Goal: Task Accomplishment & Management: Complete application form

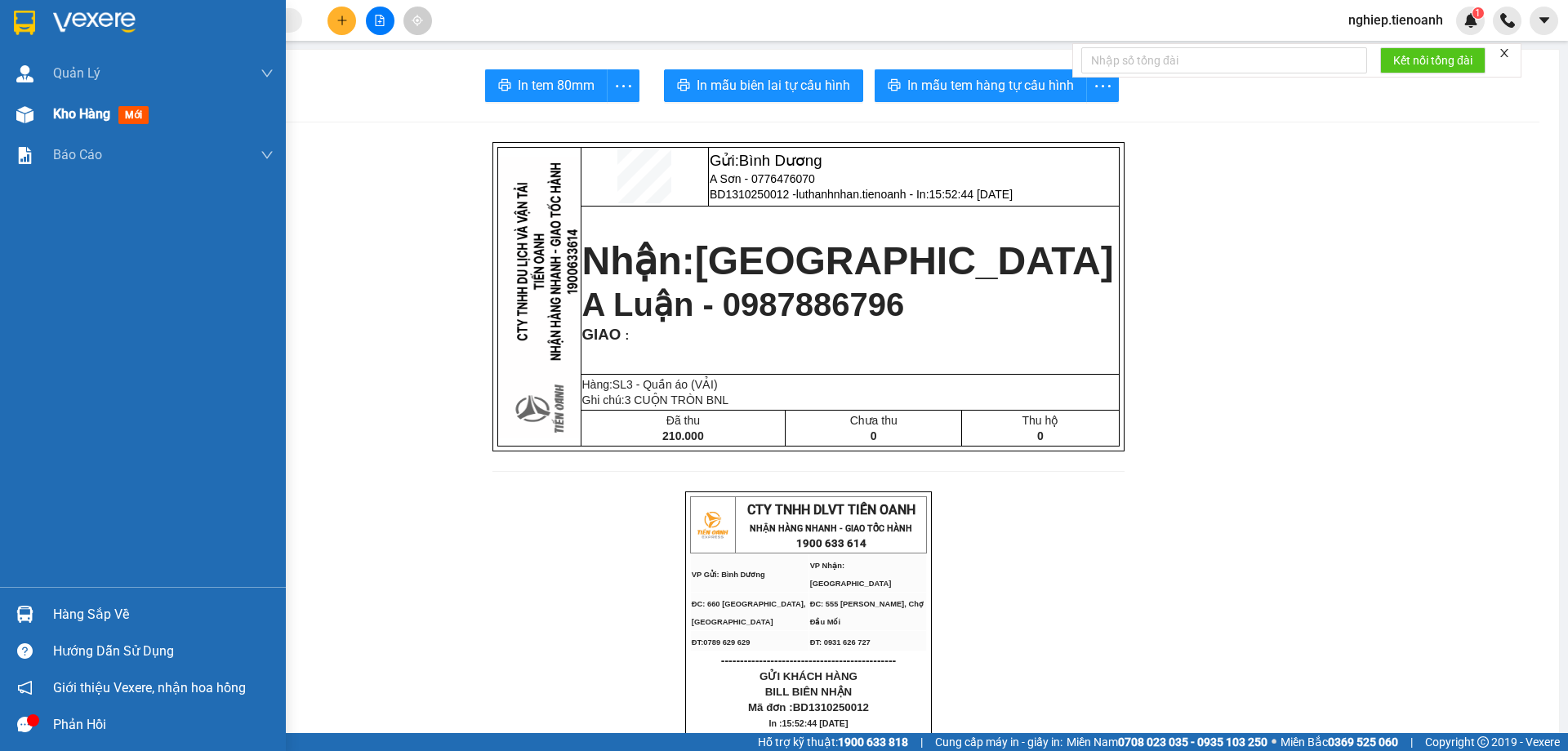
click at [83, 115] on span "Kho hàng" at bounding box center [81, 114] width 57 height 15
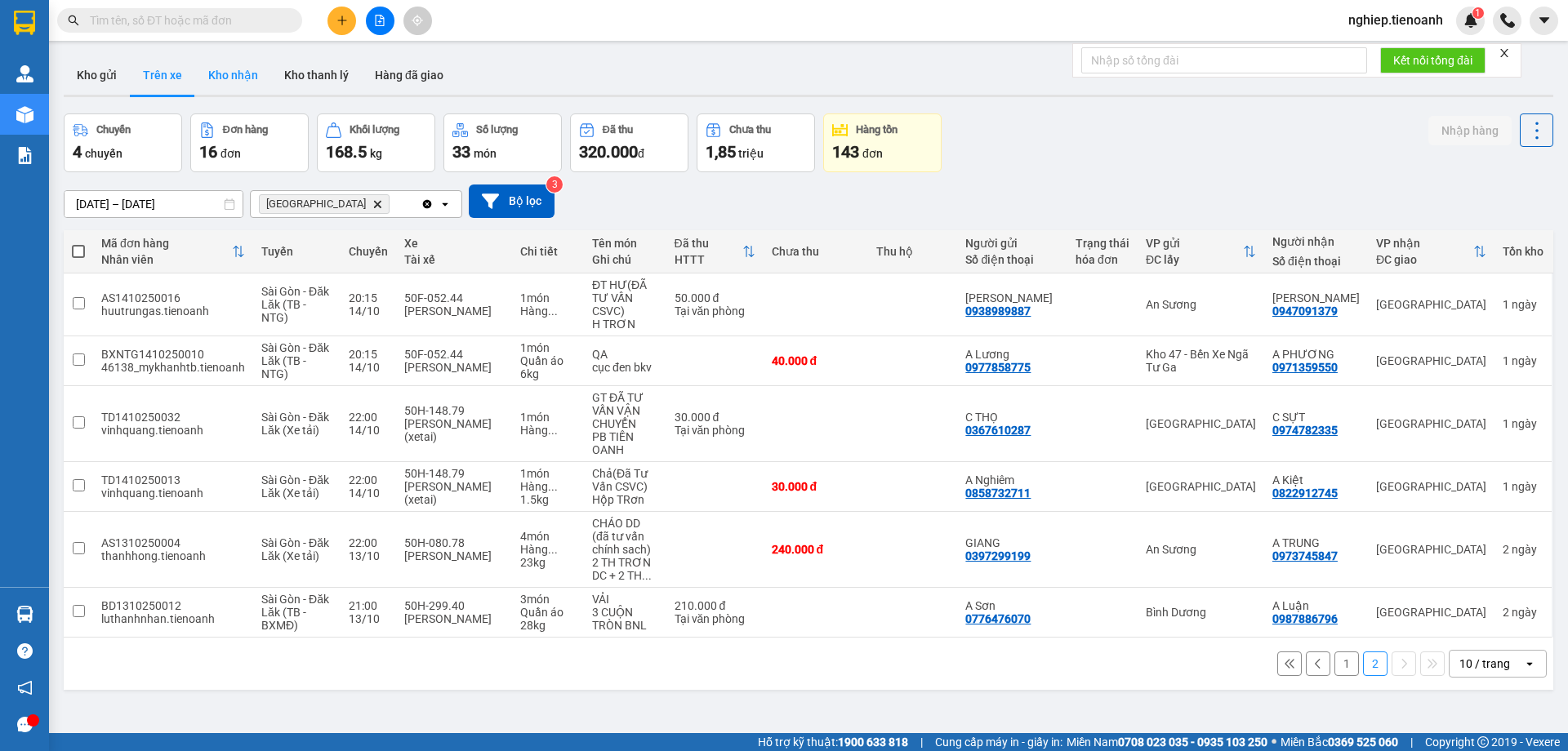
click at [251, 77] on button "Kho nhận" at bounding box center [233, 75] width 76 height 39
type input "[DATE] – [DATE]"
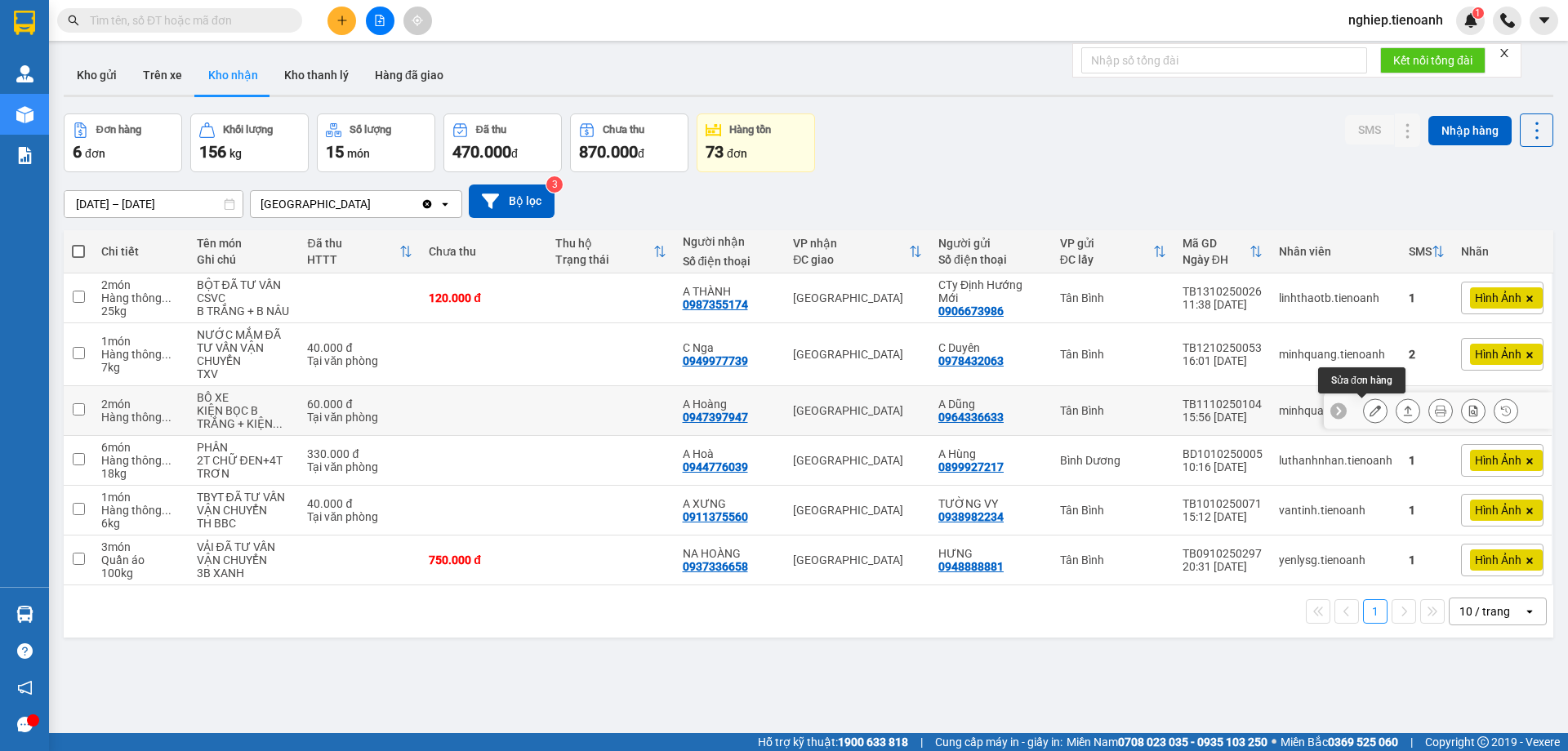
click at [1369, 415] on icon at bounding box center [1374, 410] width 11 height 11
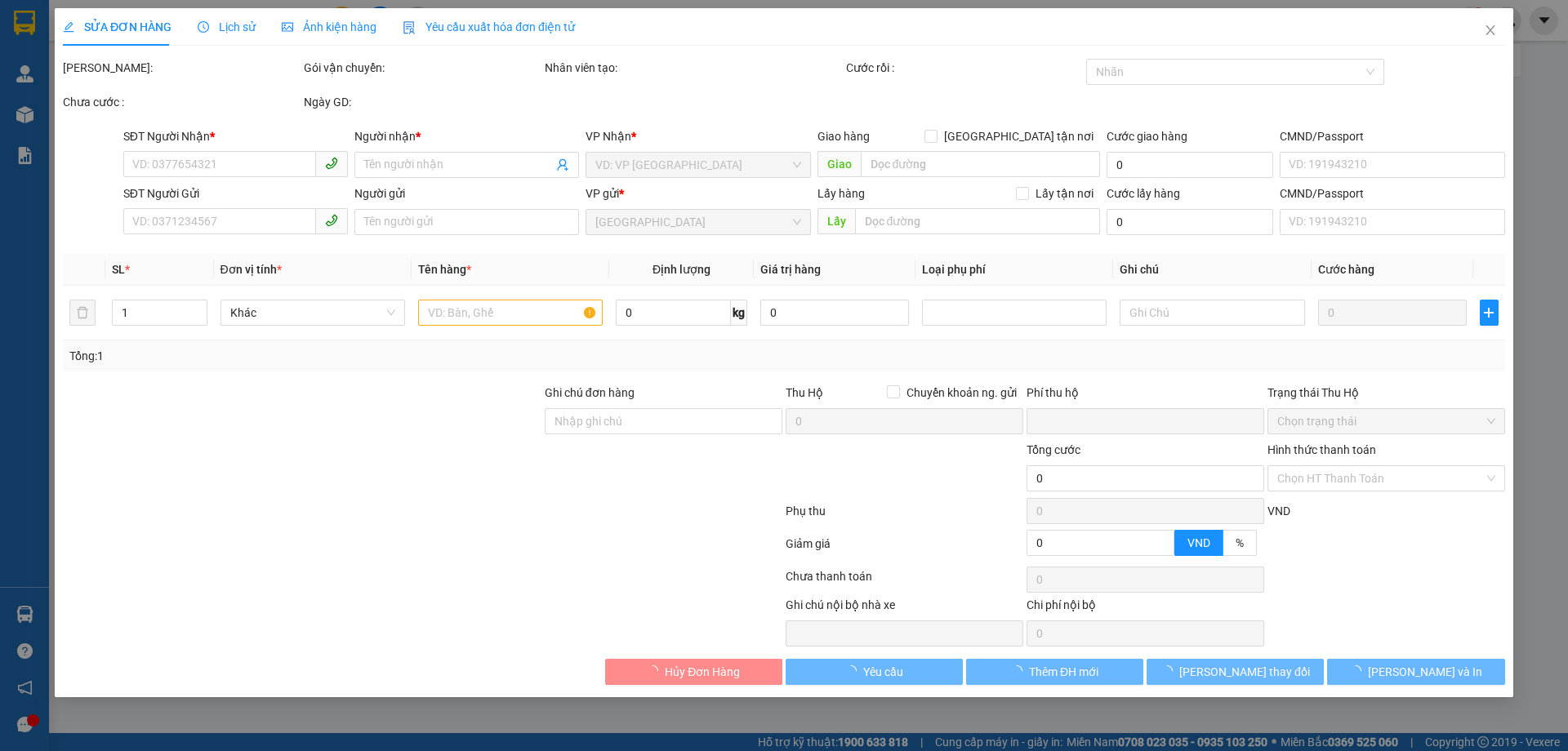
type input "0947397947"
type input "A Hoàng"
type input "0964336633"
type input "A Dũng"
type input "0"
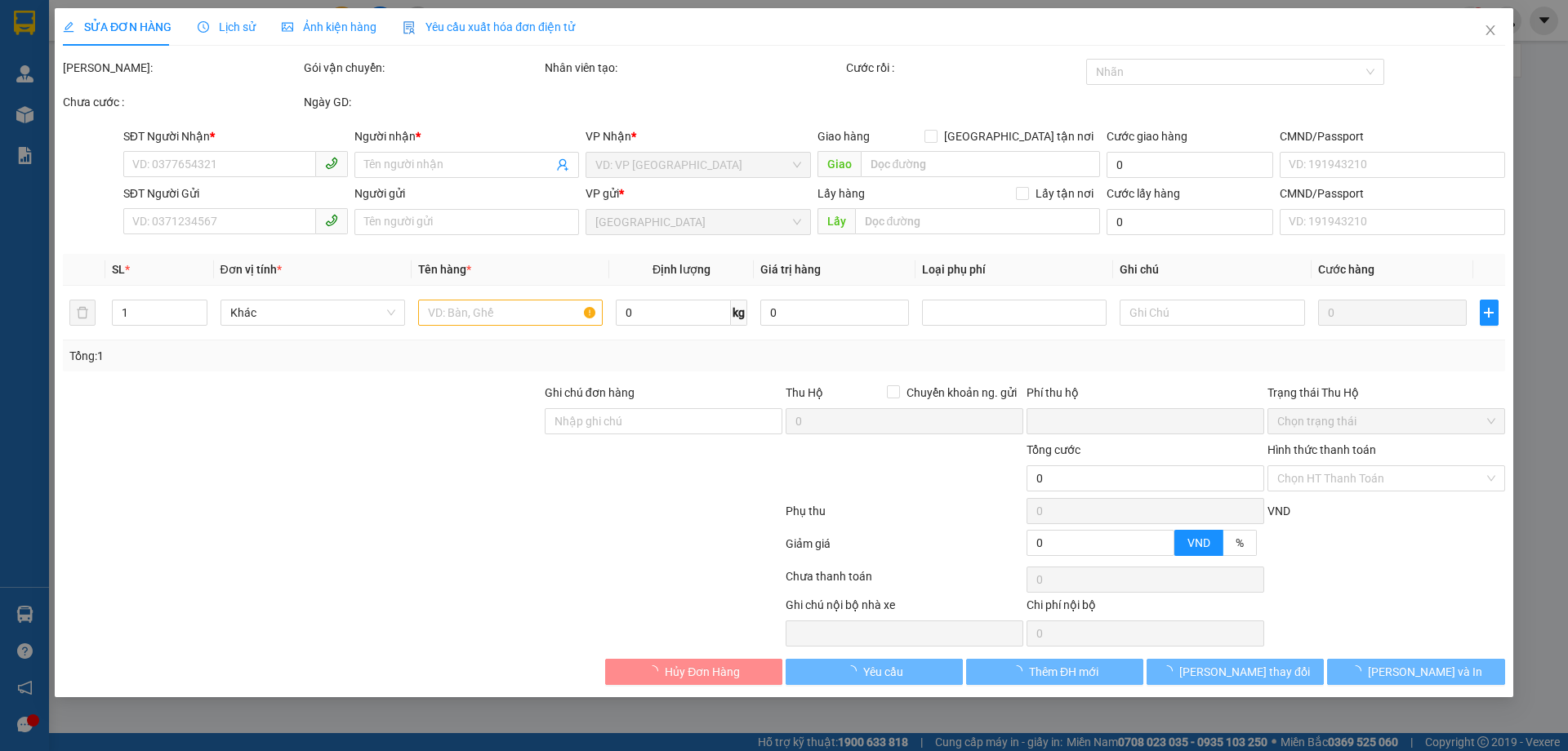
type input "60.000"
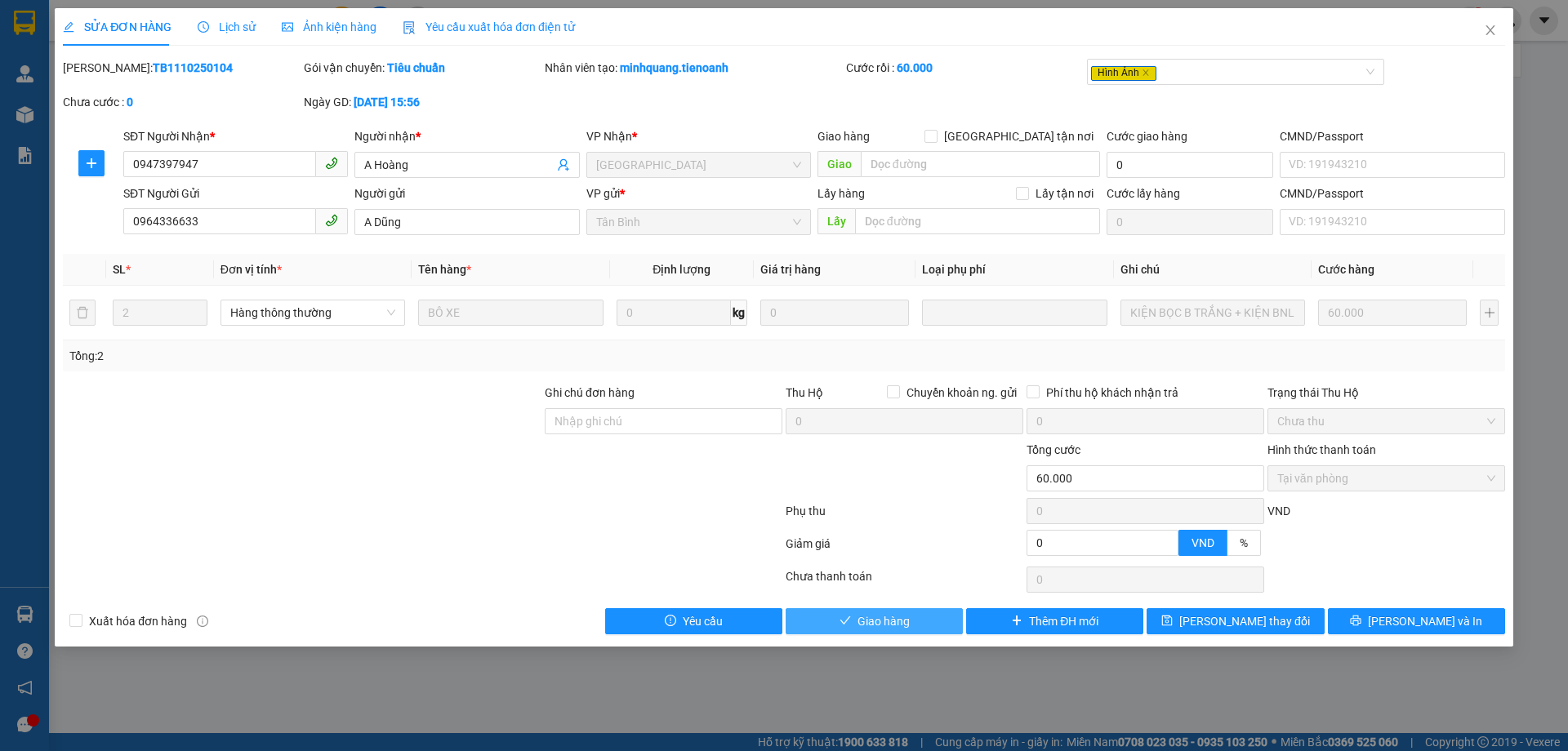
drag, startPoint x: 894, startPoint y: 625, endPoint x: 896, endPoint y: 618, distance: 7.3
click at [894, 623] on span "Giao hàng" at bounding box center [883, 621] width 53 height 18
click at [894, 622] on span "Giao hàng" at bounding box center [883, 621] width 53 height 18
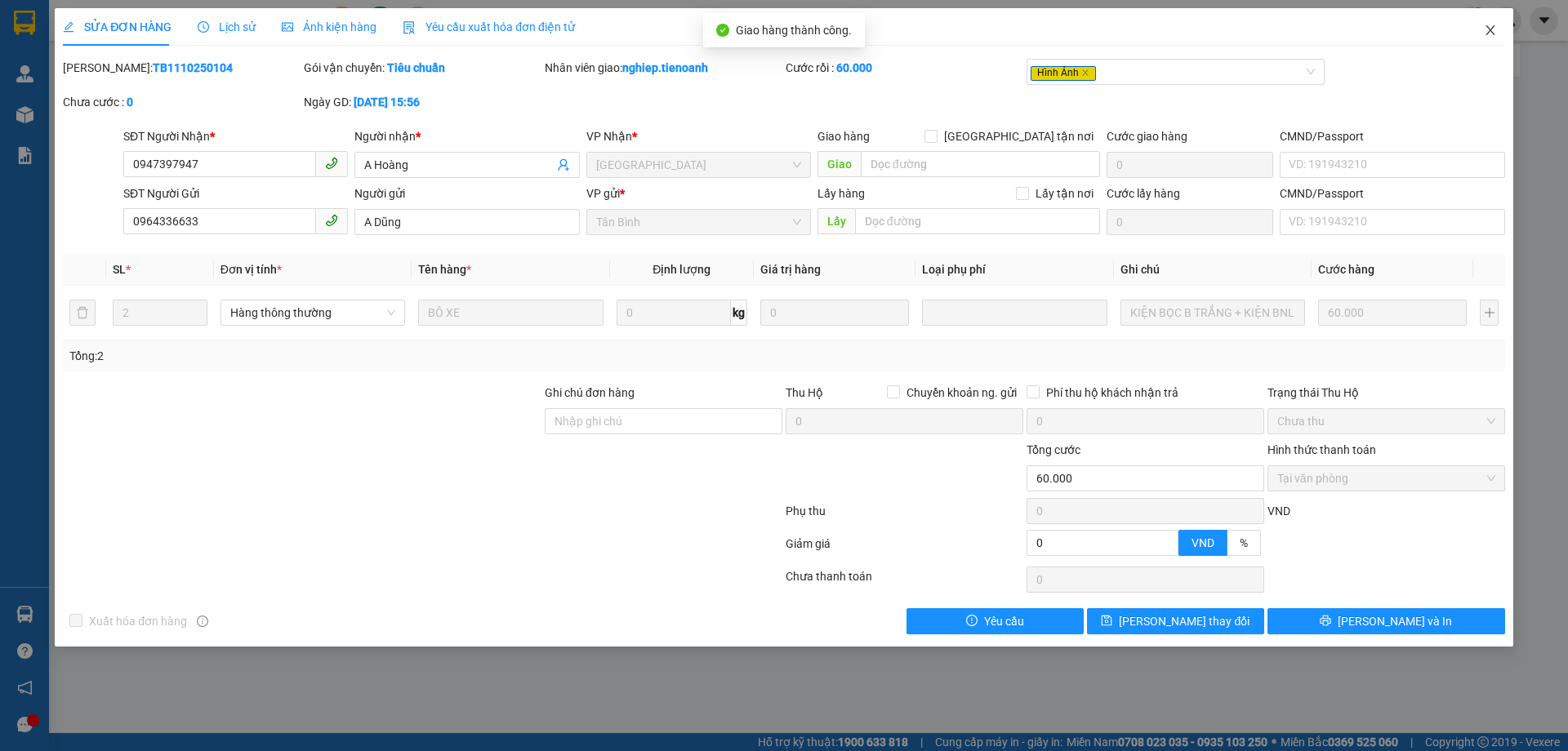
click at [1483, 22] on span "Close" at bounding box center [1490, 31] width 46 height 46
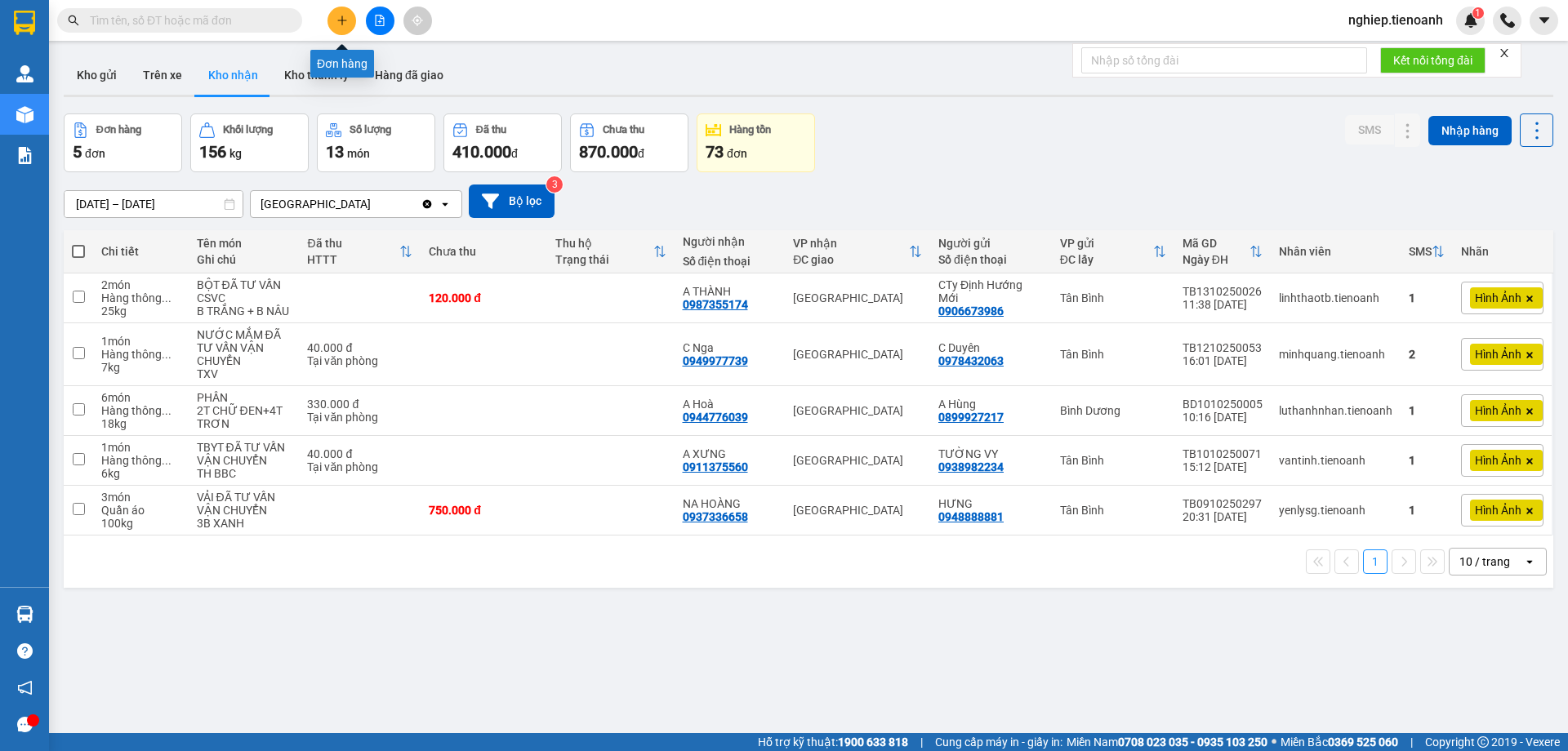
click at [347, 17] on icon "plus" at bounding box center [341, 20] width 11 height 11
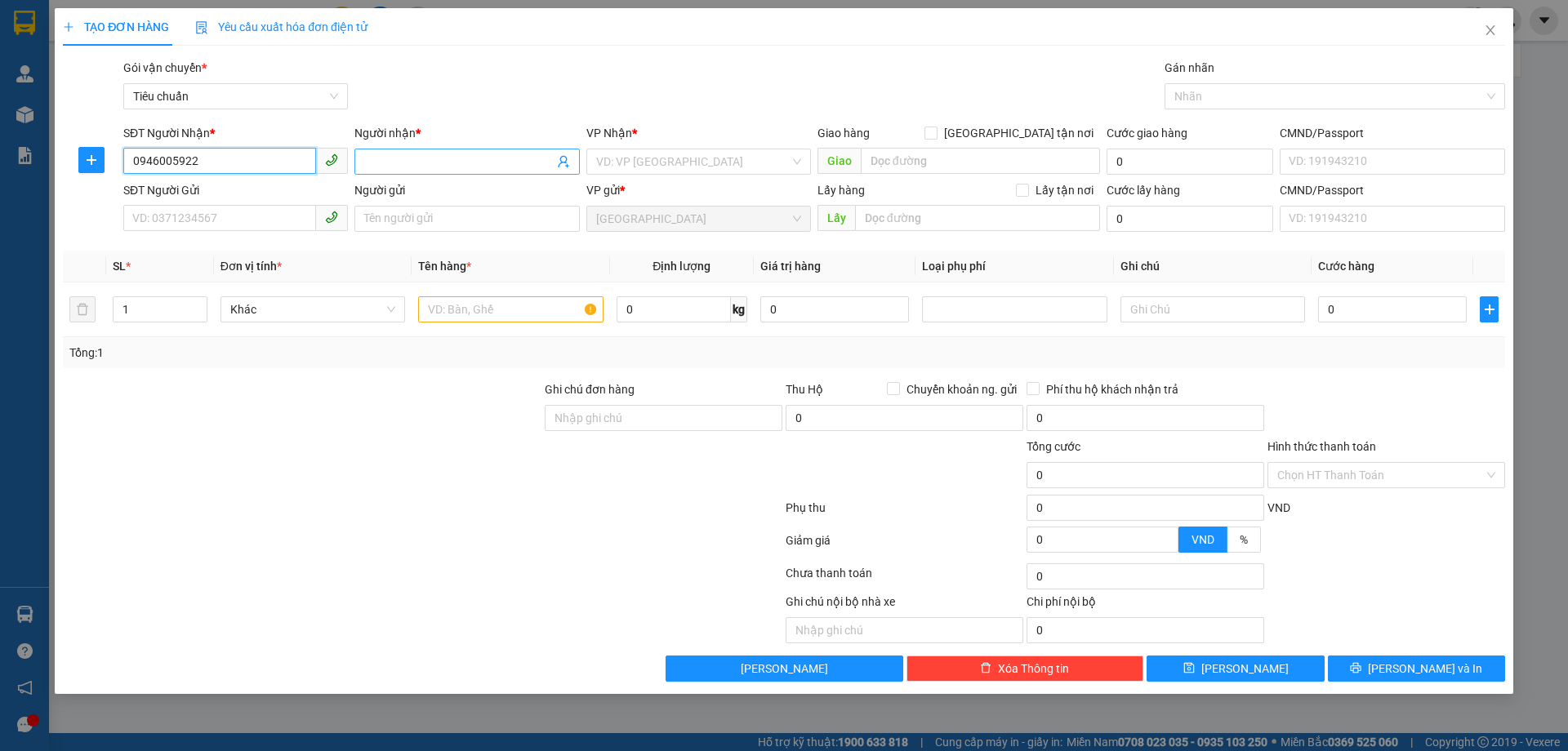
type input "0946005922"
click at [406, 168] on input "Người nhận *" at bounding box center [459, 161] width 189 height 18
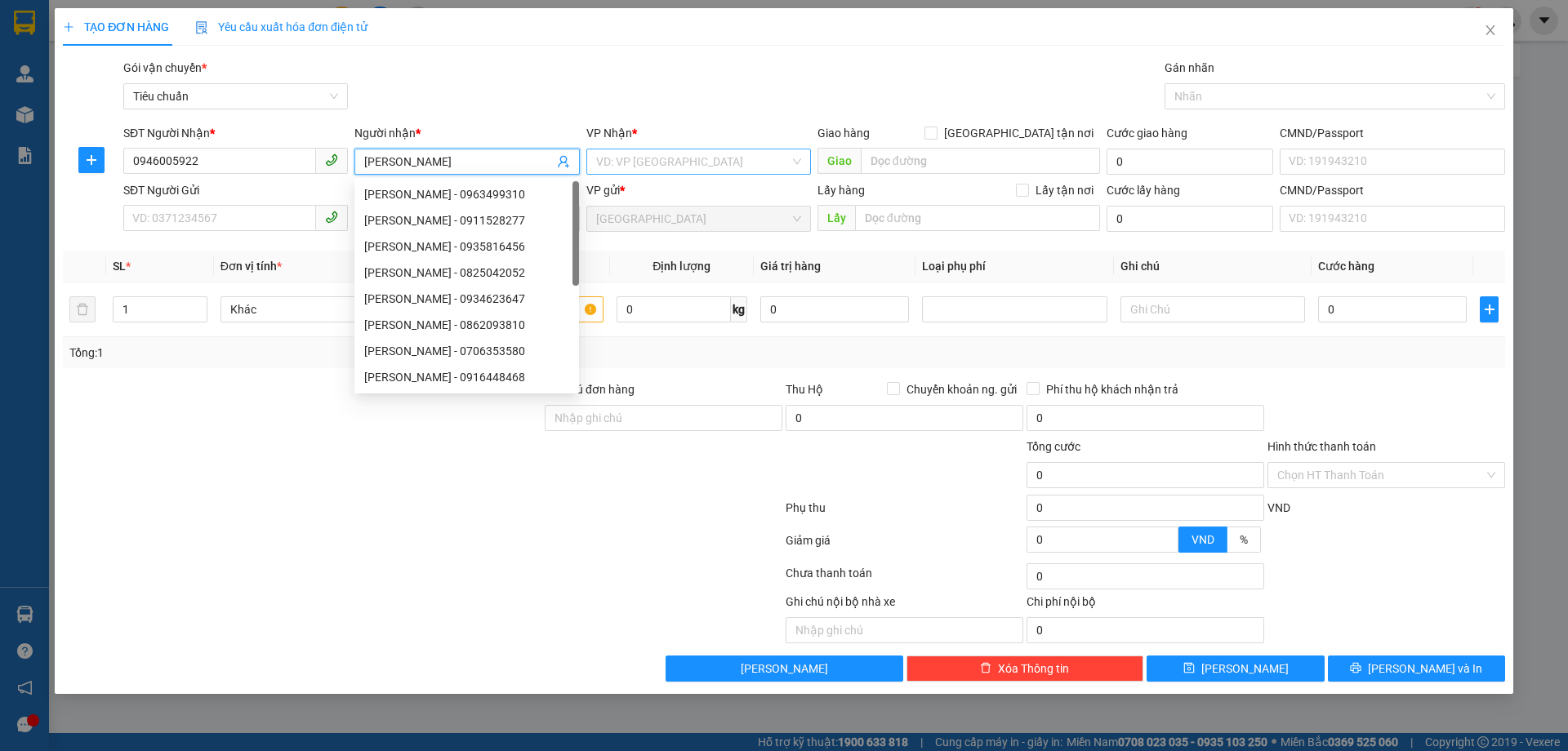
type input "[PERSON_NAME]"
click at [747, 171] on input "search" at bounding box center [693, 161] width 194 height 25
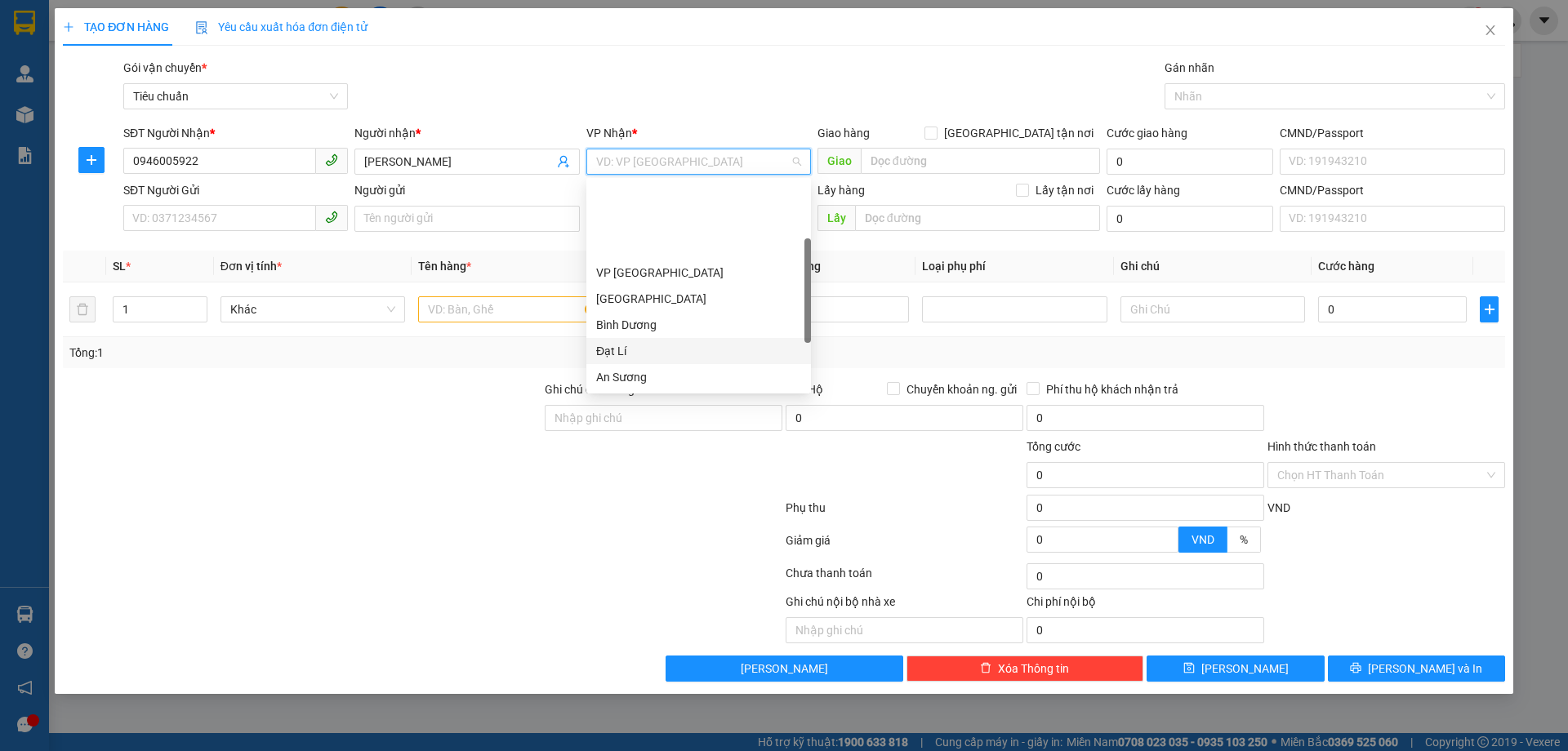
scroll to position [82, 0]
click at [662, 303] on div "An Sương" at bounding box center [698, 295] width 205 height 18
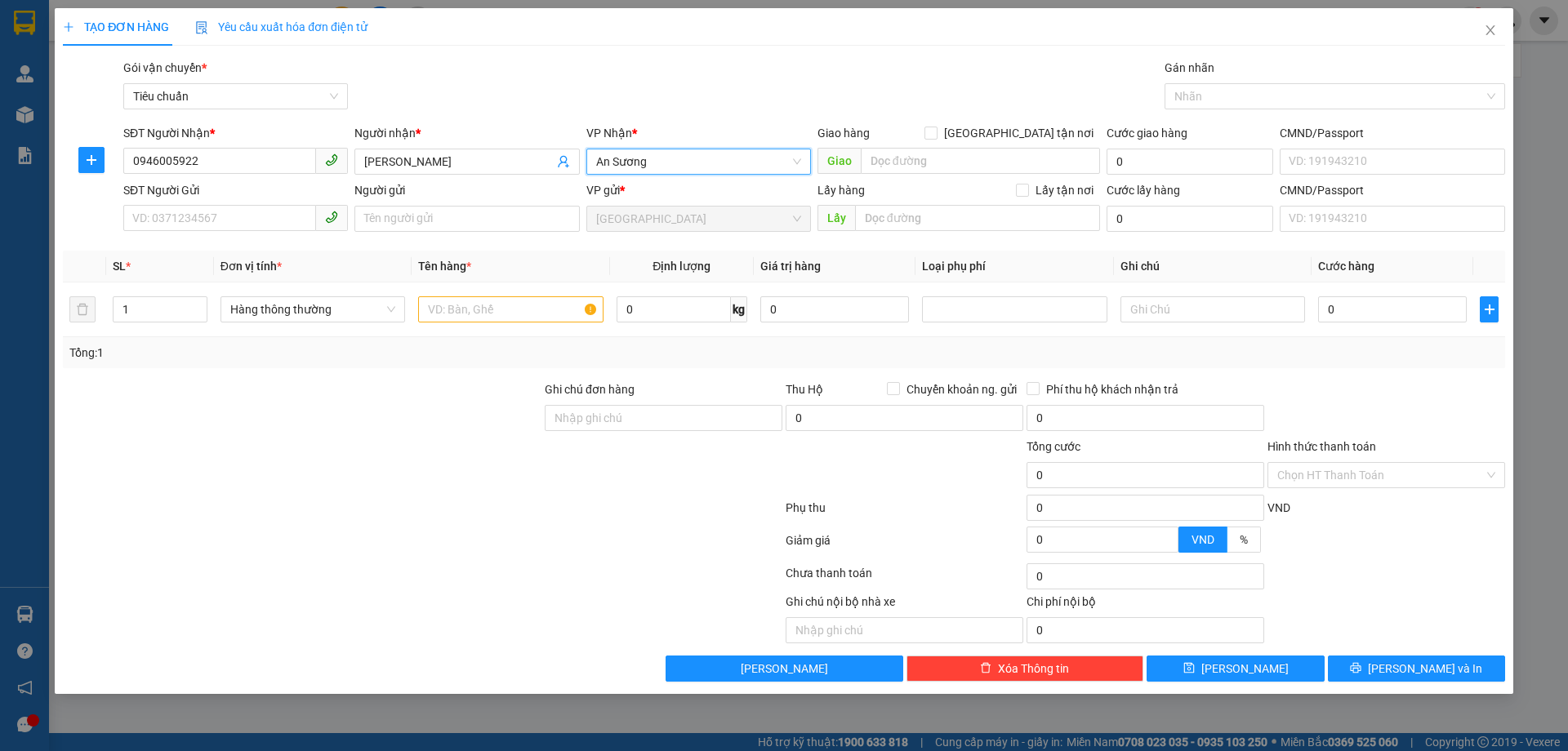
drag, startPoint x: 481, startPoint y: 421, endPoint x: 444, endPoint y: 381, distance: 54.5
click at [475, 409] on div at bounding box center [302, 409] width 482 height 57
click at [210, 219] on input "SĐT Người Gửi" at bounding box center [219, 217] width 193 height 26
type input "0842069957"
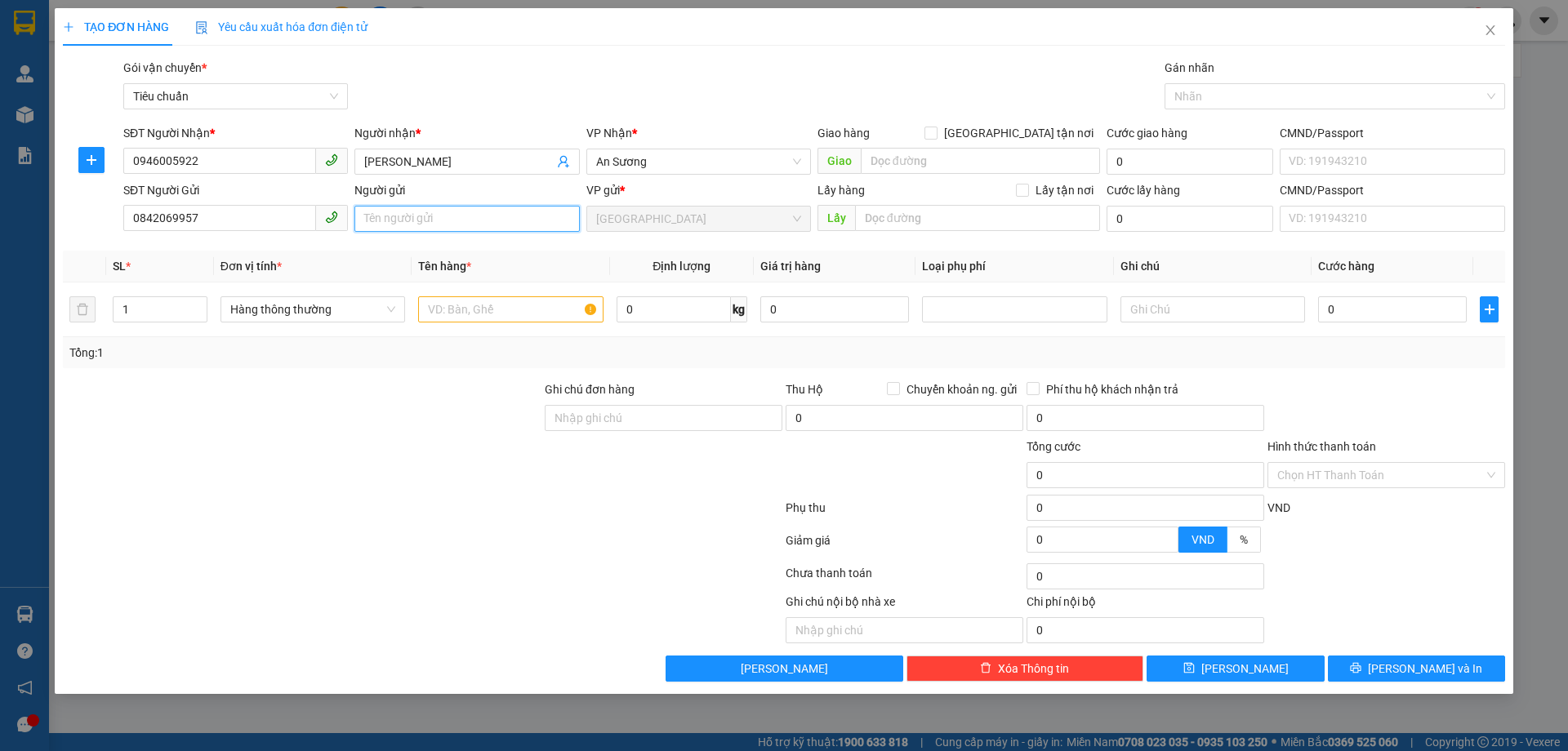
click at [416, 225] on input "Người gửi" at bounding box center [466, 218] width 224 height 26
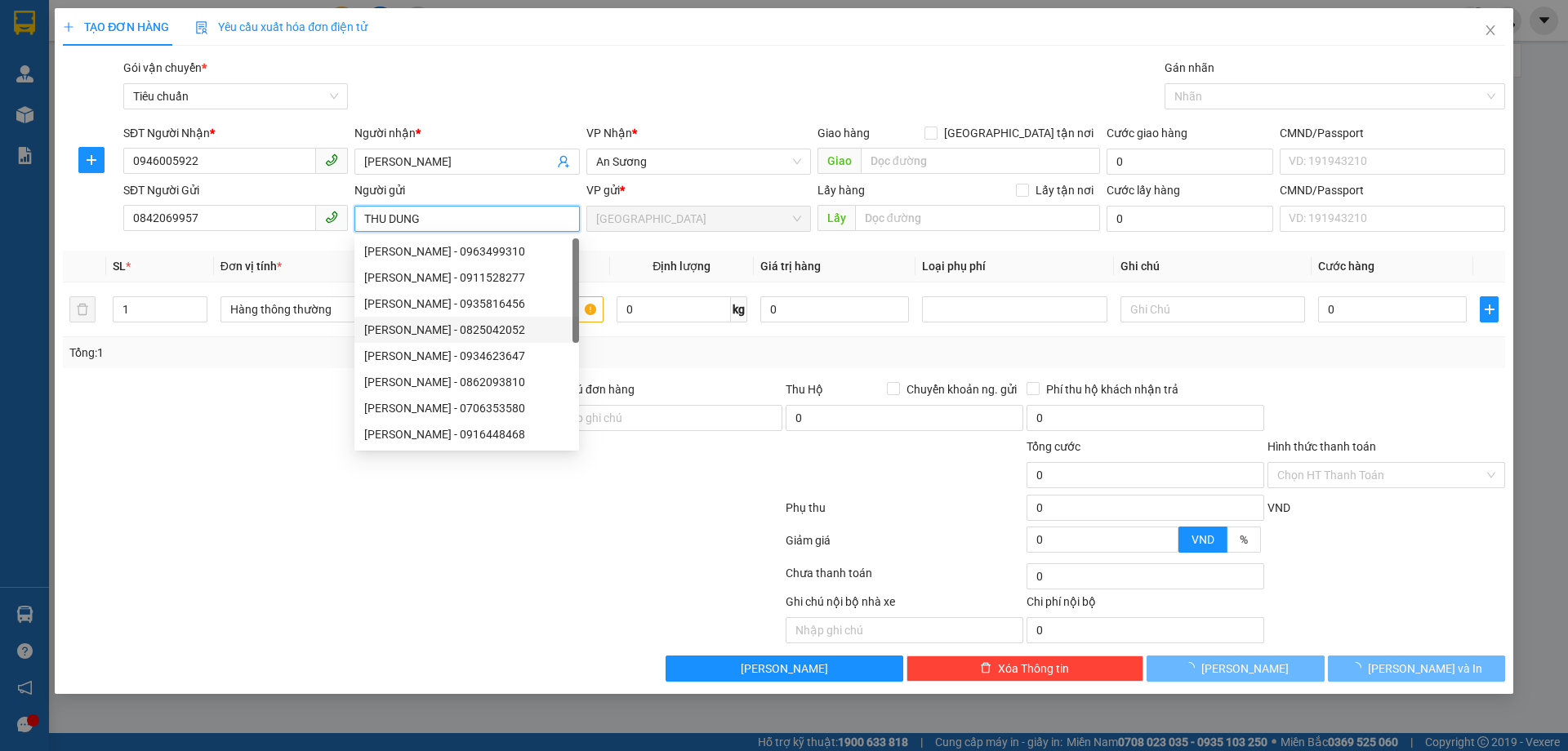
type input "THU DUNG"
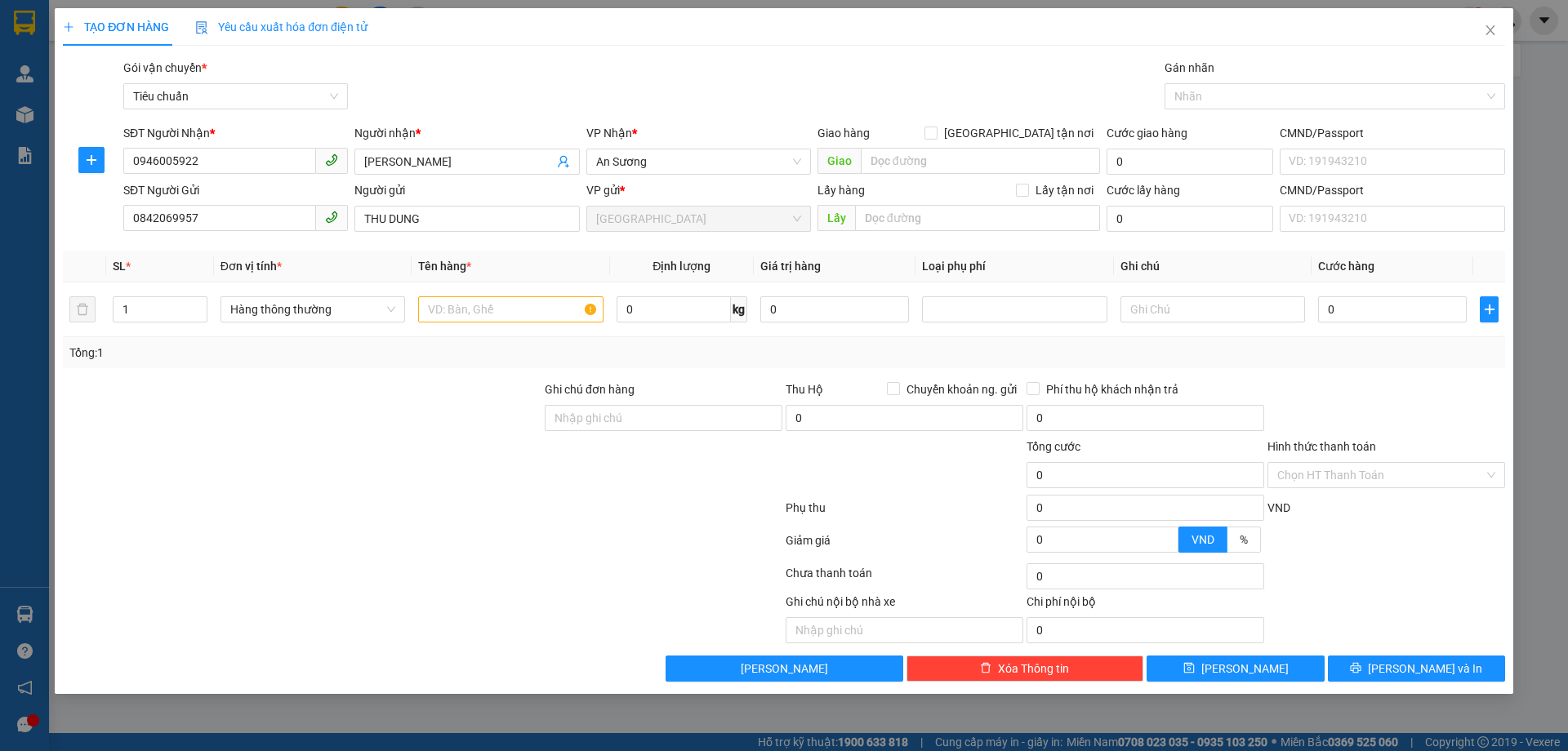
click at [262, 420] on div at bounding box center [302, 409] width 482 height 57
click at [269, 311] on span "Hàng thông thường" at bounding box center [313, 309] width 165 height 25
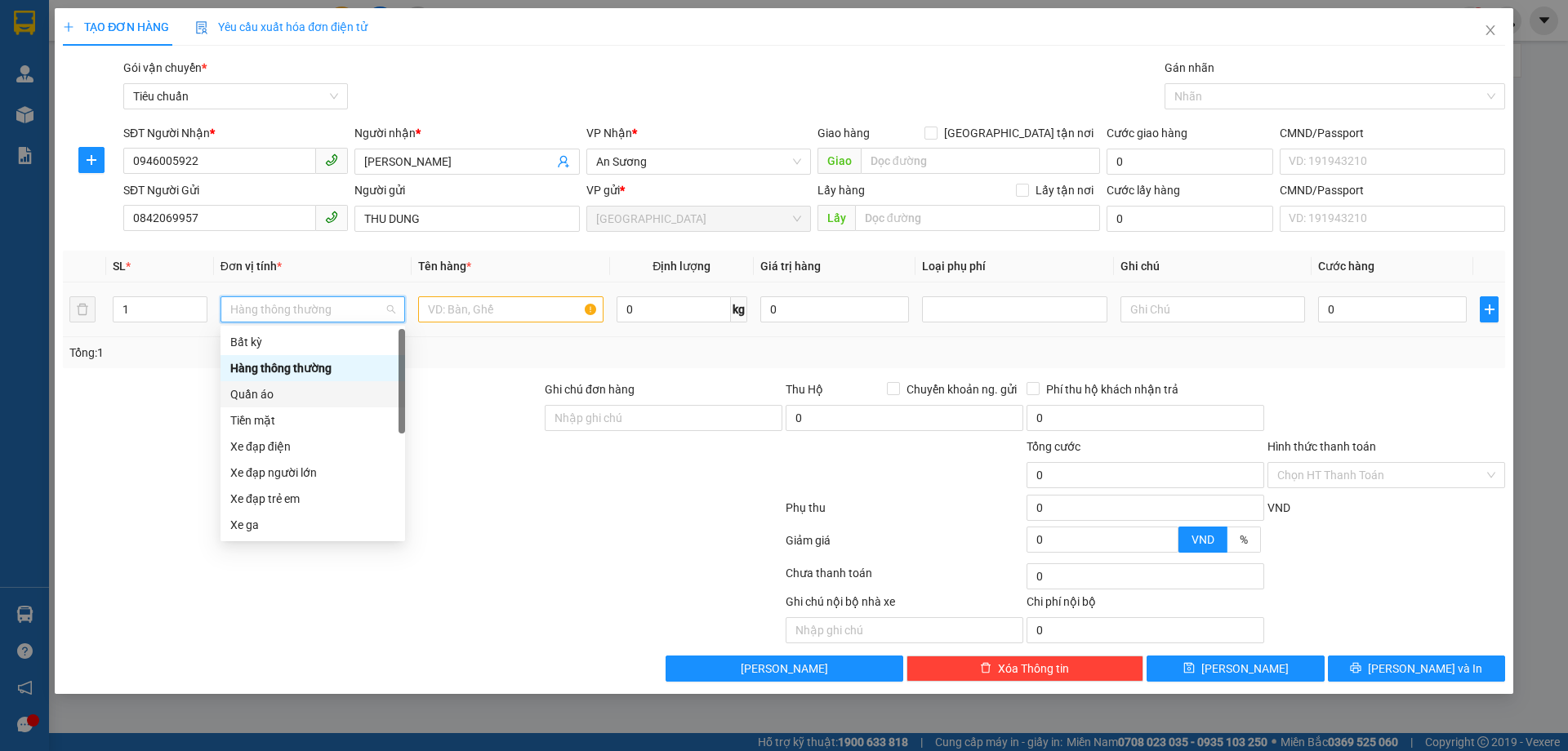
click at [274, 400] on div "Quần áo" at bounding box center [313, 394] width 165 height 18
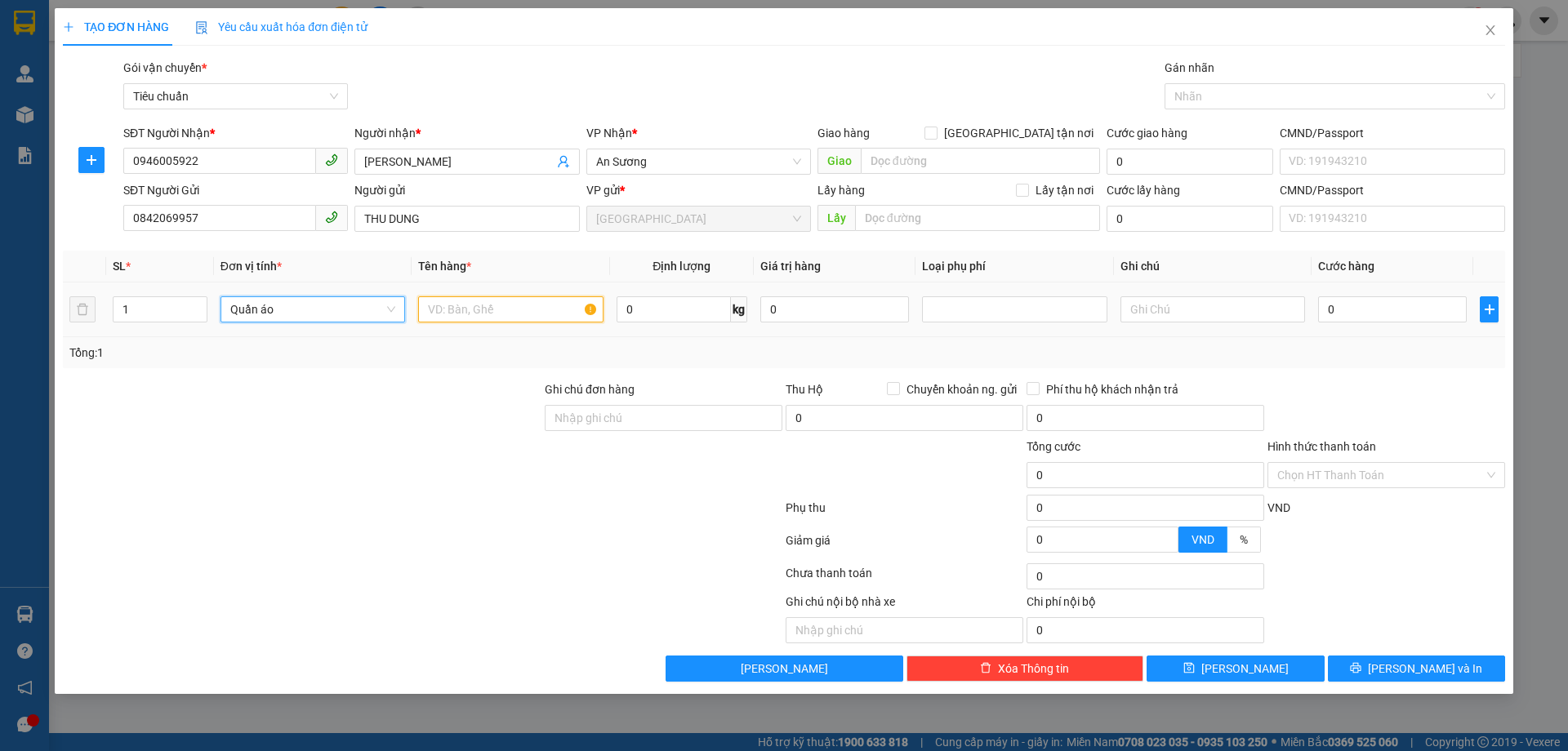
click at [476, 309] on input "text" at bounding box center [510, 309] width 184 height 26
type input "QUẦN ÁO( ĐÃ TƯ VẤN CSVC)"
click at [651, 318] on input "0" at bounding box center [674, 309] width 115 height 26
type input "10"
drag, startPoint x: 426, startPoint y: 519, endPoint x: 1167, endPoint y: 304, distance: 771.6
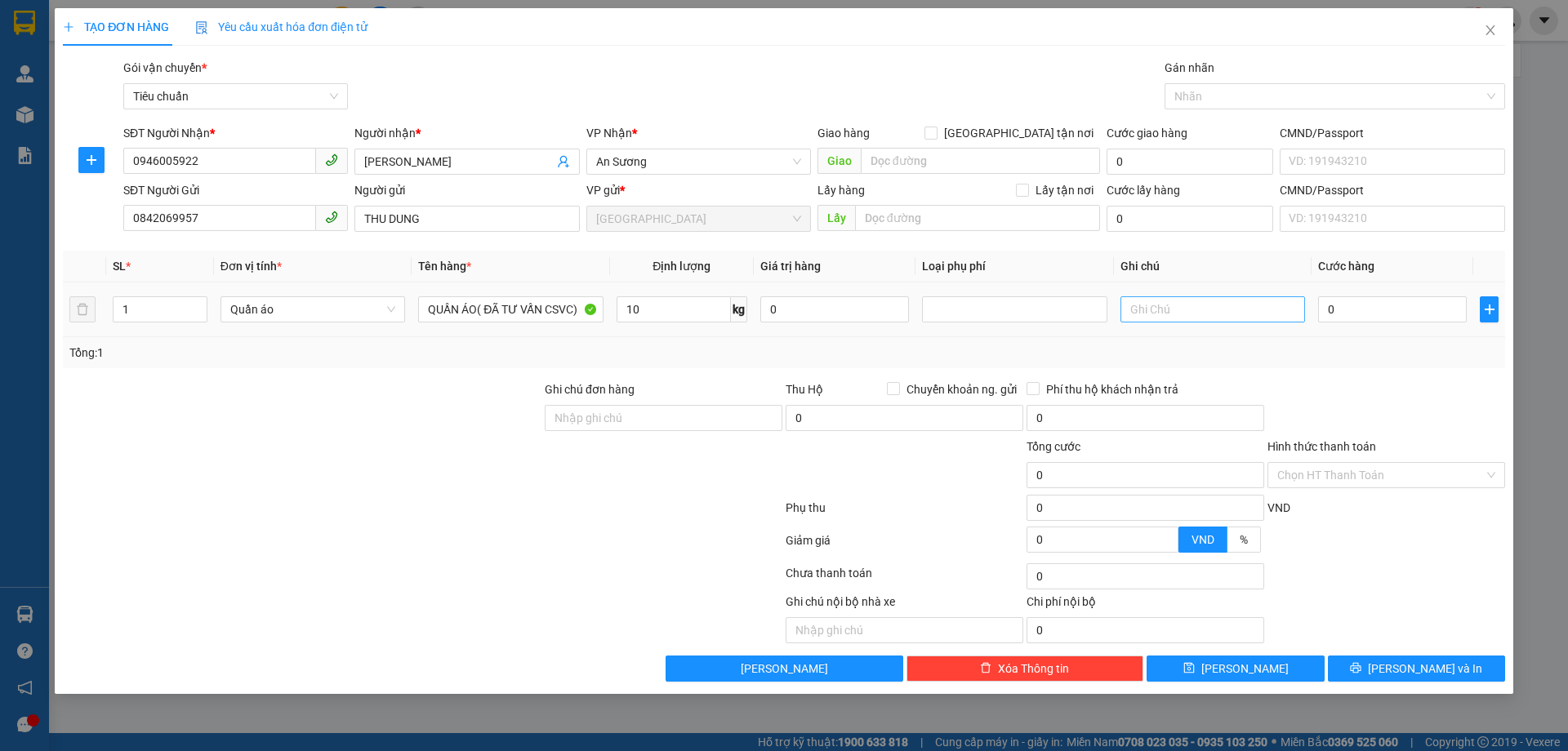
click at [429, 518] on div at bounding box center [422, 511] width 723 height 32
type input "50.000"
click at [1167, 304] on input "text" at bounding box center [1212, 309] width 184 height 26
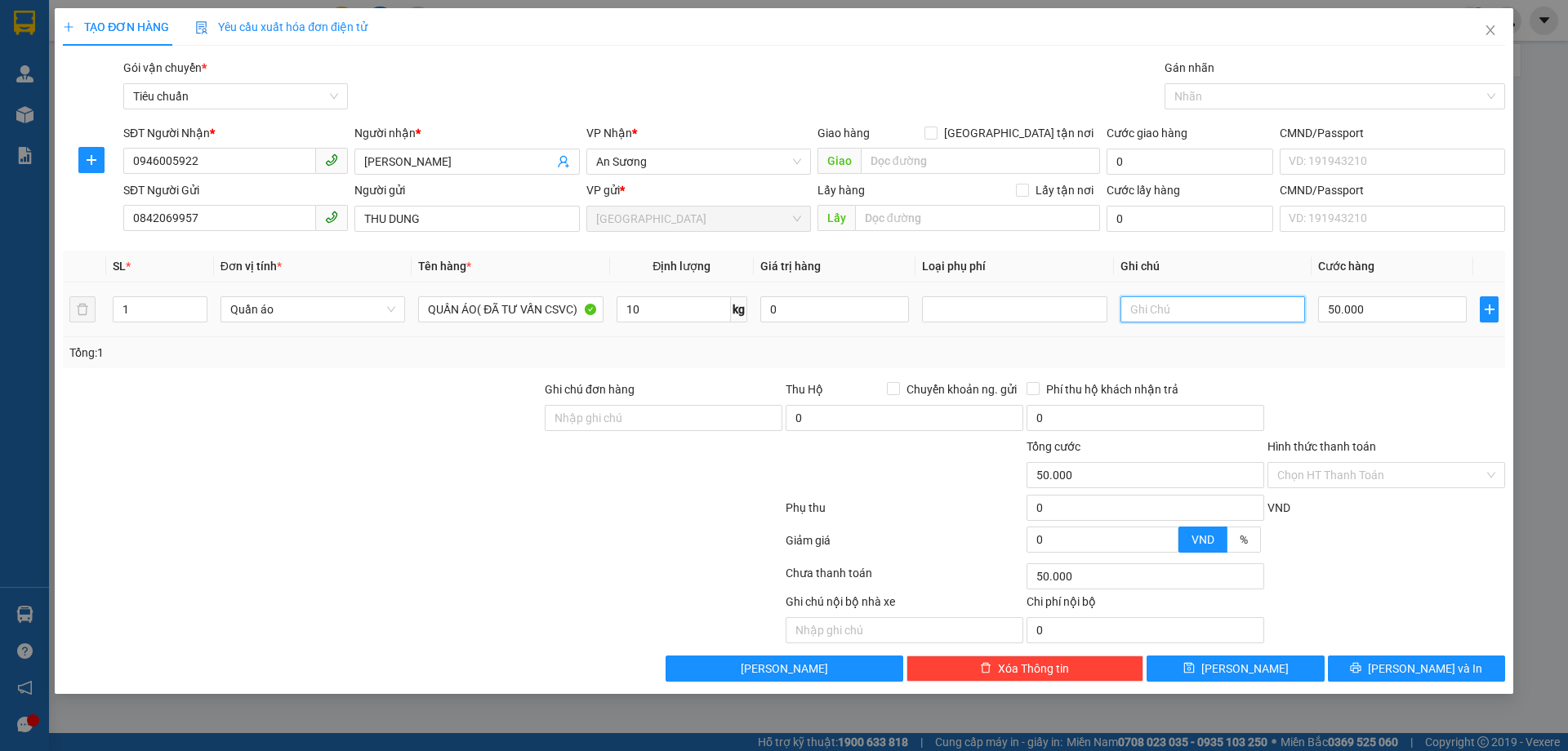
click at [1167, 304] on input "text" at bounding box center [1212, 309] width 184 height 26
type input "Y"
type input "TH CHỮ XANH LÁ"
click at [595, 557] on div at bounding box center [422, 544] width 723 height 32
click at [472, 389] on div at bounding box center [302, 409] width 482 height 57
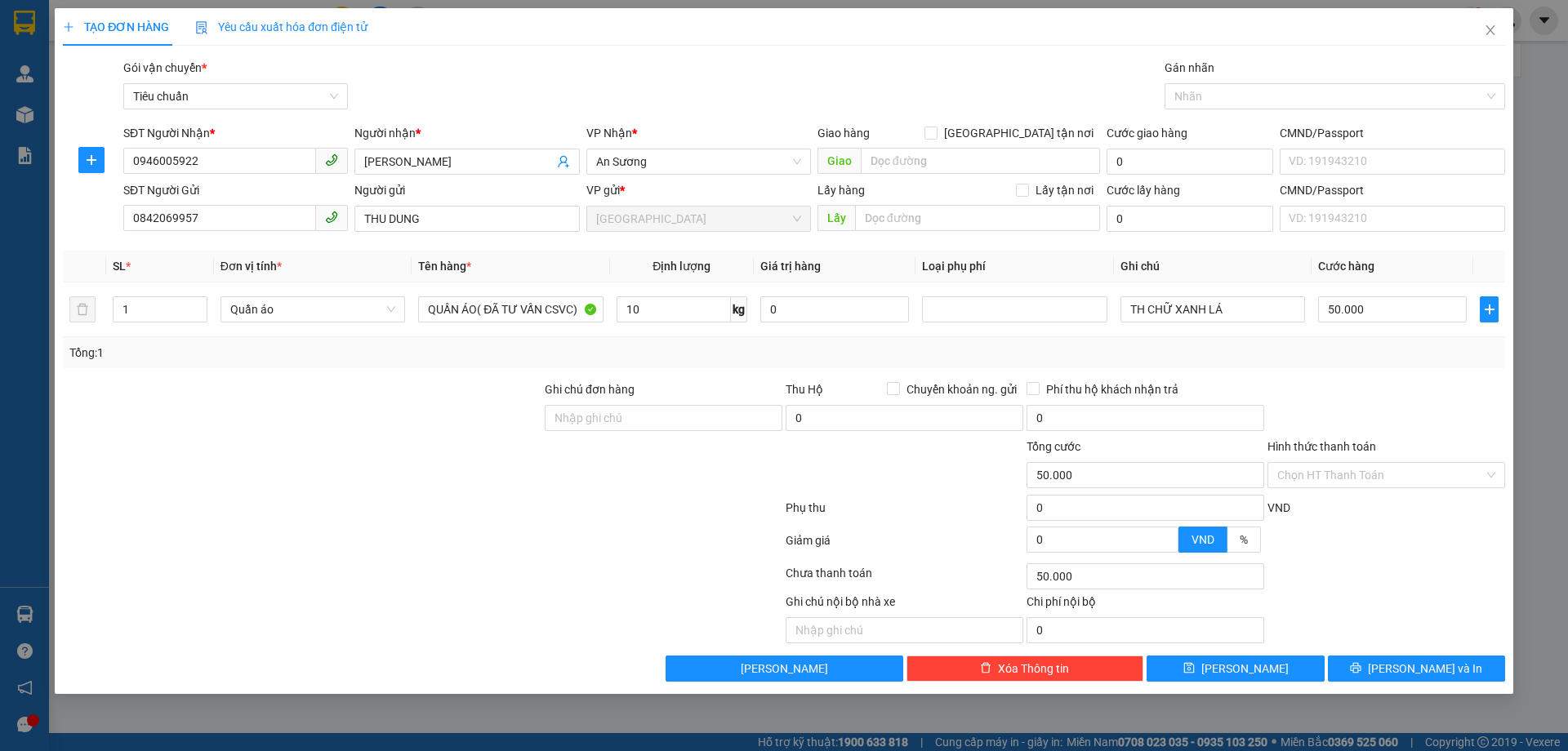
click at [1340, 364] on div "Tổng: 1" at bounding box center [783, 353] width 1441 height 31
click at [1353, 479] on input "Hình thức thanh toán" at bounding box center [1379, 475] width 206 height 25
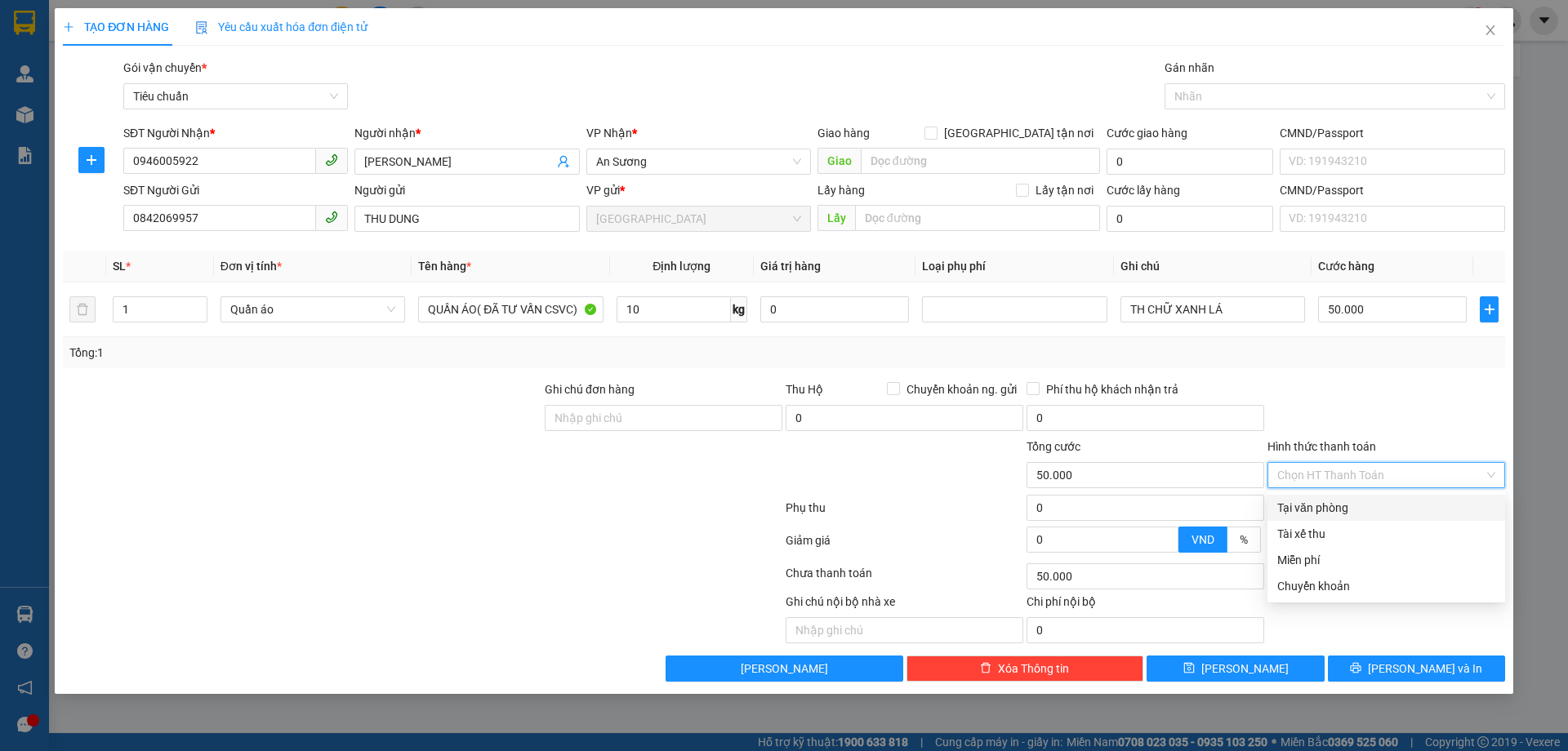
click at [1345, 515] on div "Tại văn phòng" at bounding box center [1385, 507] width 218 height 18
type input "0"
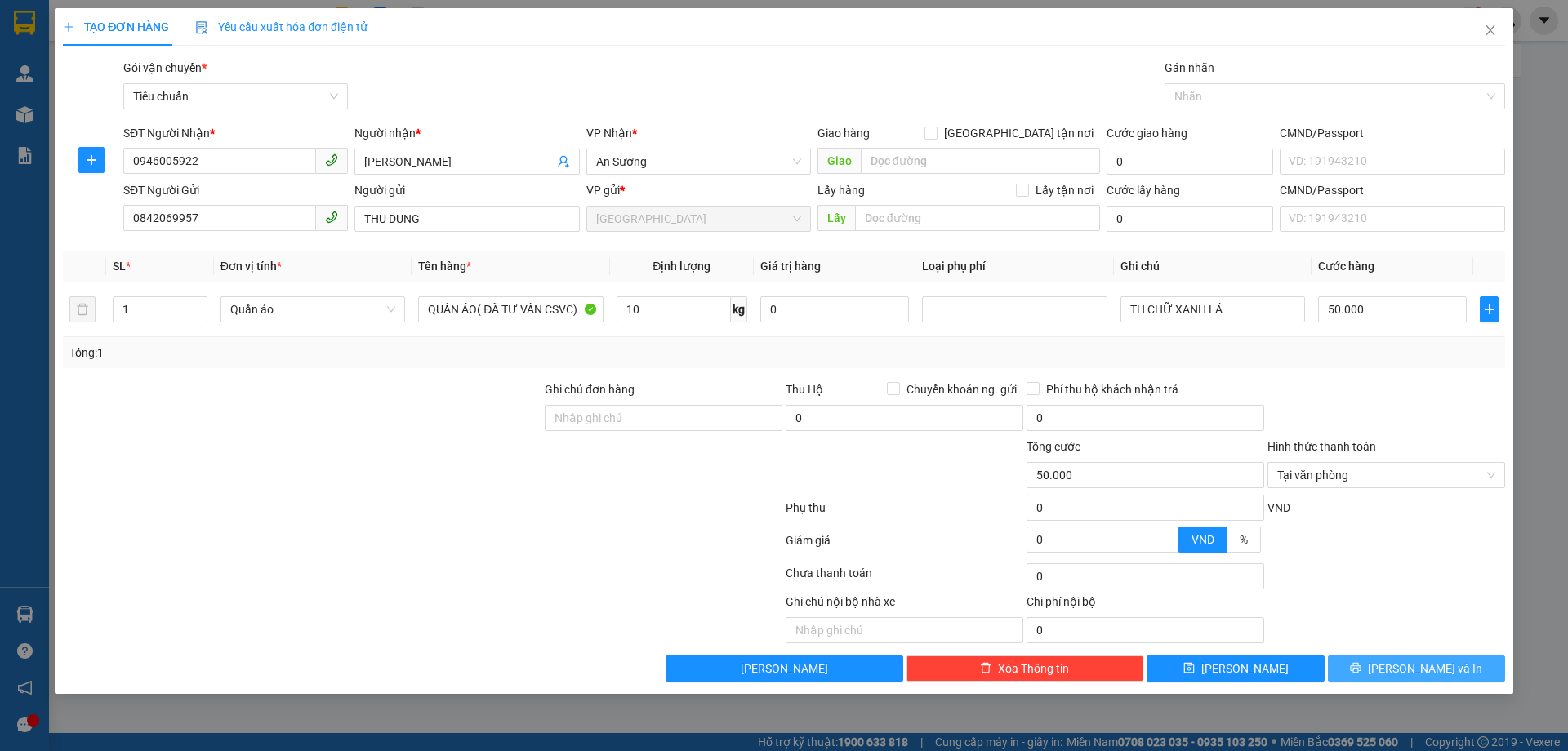
click at [1372, 666] on button "[PERSON_NAME] và In" at bounding box center [1416, 669] width 178 height 26
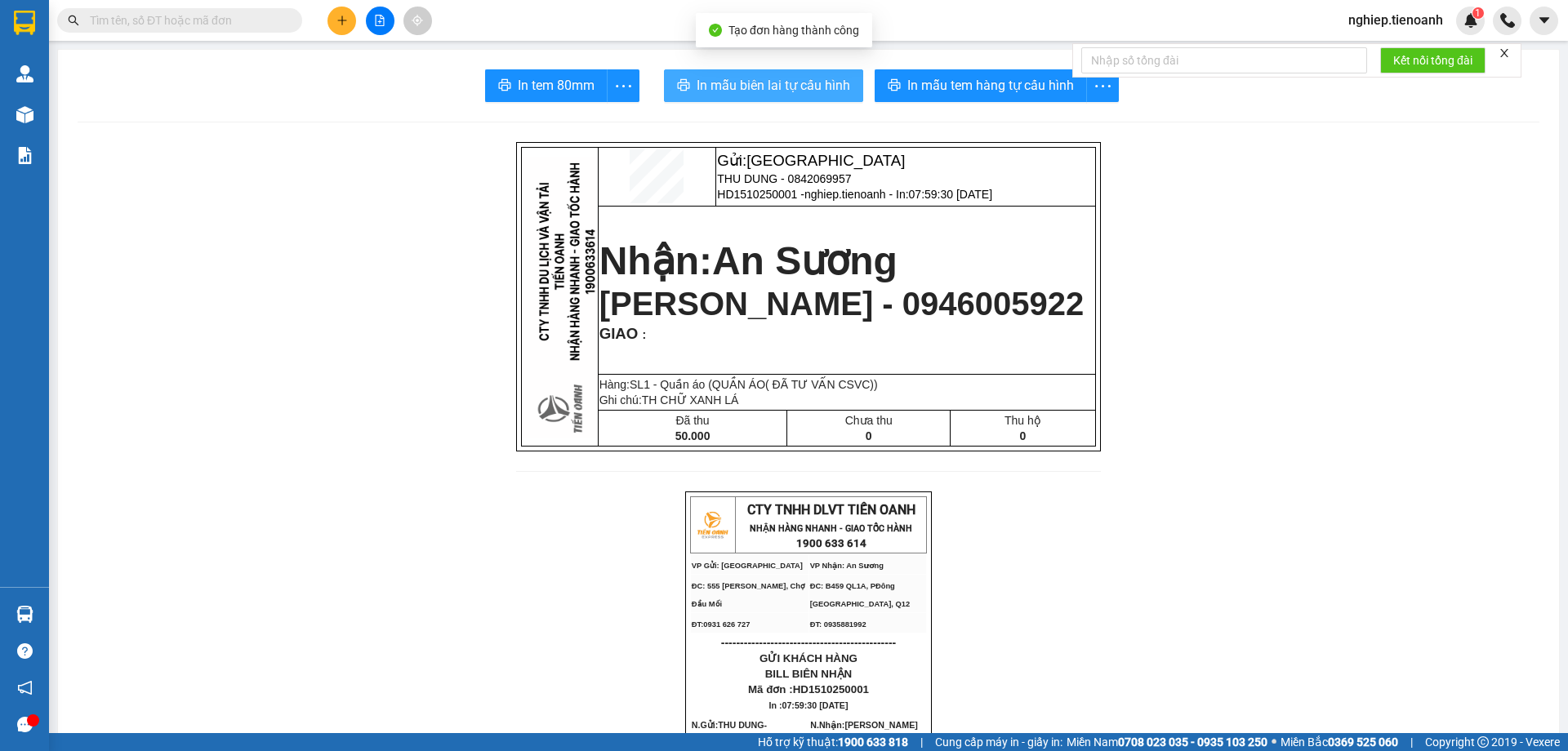
click at [722, 94] on span "In mẫu biên lai tự cấu hình" at bounding box center [773, 85] width 154 height 20
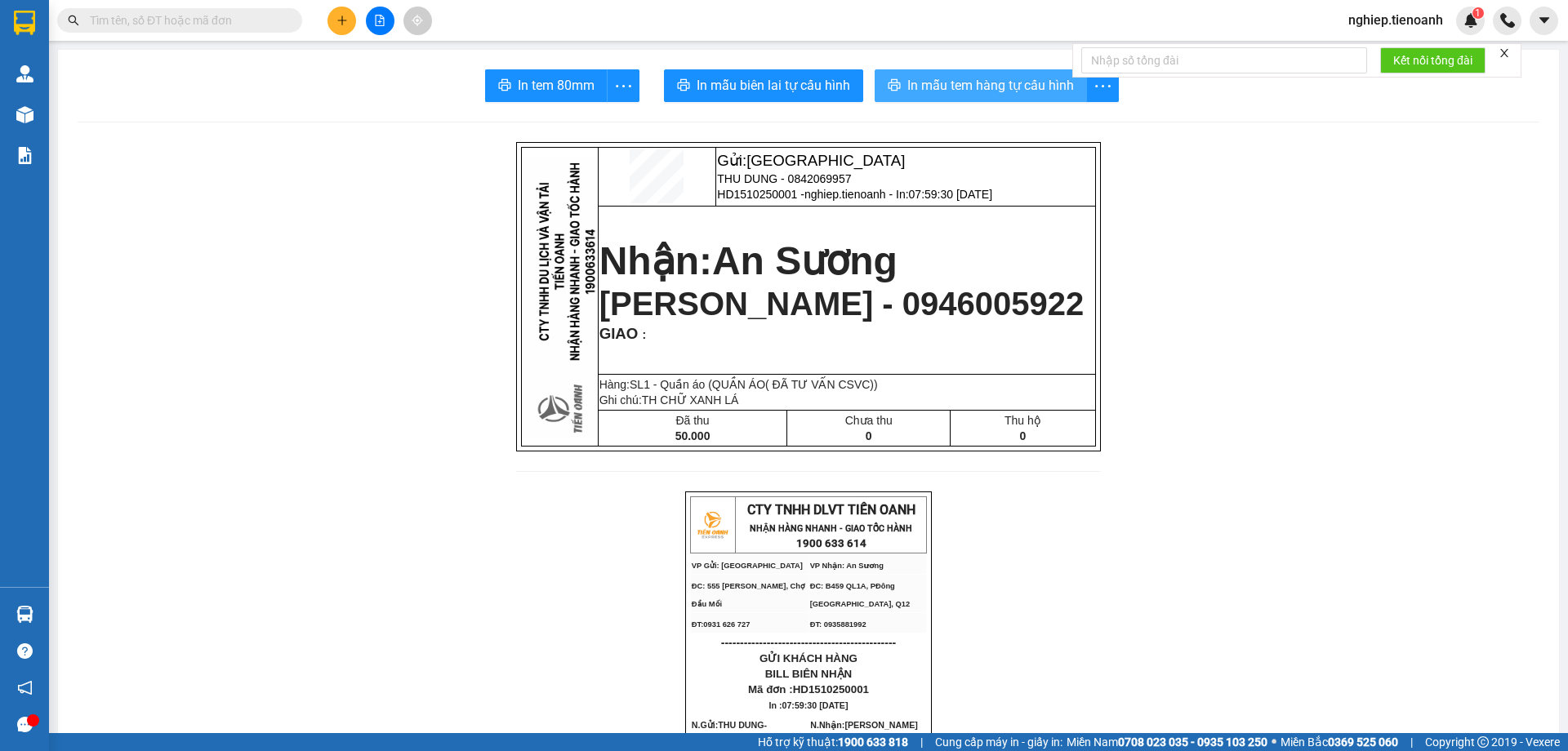
click at [956, 82] on span "In mẫu tem hàng tự cấu hình" at bounding box center [990, 85] width 166 height 20
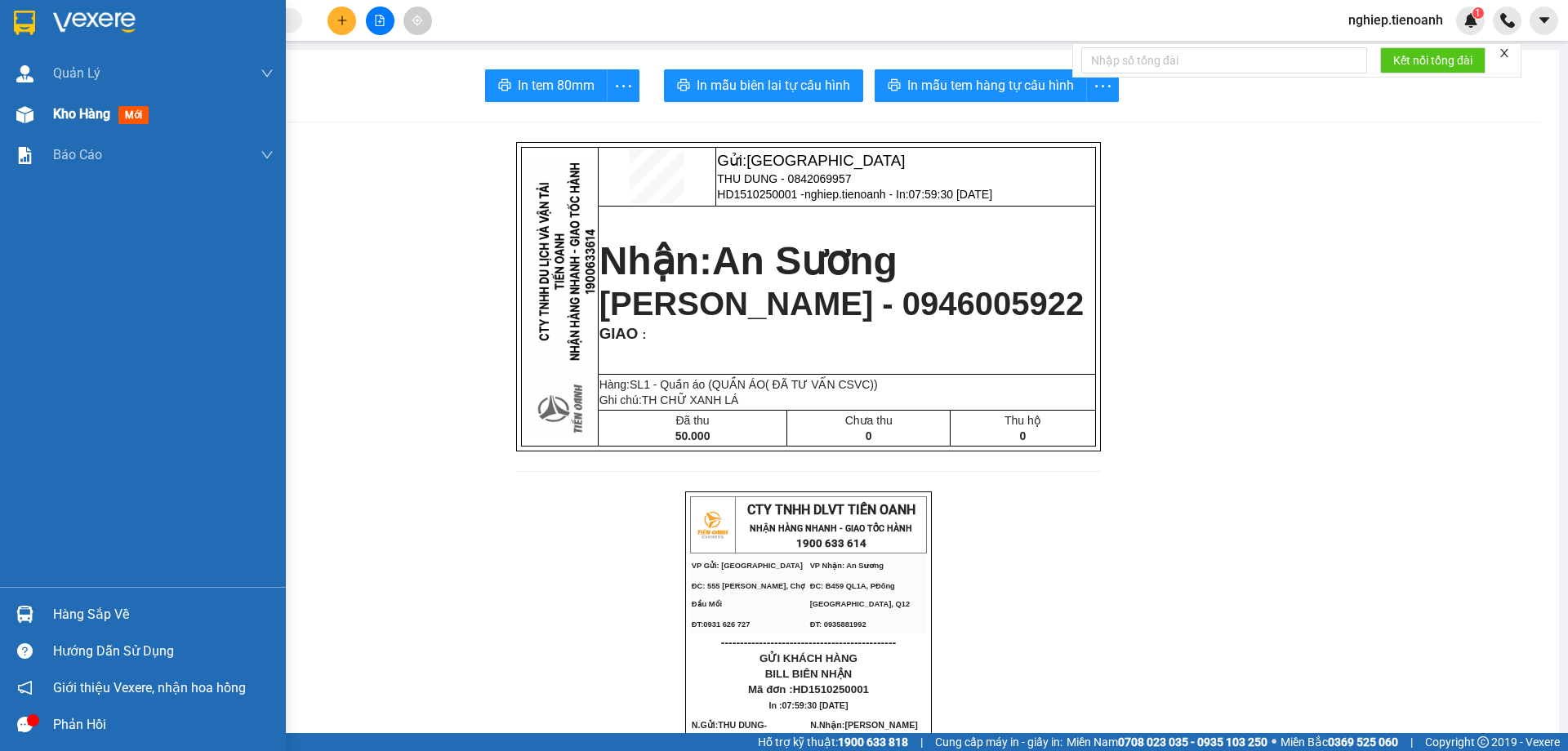
click at [78, 120] on span "Kho hàng" at bounding box center [81, 114] width 57 height 15
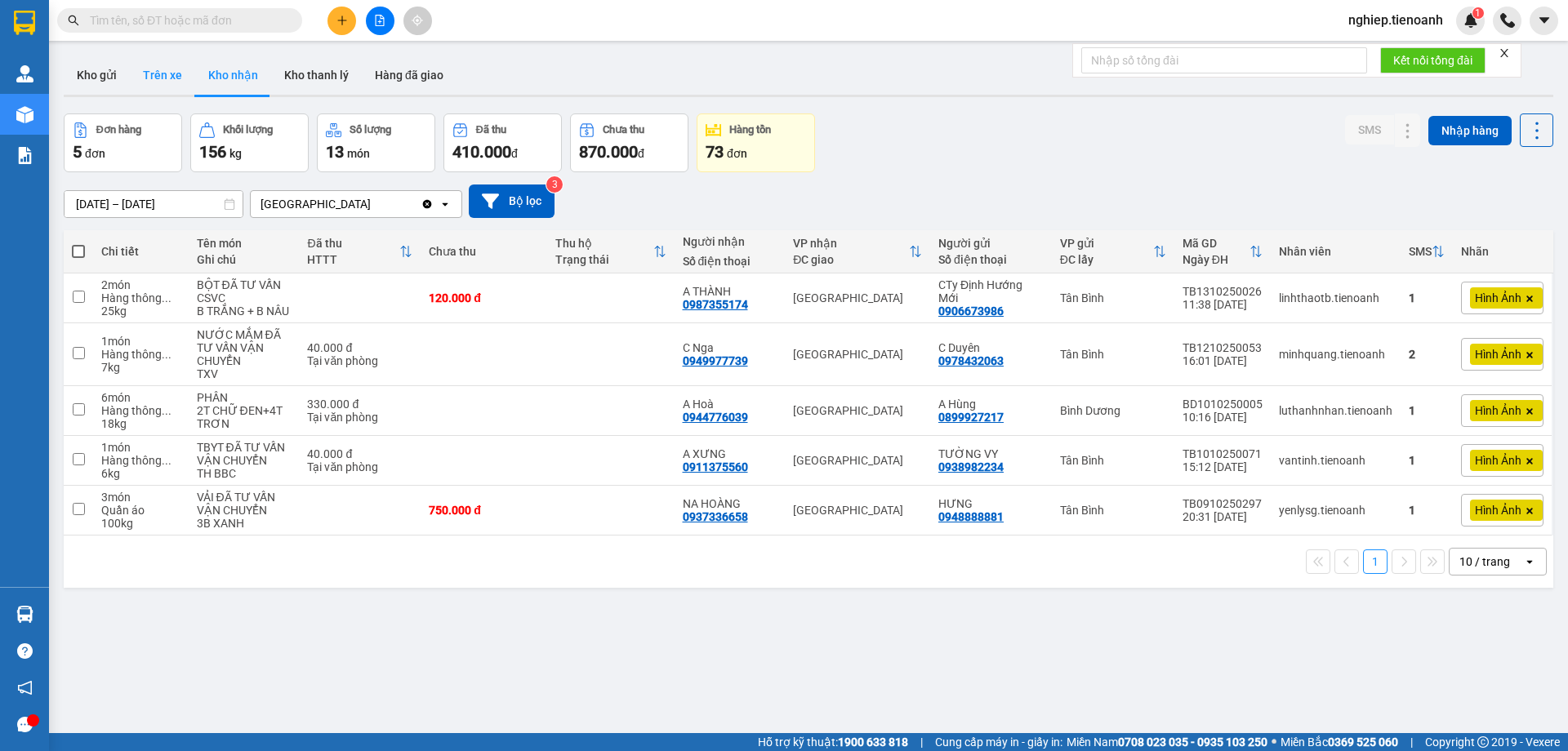
click at [169, 83] on button "Trên xe" at bounding box center [162, 75] width 65 height 39
type input "[DATE] – [DATE]"
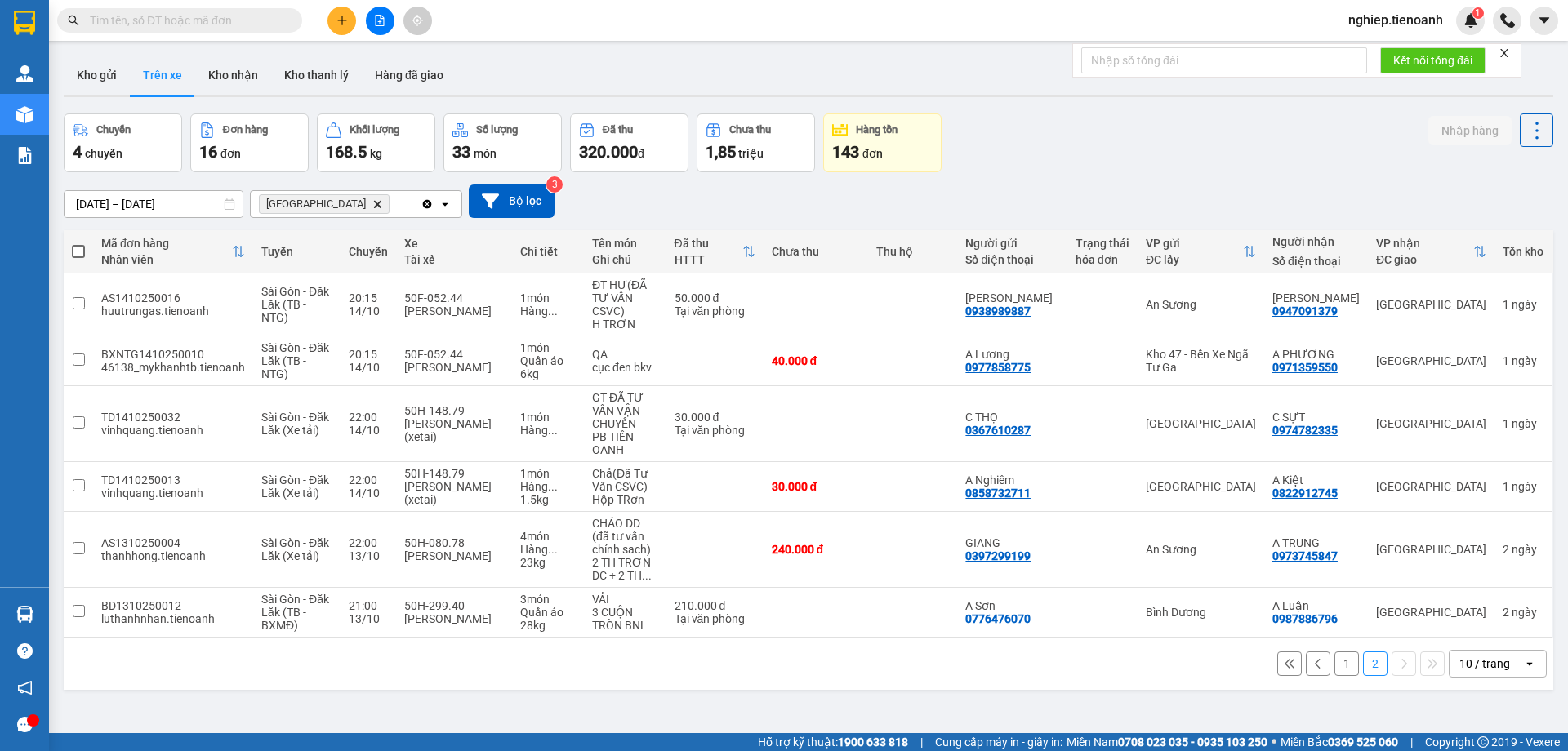
click at [76, 251] on span at bounding box center [78, 251] width 13 height 13
click at [78, 243] on input "checkbox" at bounding box center [78, 243] width 0 height 0
checkbox input "true"
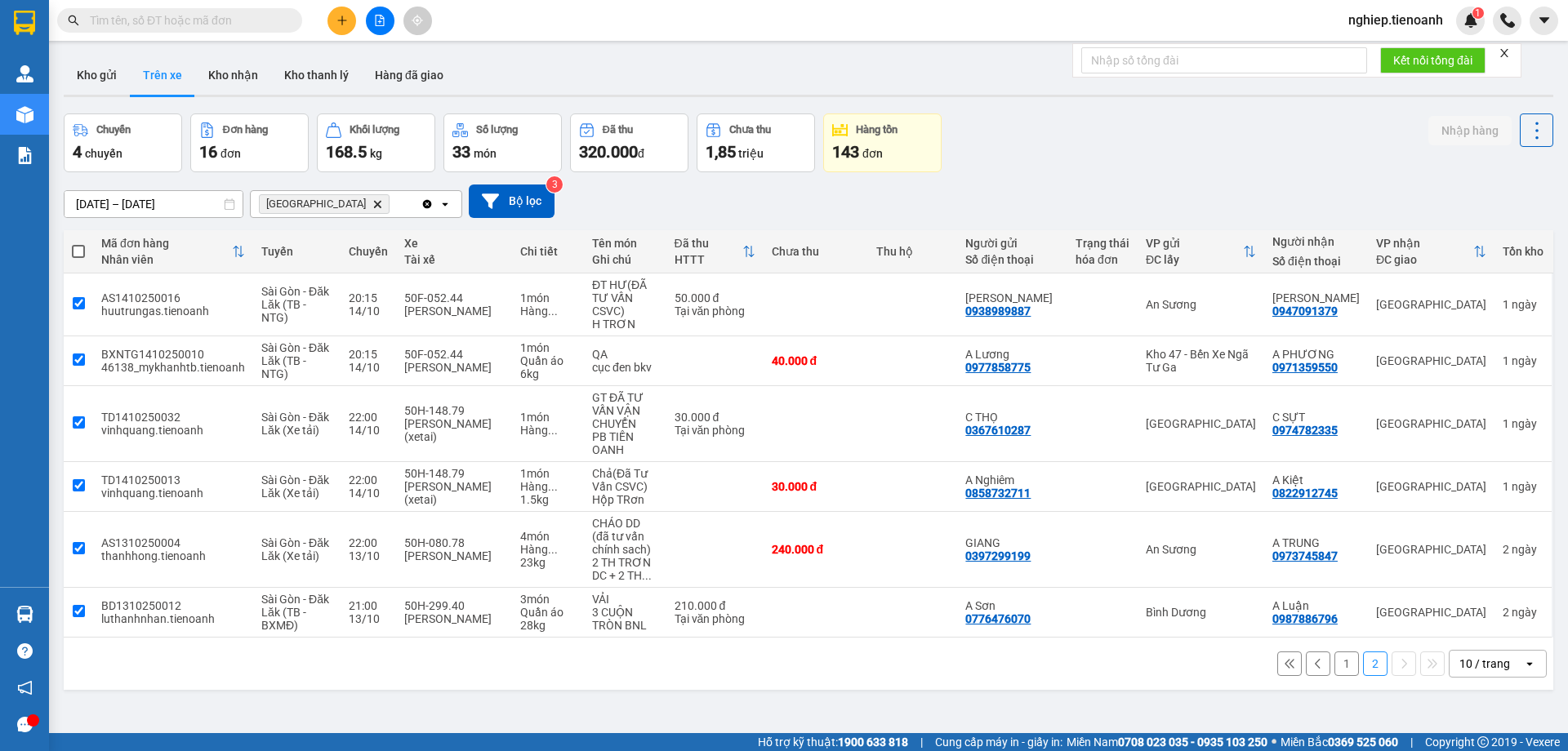
checkbox input "true"
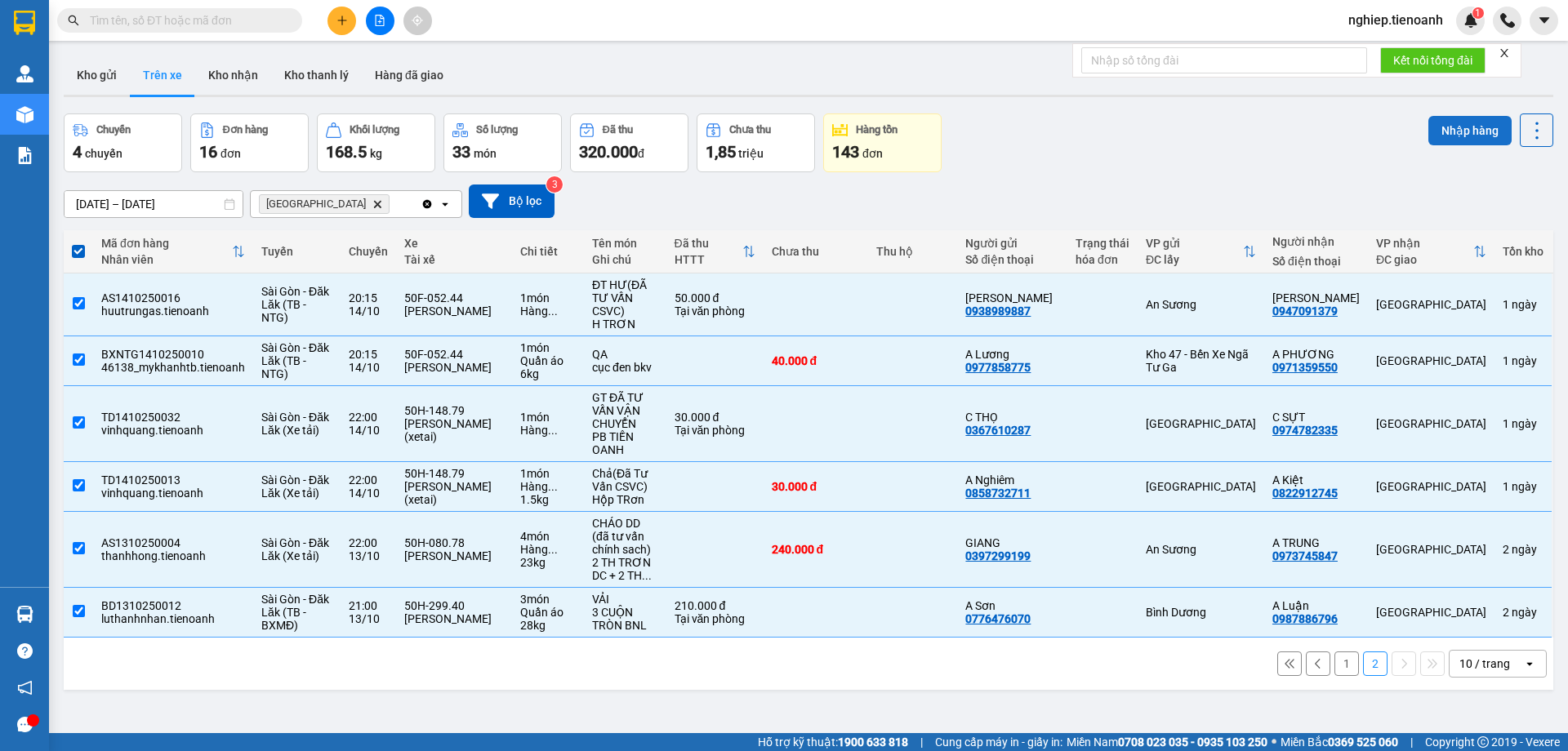
click at [1475, 139] on button "Nhập hàng" at bounding box center [1469, 130] width 83 height 30
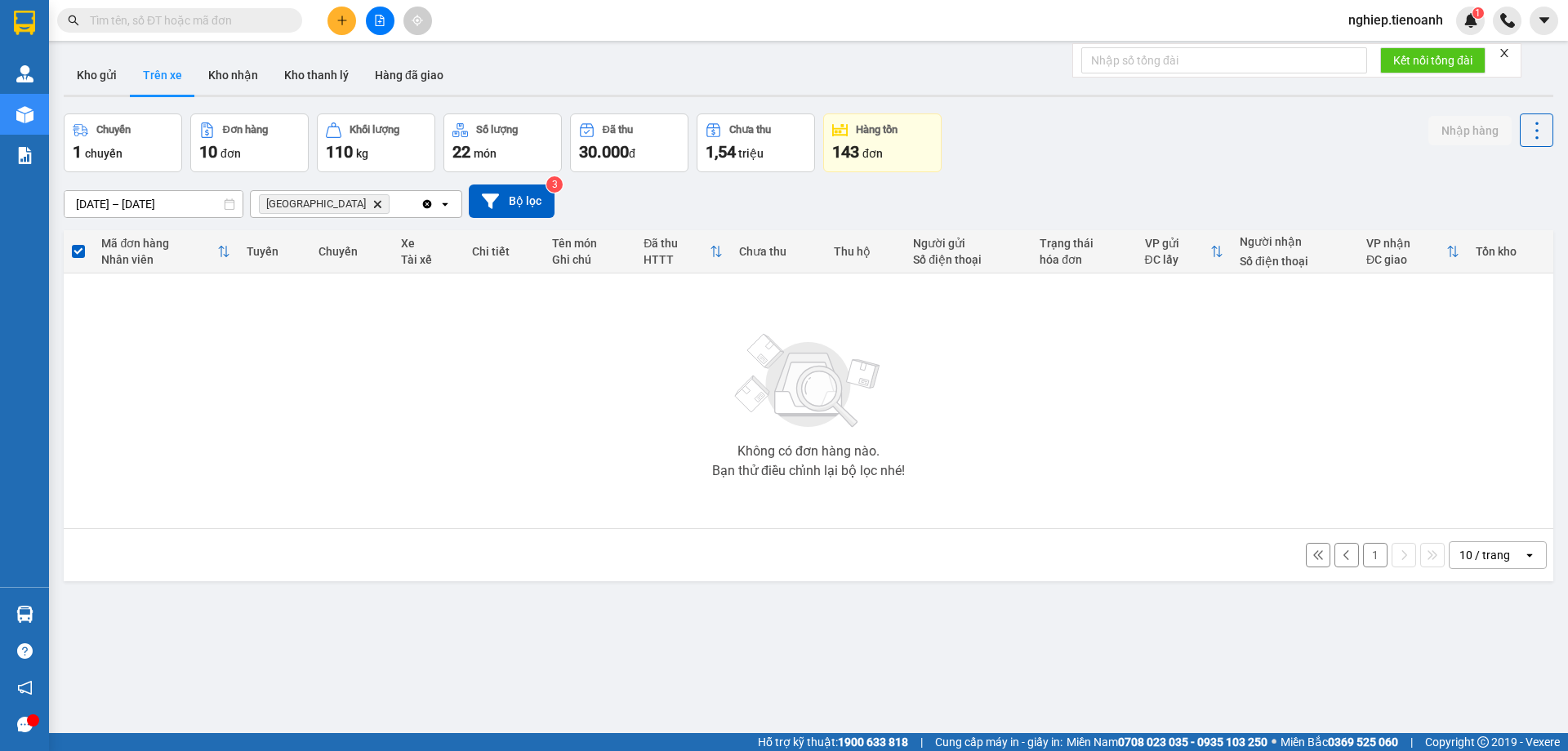
click at [1368, 557] on button "1" at bounding box center [1374, 555] width 25 height 25
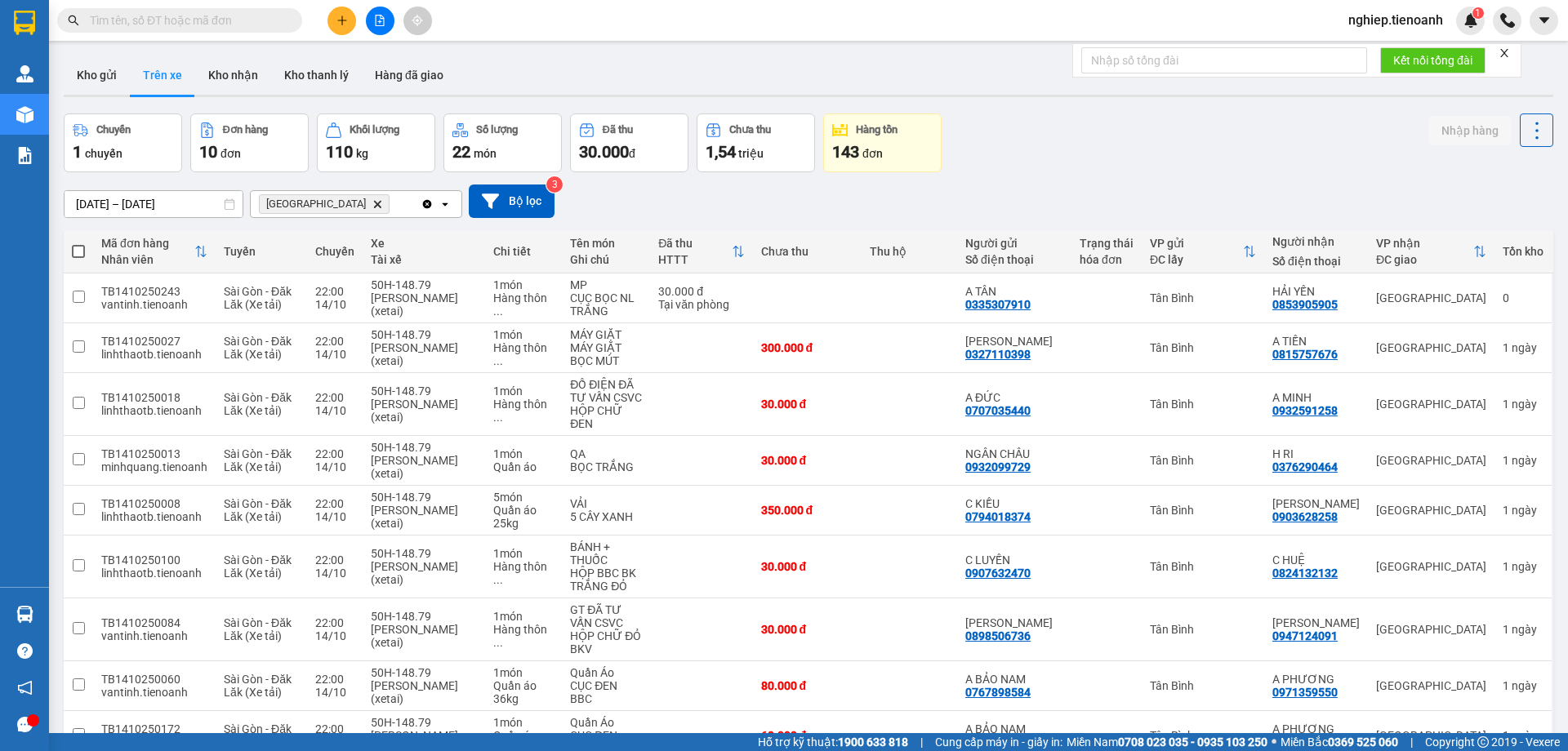
click at [73, 254] on span at bounding box center [78, 251] width 13 height 13
click at [78, 243] on input "checkbox" at bounding box center [78, 243] width 0 height 0
checkbox input "true"
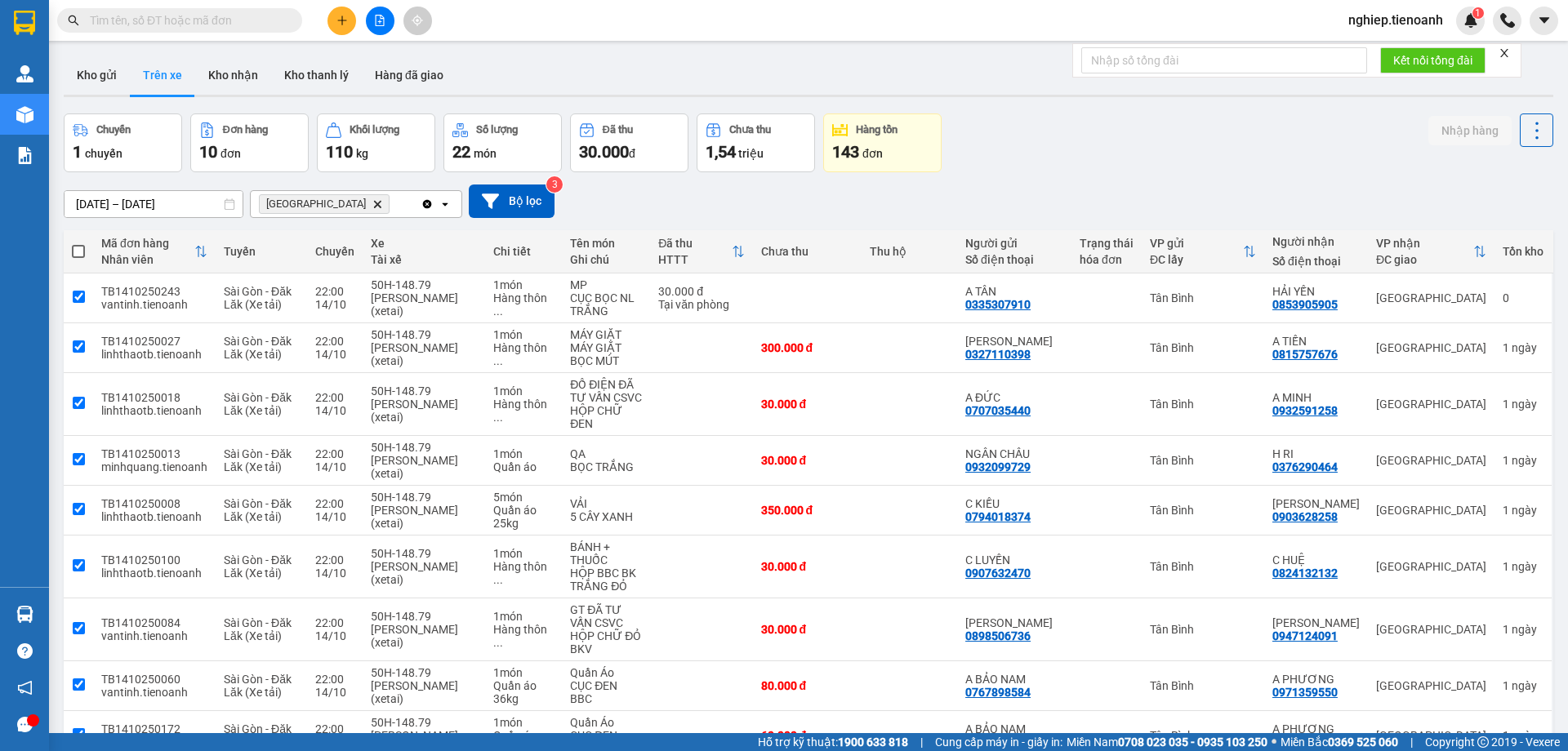
checkbox input "true"
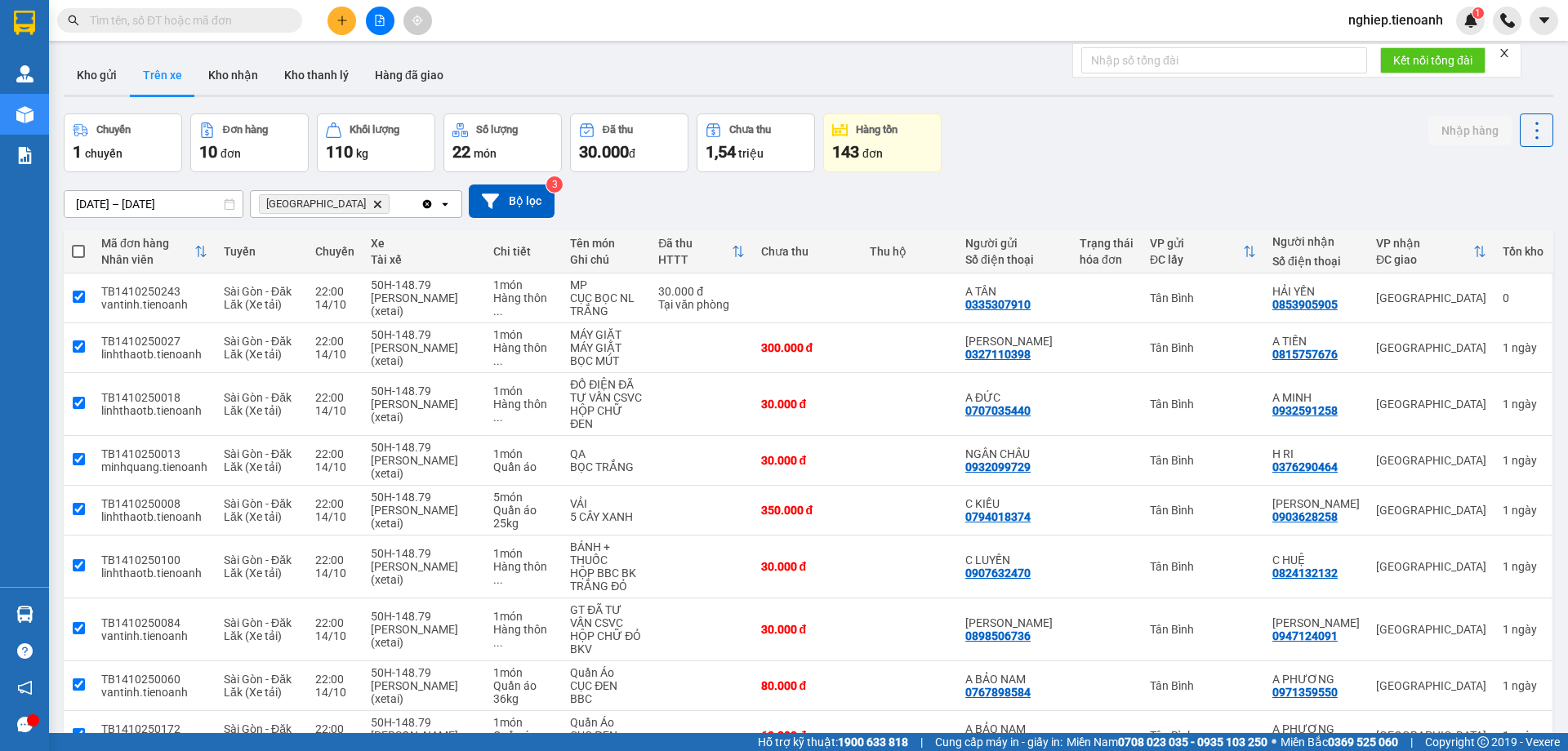
checkbox input "true"
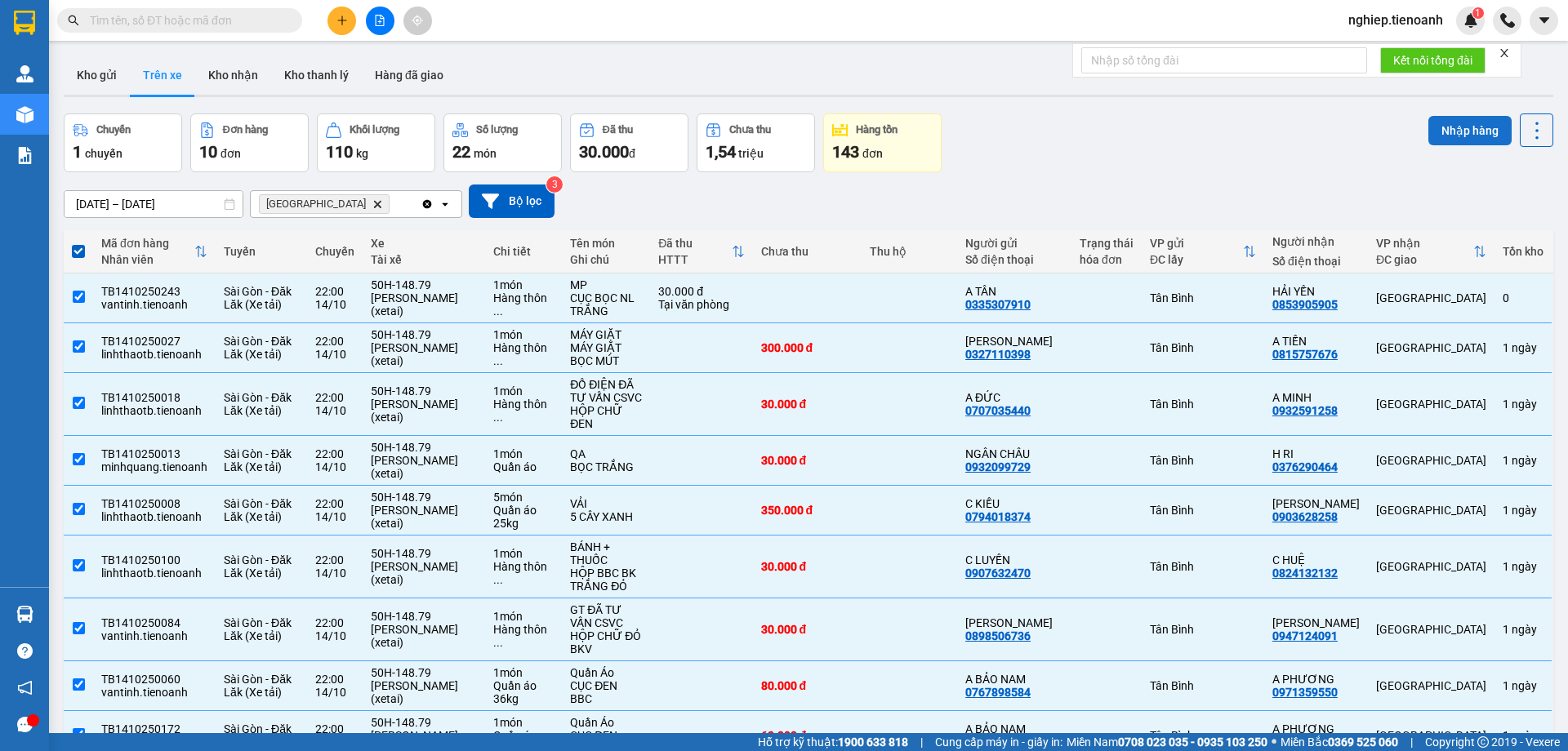
click at [1457, 132] on button "Nhập hàng" at bounding box center [1469, 130] width 83 height 30
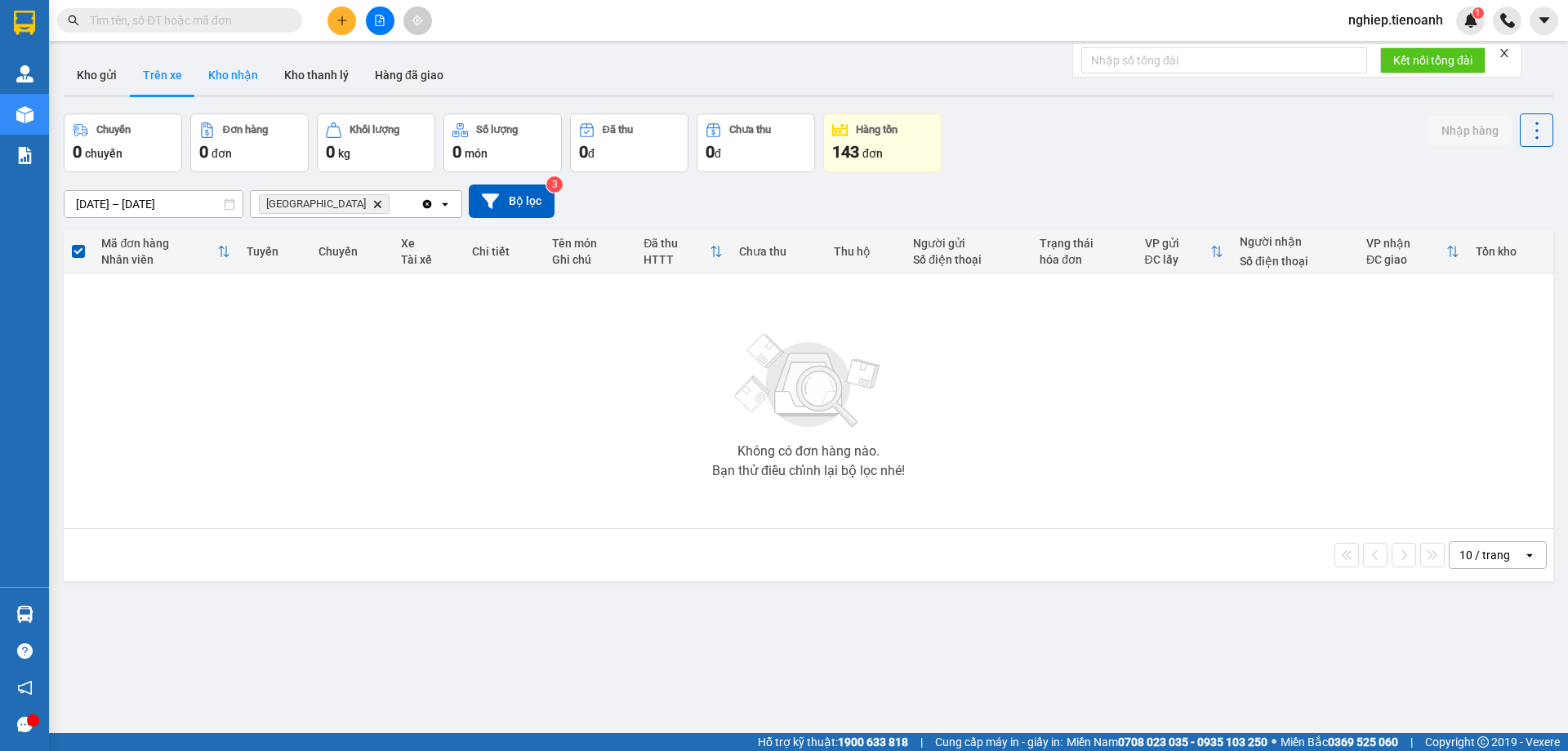
click at [241, 86] on button "Kho nhận" at bounding box center [233, 75] width 76 height 39
type input "[DATE] – [DATE]"
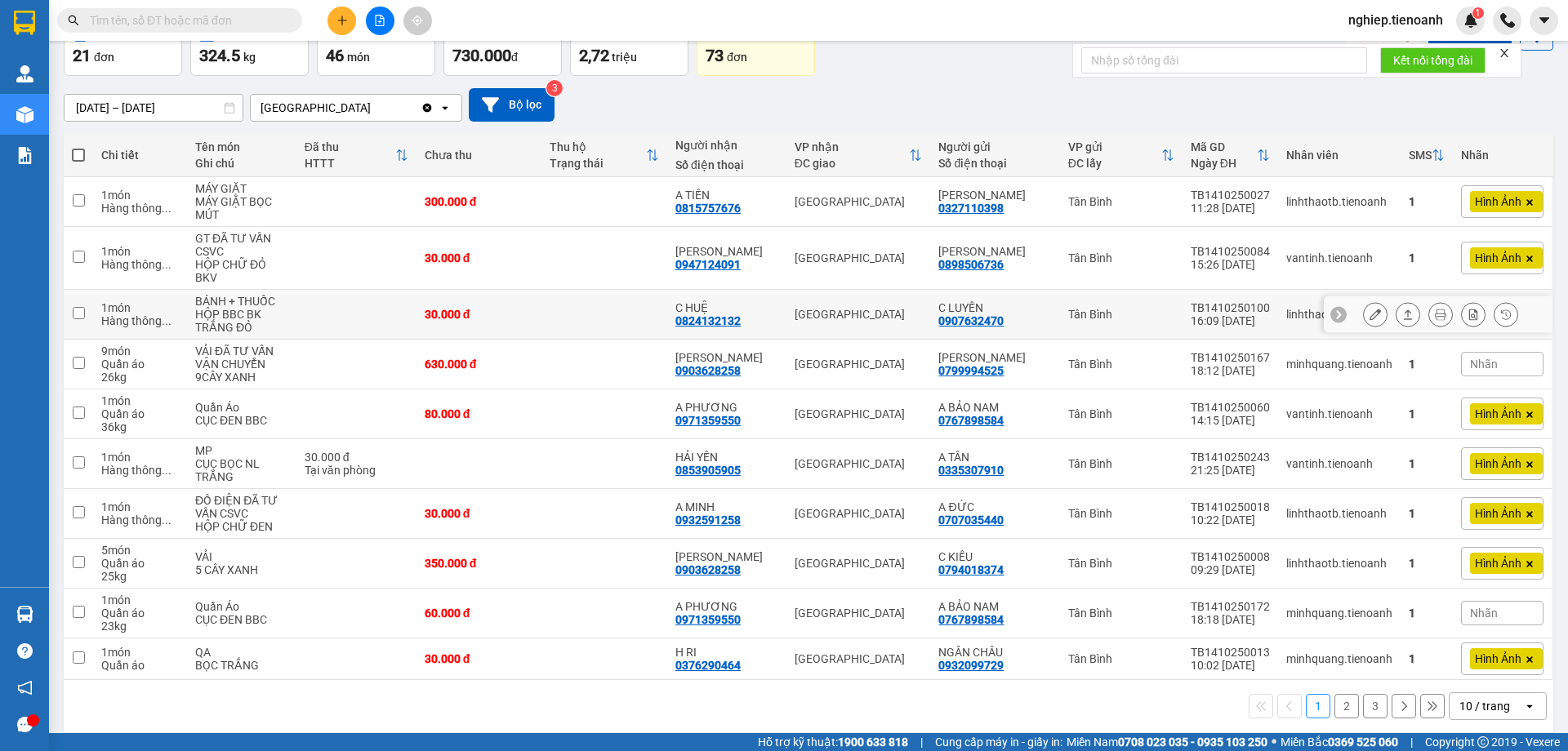
scroll to position [97, 0]
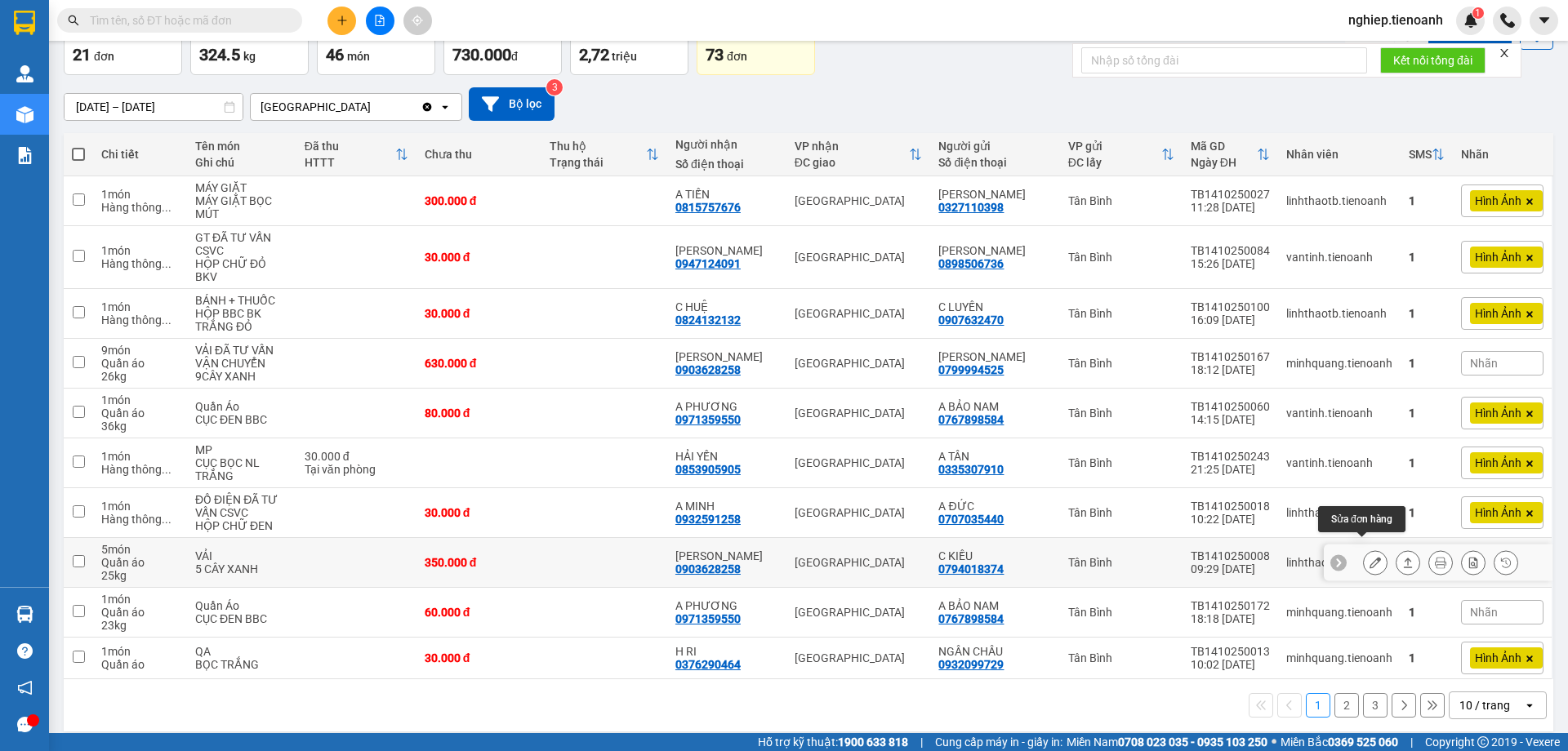
click at [1367, 554] on button at bounding box center [1374, 563] width 23 height 29
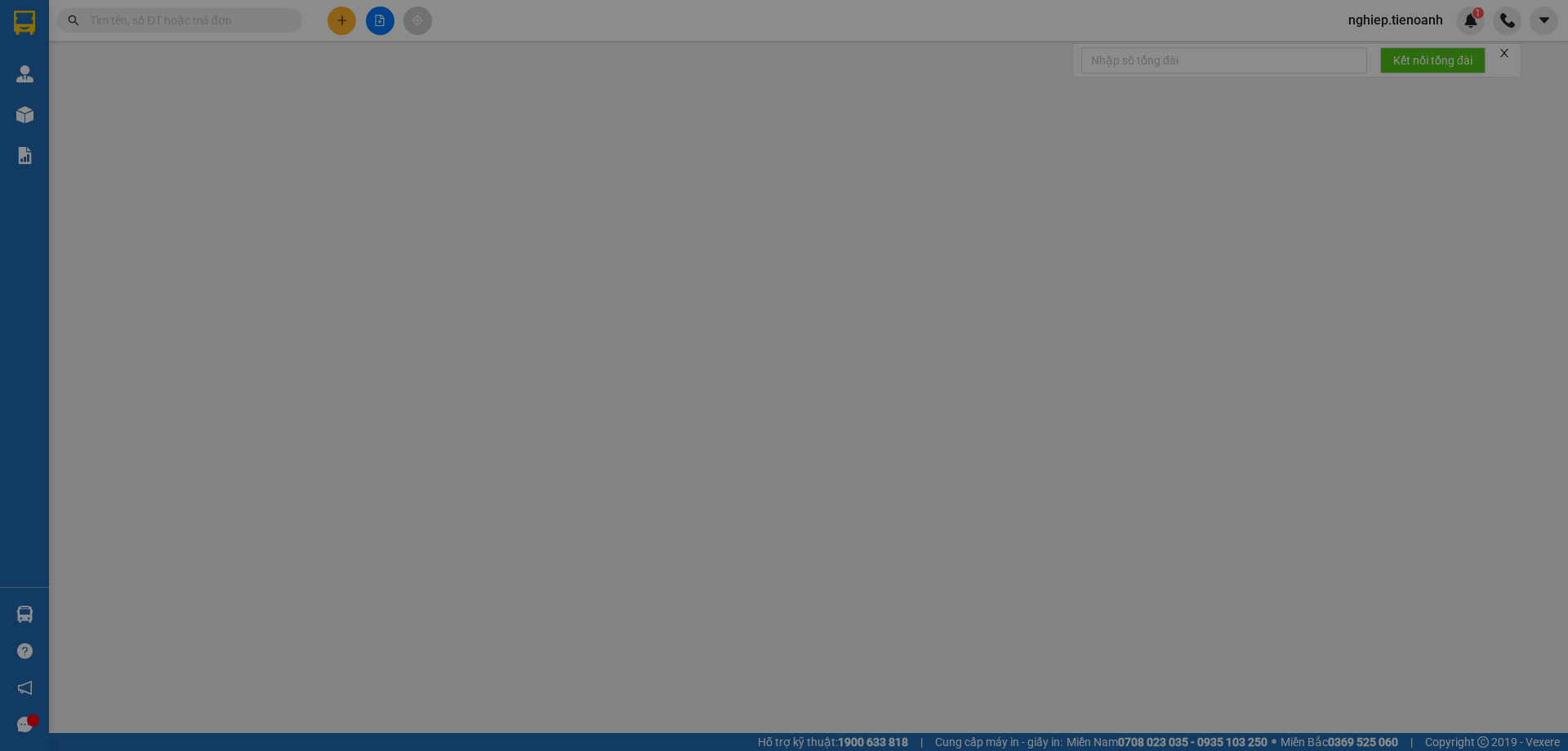
type input "0903628258"
type input "[PERSON_NAME]"
type input "0794018374"
type input "C KIỀU"
type input "0"
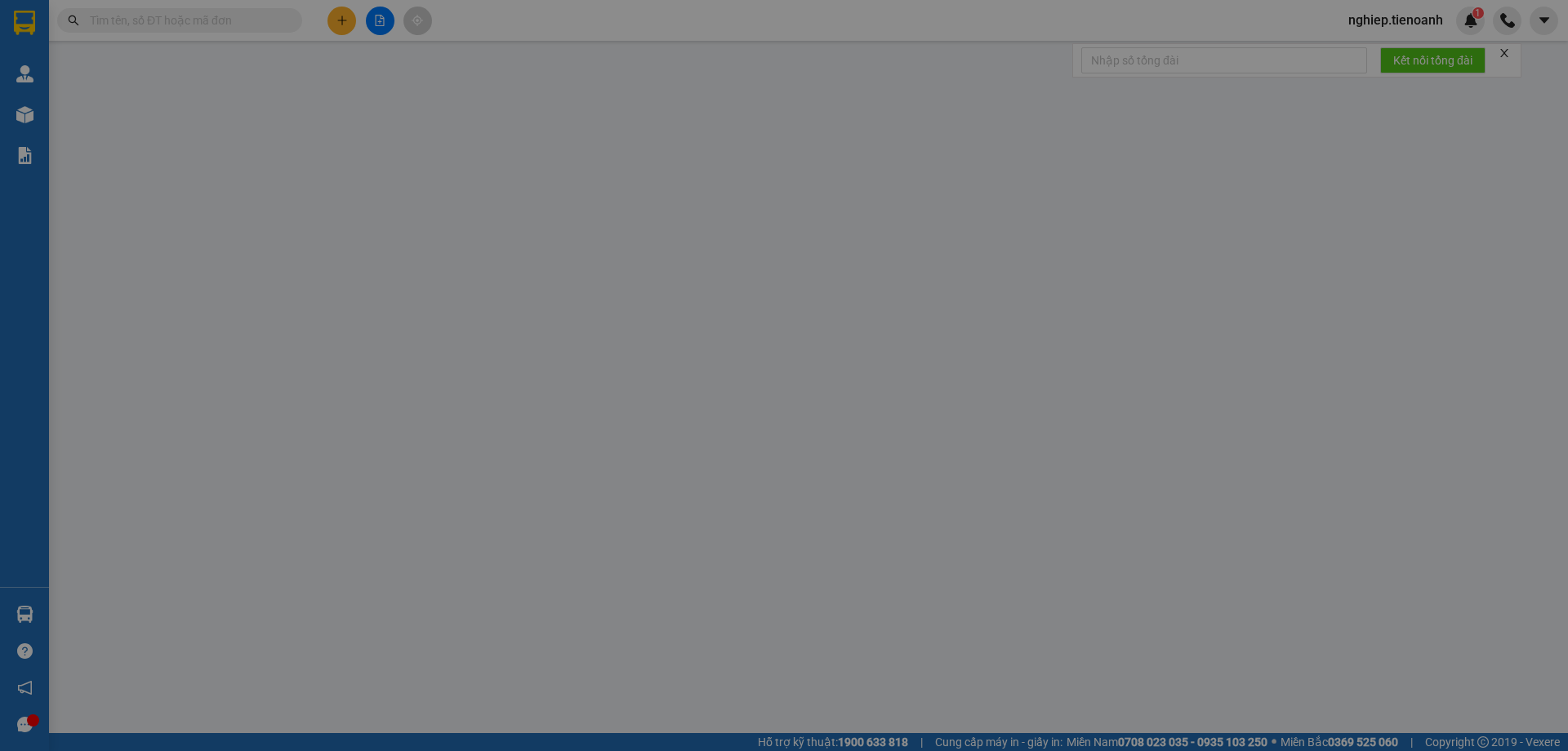
type input "350.000"
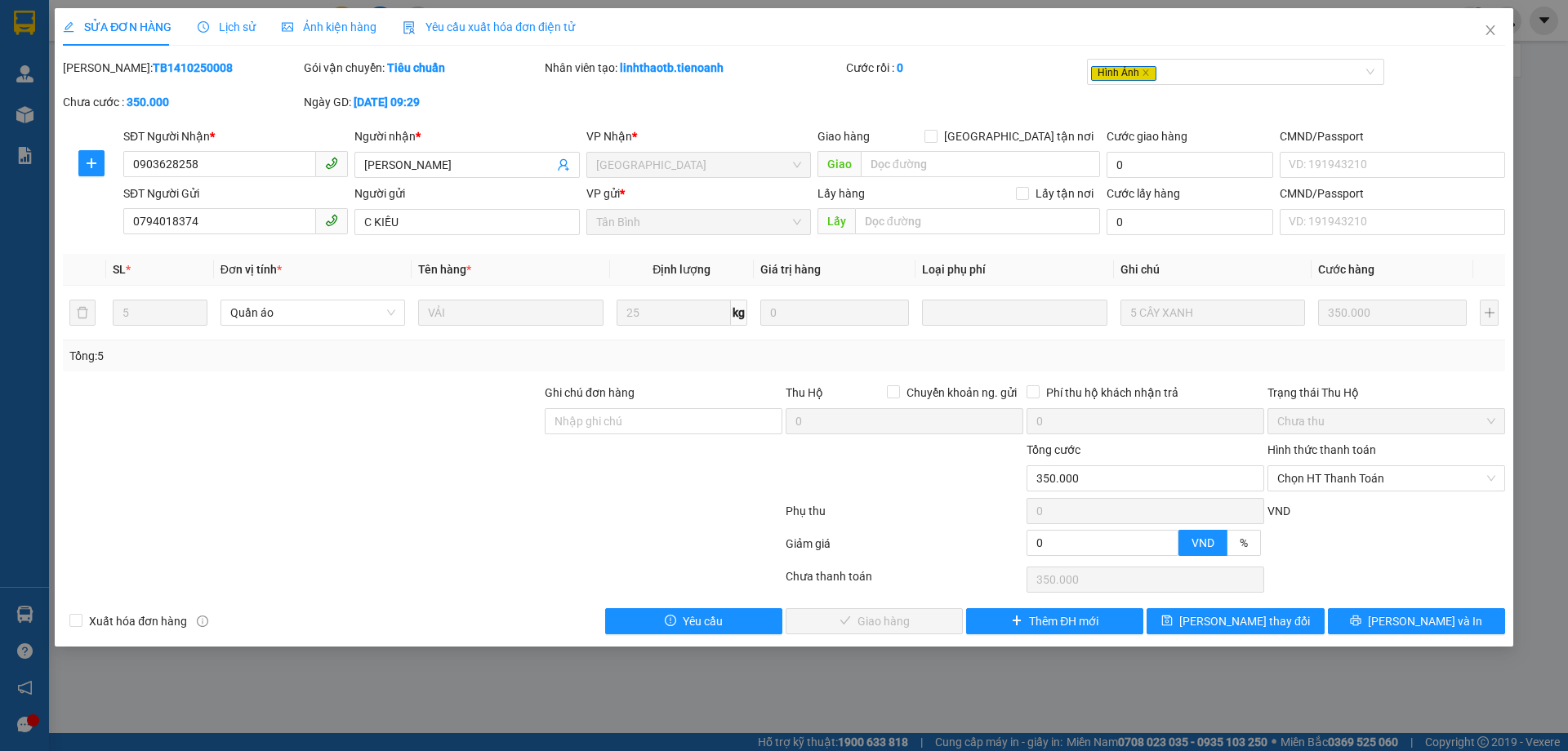
click at [339, 29] on span "Ảnh kiện hàng" at bounding box center [329, 26] width 94 height 13
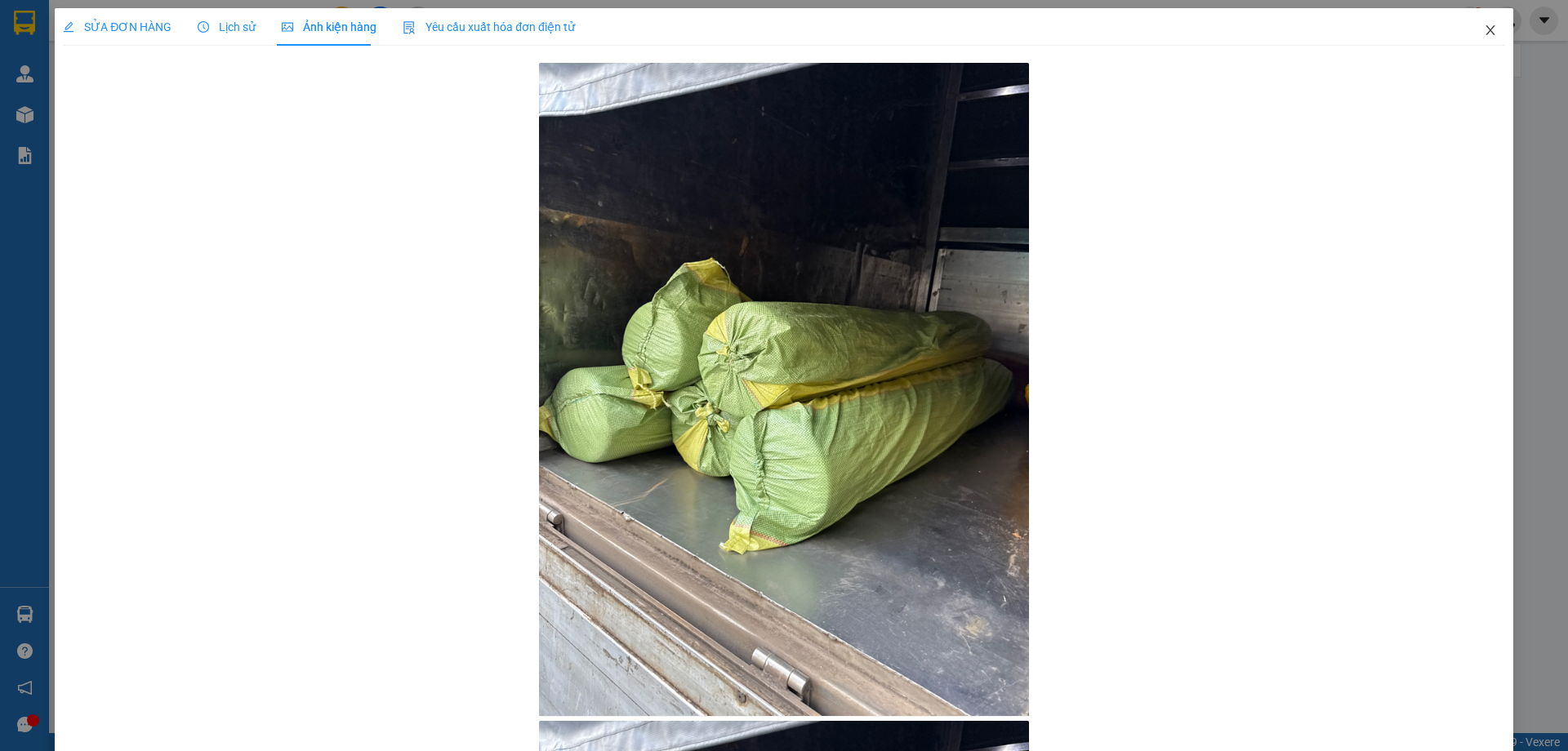
click at [1484, 29] on span "Close" at bounding box center [1490, 31] width 46 height 46
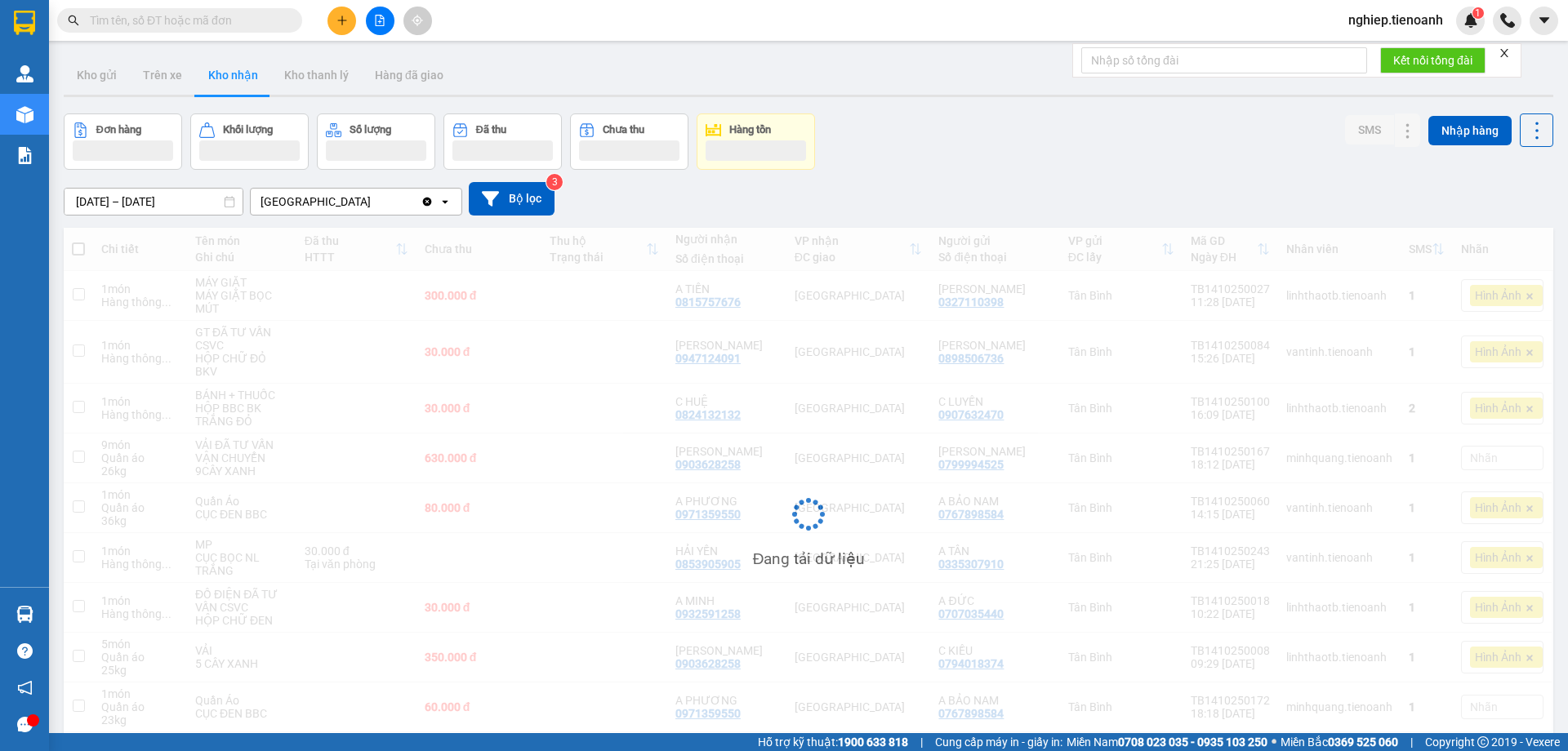
scroll to position [94, 0]
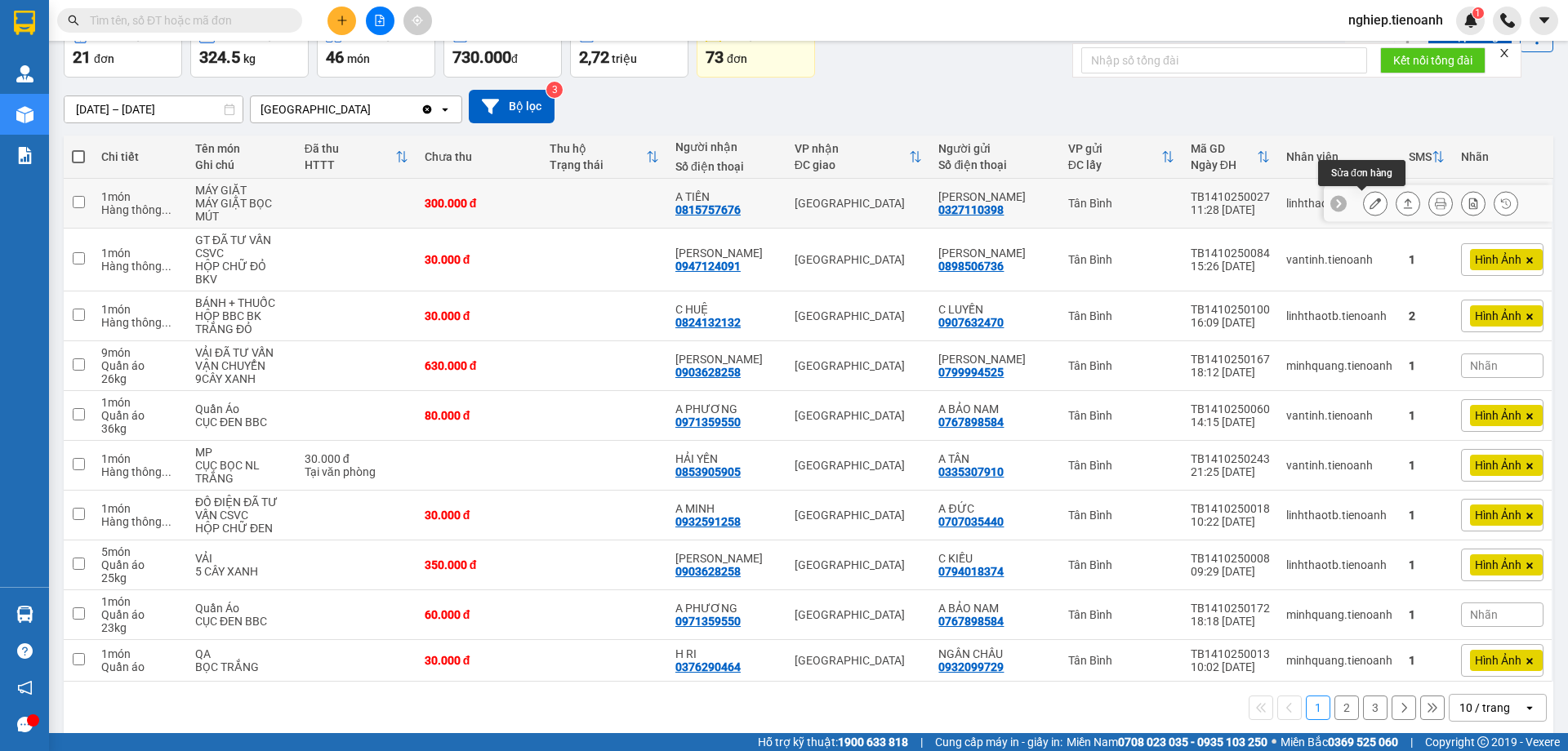
click at [1369, 205] on icon at bounding box center [1374, 203] width 11 height 11
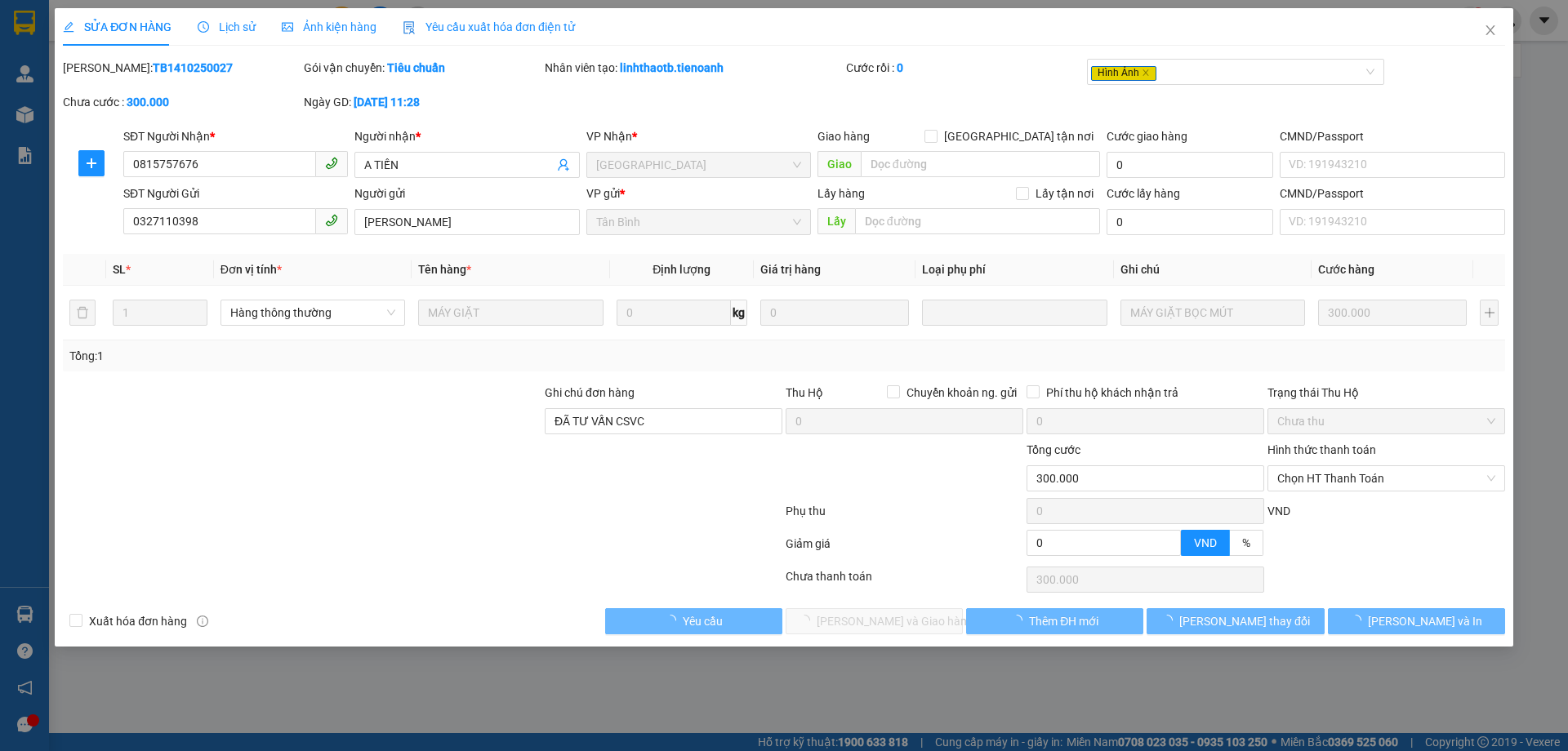
type input "0815757676"
type input "A TIẾN"
type input "0327110398"
type input "[PERSON_NAME]"
type input "ĐÃ TƯ VẤN CSVC"
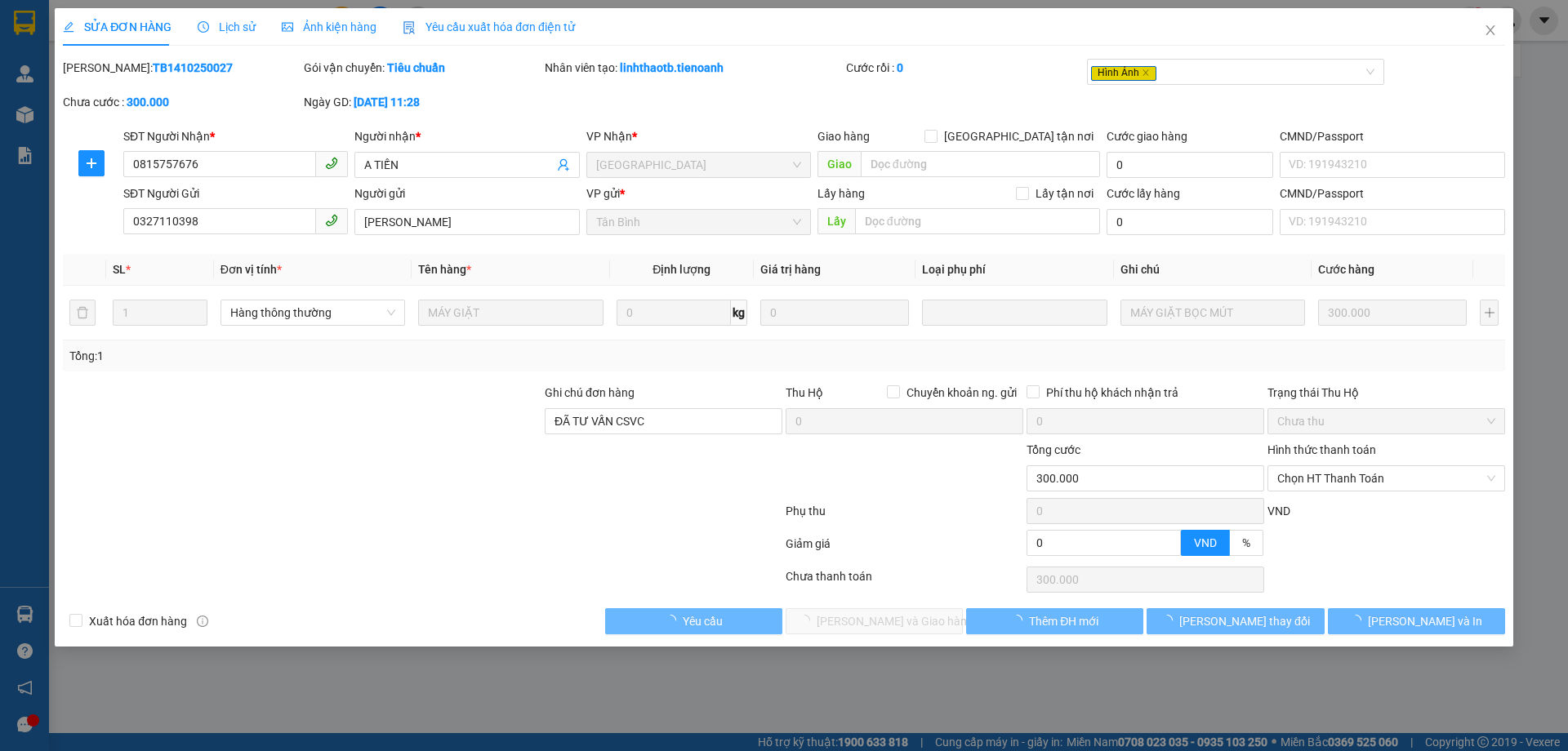
type input "0"
type input "300.000"
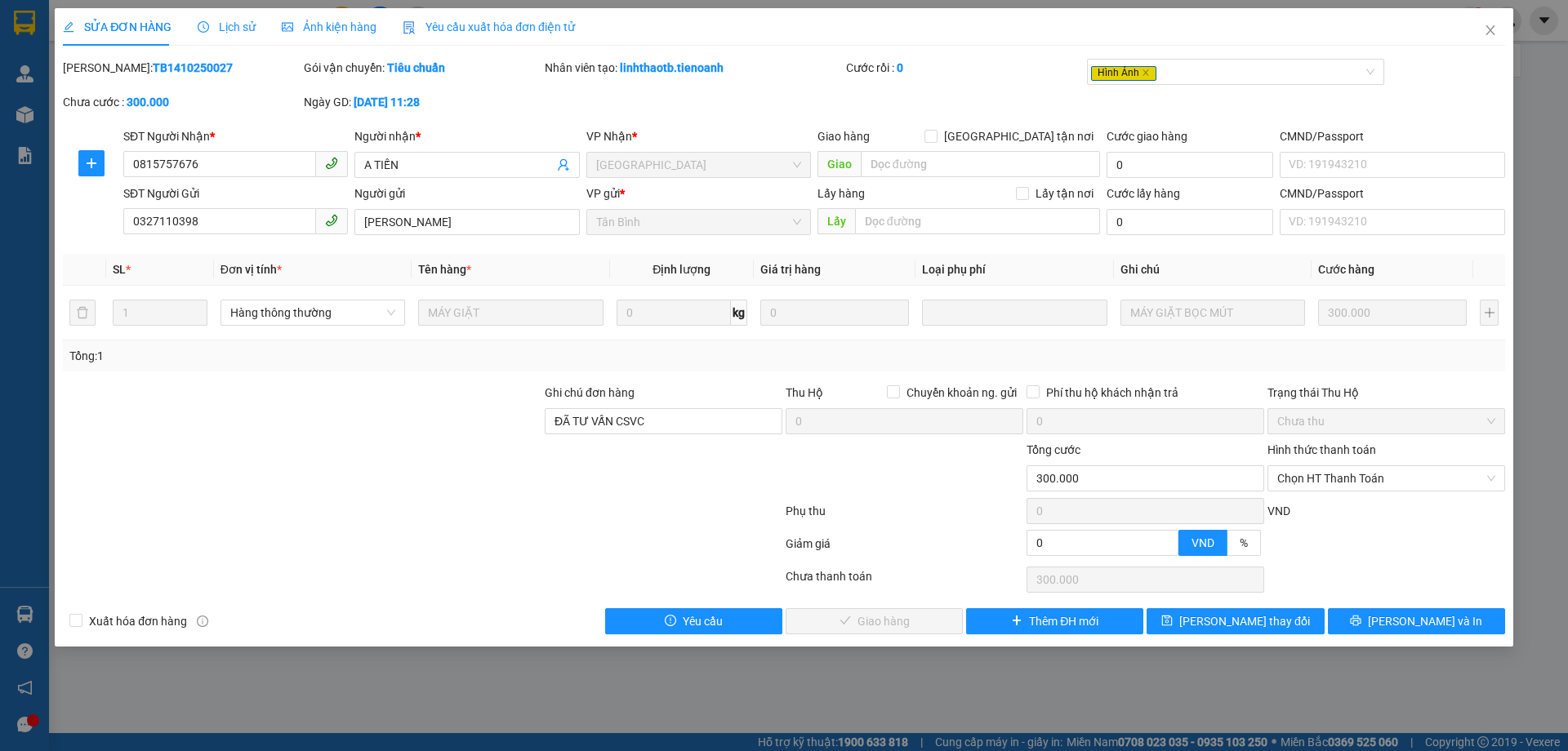
click at [312, 26] on span "Ảnh kiện hàng" at bounding box center [329, 26] width 94 height 13
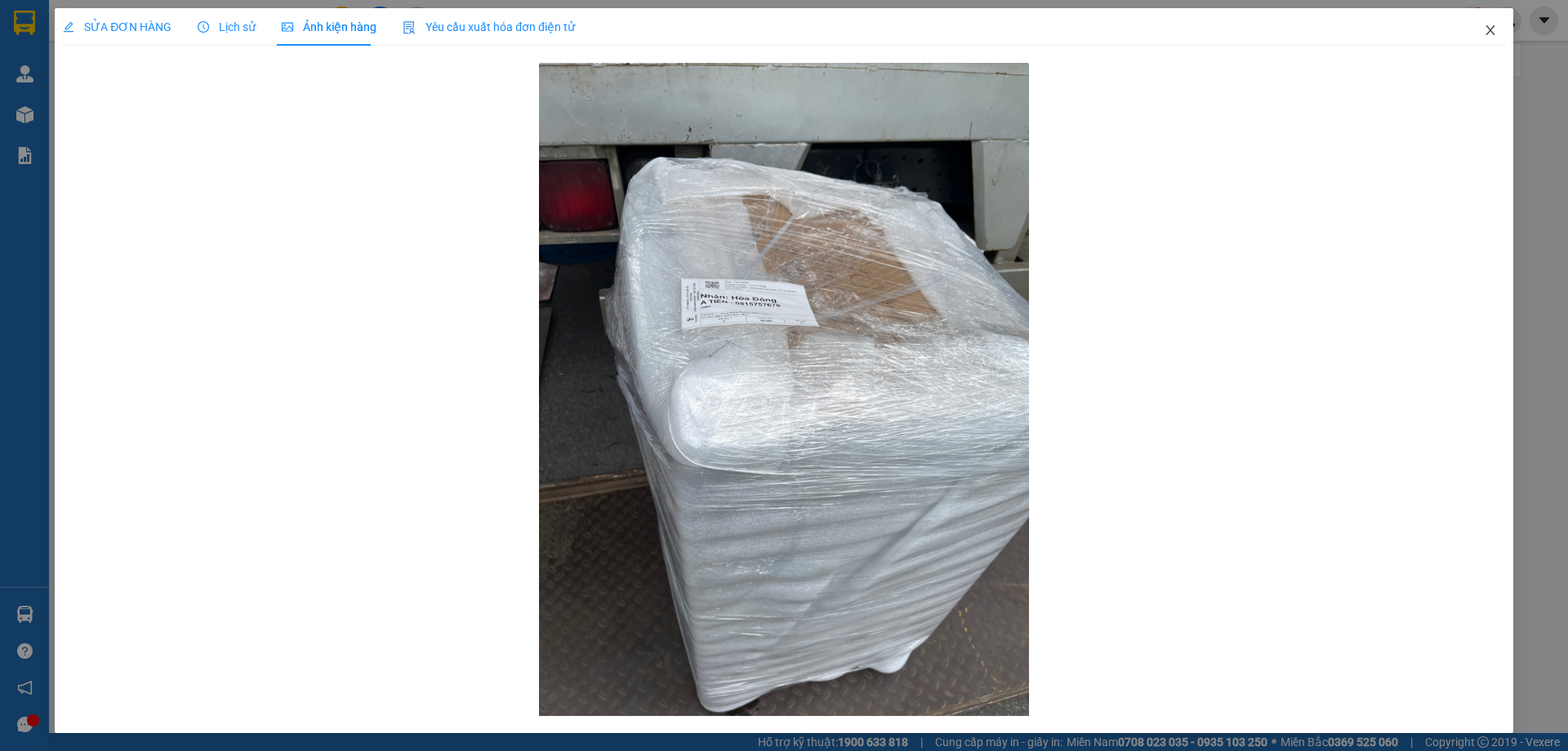
click at [1483, 25] on icon "close" at bounding box center [1489, 30] width 13 height 13
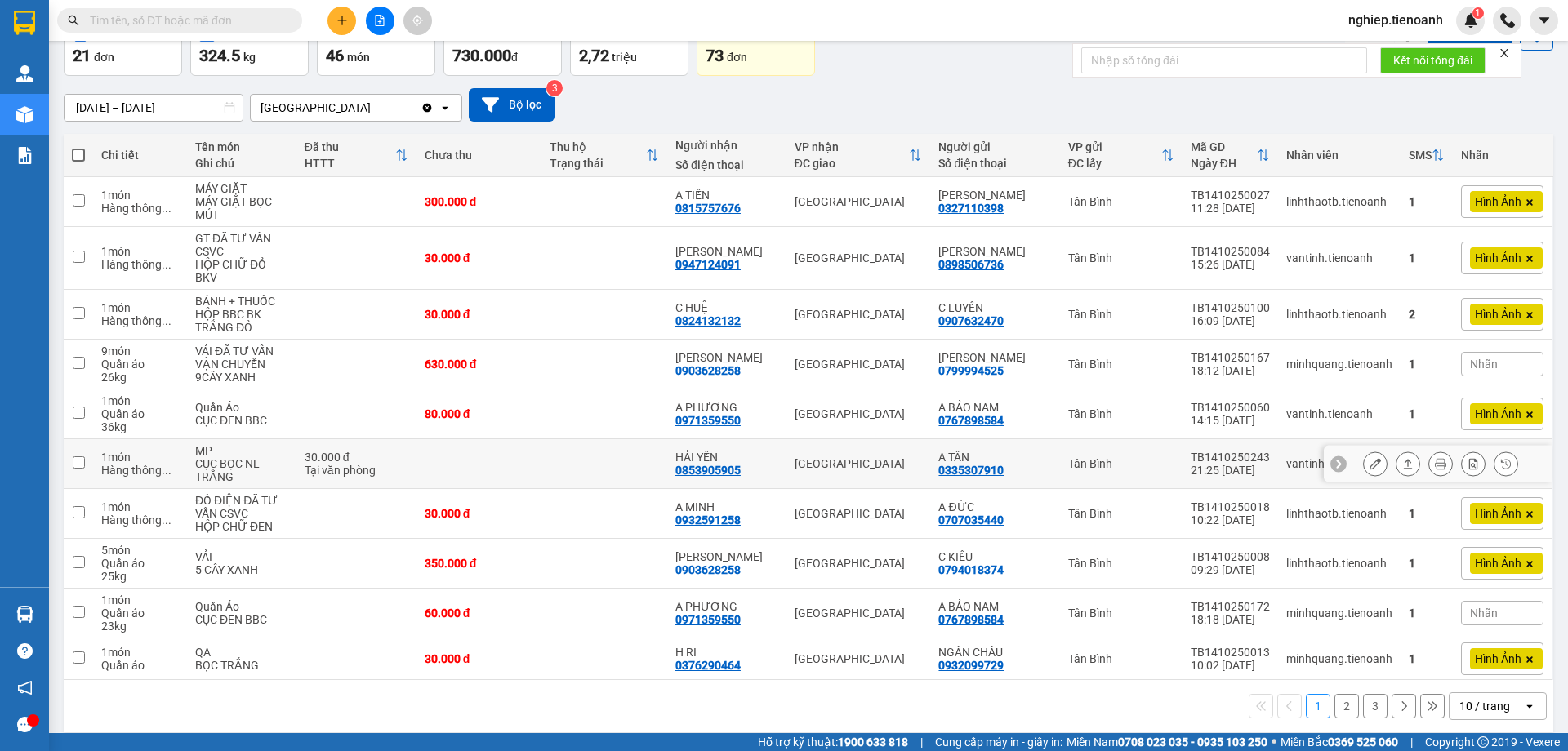
scroll to position [97, 0]
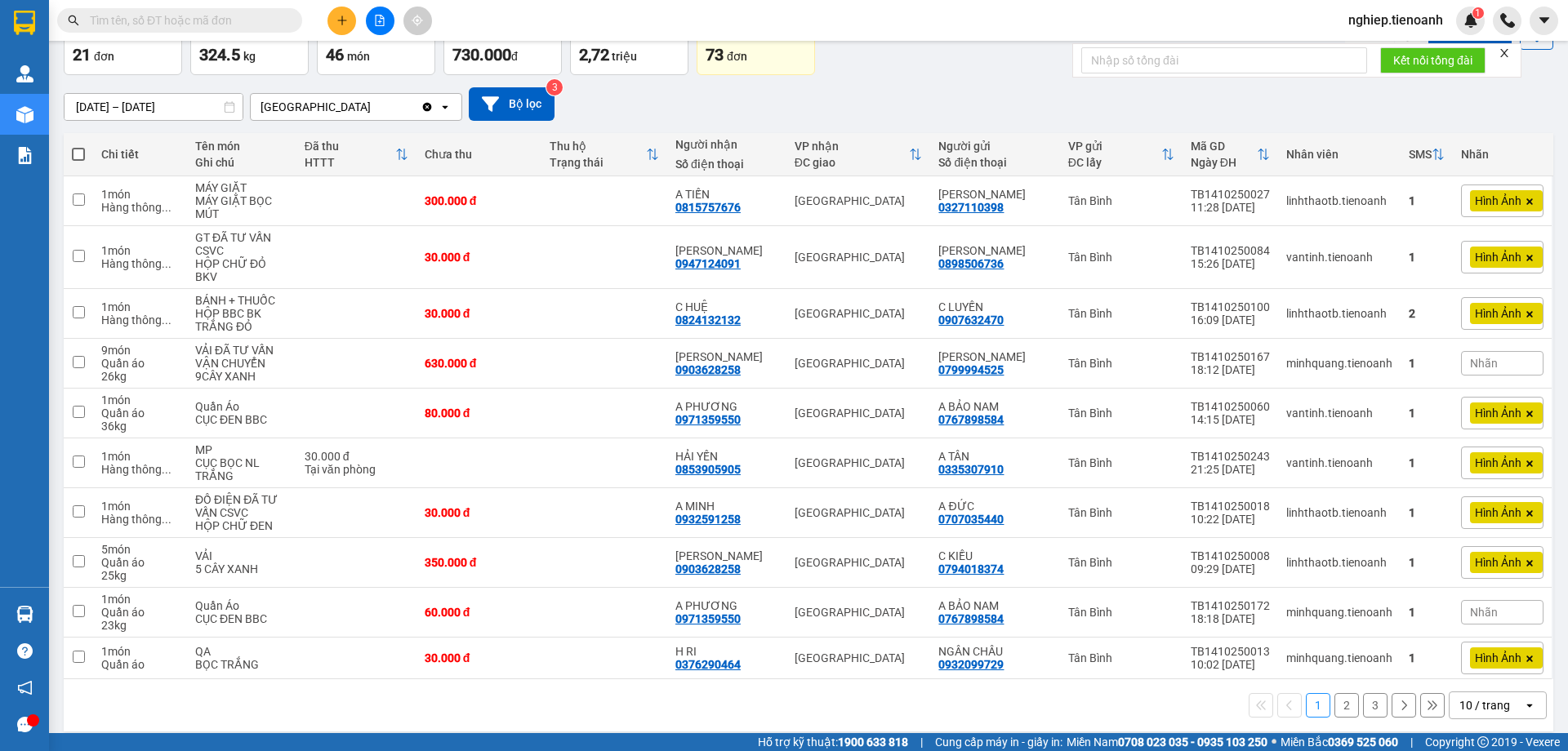
click at [1334, 693] on button "2" at bounding box center [1346, 705] width 25 height 25
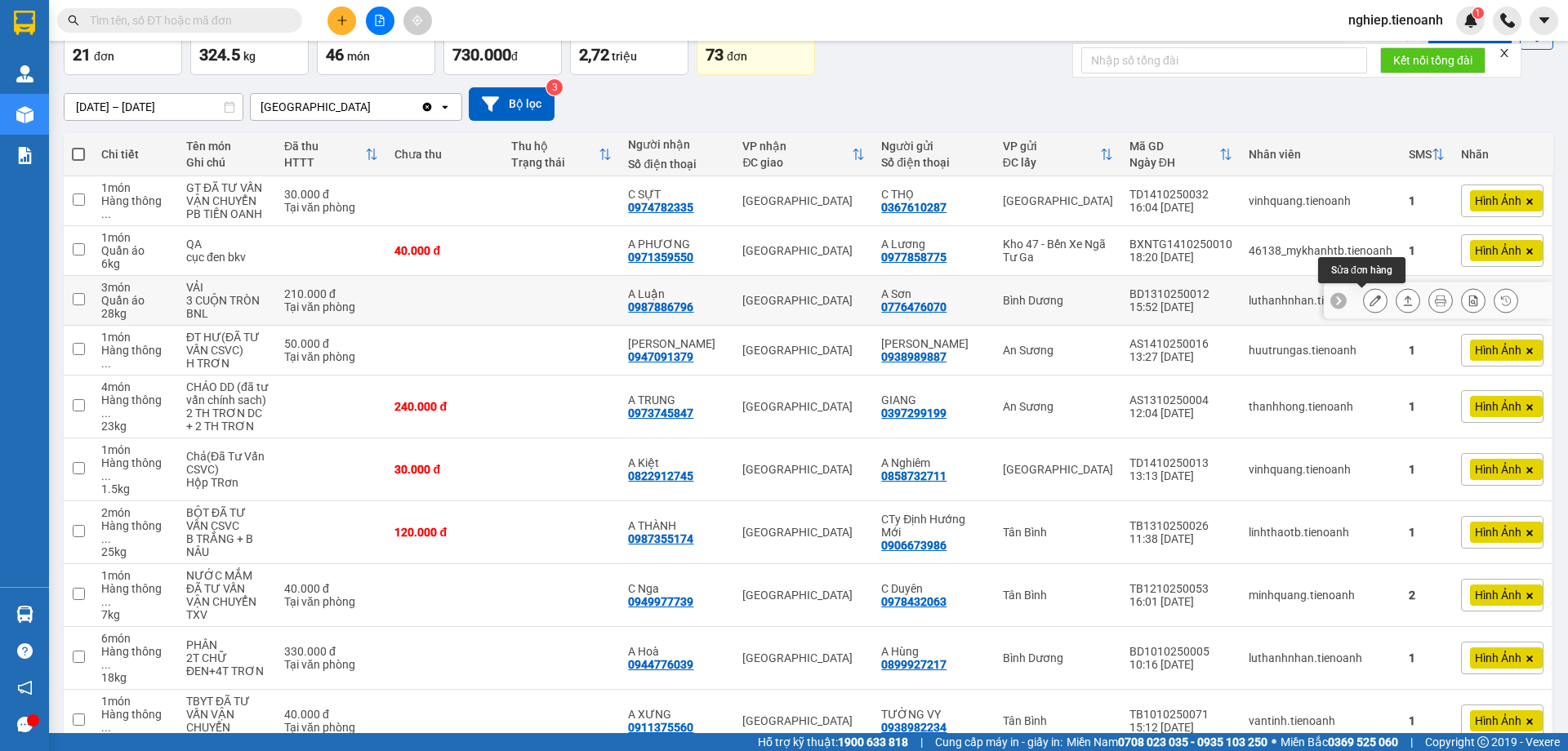
click at [1363, 298] on button at bounding box center [1374, 301] width 23 height 29
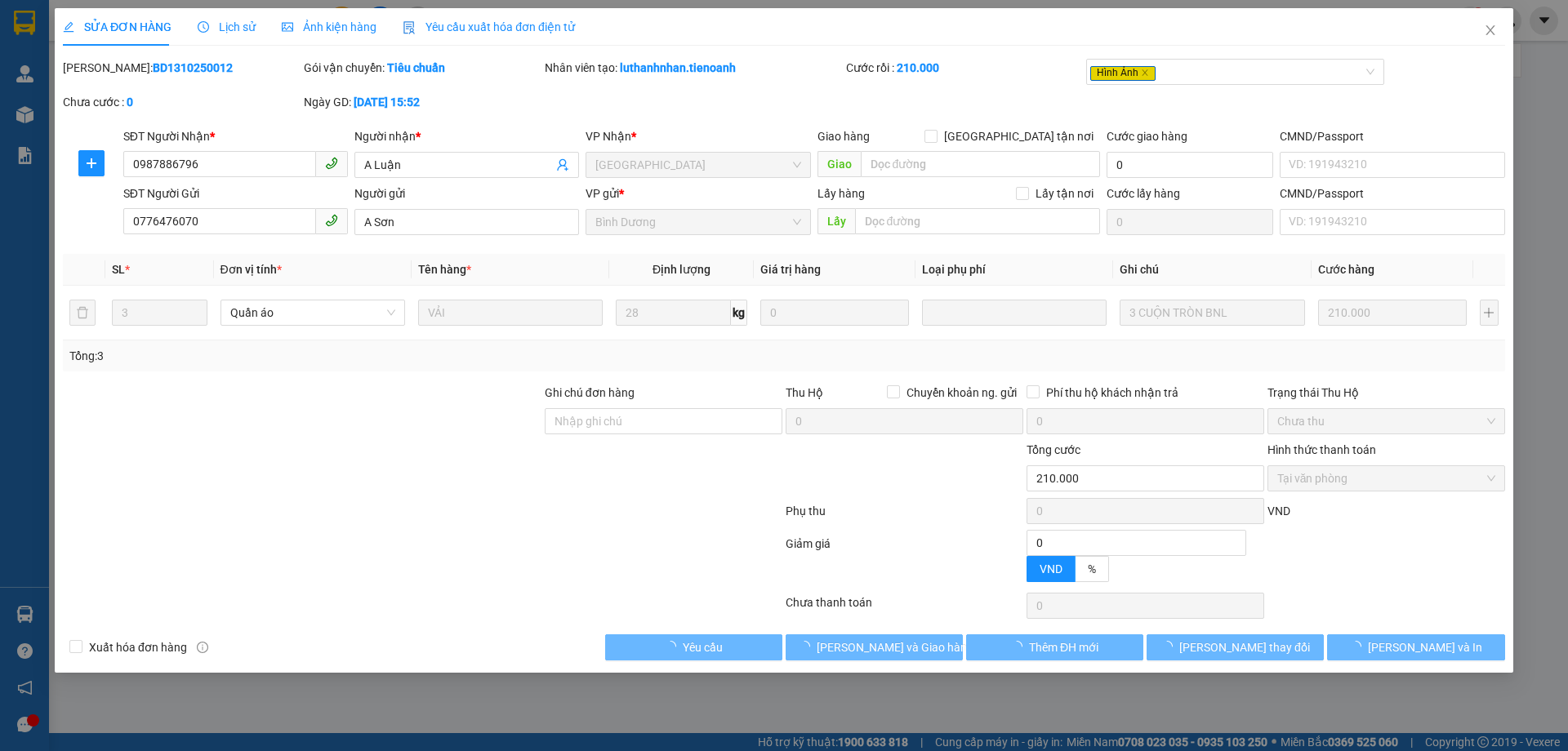
type input "0987886796"
type input "A Luận"
type input "0776476070"
type input "A Sơn"
type input "0"
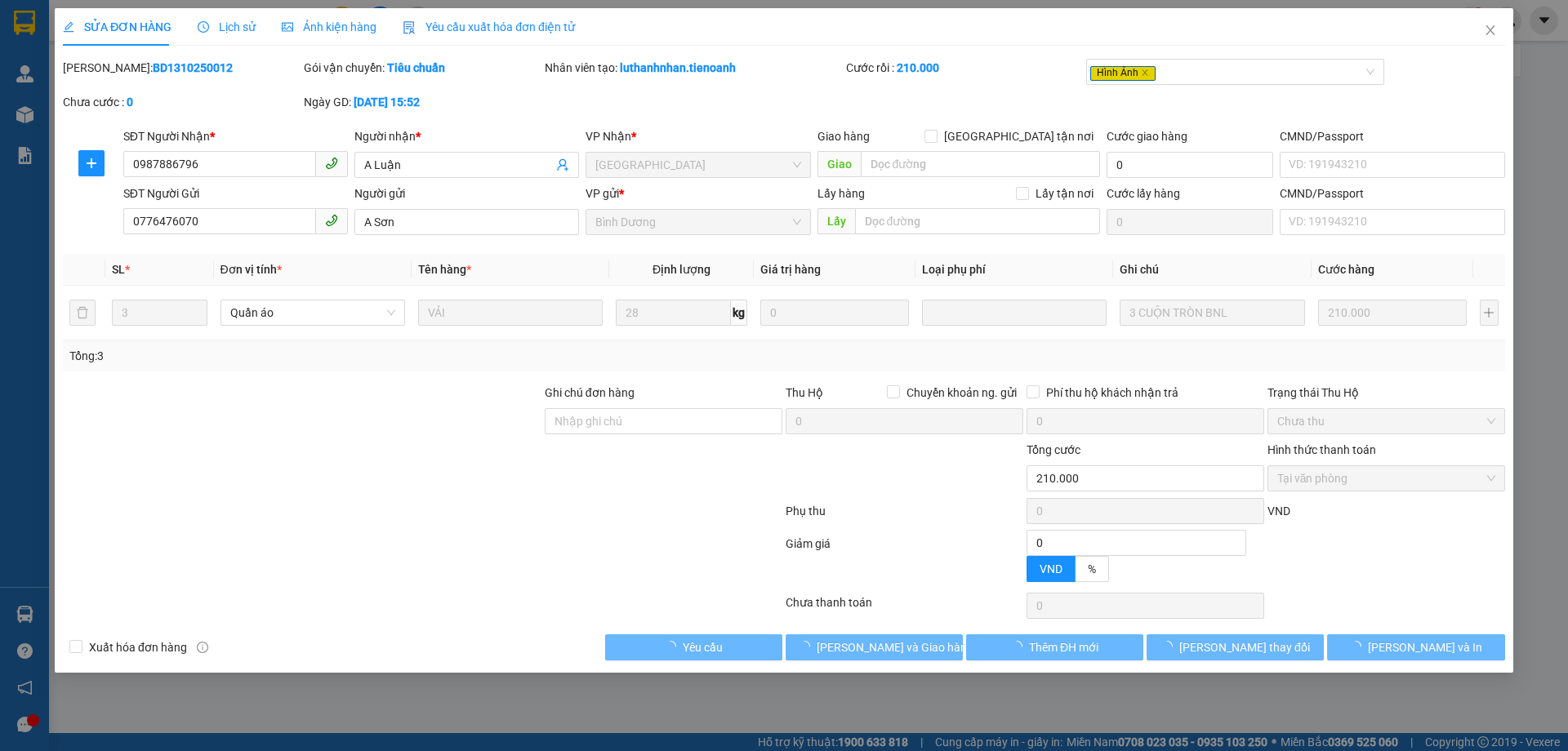
type input "210.000"
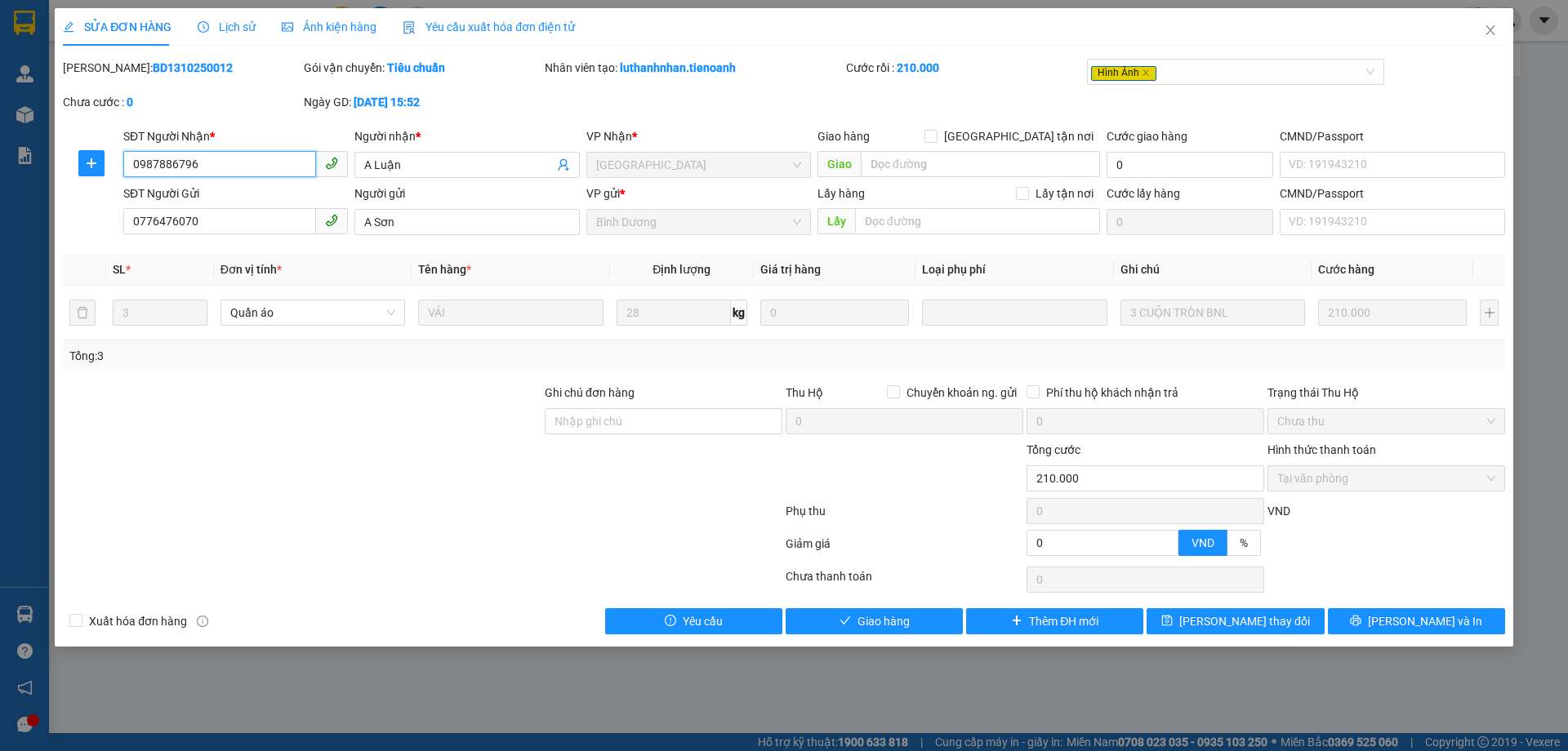
click at [1304, 483] on span "Tại văn phòng" at bounding box center [1385, 478] width 218 height 25
click at [923, 624] on button "Giao hàng" at bounding box center [874, 621] width 178 height 26
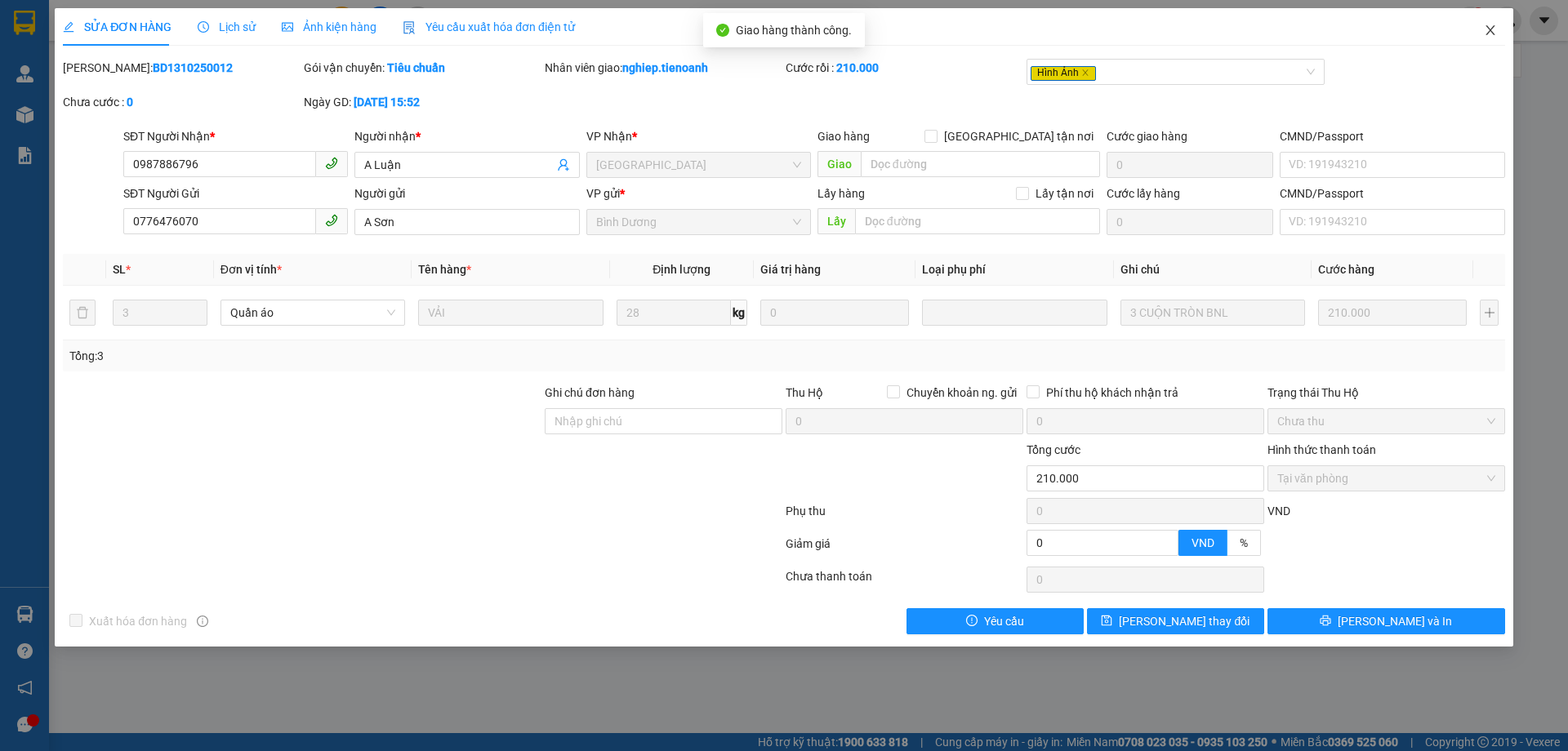
click at [1487, 29] on icon "close" at bounding box center [1489, 31] width 9 height 10
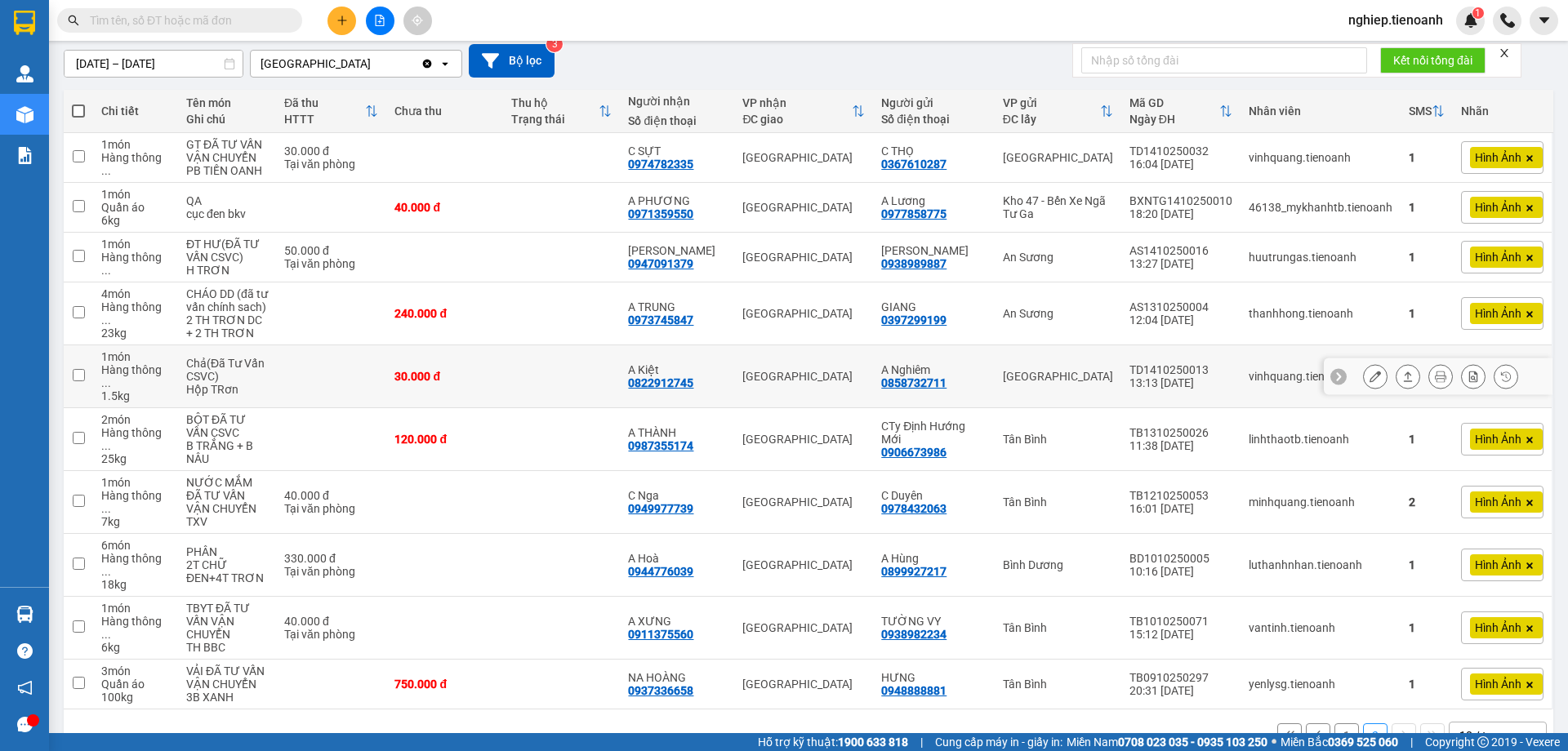
scroll to position [158, 0]
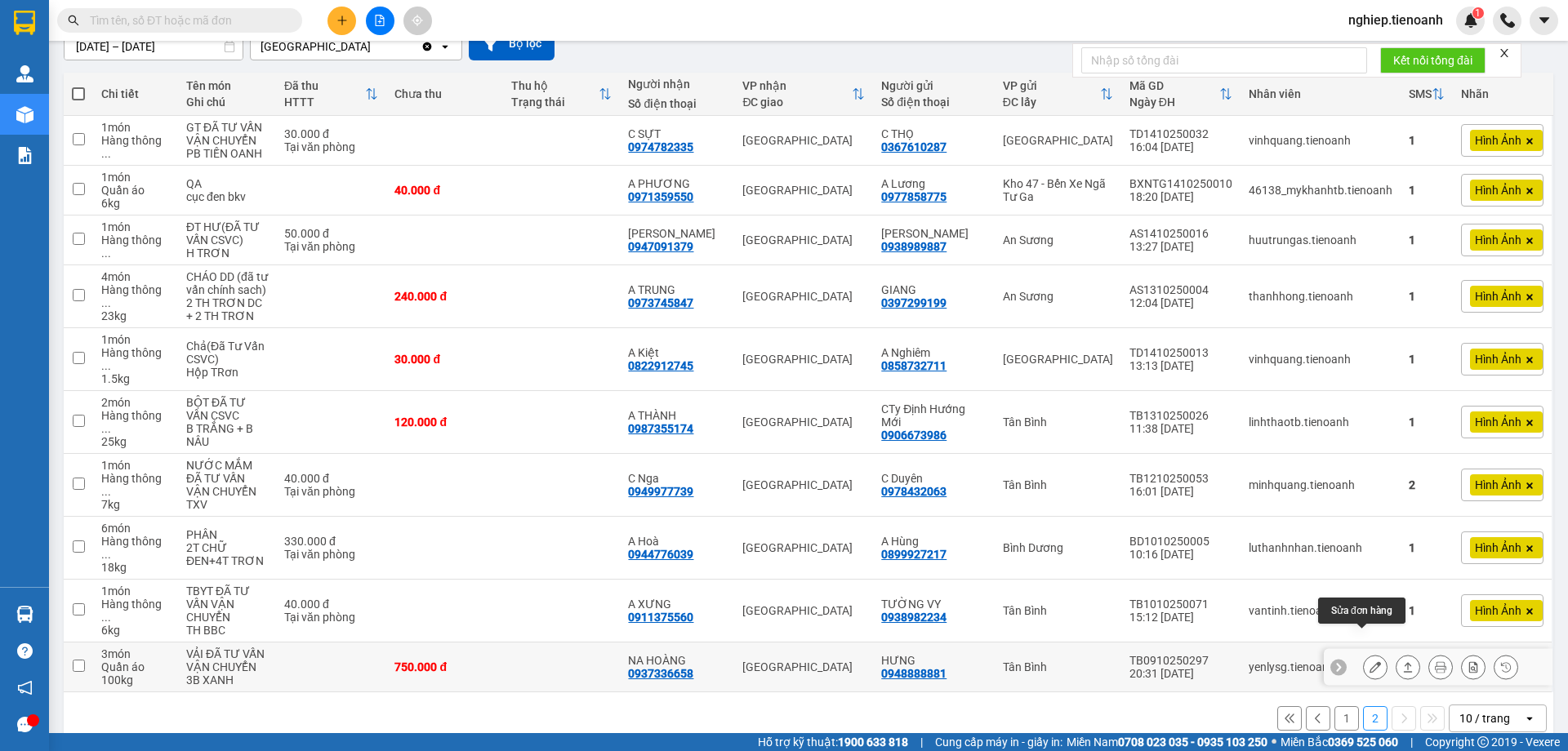
click at [1369, 662] on icon at bounding box center [1374, 667] width 11 height 11
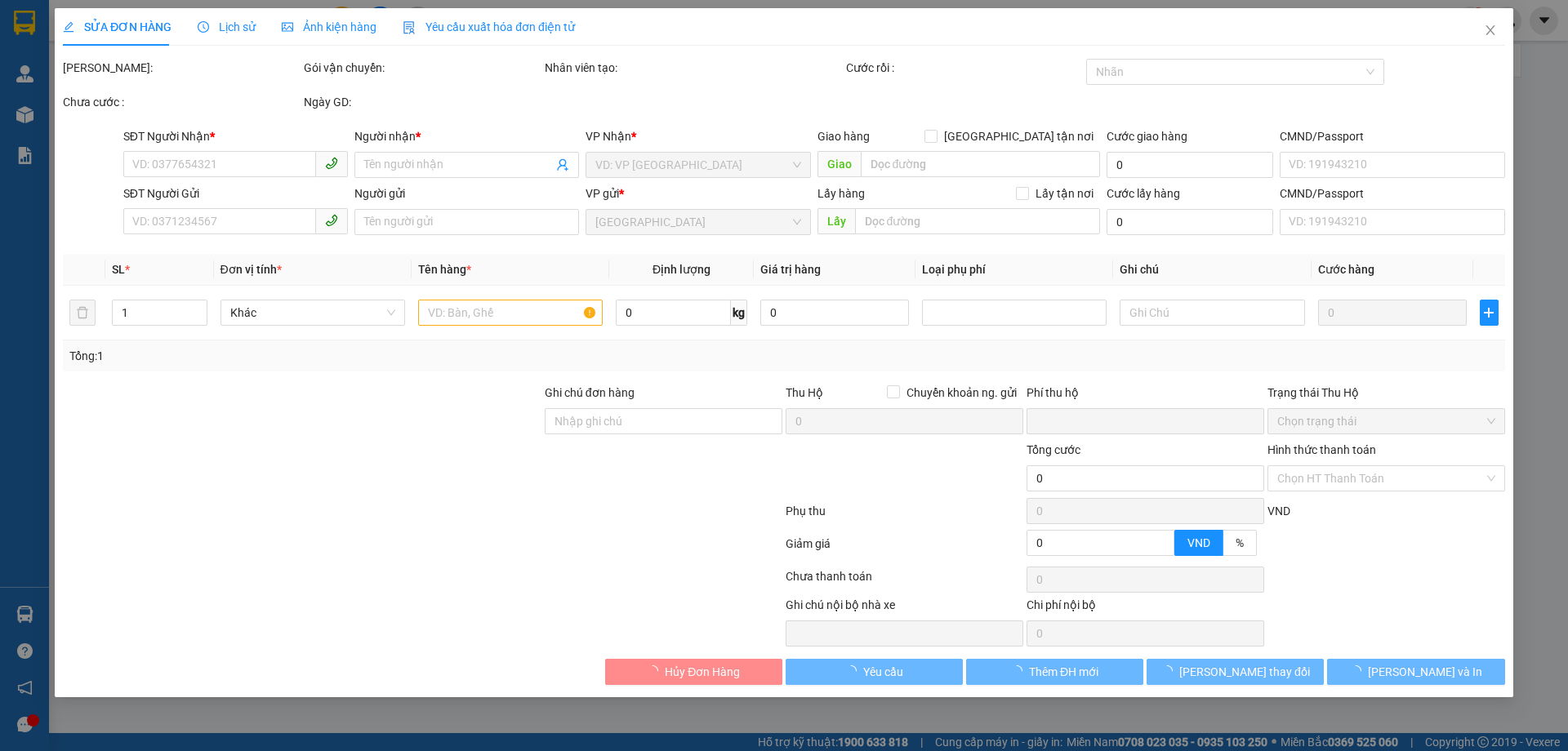
type input "0937336658"
type input "NA HOÀNG"
type input "0948888881"
type input "HƯNG"
type input "0"
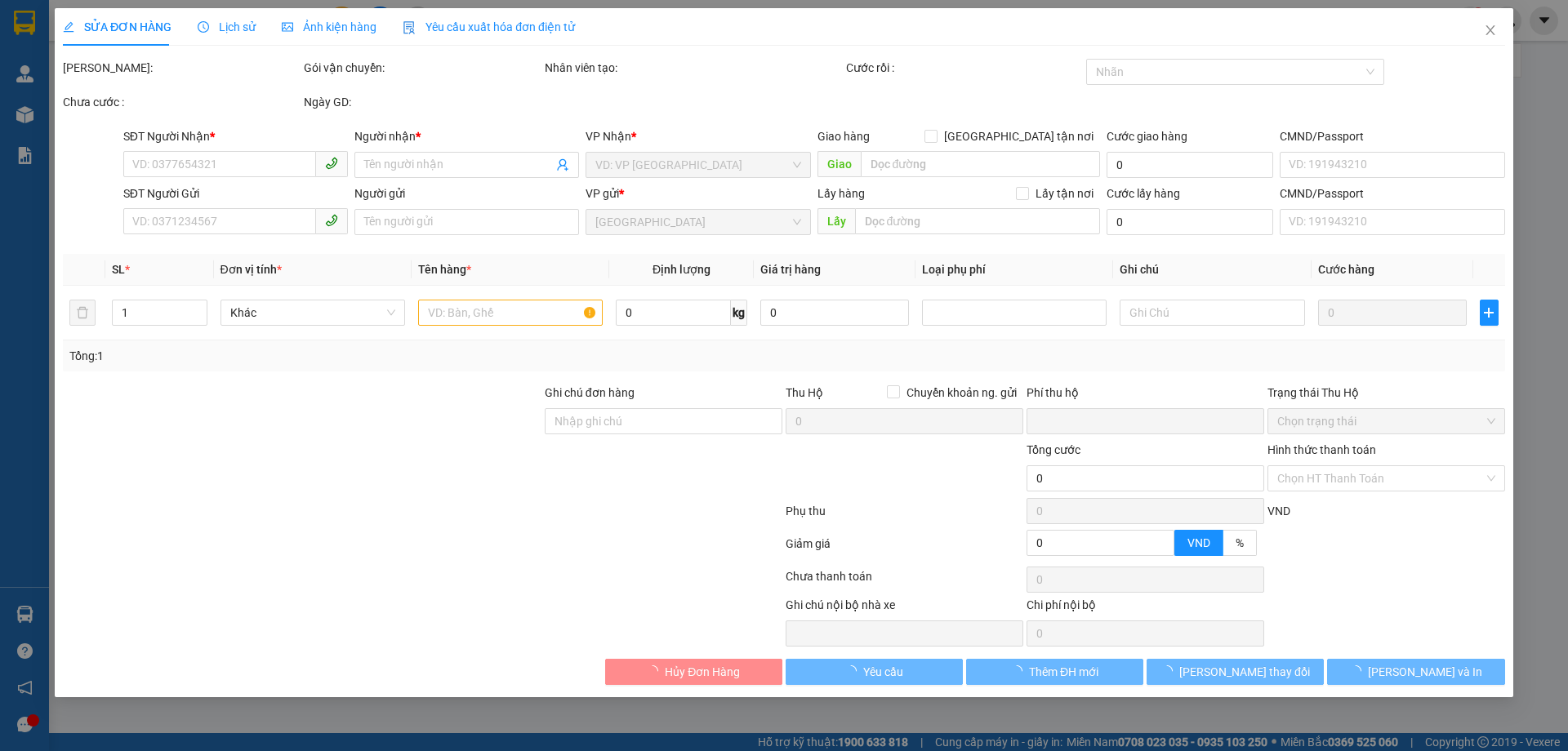
type input "750.000"
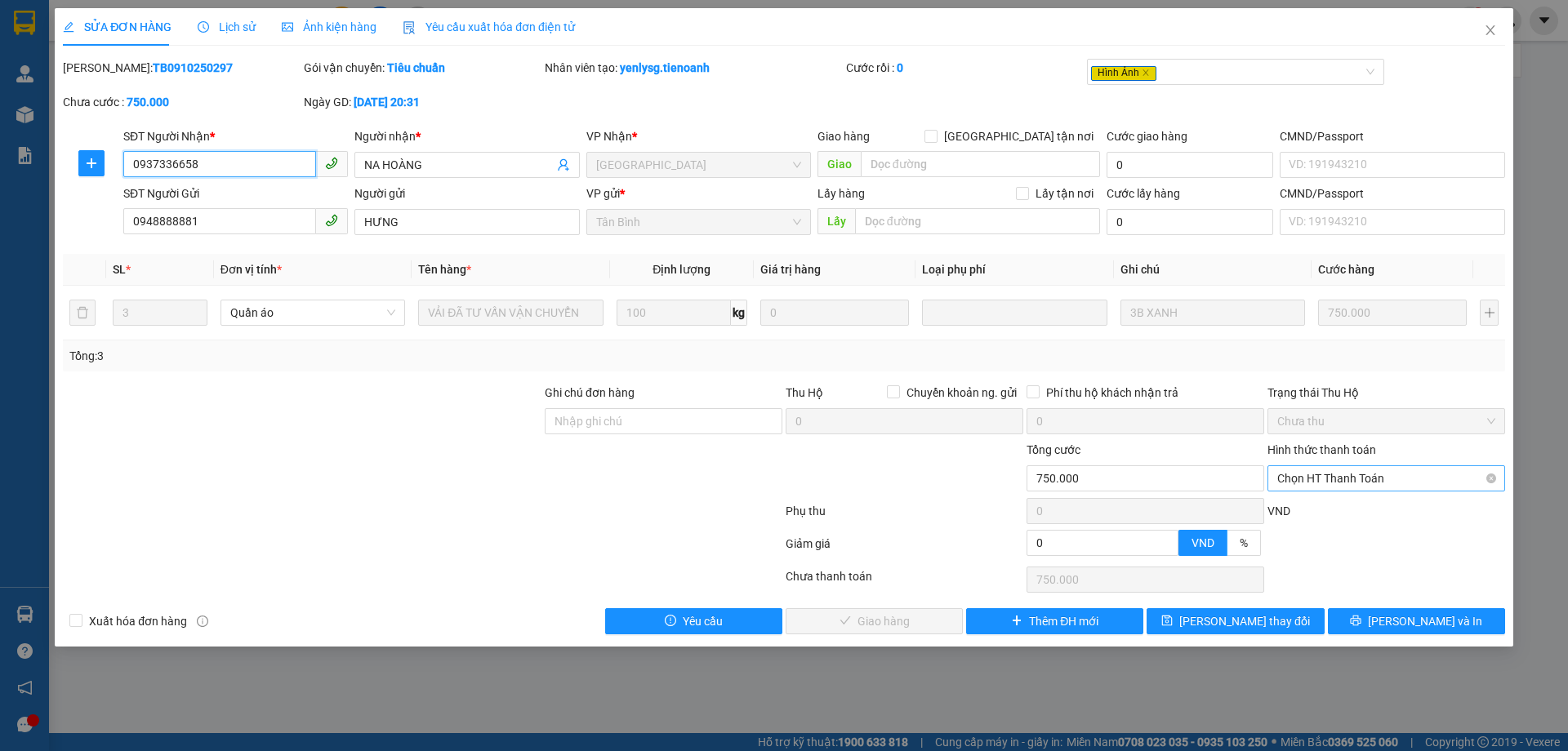
click at [1298, 485] on span "Chọn HT Thanh Toán" at bounding box center [1385, 478] width 218 height 25
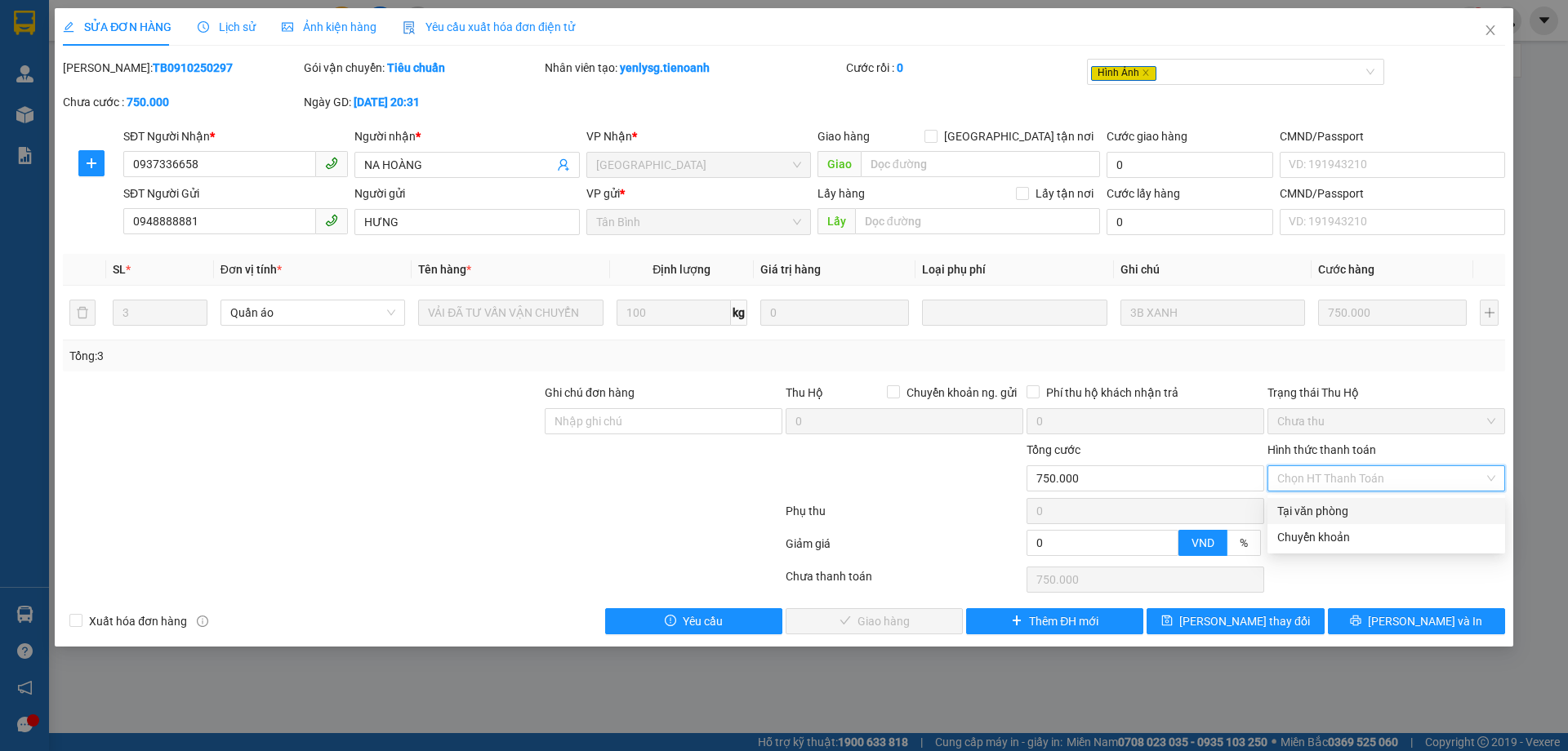
click at [1286, 508] on div "Tại văn phòng" at bounding box center [1385, 511] width 218 height 18
type input "0"
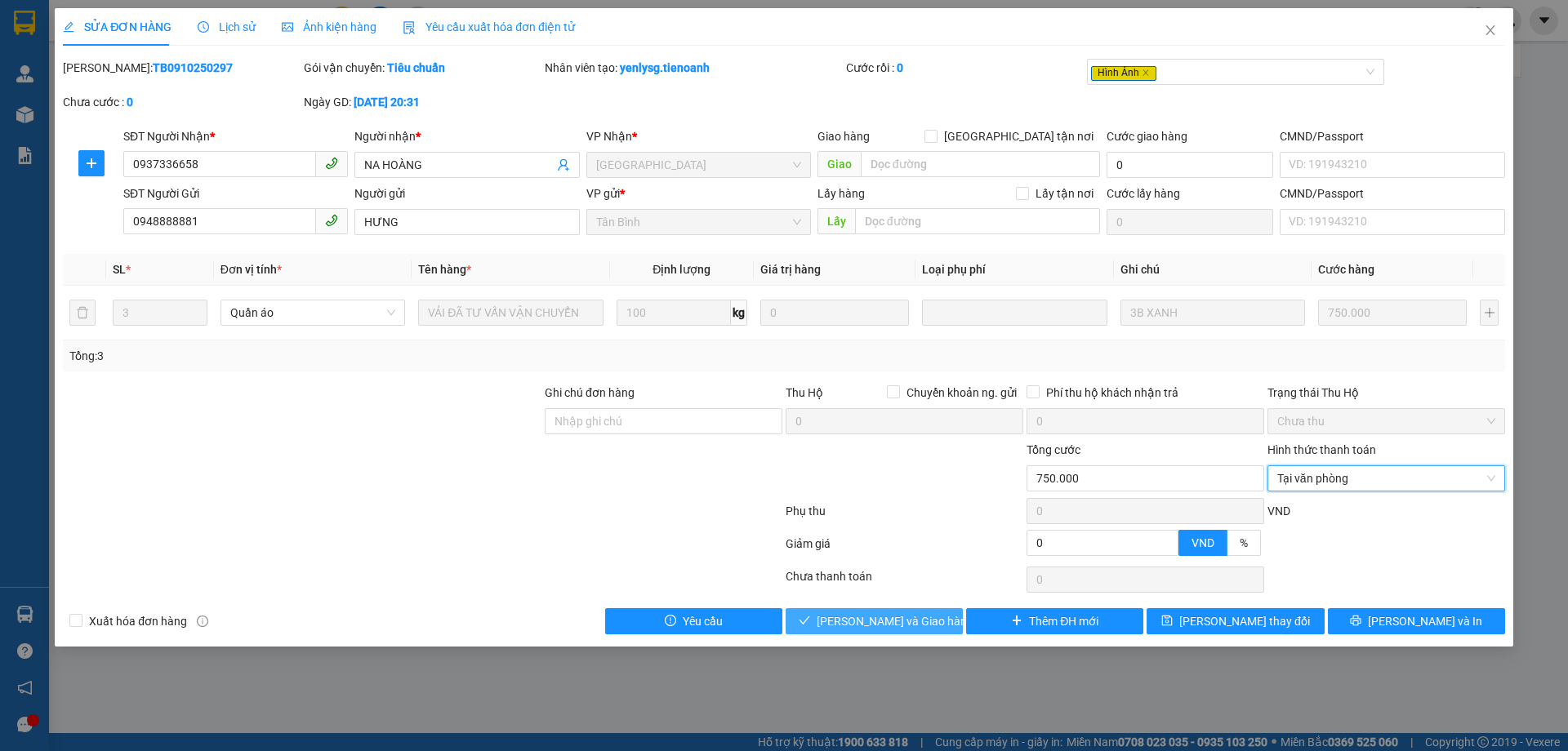
click at [873, 618] on span "[PERSON_NAME] và Giao hàng" at bounding box center [894, 621] width 157 height 18
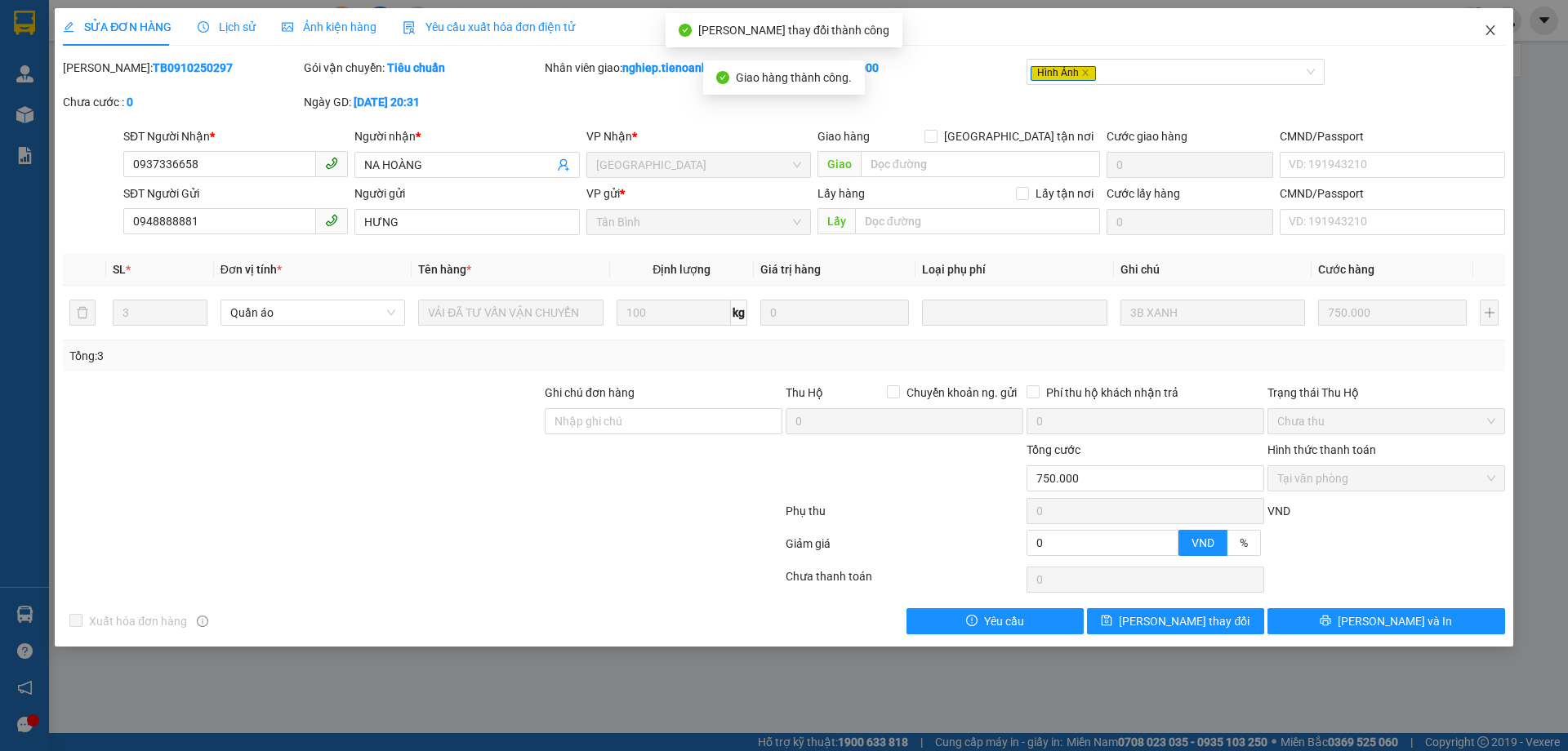
click at [1485, 35] on icon "close" at bounding box center [1489, 30] width 13 height 13
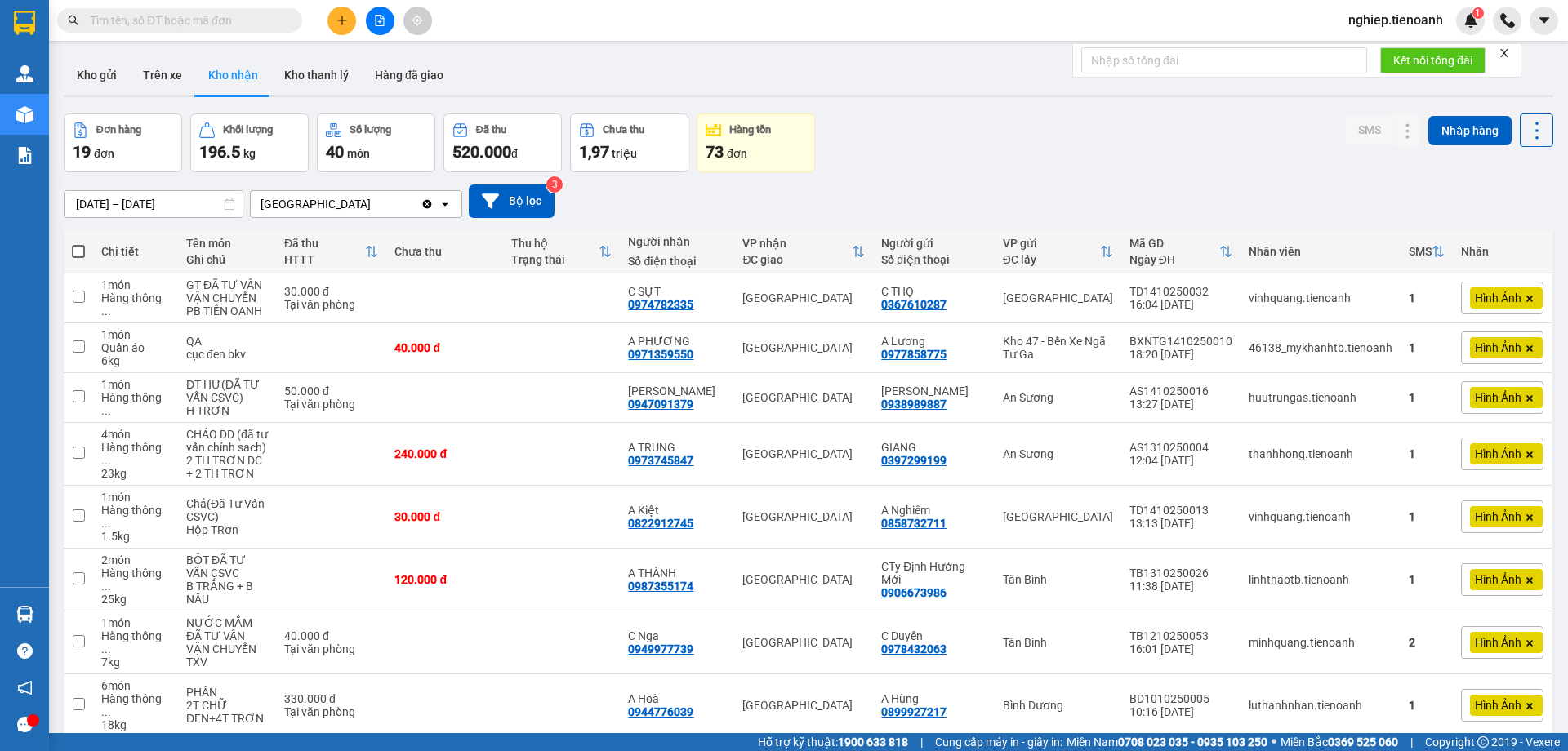
click at [217, 20] on input "text" at bounding box center [186, 20] width 193 height 18
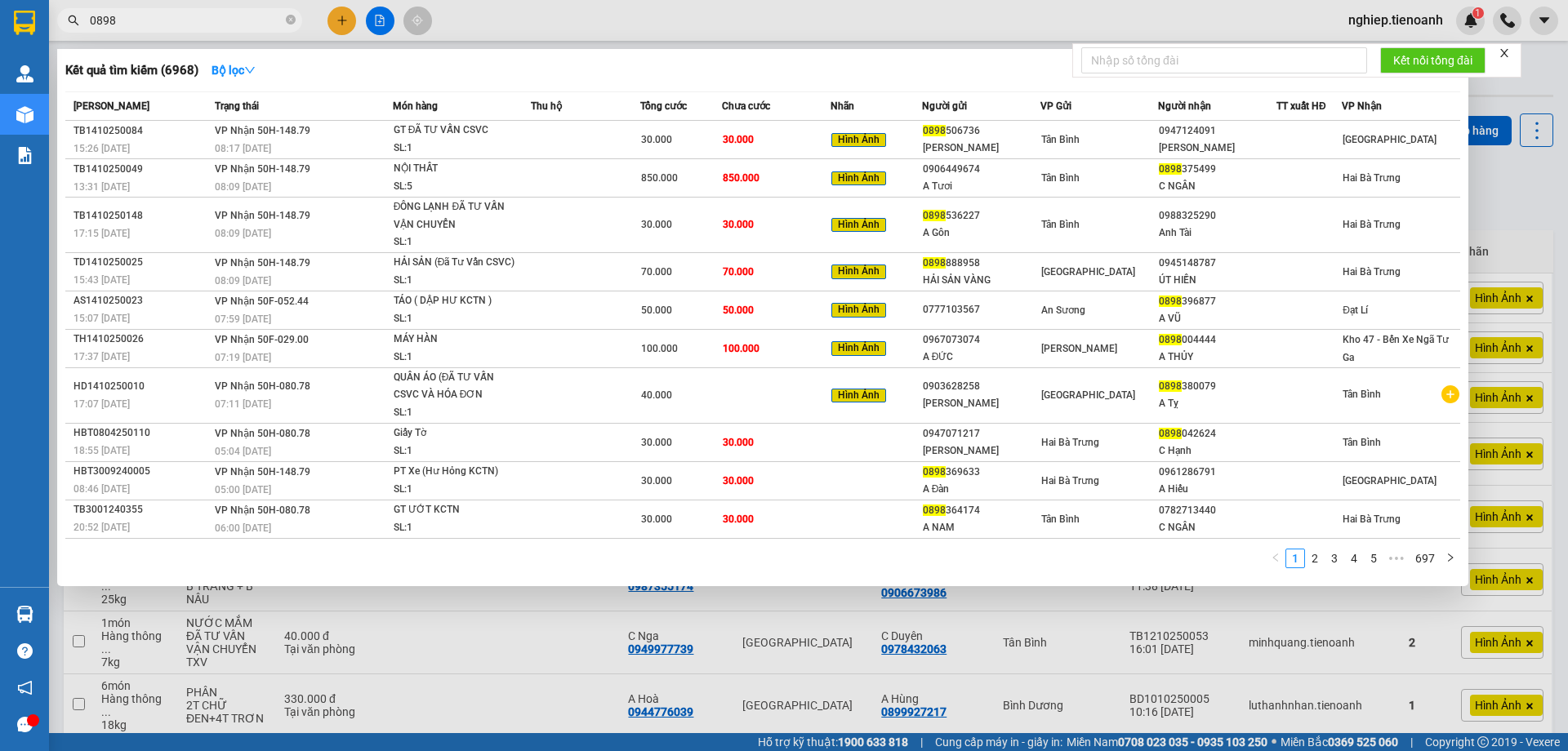
type input "0898"
drag, startPoint x: 1497, startPoint y: 197, endPoint x: 1445, endPoint y: 231, distance: 62.1
click at [1497, 198] on div at bounding box center [784, 376] width 1568 height 751
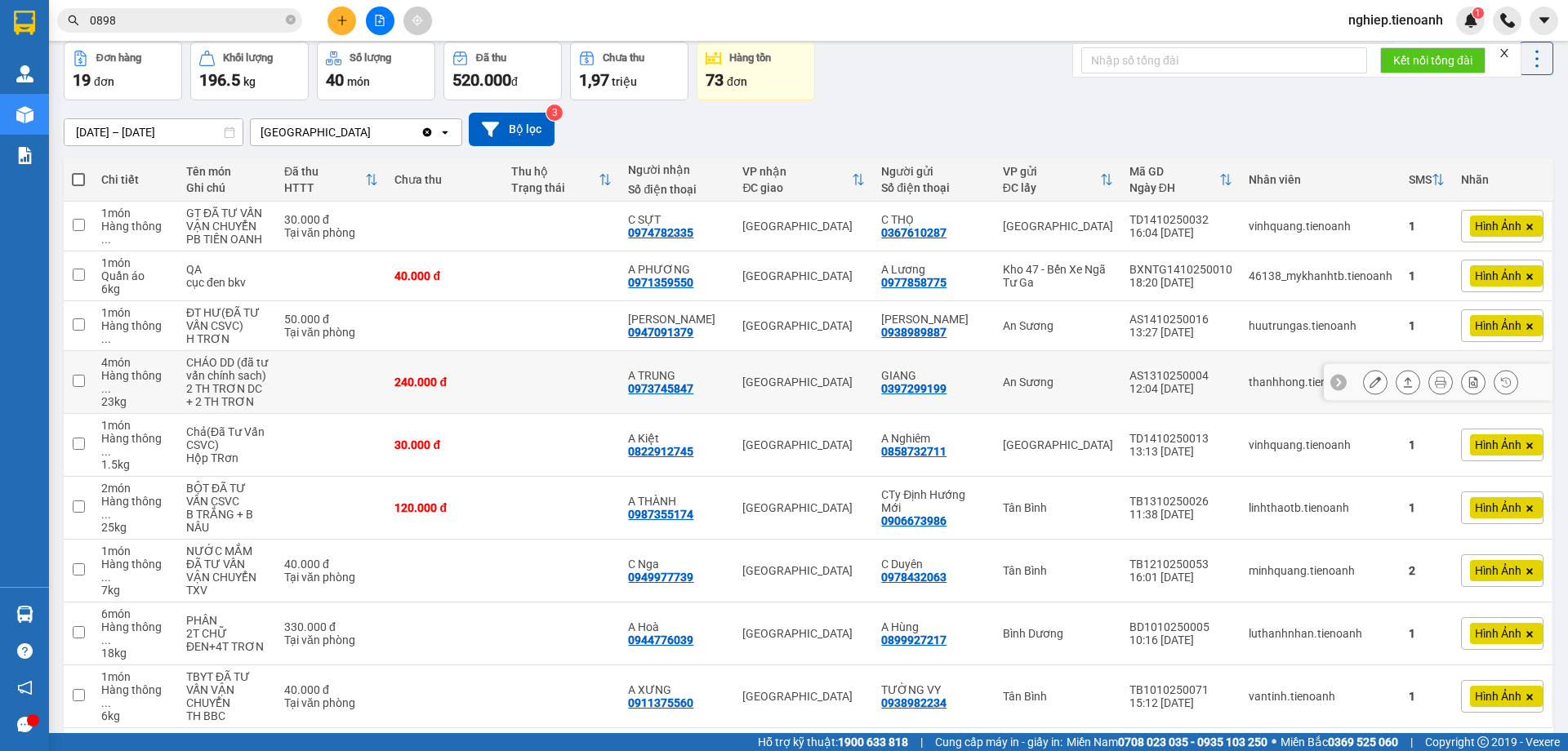
scroll to position [82, 0]
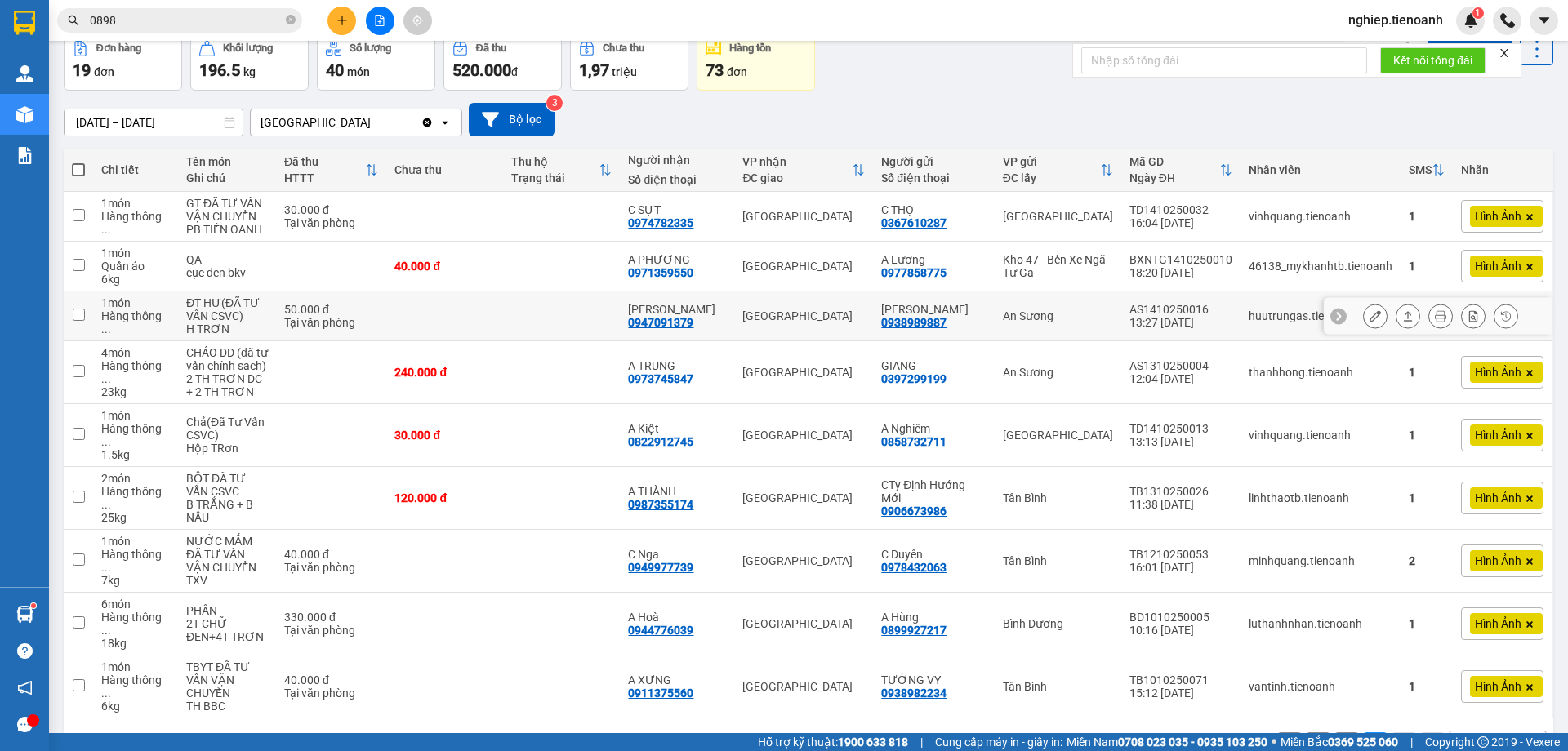
click at [1369, 319] on button at bounding box center [1374, 317] width 23 height 29
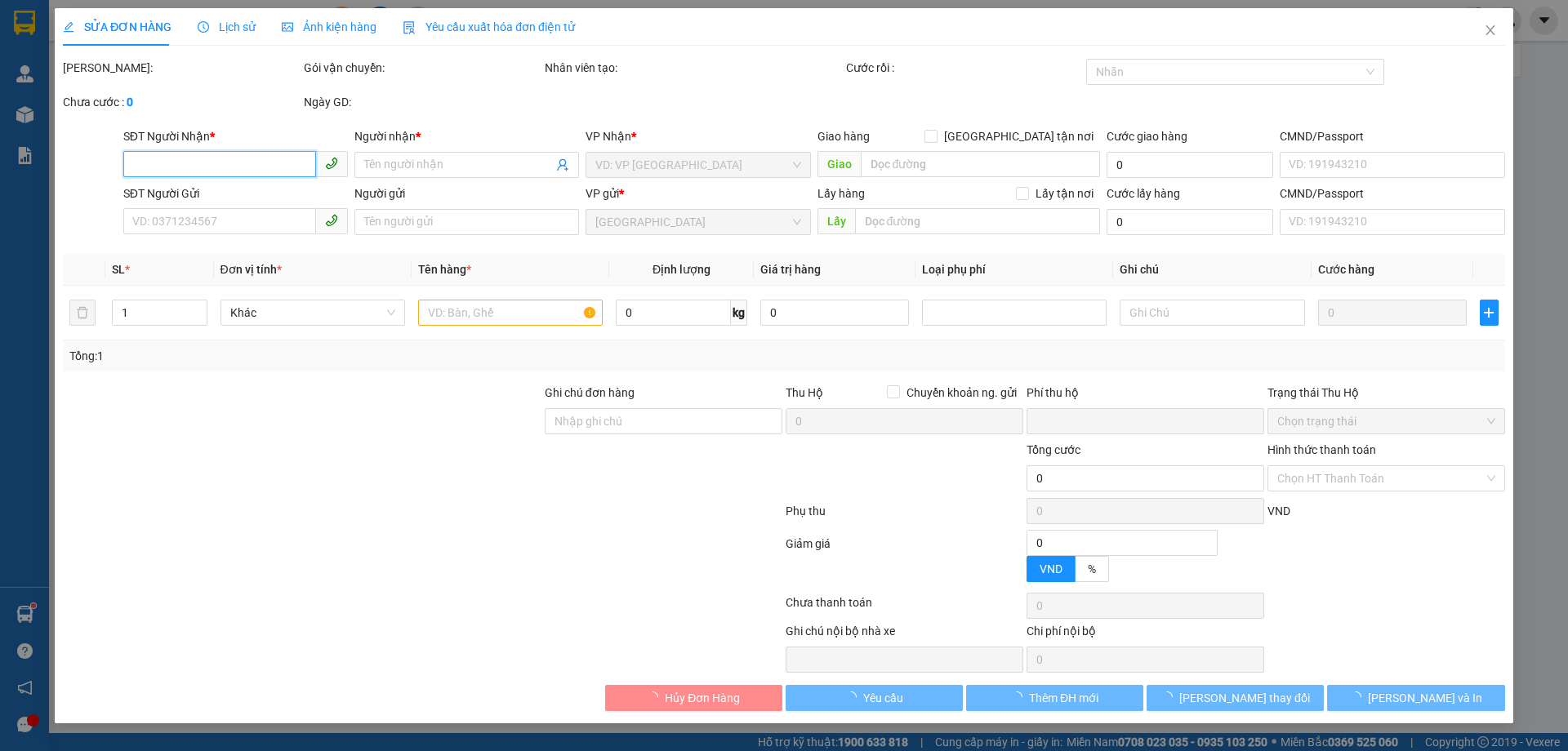
type input "0947091379"
type input "[PERSON_NAME]"
type input "0938989887"
type input "[PERSON_NAME]"
type input "066085011817"
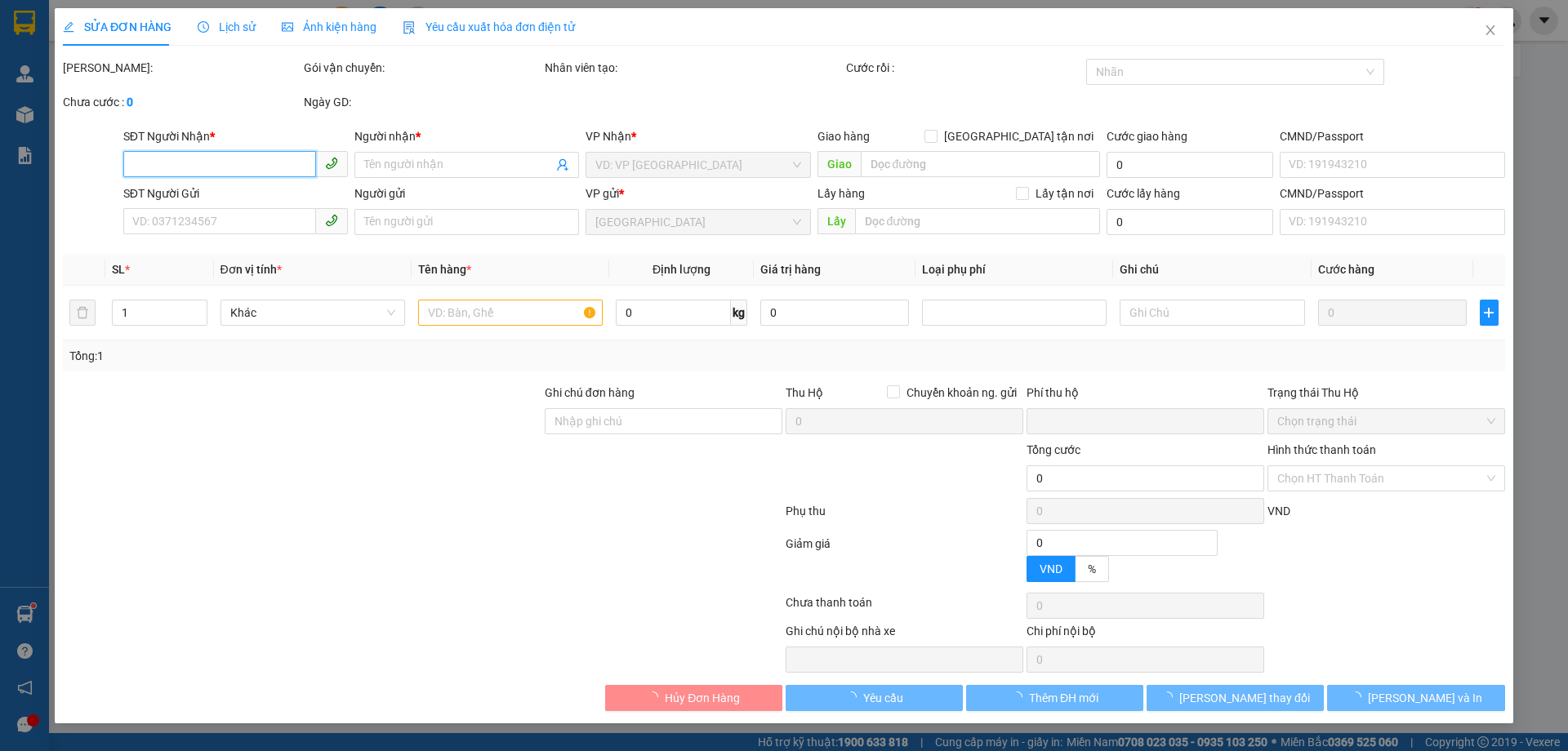
type input "0"
type input "50.000"
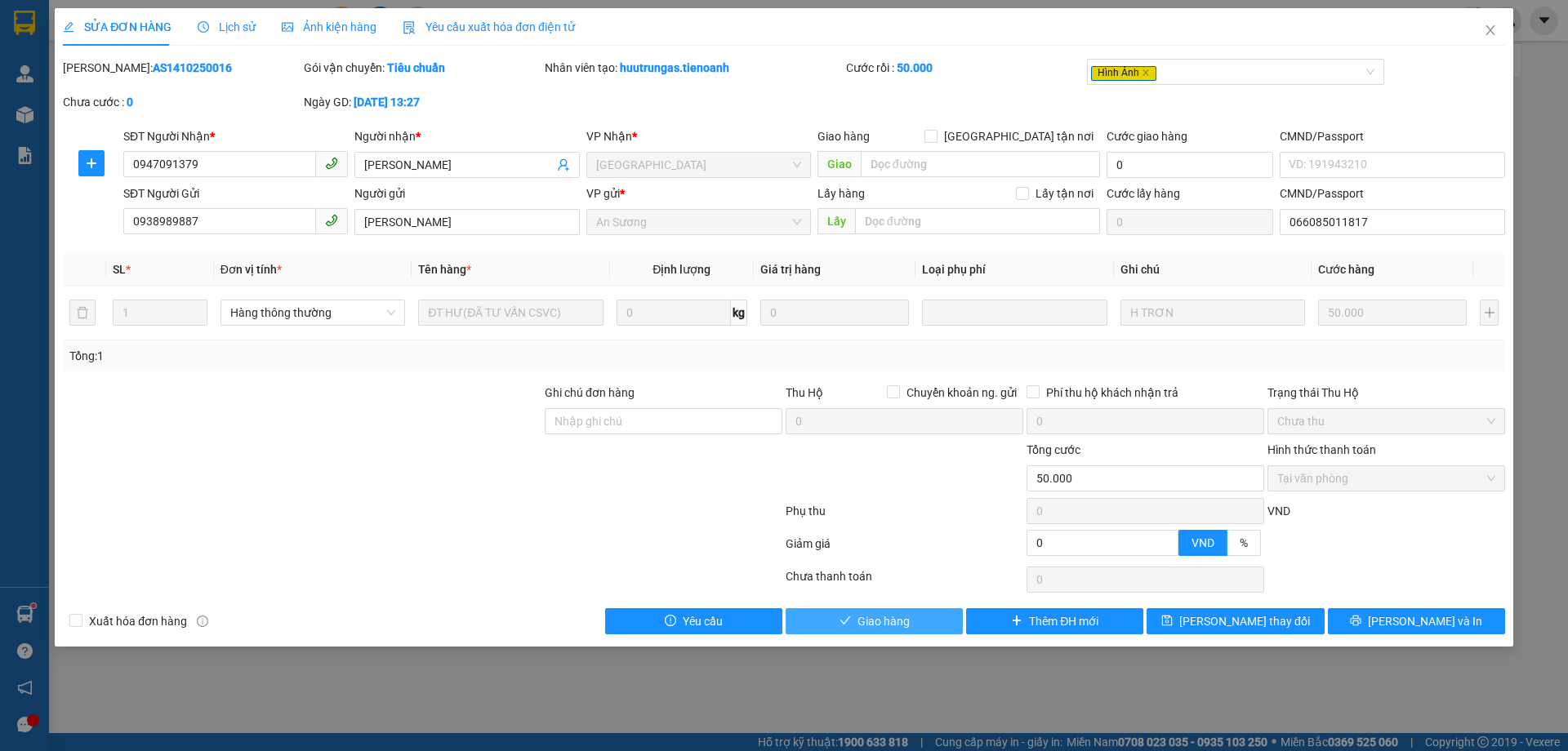
click at [894, 622] on span "Giao hàng" at bounding box center [883, 621] width 53 height 18
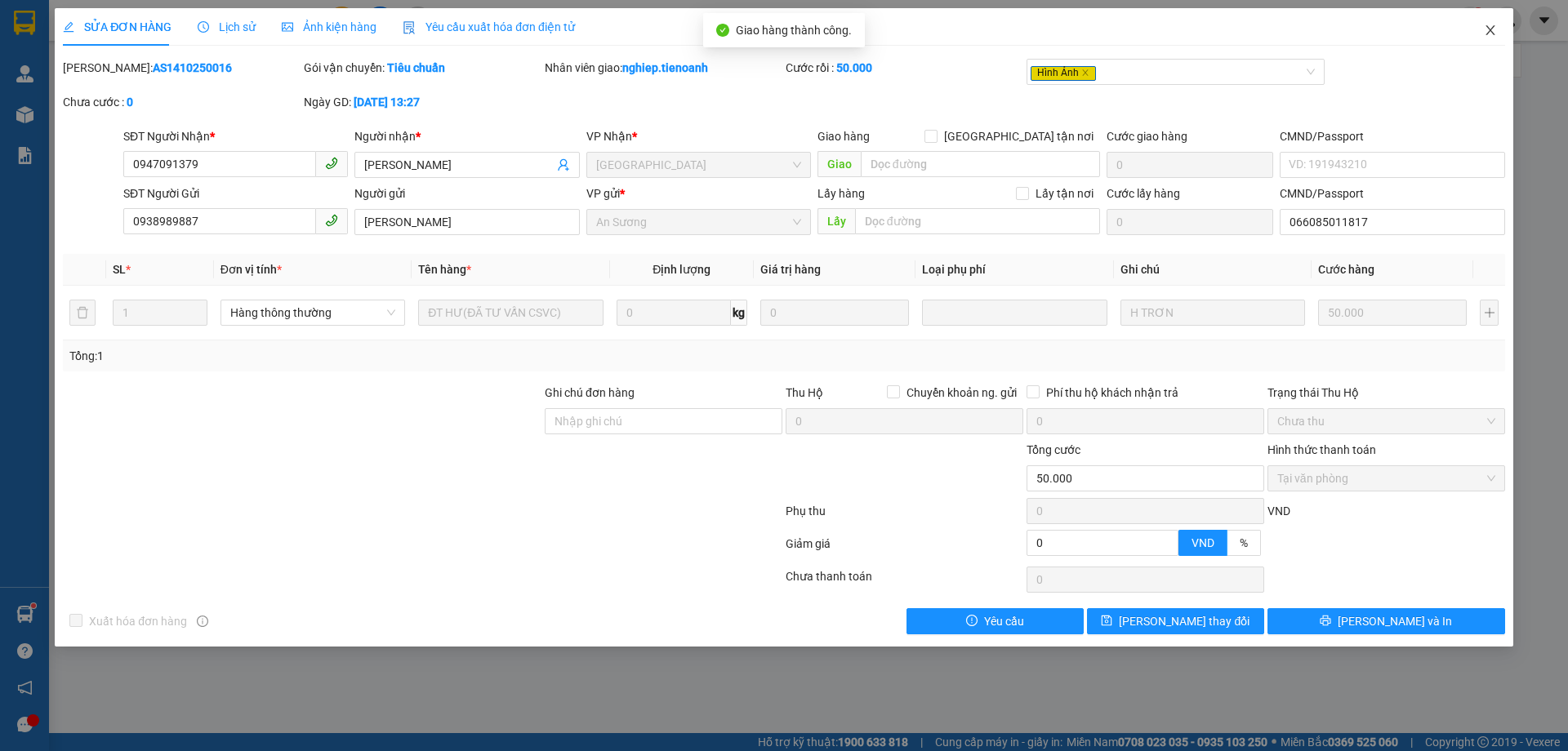
click at [1502, 28] on span "Close" at bounding box center [1490, 31] width 46 height 46
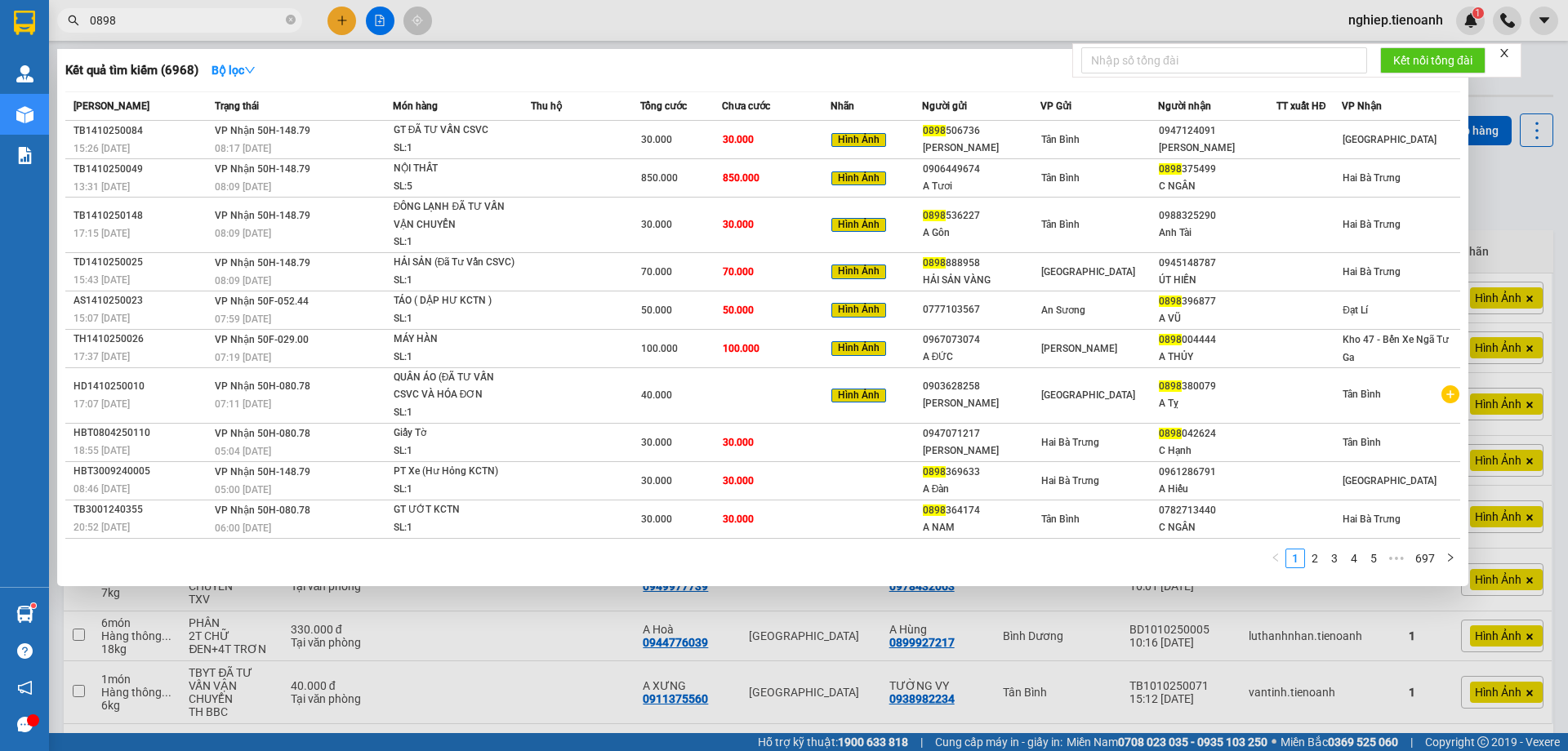
click at [218, 14] on input "0898" at bounding box center [186, 20] width 193 height 18
type input "0"
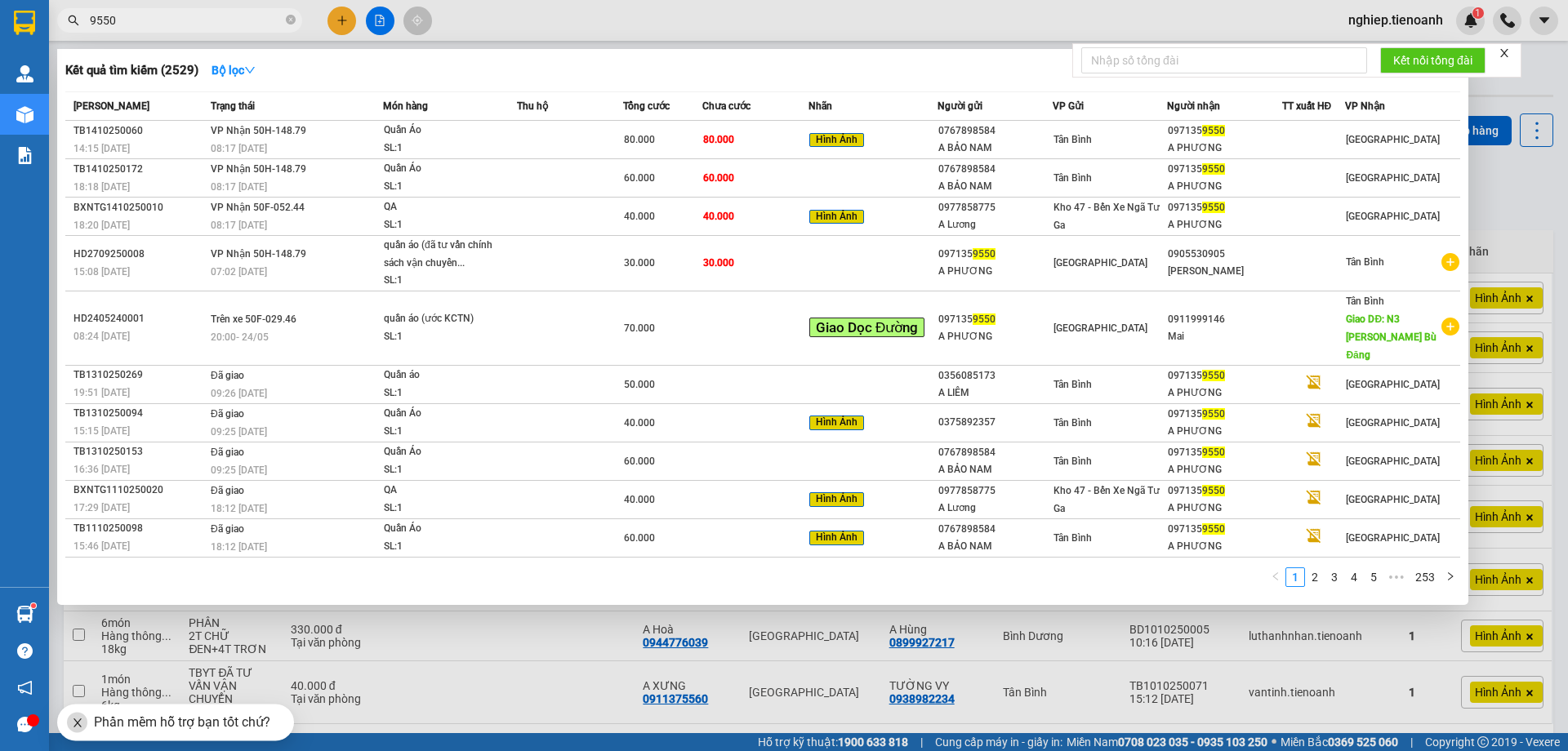
type input "9550"
click at [1521, 189] on div at bounding box center [784, 376] width 1568 height 751
click at [1521, 189] on div "[DATE] – [DATE] Press the down arrow key to interact with the calendar and sele…" at bounding box center [808, 200] width 1489 height 33
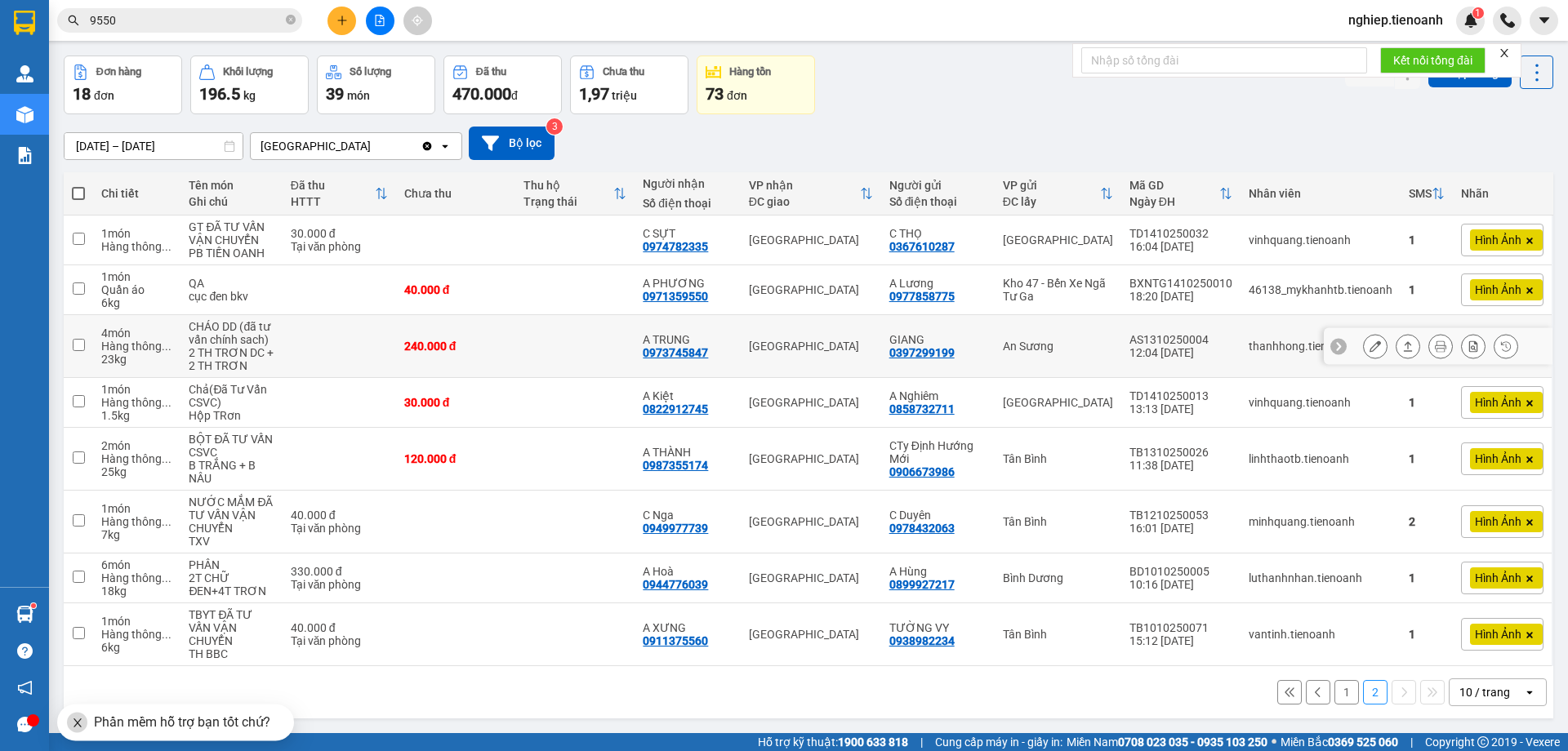
scroll to position [75, 0]
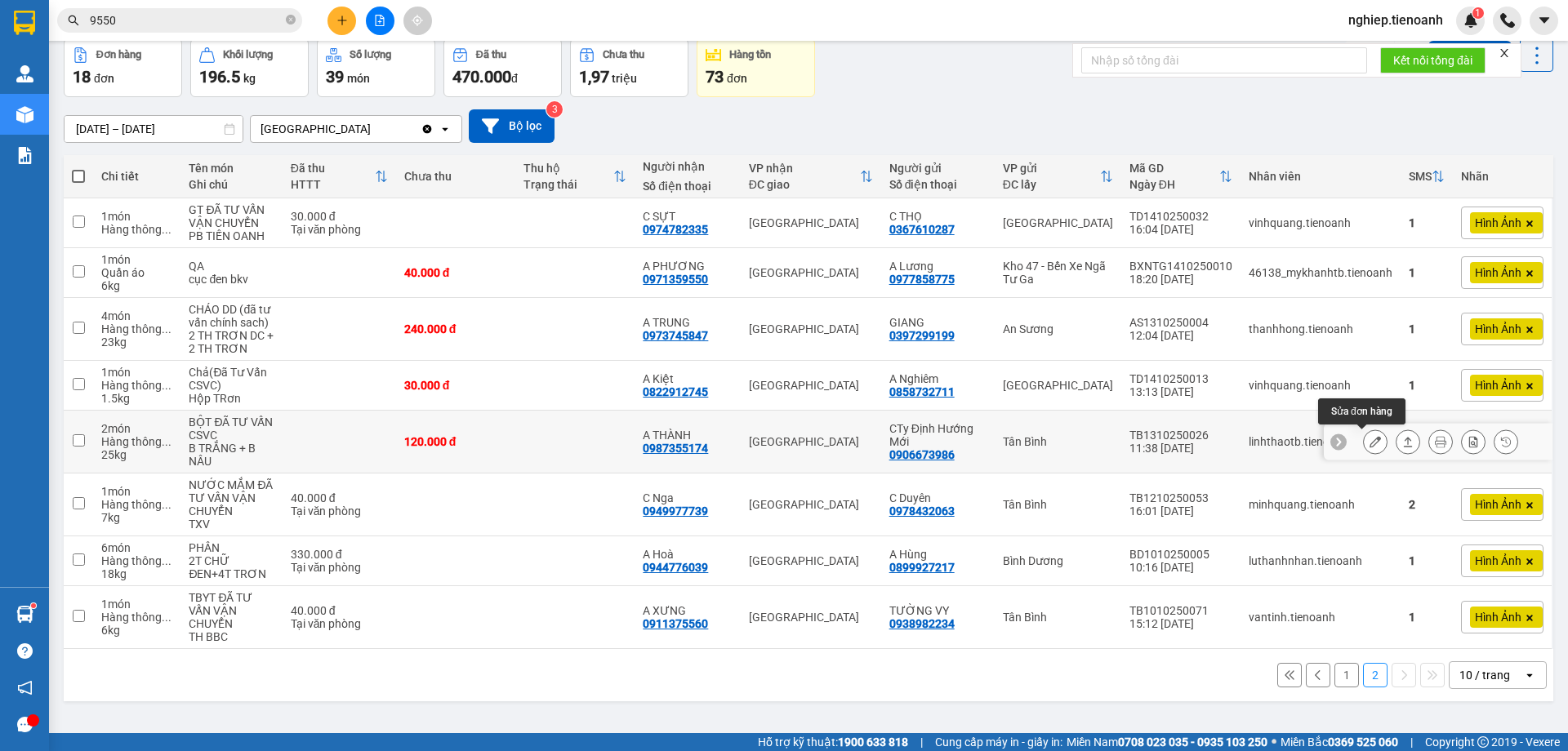
click at [1369, 444] on icon at bounding box center [1374, 441] width 11 height 11
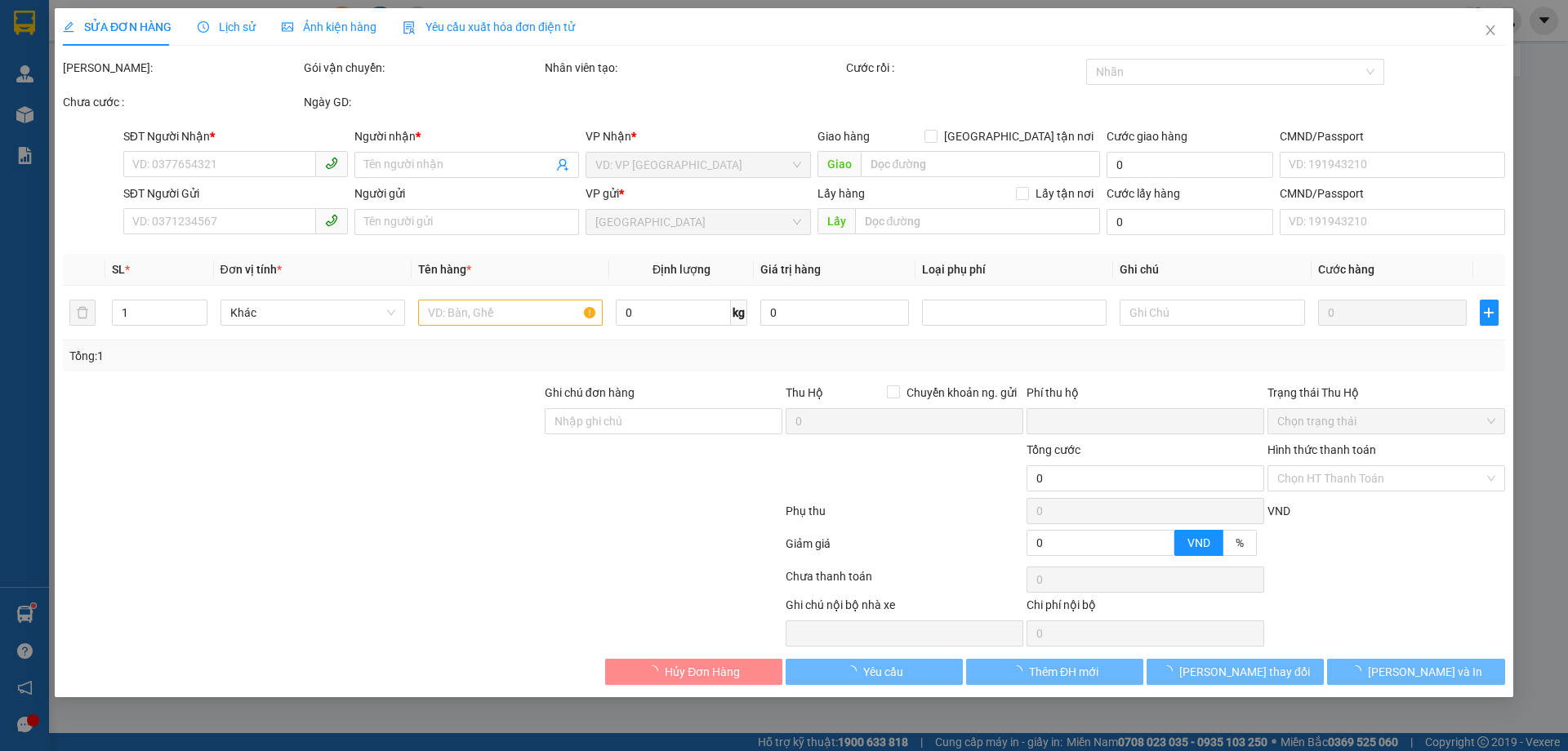
type input "0987355174"
type input "A THÀNH"
type input "2140463034"
type input "0906673986"
type input "CTy Định Hướng Mới"
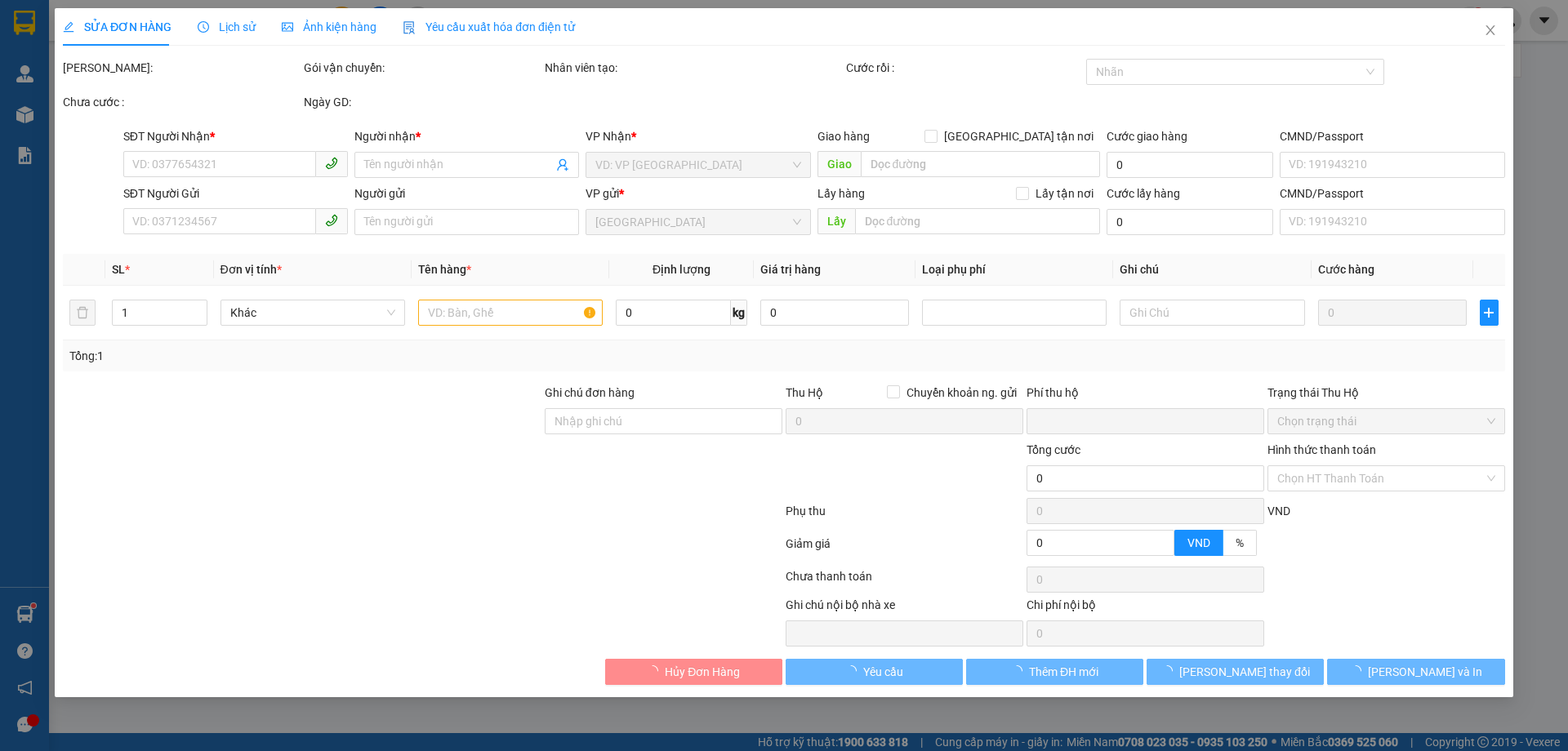
type input "0"
type input "120.000"
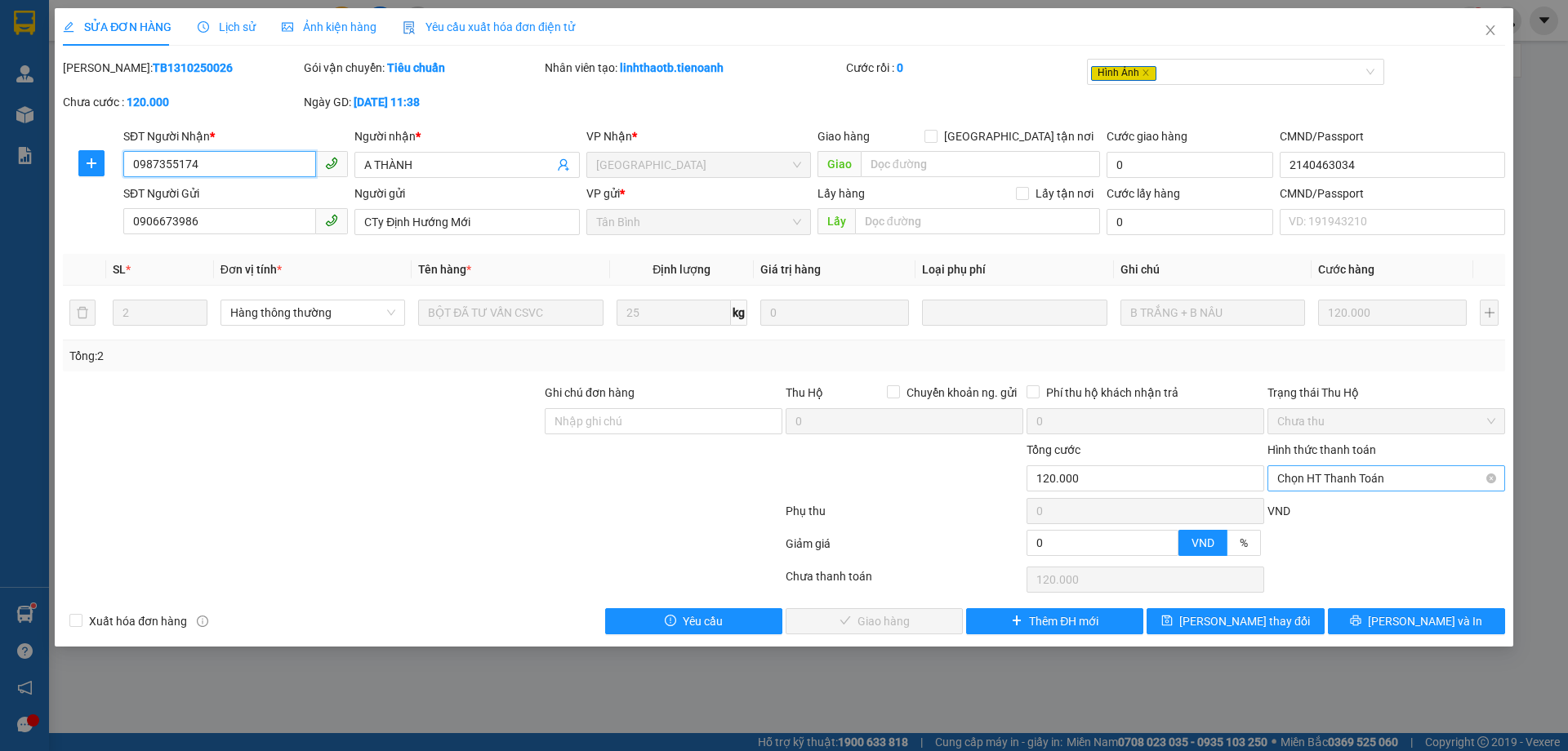
click at [1352, 485] on span "Chọn HT Thanh Toán" at bounding box center [1385, 478] width 218 height 25
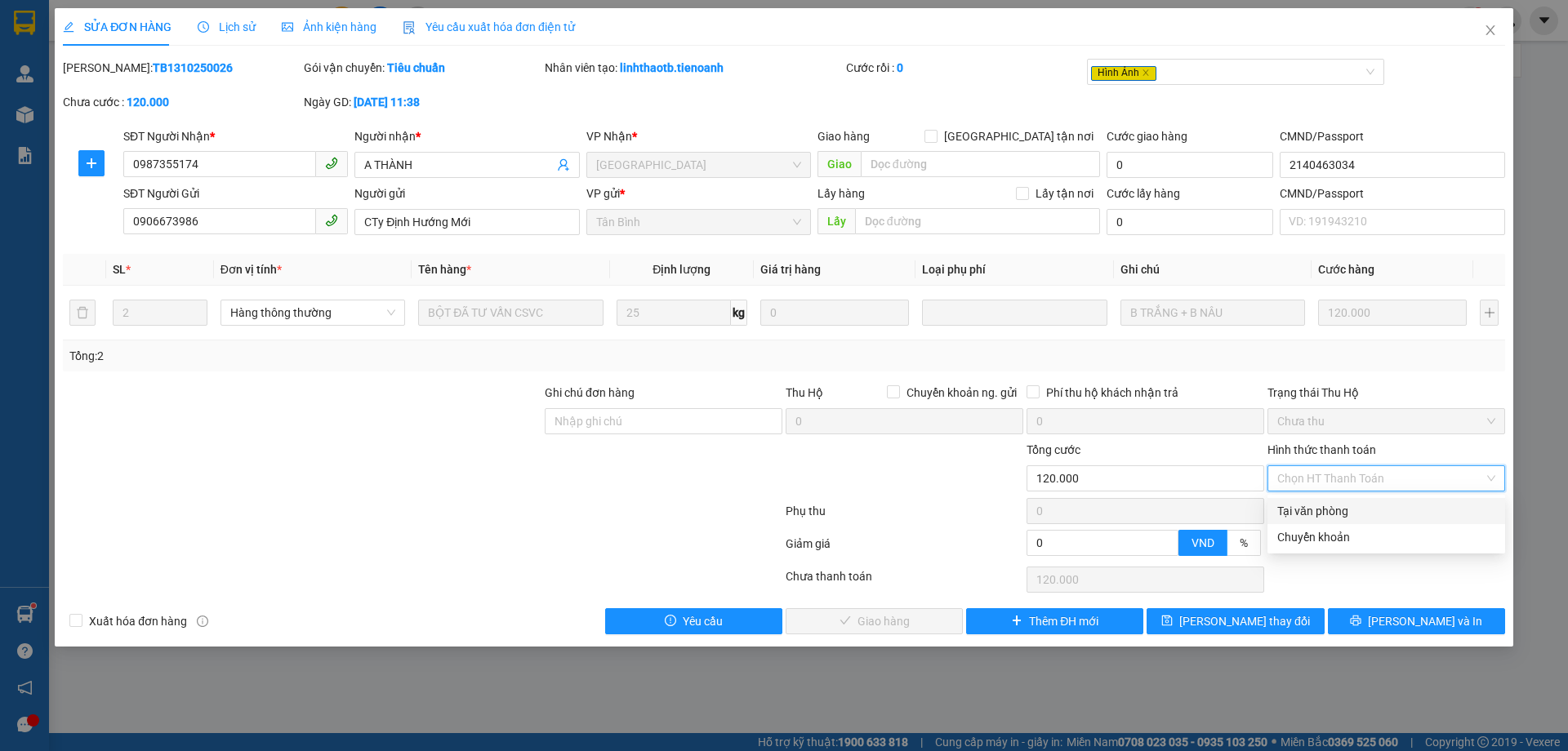
drag, startPoint x: 1338, startPoint y: 507, endPoint x: 1276, endPoint y: 542, distance: 71.2
click at [1336, 508] on div "Tại văn phòng" at bounding box center [1385, 511] width 218 height 18
type input "0"
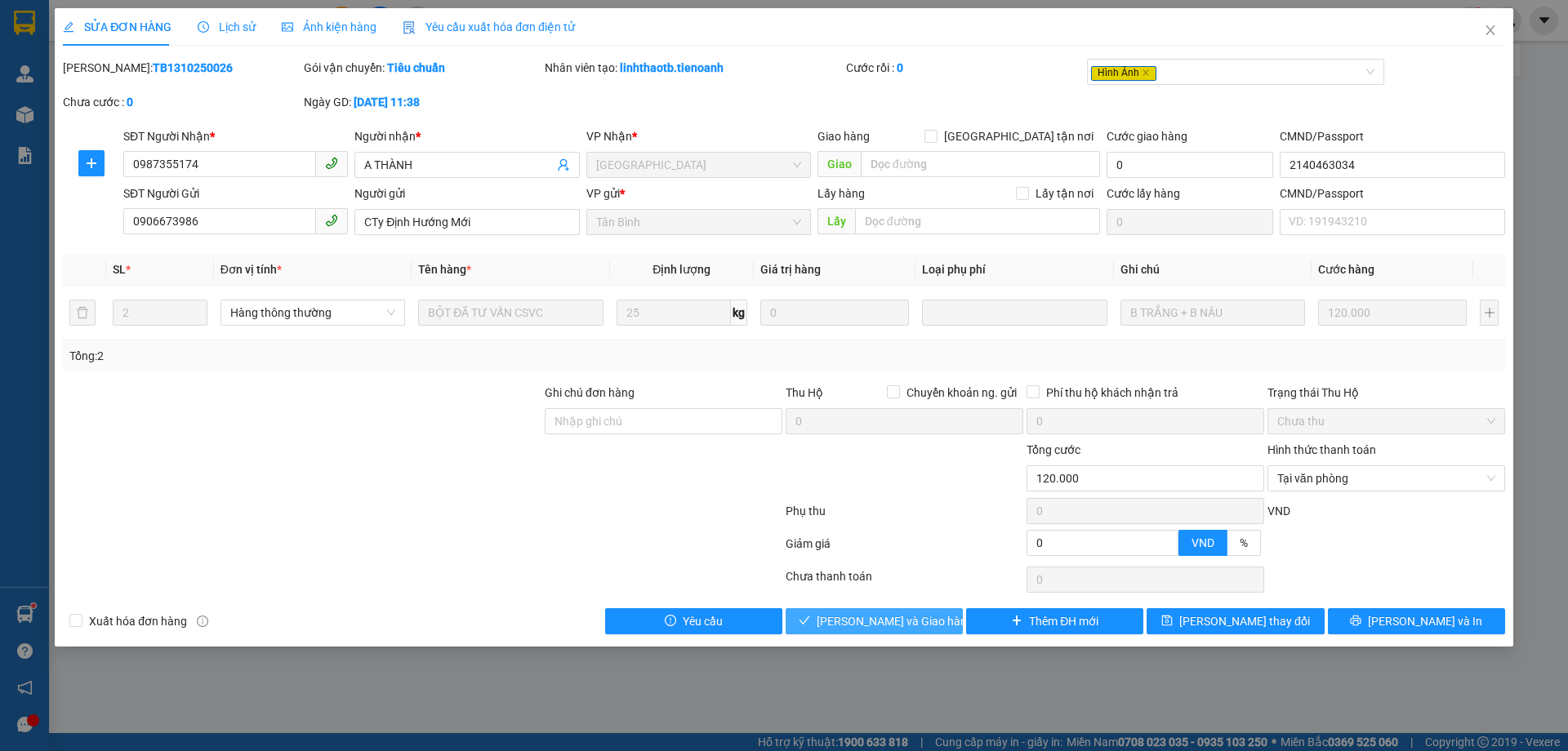
click at [866, 610] on button "[PERSON_NAME] và Giao hàng" at bounding box center [874, 621] width 178 height 26
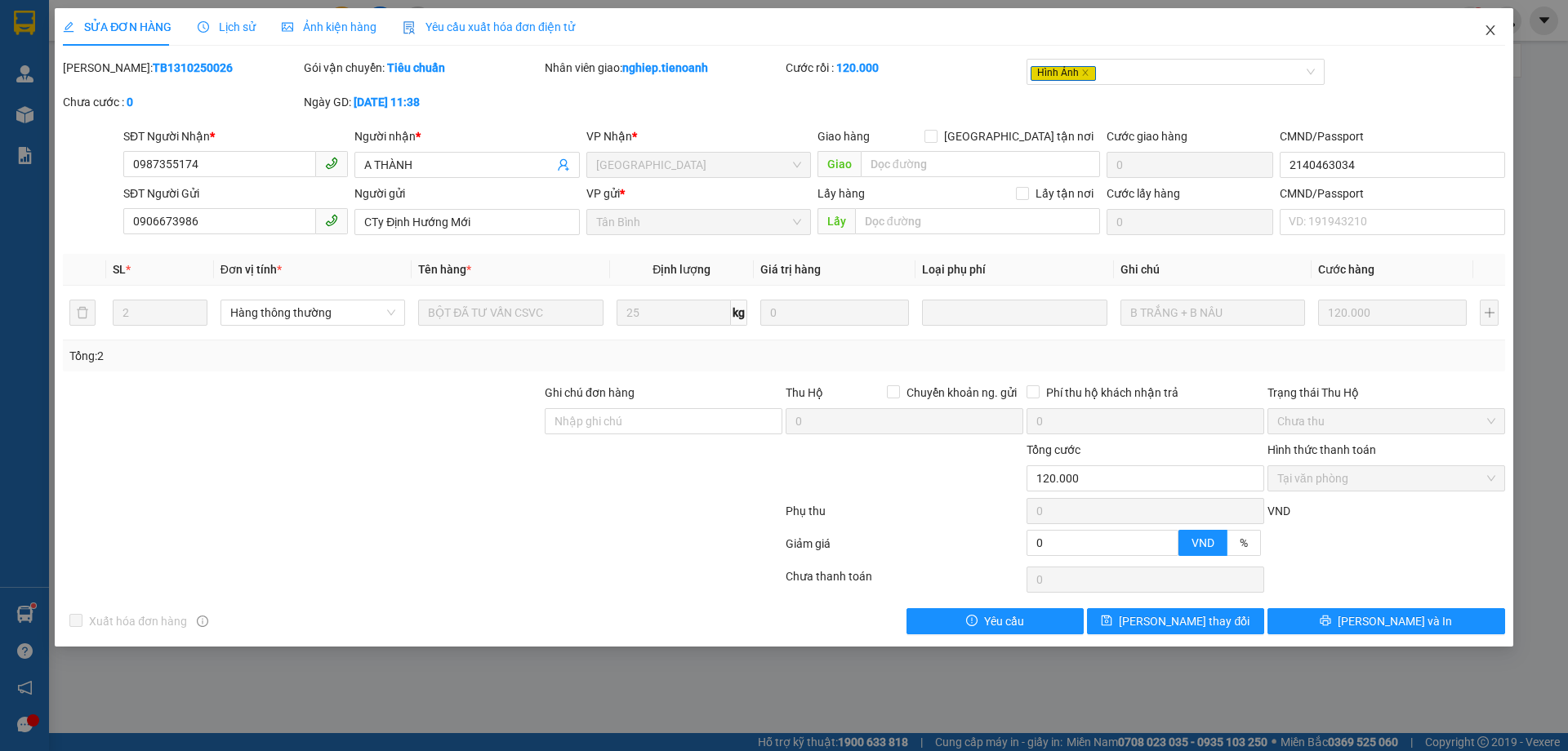
click at [1491, 35] on icon "close" at bounding box center [1489, 30] width 13 height 13
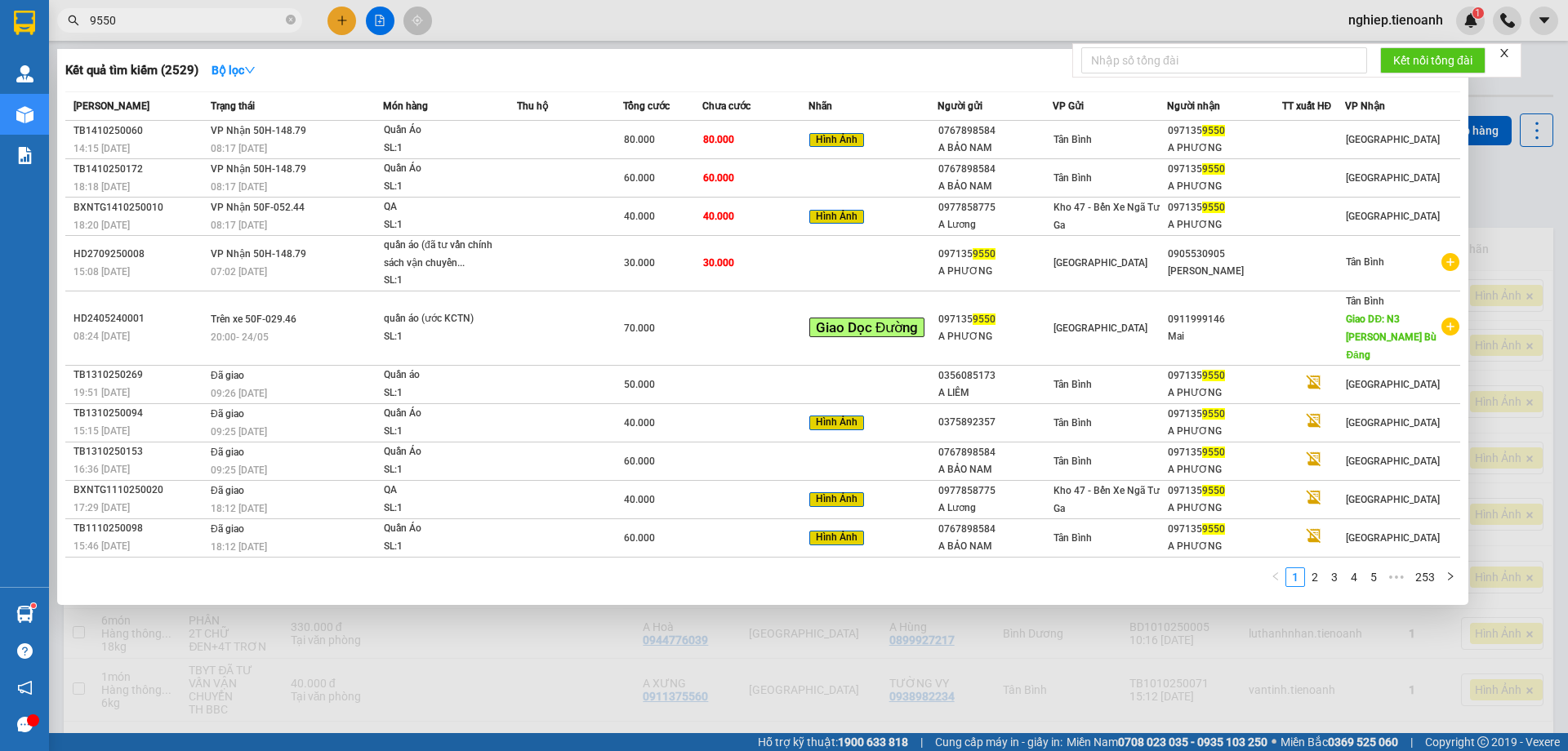
click at [180, 21] on input "9550" at bounding box center [186, 20] width 193 height 18
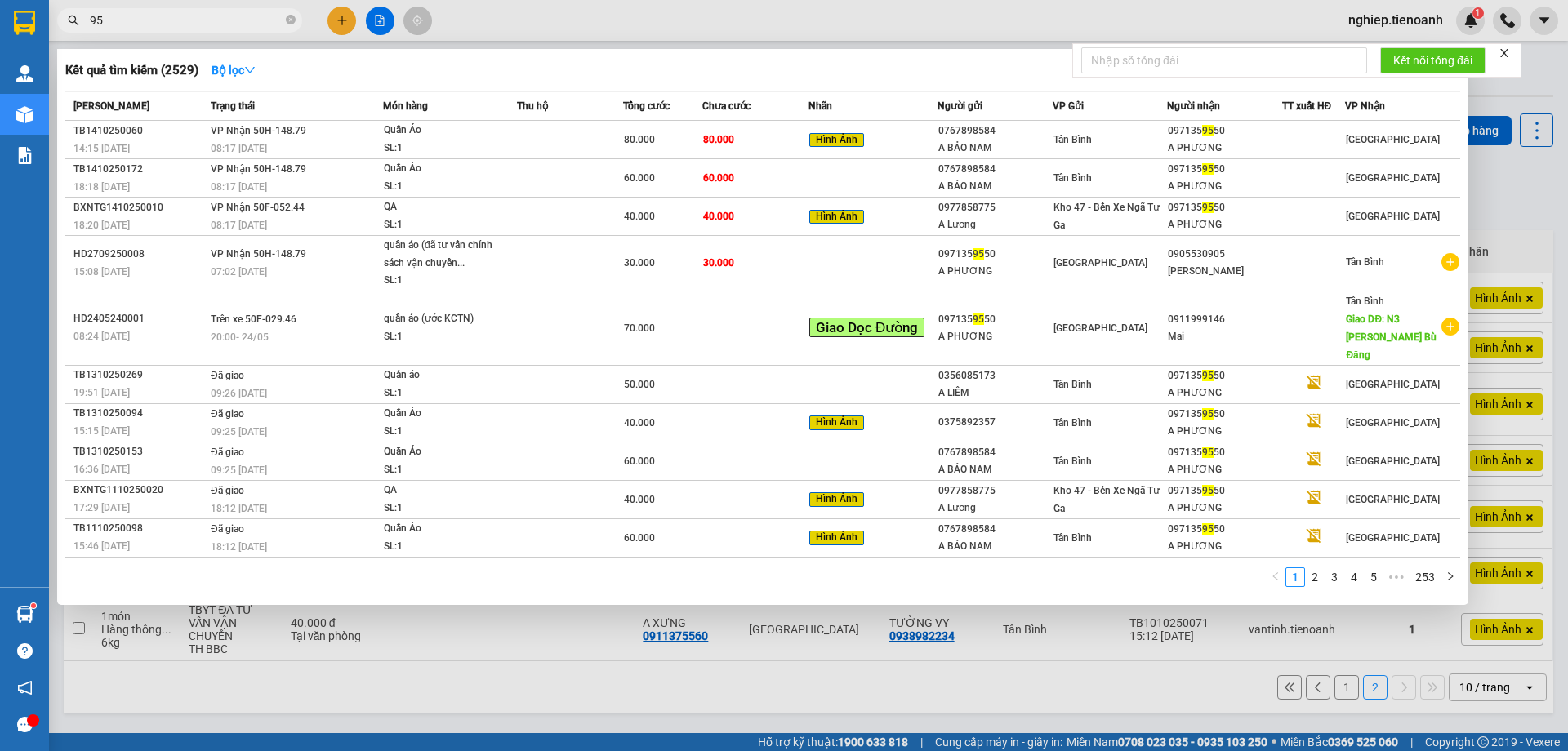
type input "9"
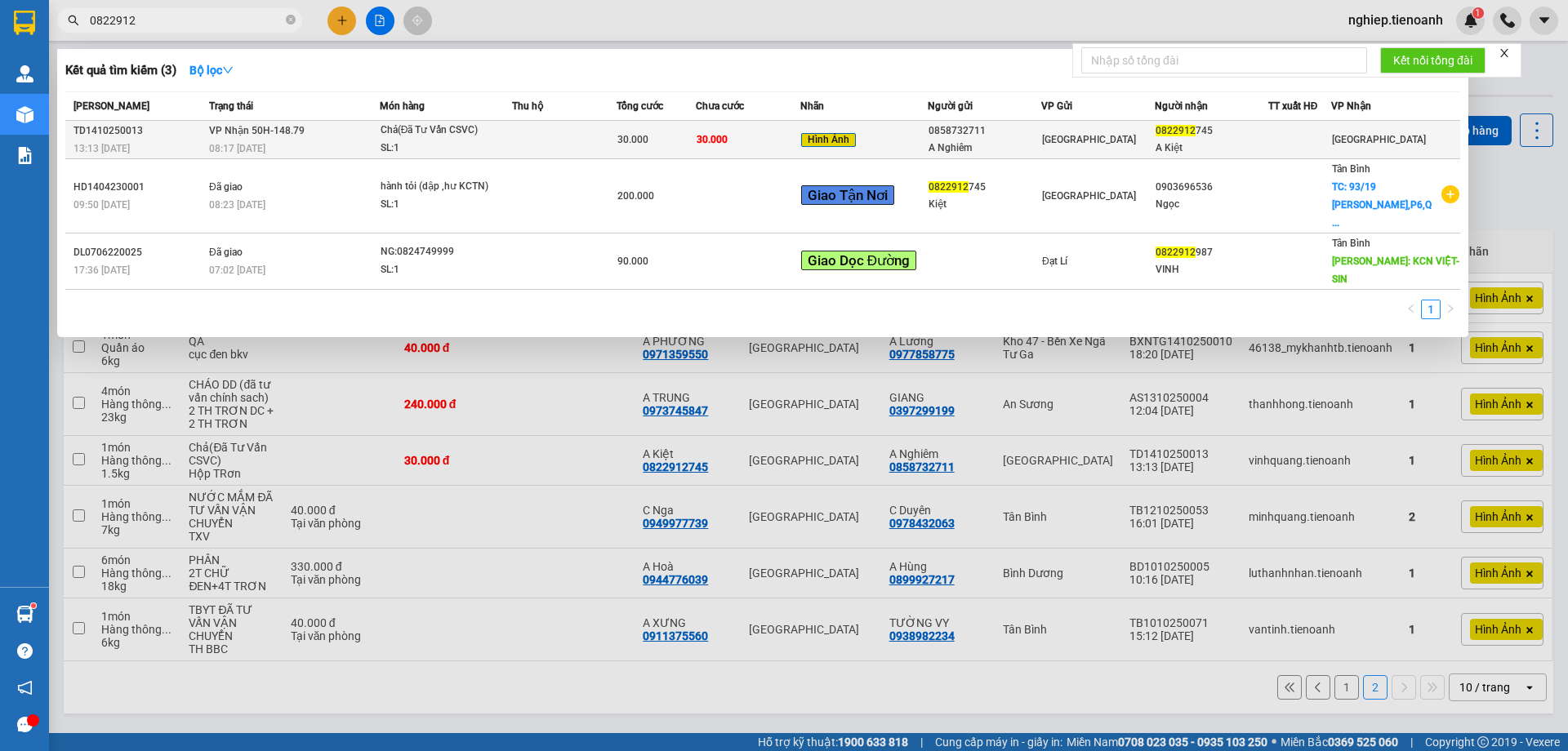
type input "0822912"
click at [781, 137] on td "30.000" at bounding box center [747, 139] width 104 height 38
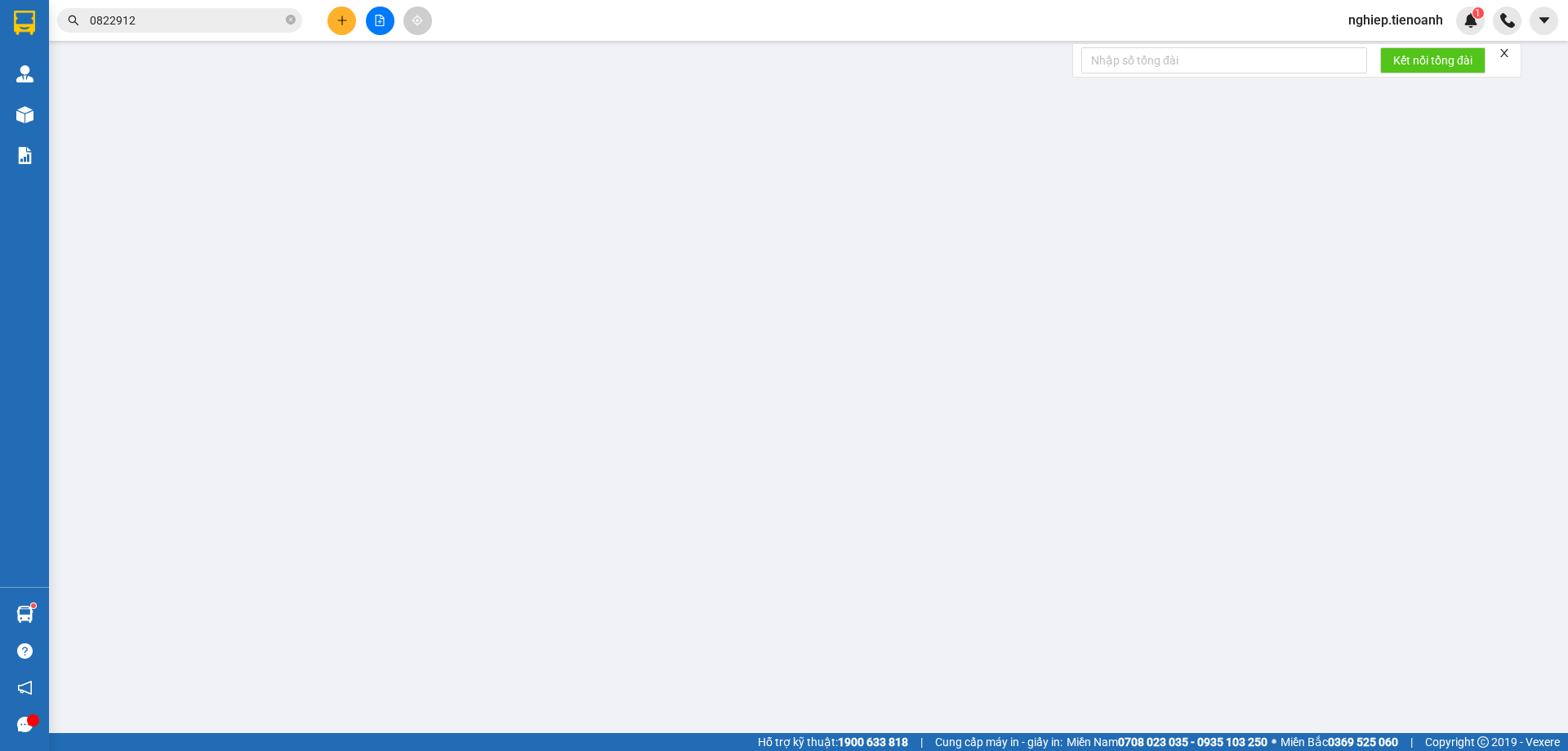
type input "0822912745"
type input "A Kiệt"
type input "0858732711"
type input "A Nghiêm"
type input "0"
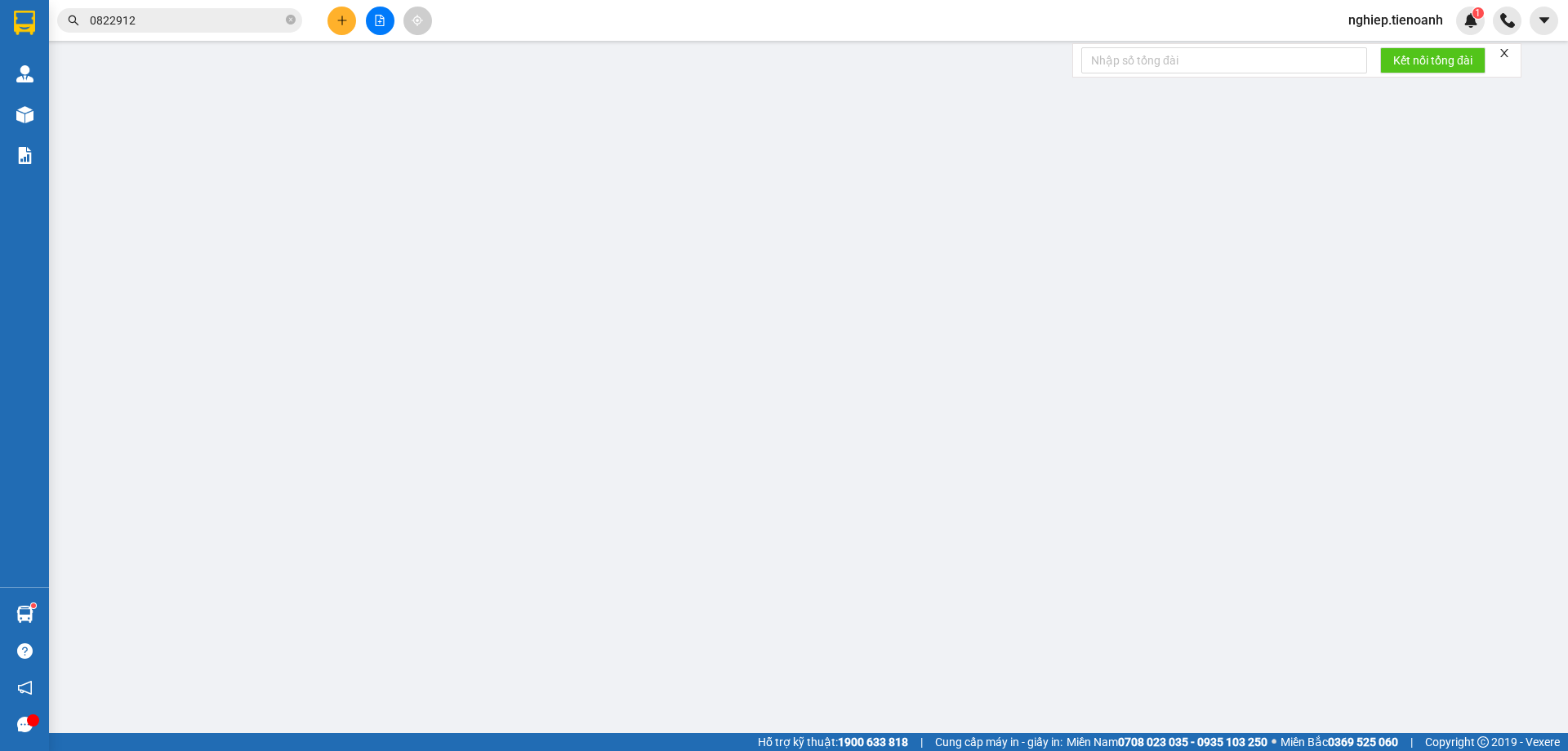
type input "30.000"
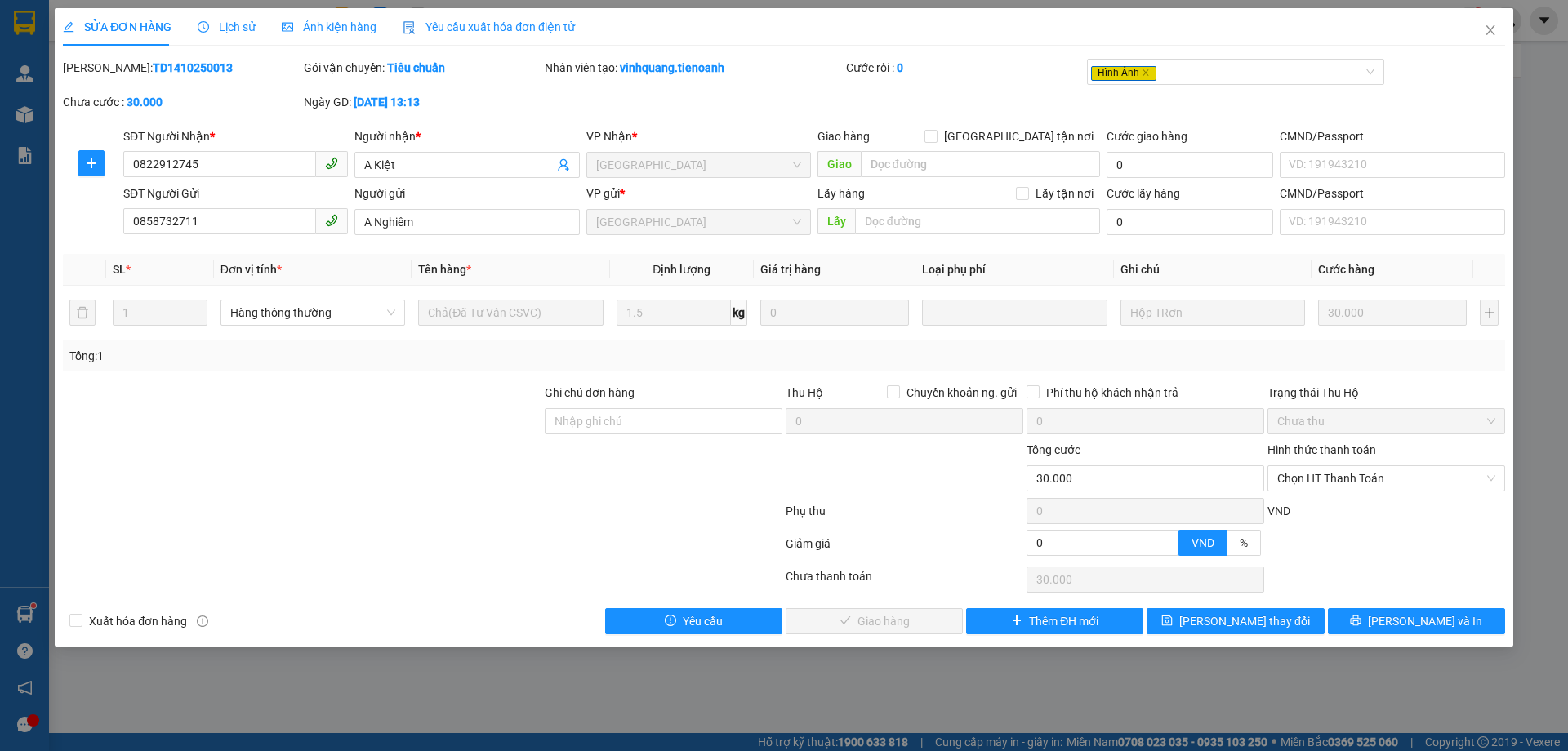
click at [344, 33] on span "Ảnh kiện hàng" at bounding box center [329, 26] width 94 height 13
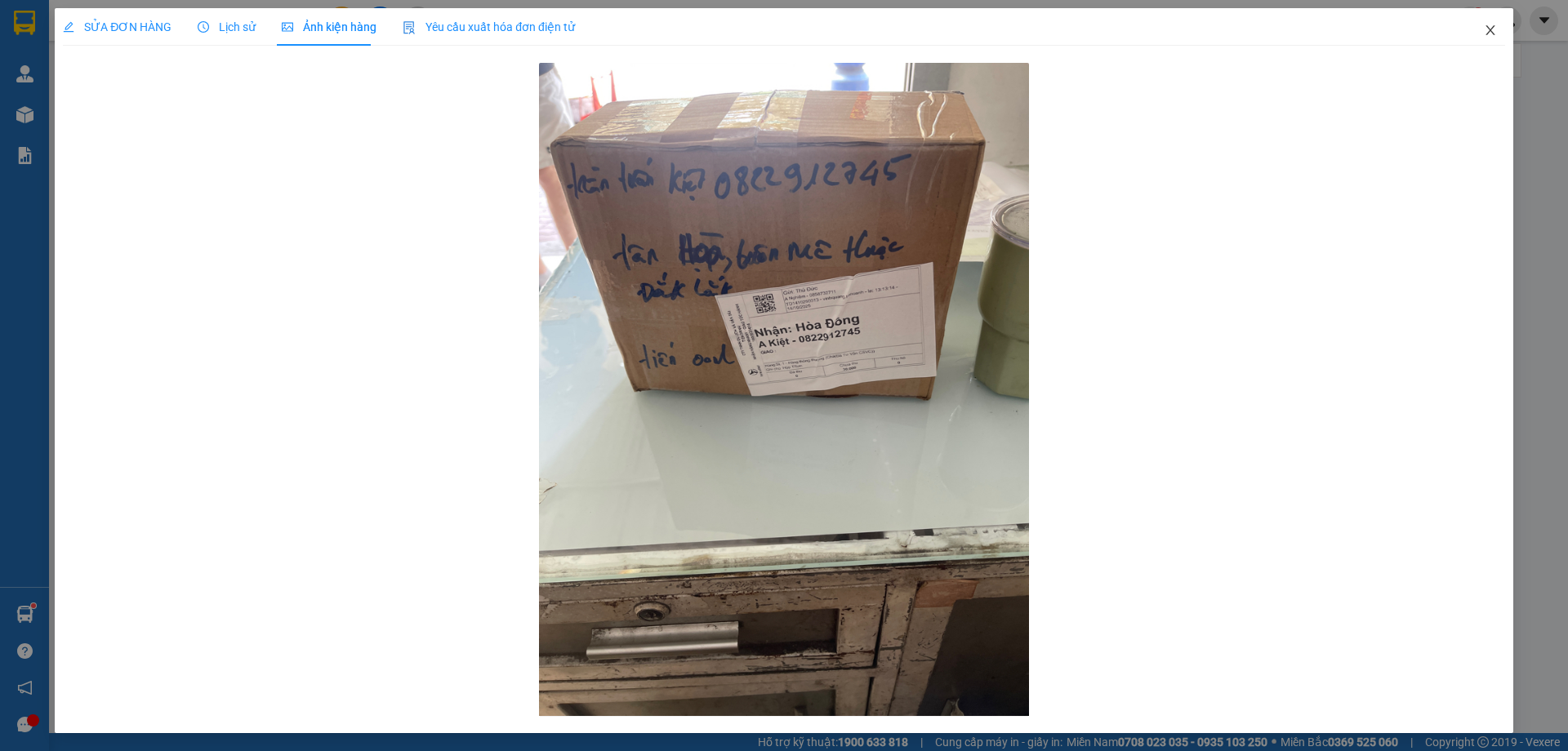
click at [1483, 26] on icon "close" at bounding box center [1489, 30] width 13 height 13
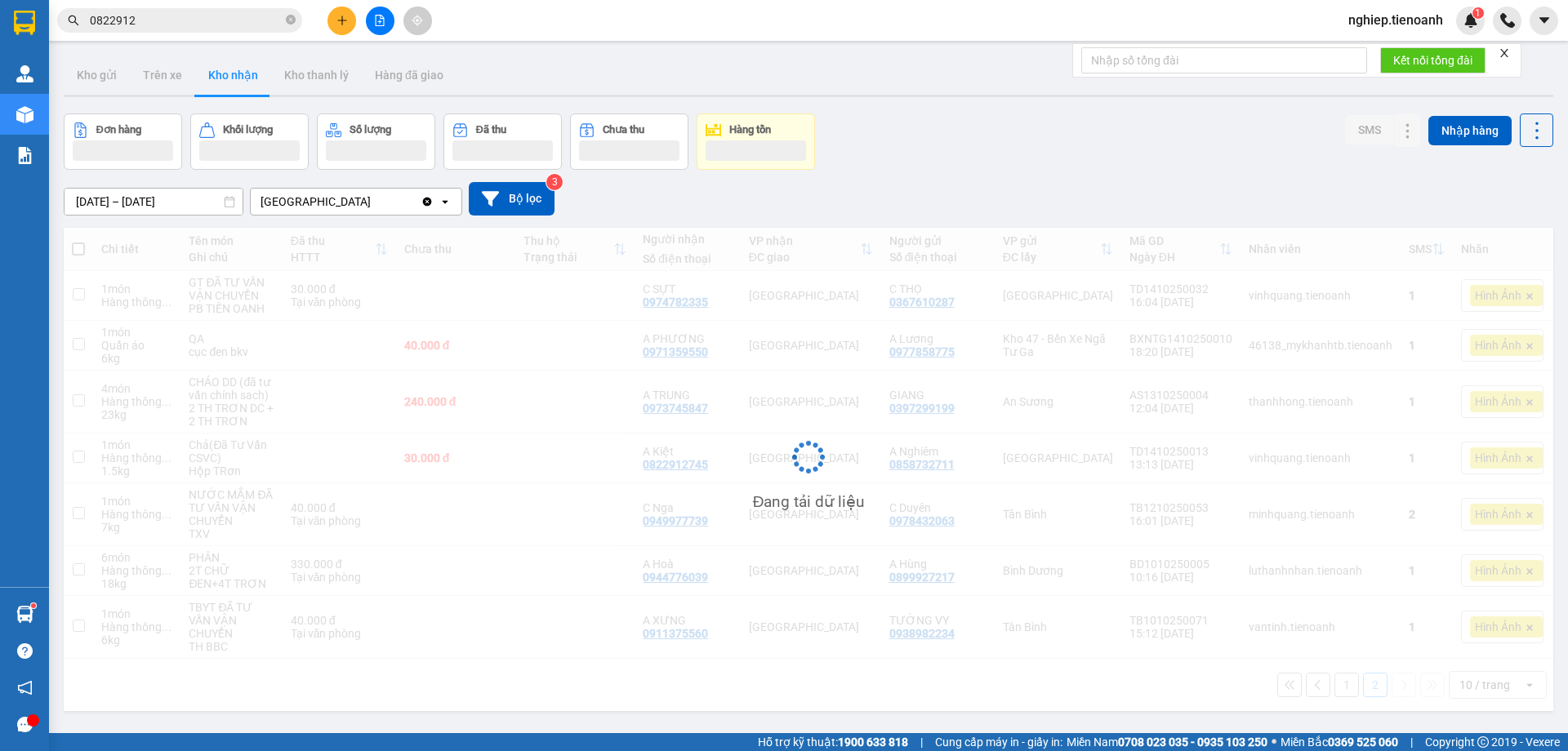
click at [193, 18] on input "0822912" at bounding box center [186, 20] width 193 height 18
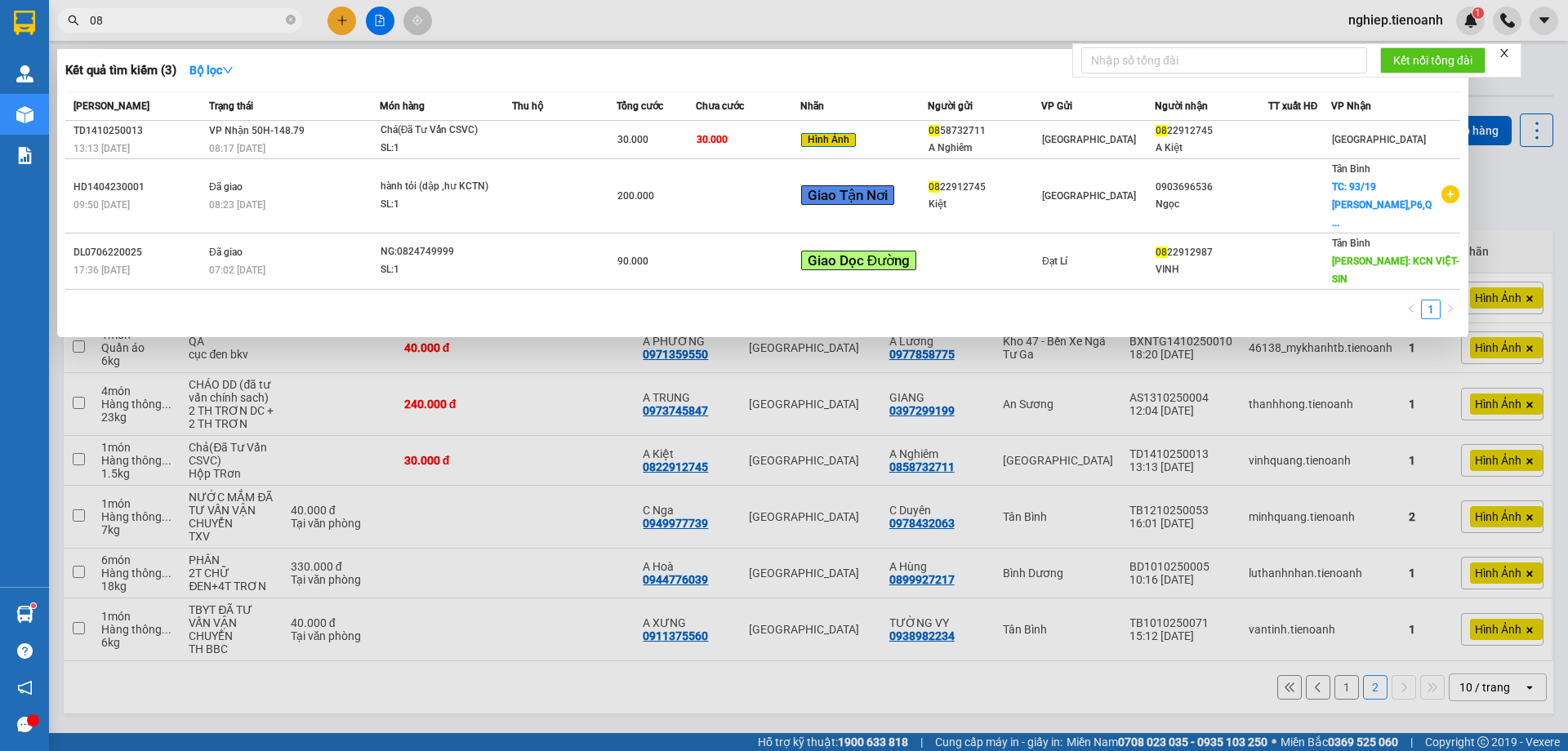
type input "0"
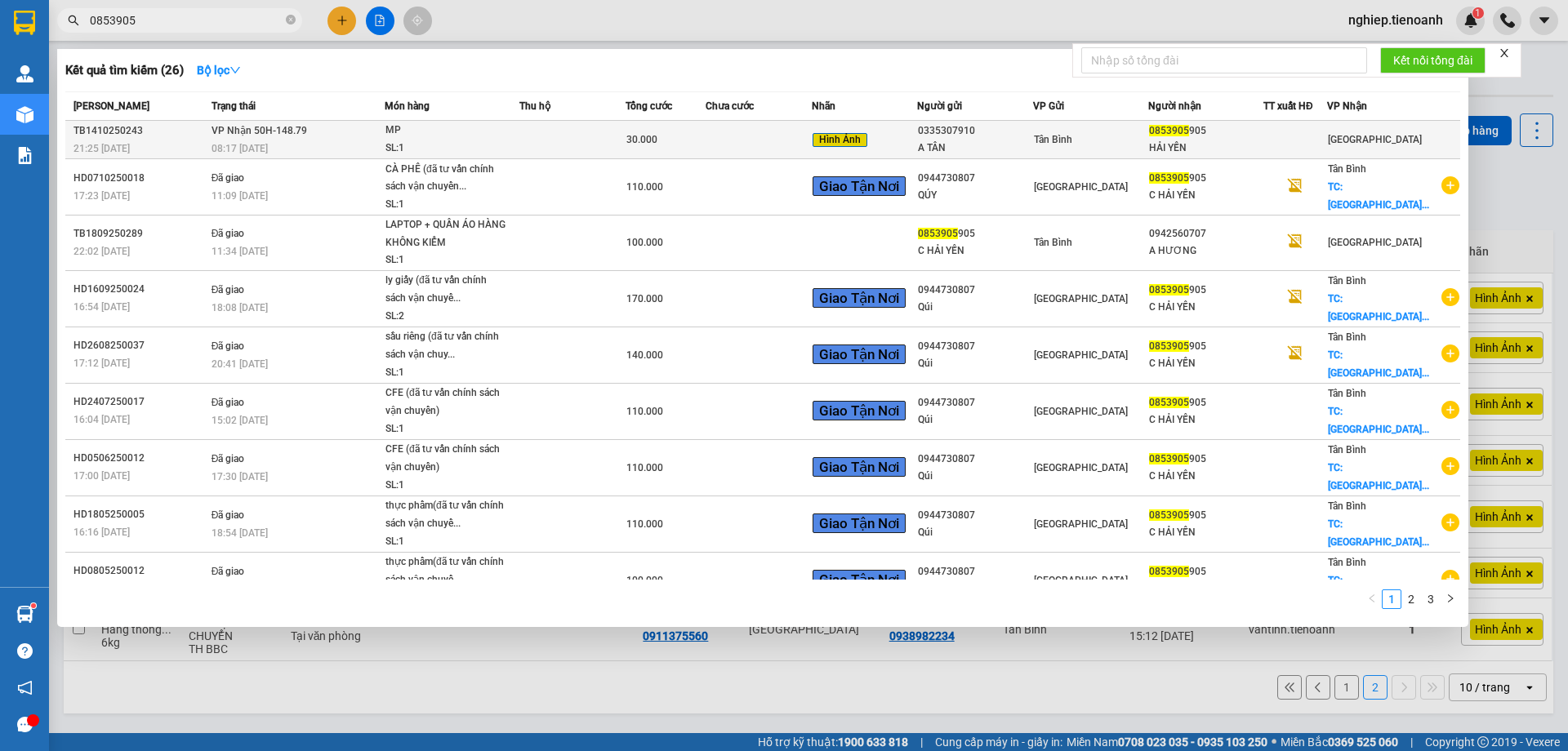
type input "0853905"
click at [1095, 154] on td "Tân Bình" at bounding box center [1091, 139] width 116 height 38
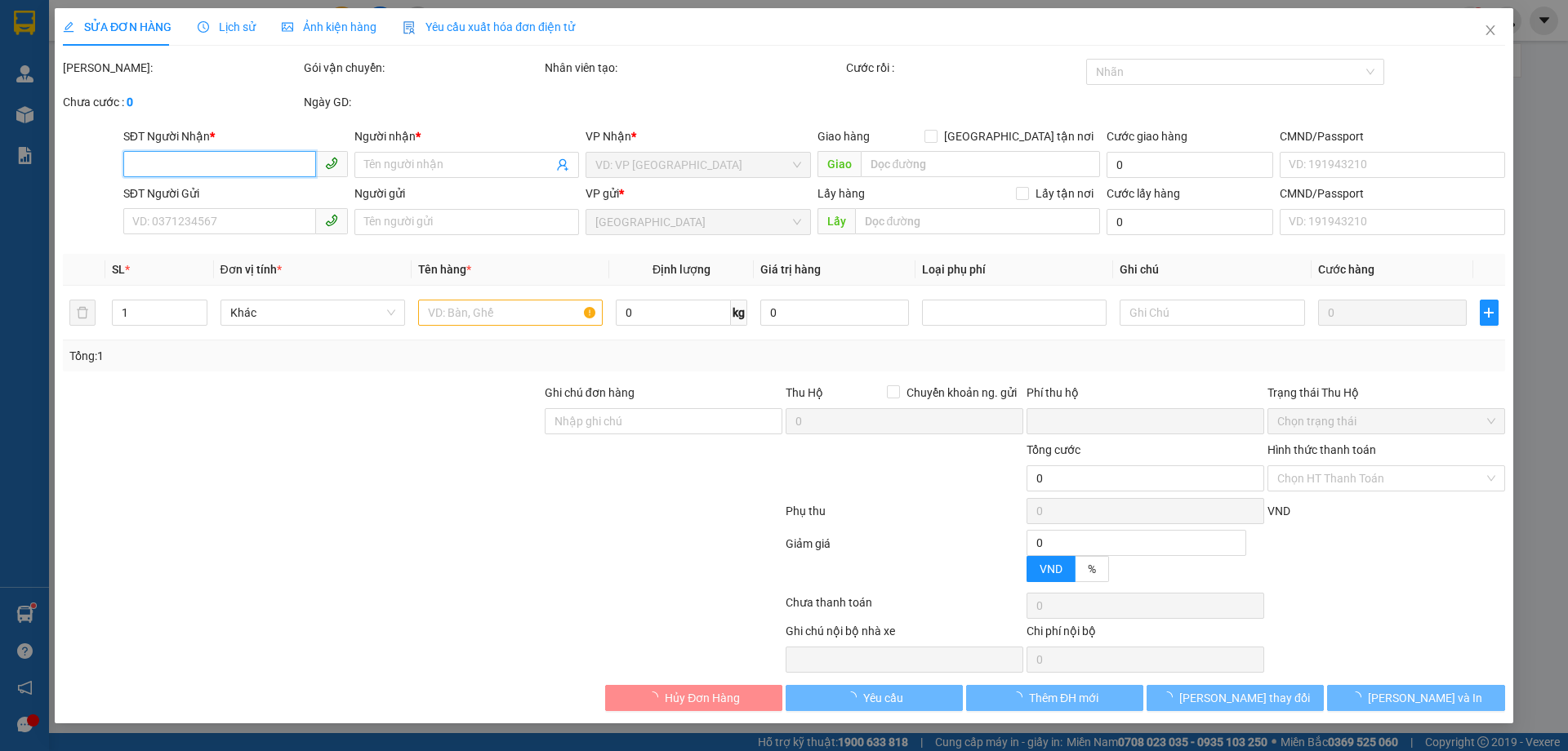
type input "0853905905"
type input "HẢI YẾN"
type input "0335307910"
type input "A TÂN"
type input "0"
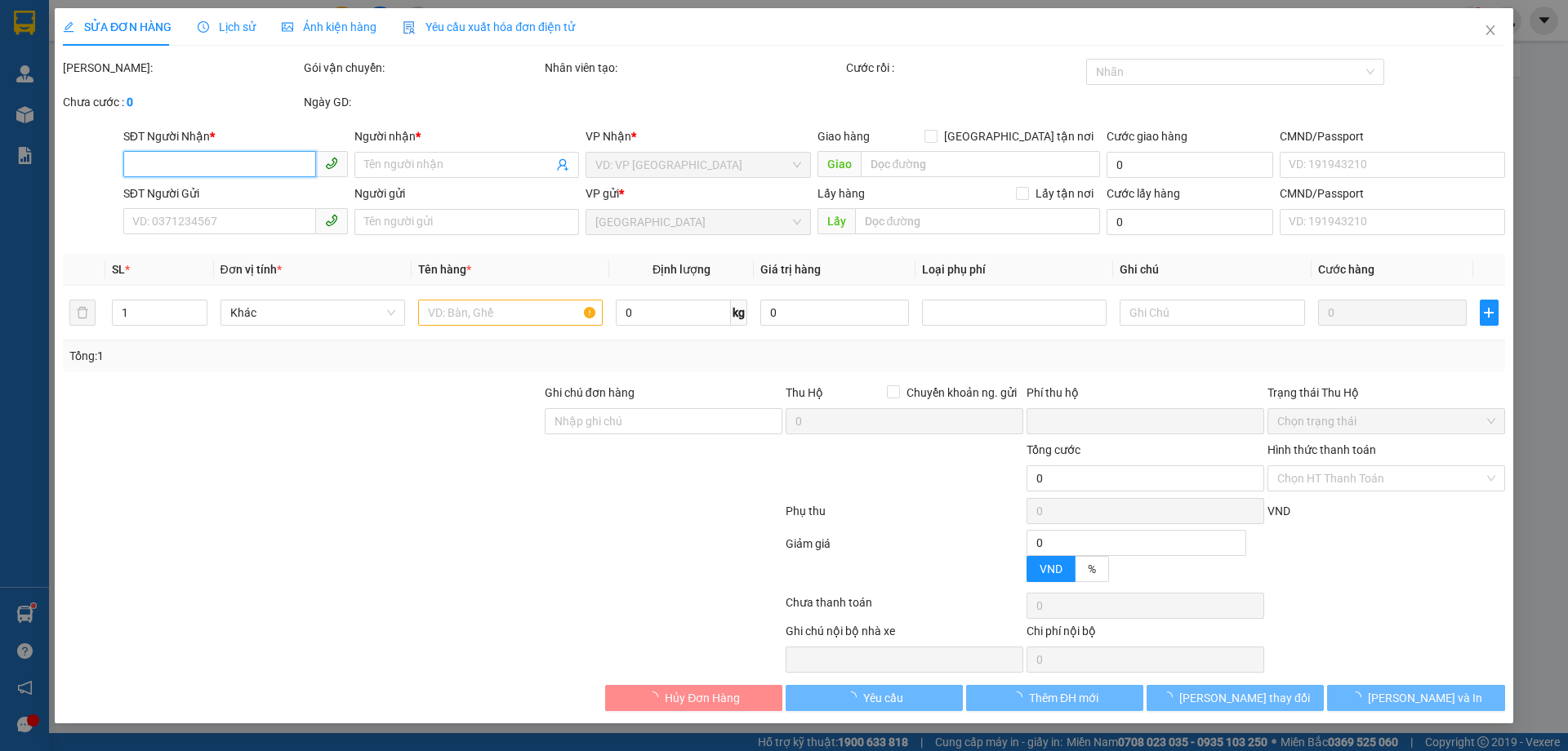
type input "30.000"
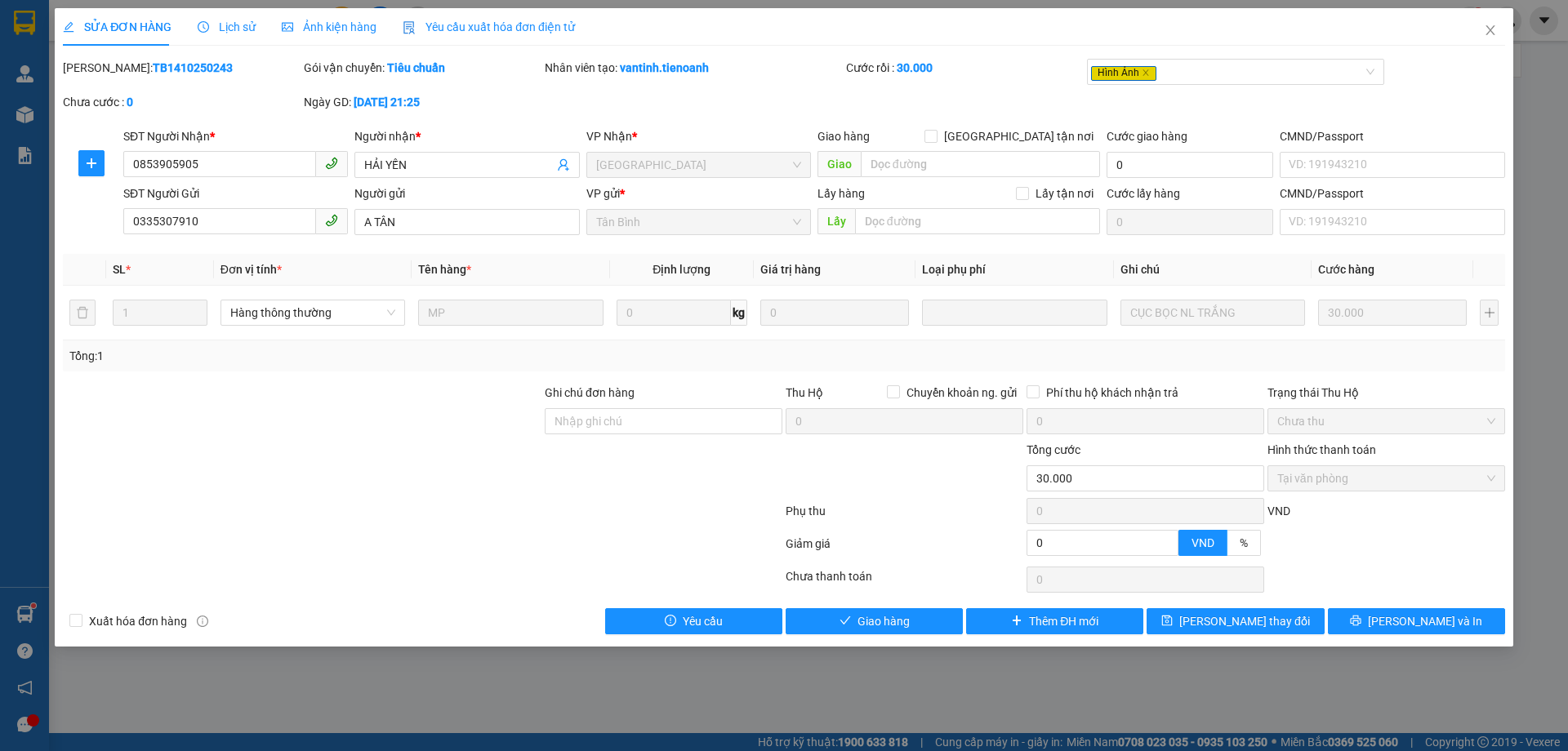
click at [314, 35] on div "Ảnh kiện hàng" at bounding box center [329, 26] width 94 height 18
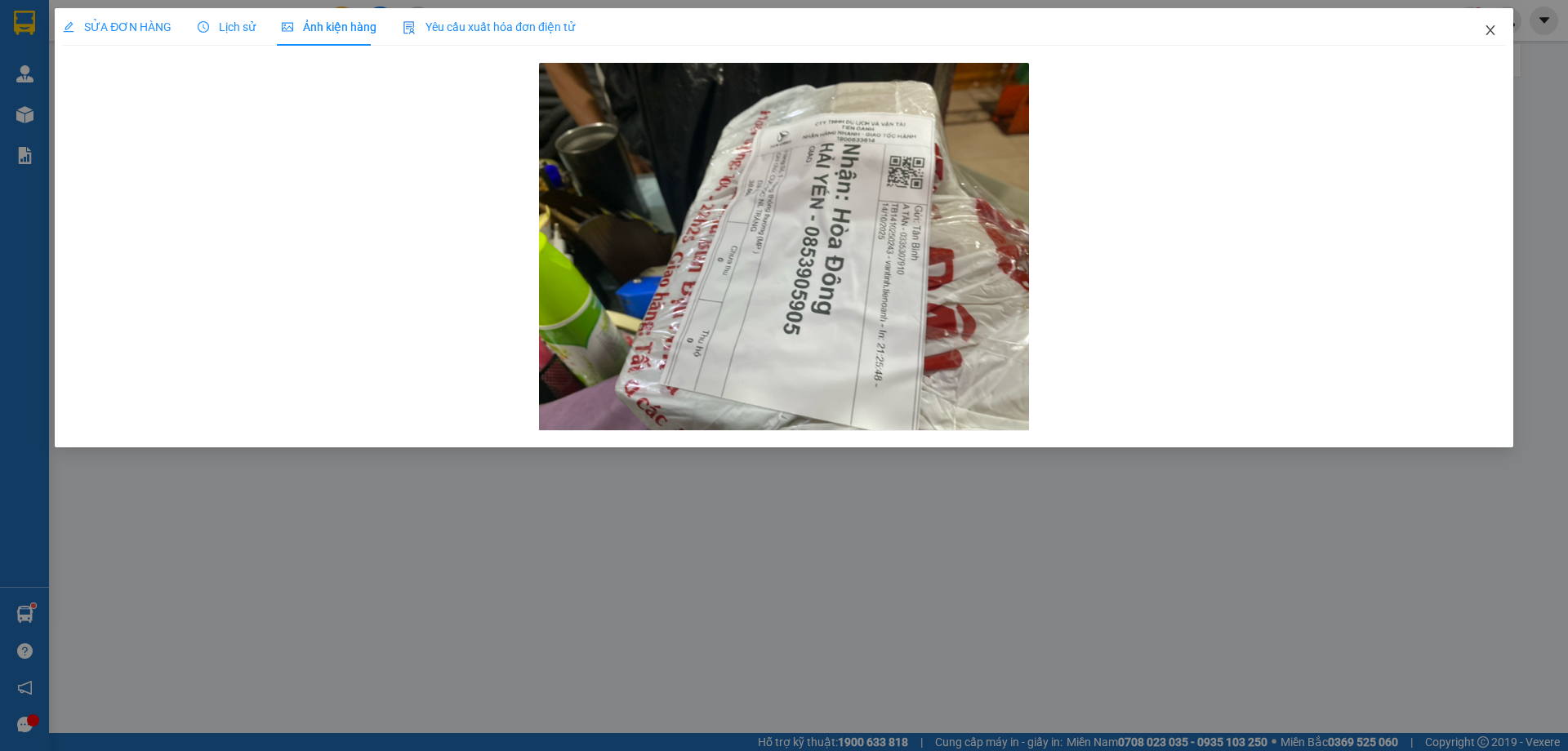
click at [1483, 31] on icon "close" at bounding box center [1489, 30] width 13 height 13
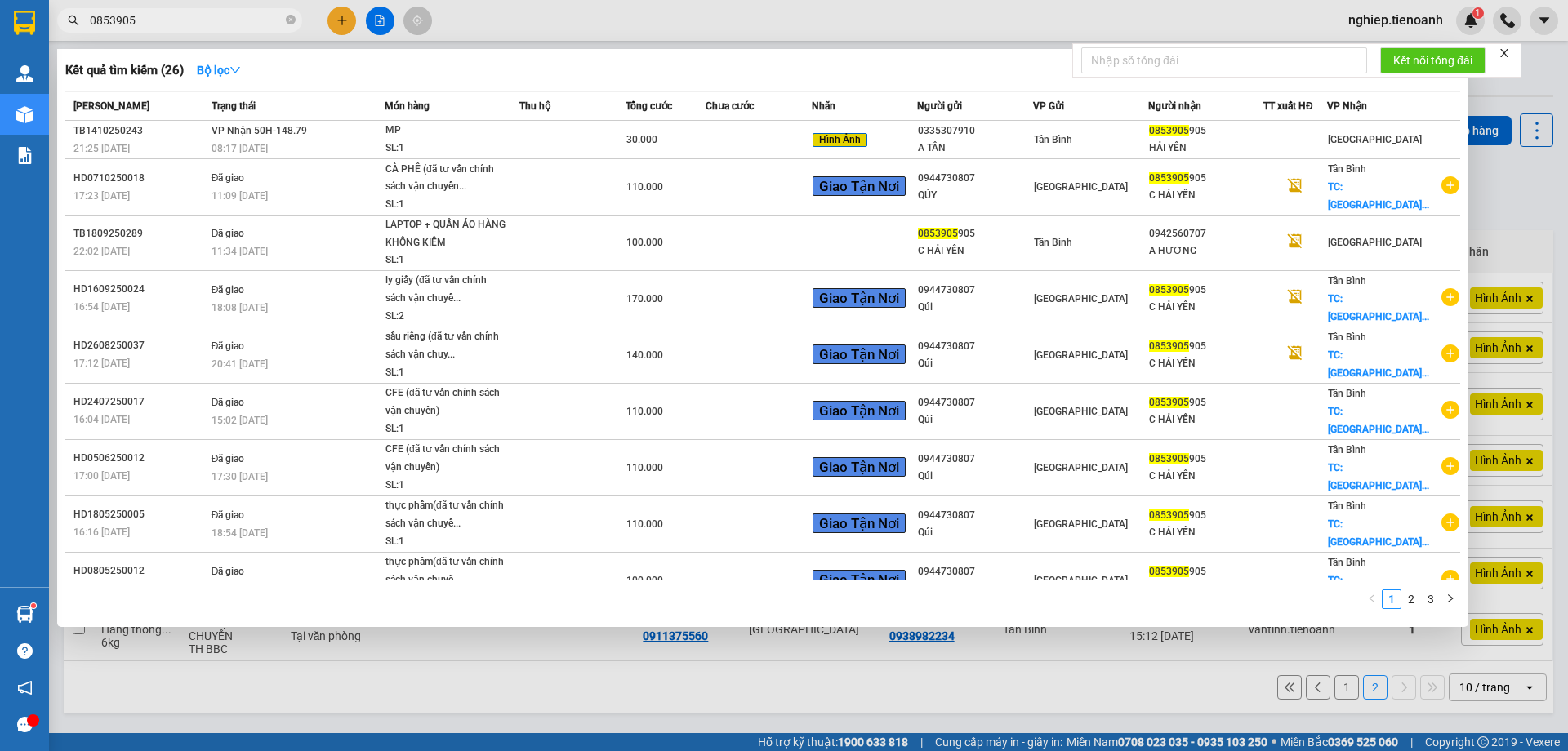
click at [211, 20] on input "0853905" at bounding box center [186, 20] width 193 height 18
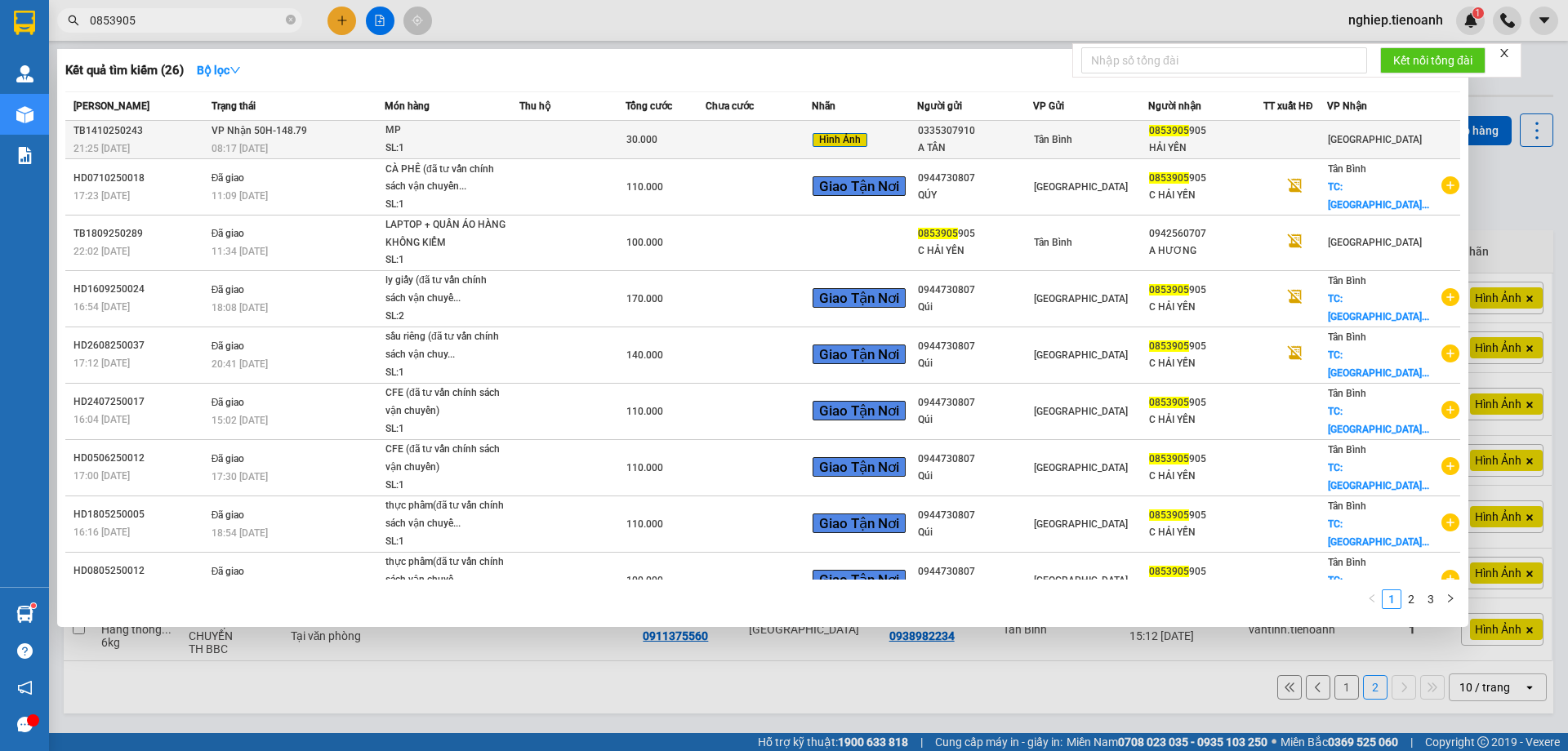
click at [736, 153] on td at bounding box center [758, 139] width 106 height 38
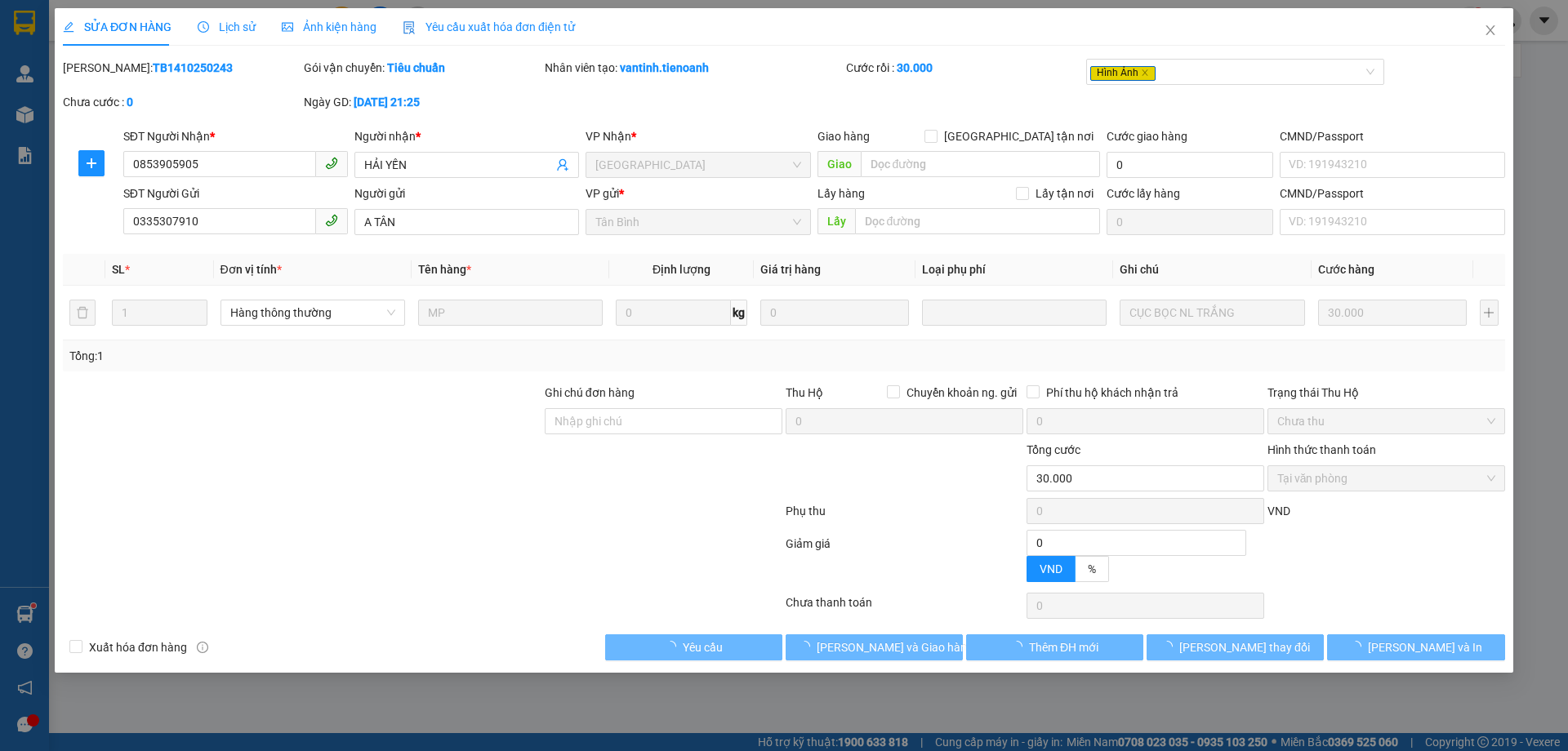
type input "0853905905"
type input "HẢI YẾN"
type input "0335307910"
type input "A TÂN"
type input "0"
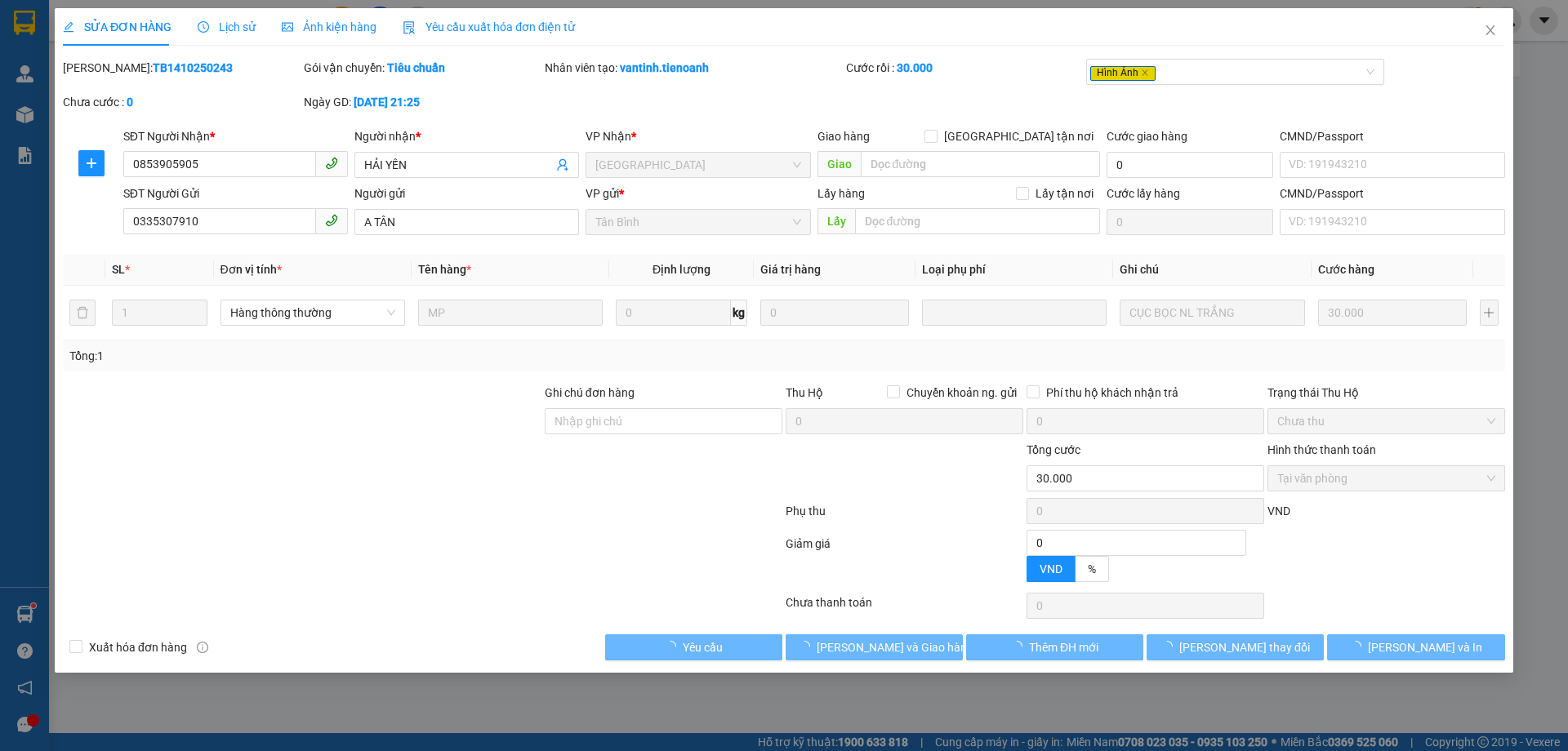
type input "30.000"
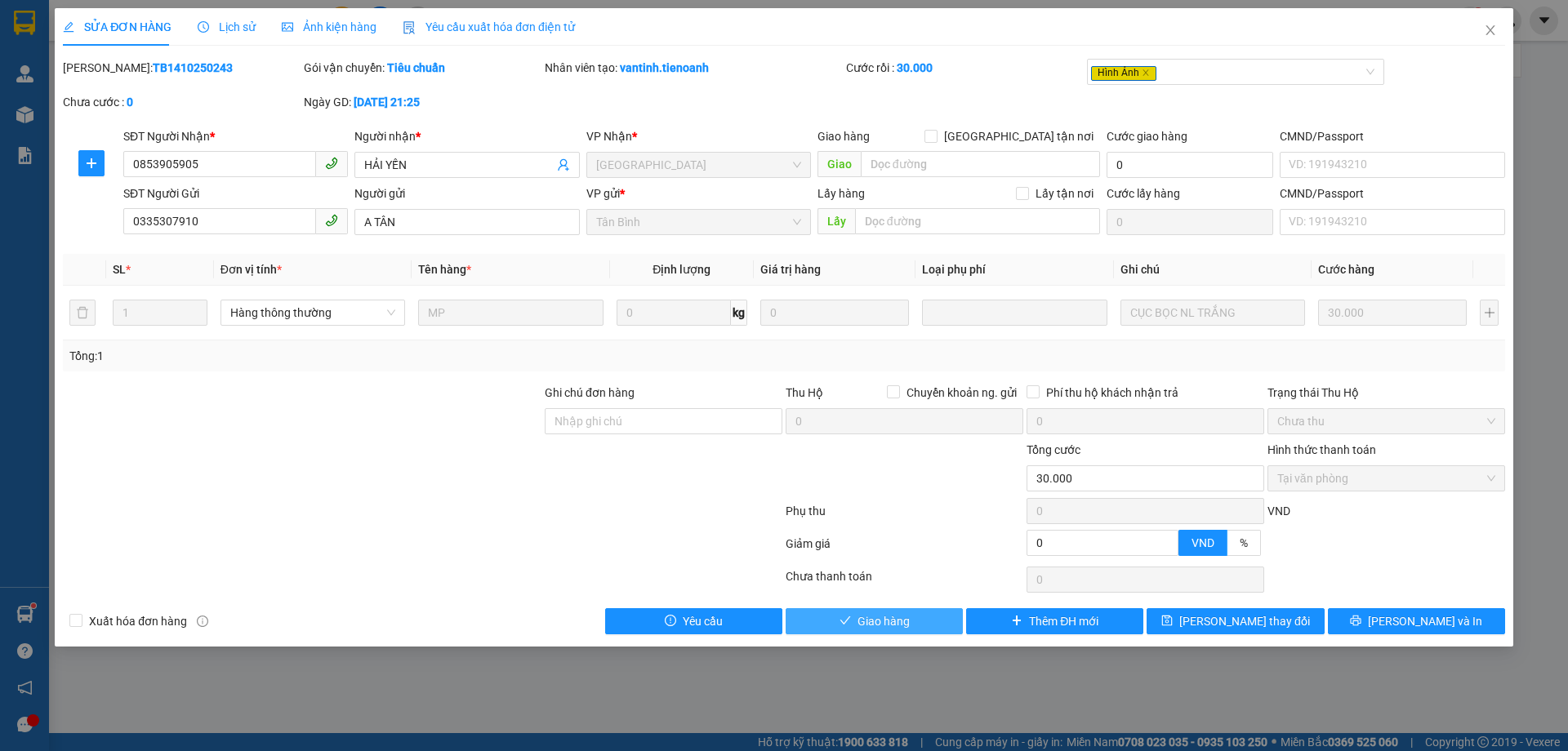
drag, startPoint x: 904, startPoint y: 634, endPoint x: 996, endPoint y: 512, distance: 152.8
click at [904, 632] on button "Giao hàng" at bounding box center [874, 621] width 178 height 26
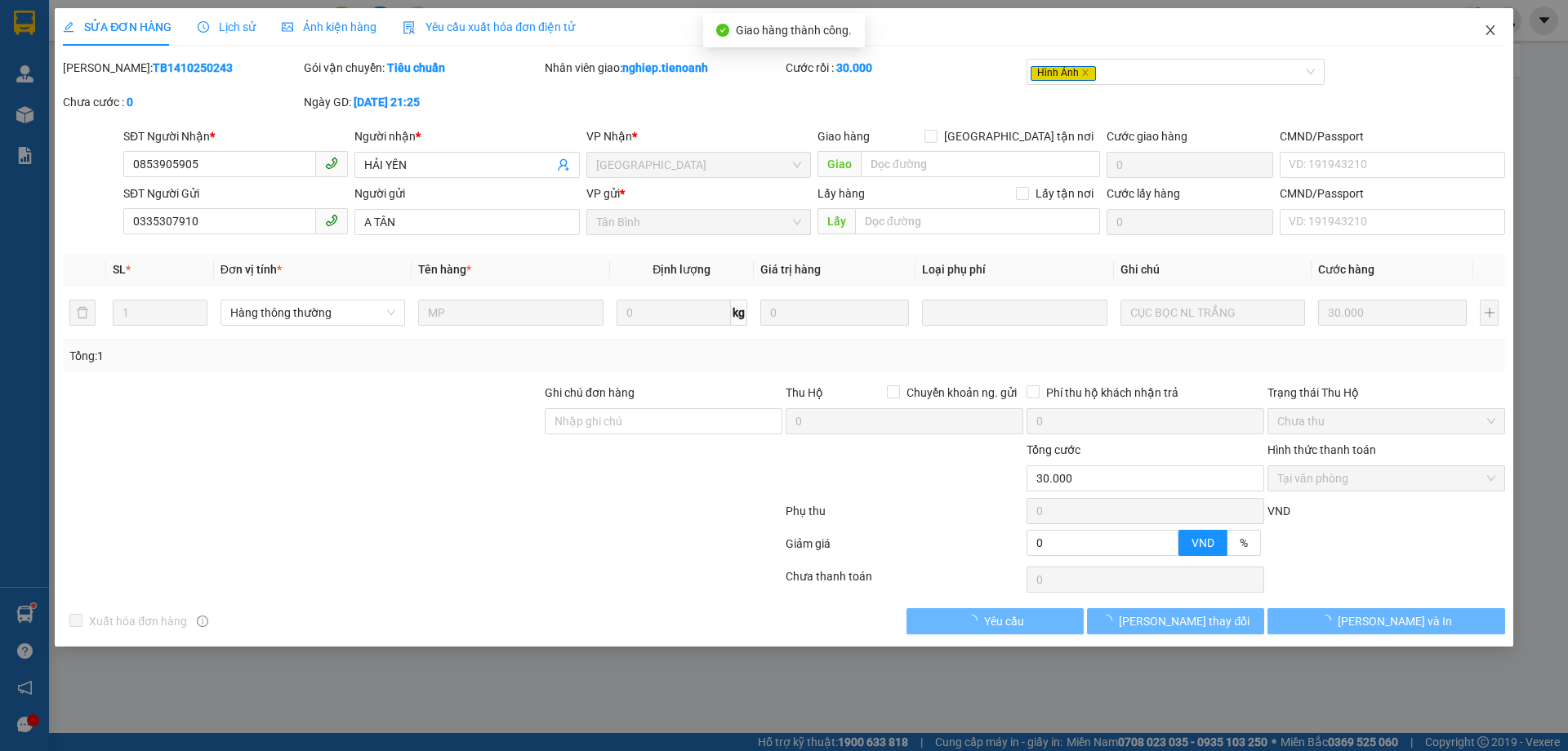
click at [1497, 25] on span "Close" at bounding box center [1490, 31] width 46 height 46
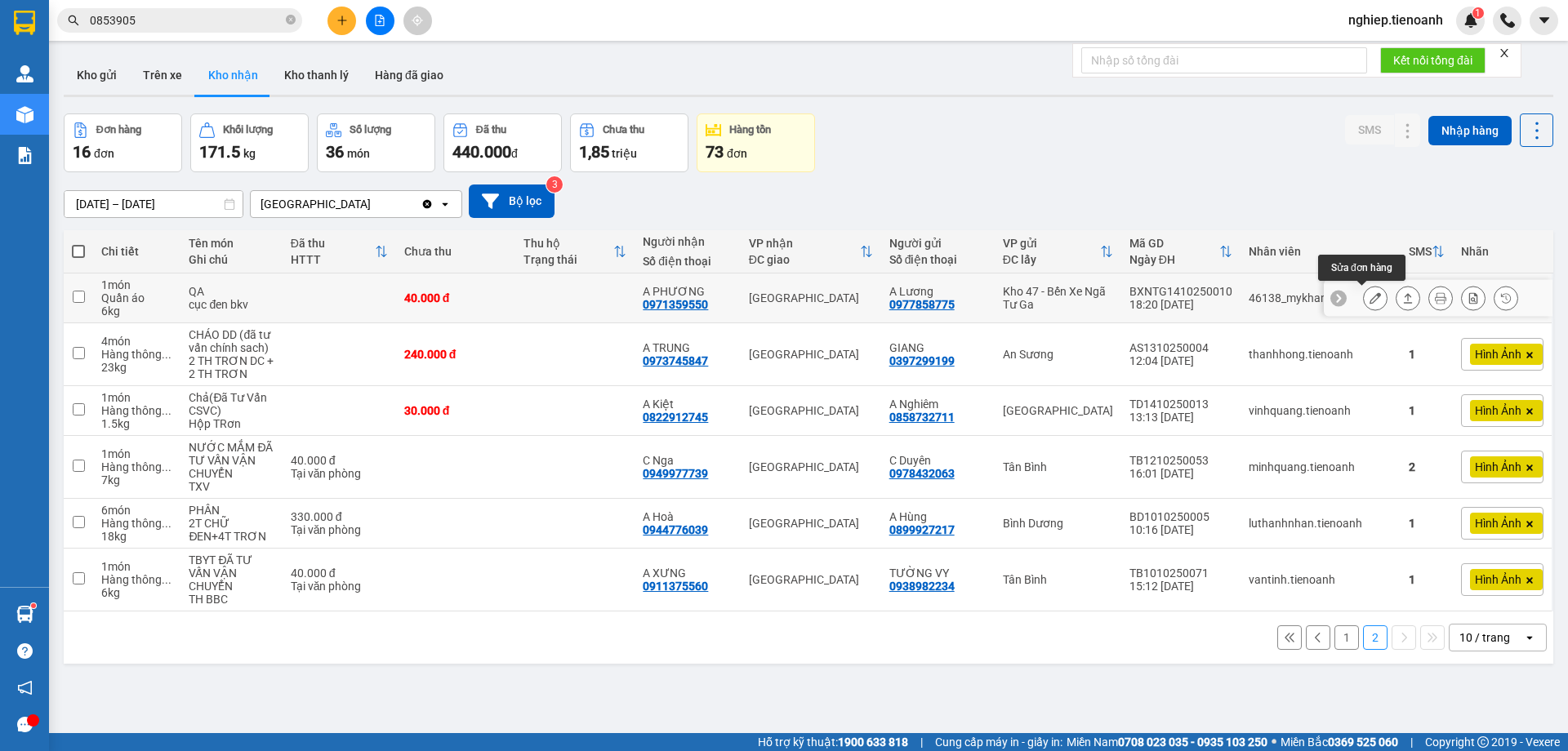
click at [1363, 305] on button at bounding box center [1374, 298] width 23 height 29
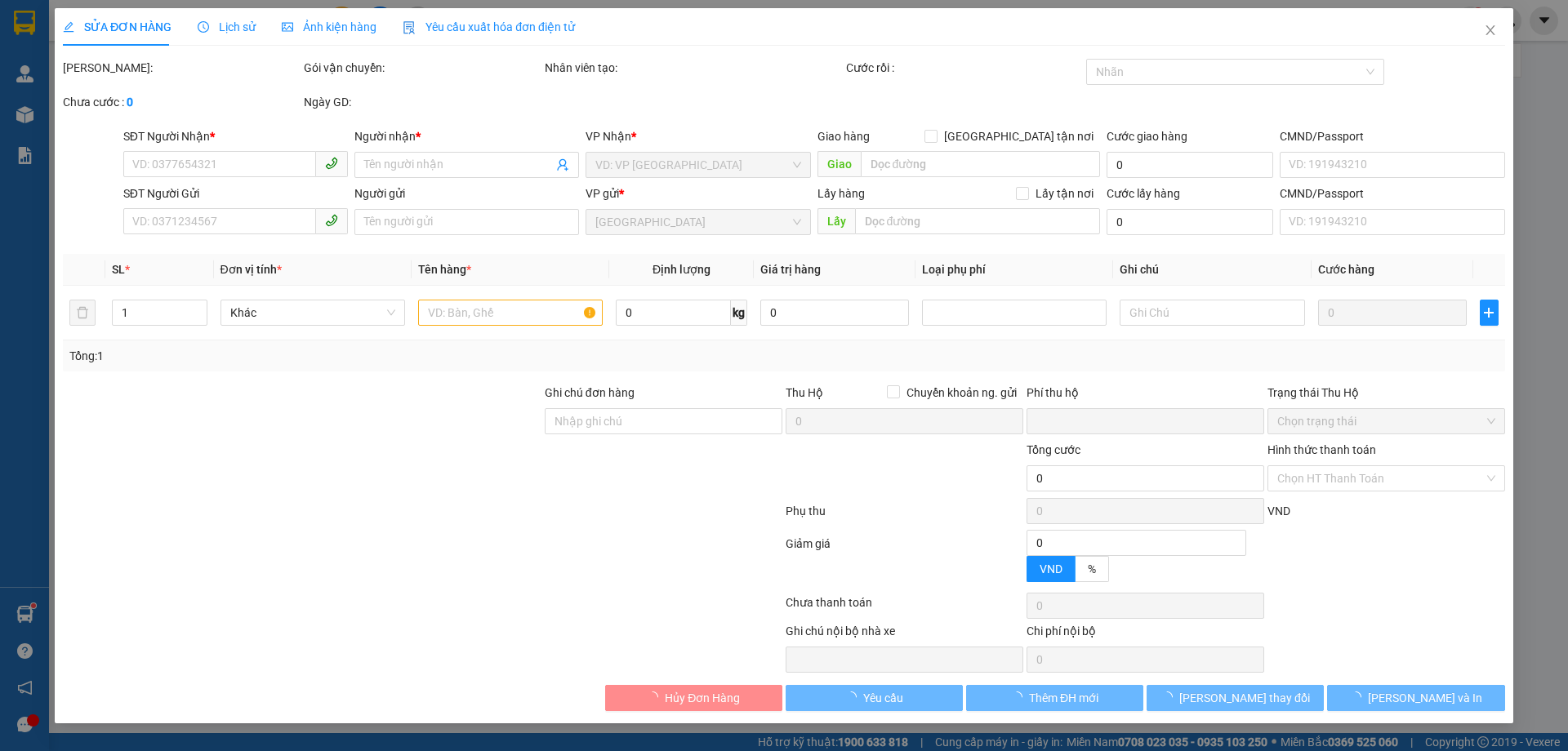
type input "0971359550"
type input "A PHƯƠNG"
type input "0977858775"
type input "A Lương"
type input "0"
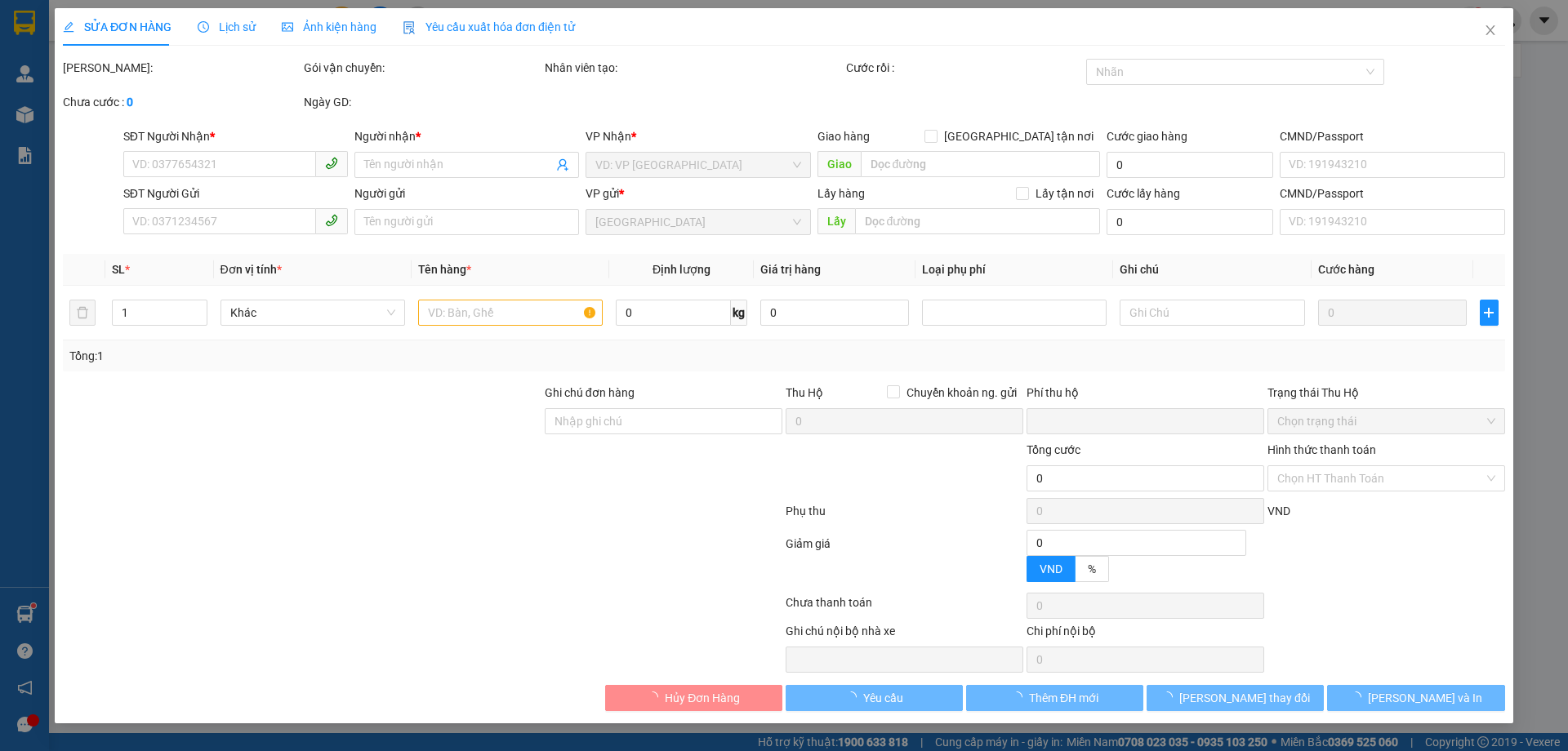
type input "40.000"
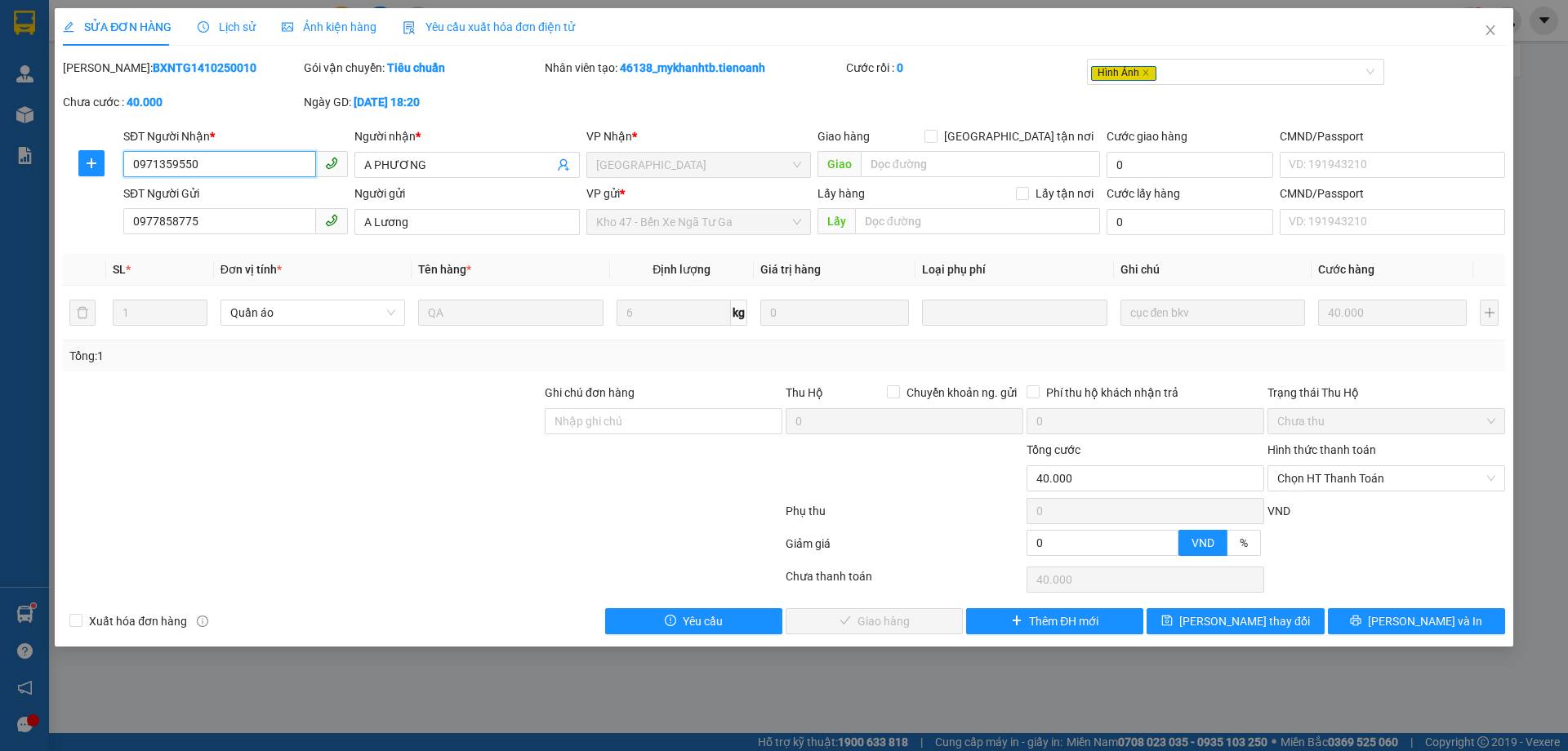
drag, startPoint x: 1315, startPoint y: 481, endPoint x: 1309, endPoint y: 494, distance: 14.3
click at [1315, 481] on span "Chọn HT Thanh Toán" at bounding box center [1385, 478] width 218 height 25
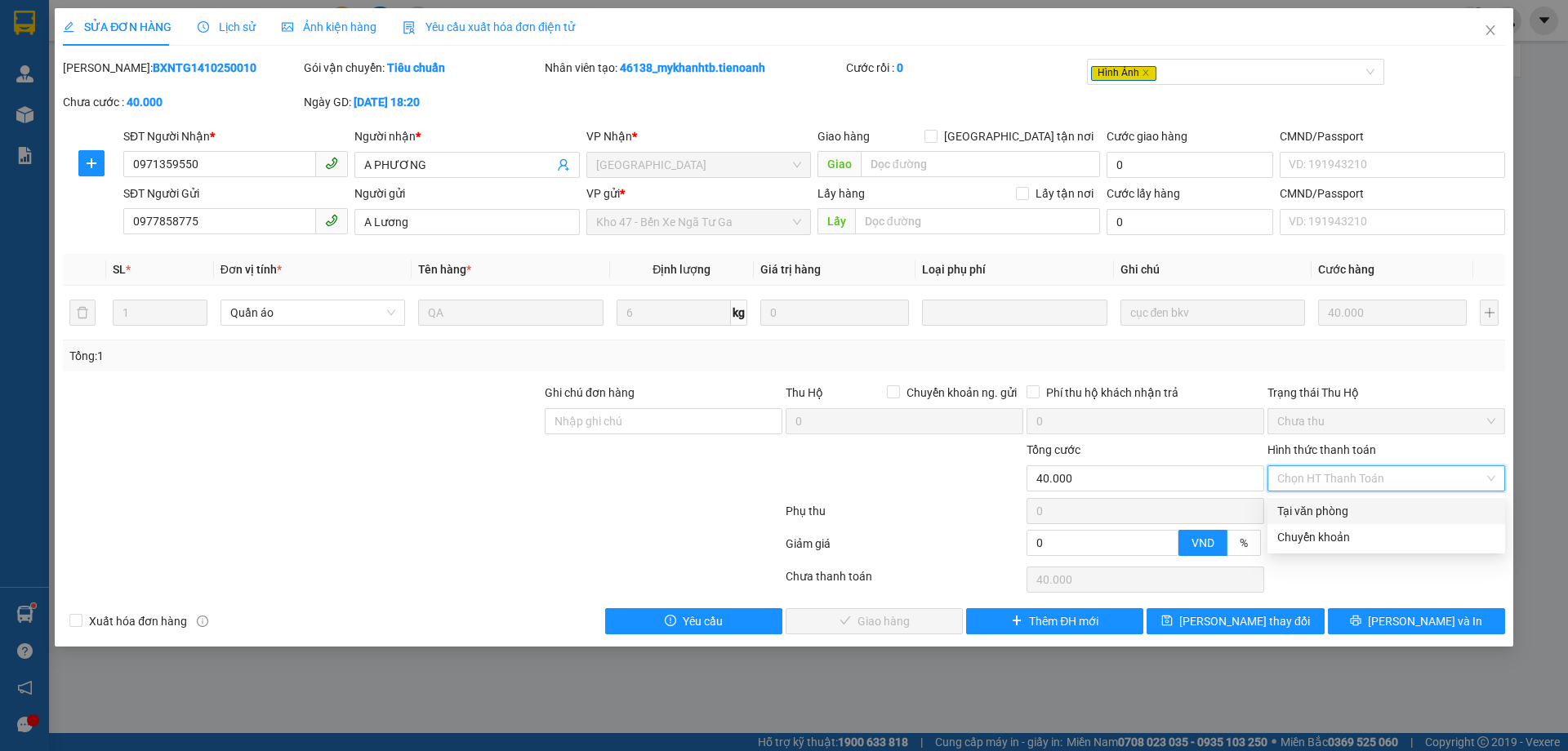
click at [1293, 515] on div "Tại văn phòng" at bounding box center [1385, 511] width 218 height 18
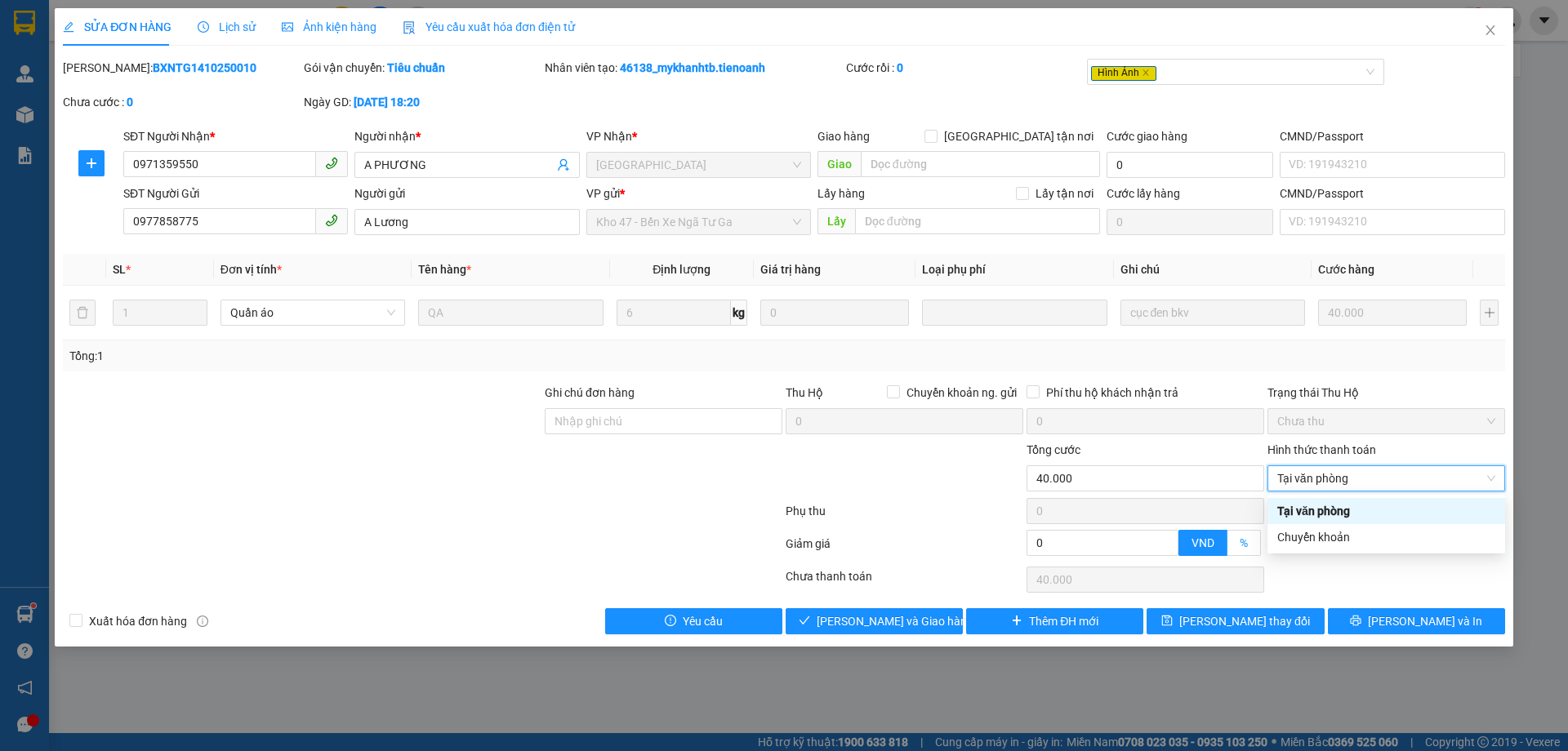
type input "0"
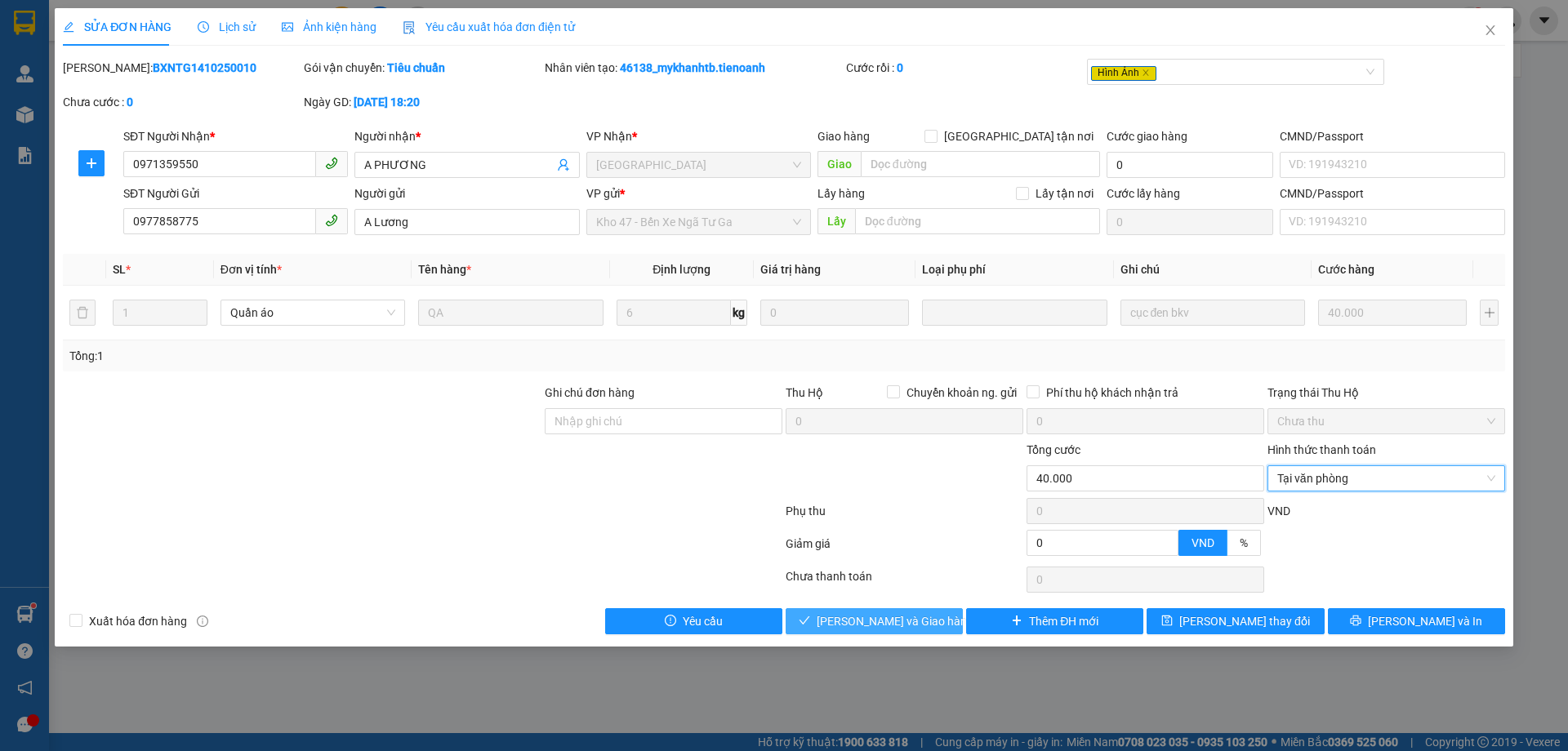
click at [942, 623] on button "[PERSON_NAME] và Giao hàng" at bounding box center [874, 621] width 178 height 26
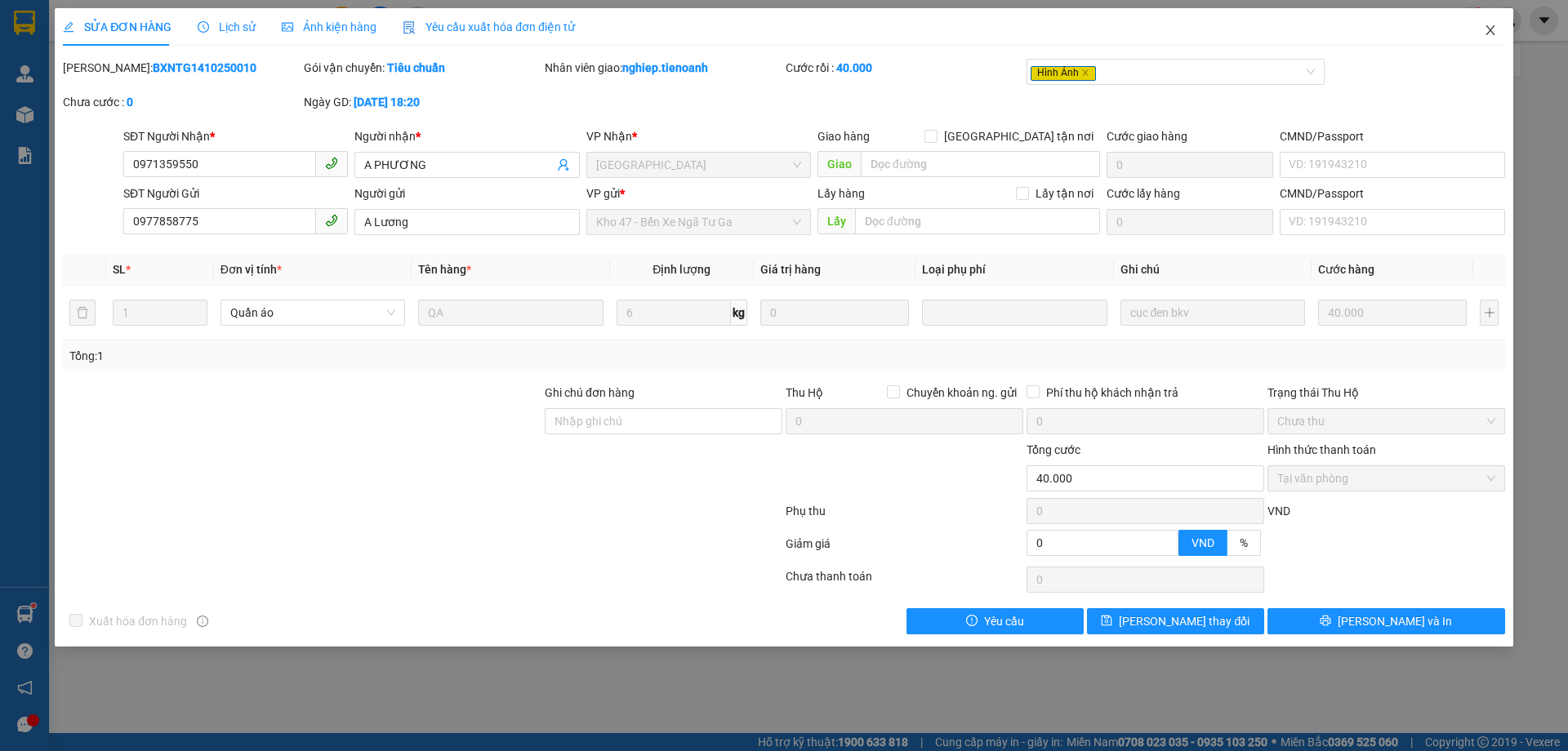
click at [1490, 31] on icon "close" at bounding box center [1489, 31] width 9 height 10
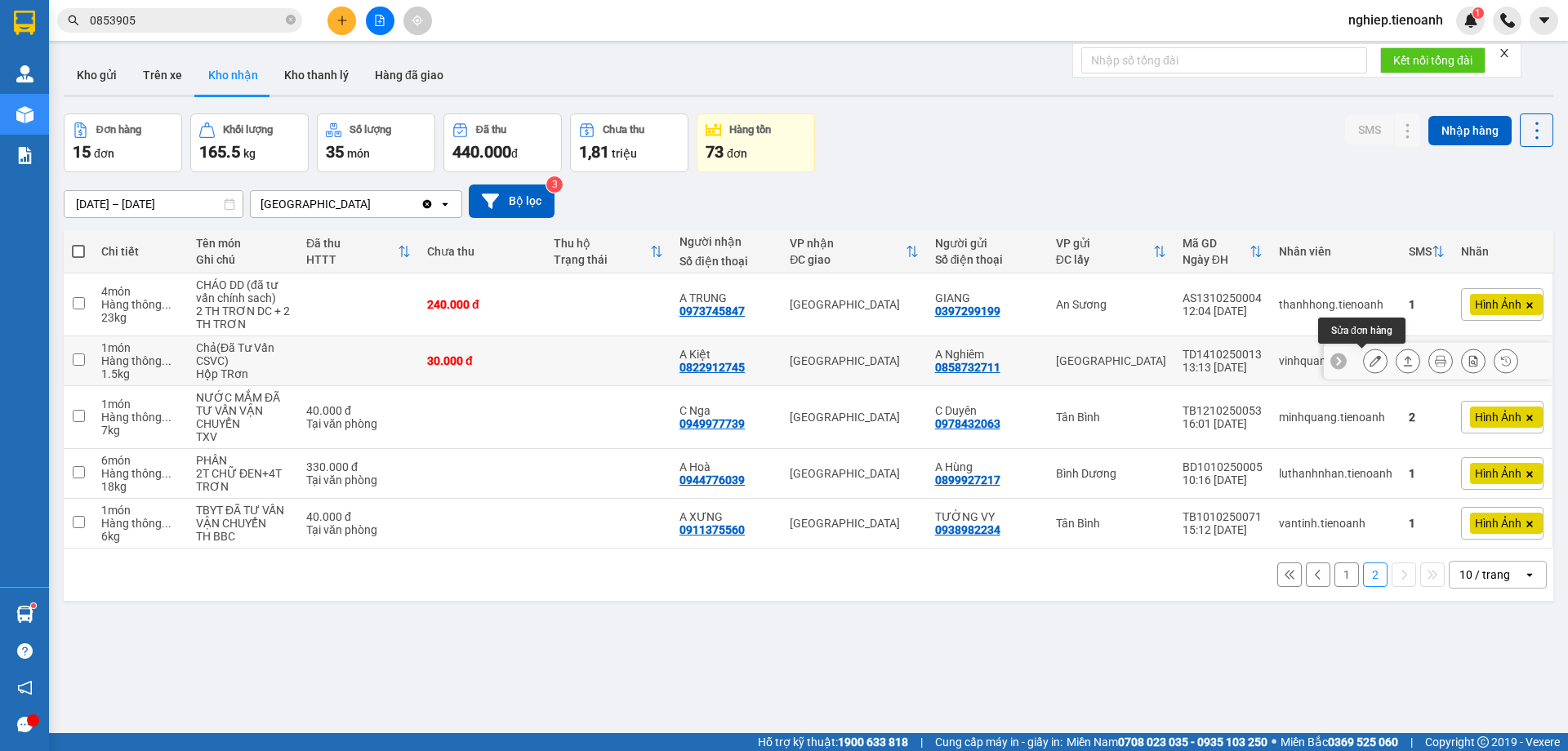
click at [1368, 364] on button at bounding box center [1374, 362] width 23 height 29
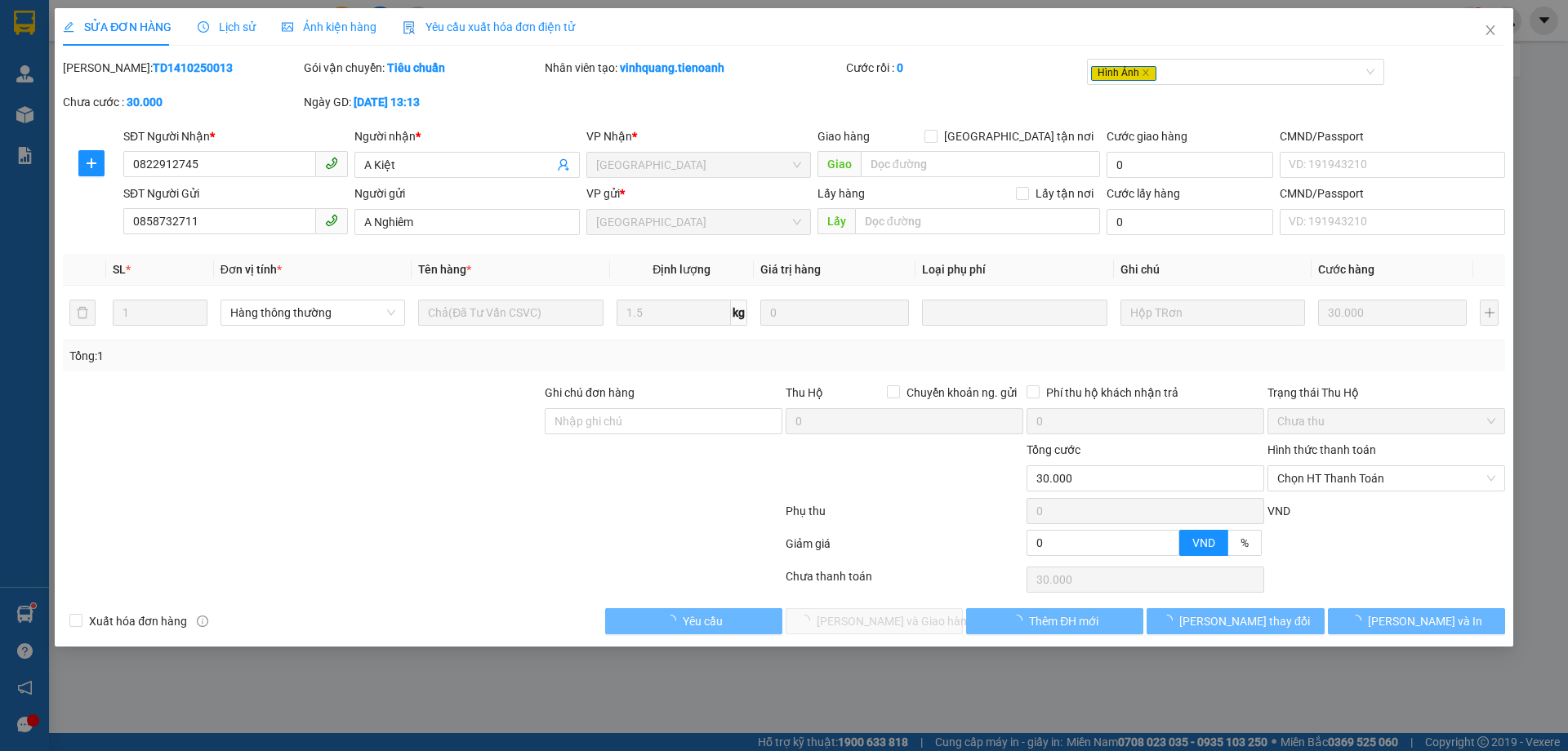
type input "0822912745"
type input "A Kiệt"
type input "0858732711"
type input "A Nghiêm"
type input "0"
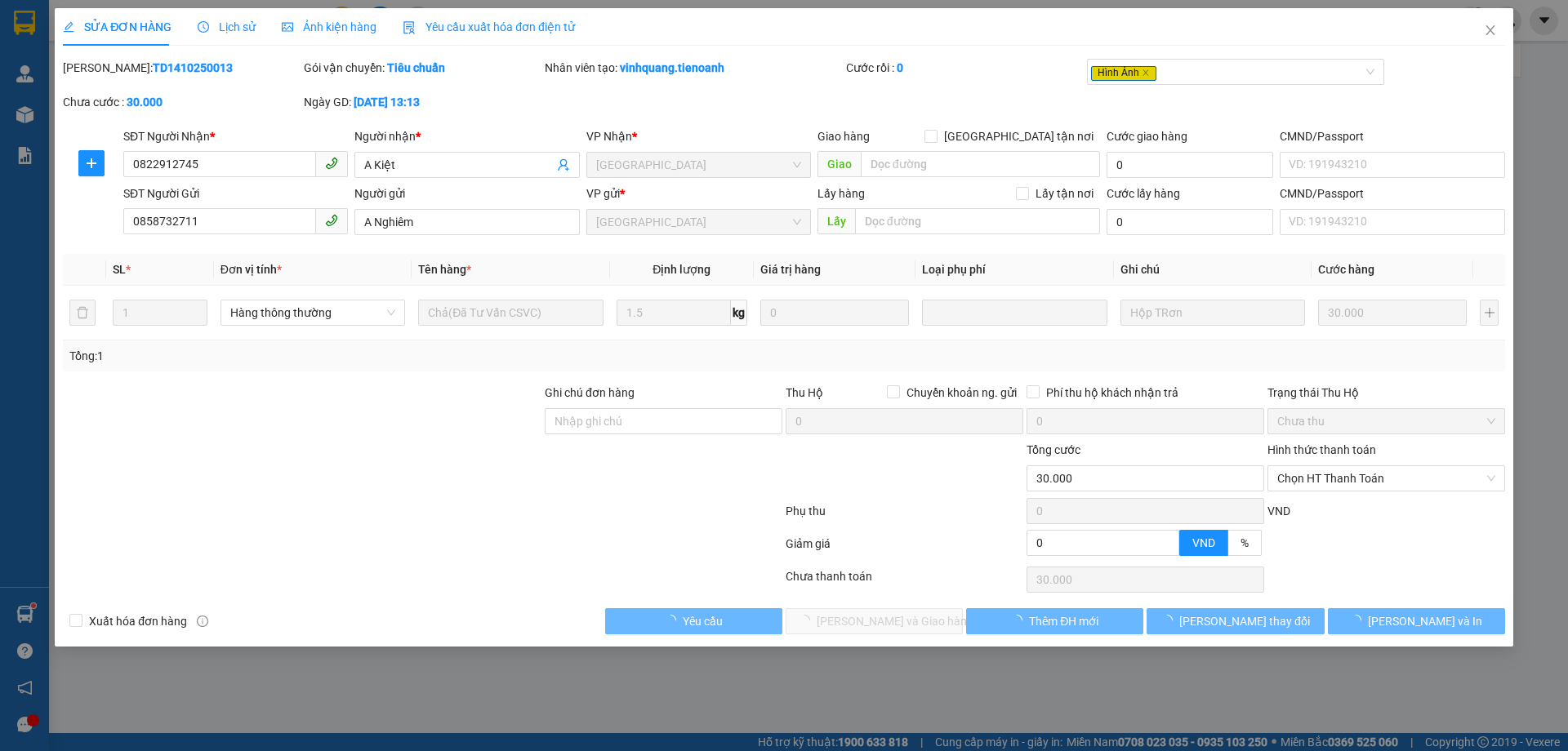
type input "30.000"
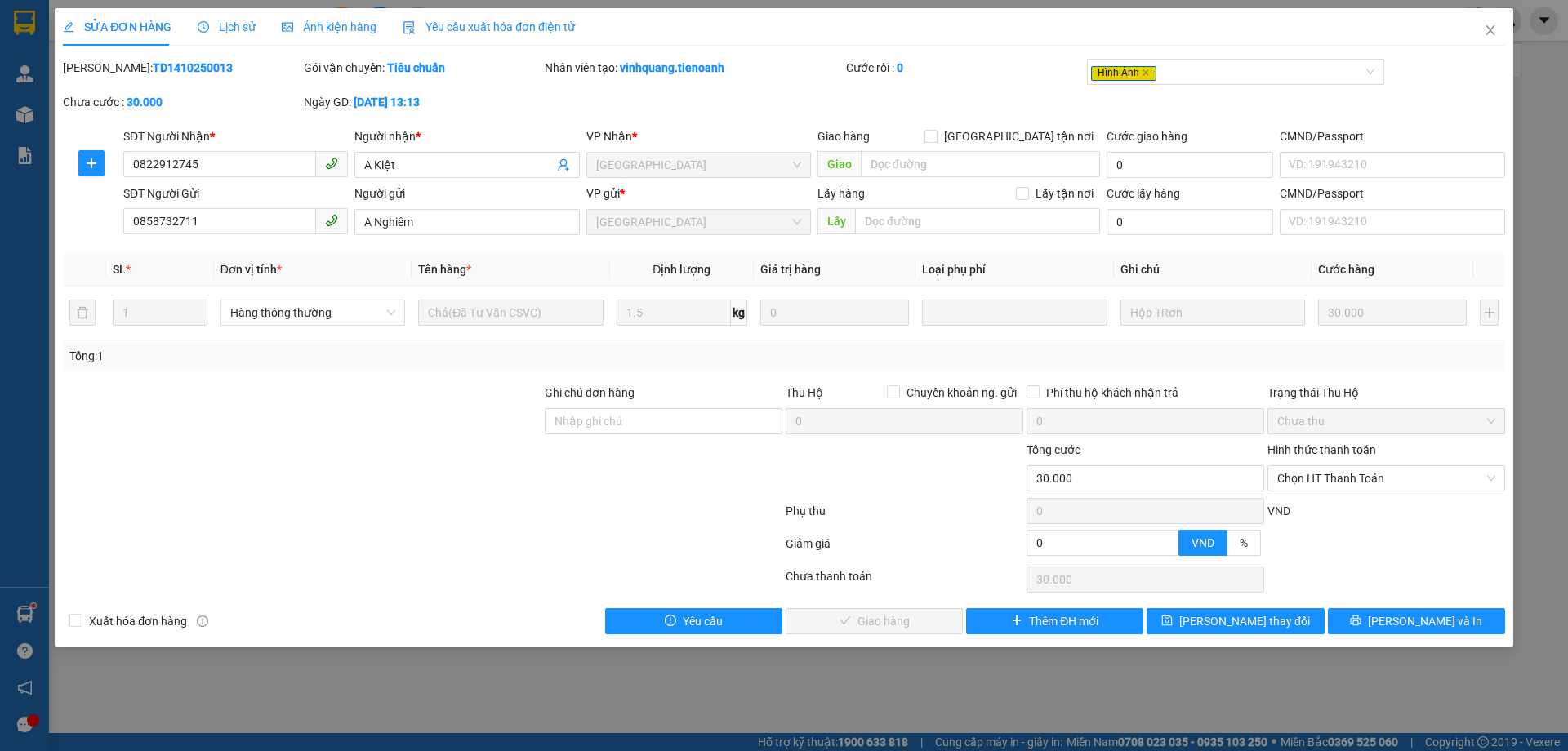
click at [302, 27] on span "Ảnh kiện hàng" at bounding box center [329, 26] width 94 height 13
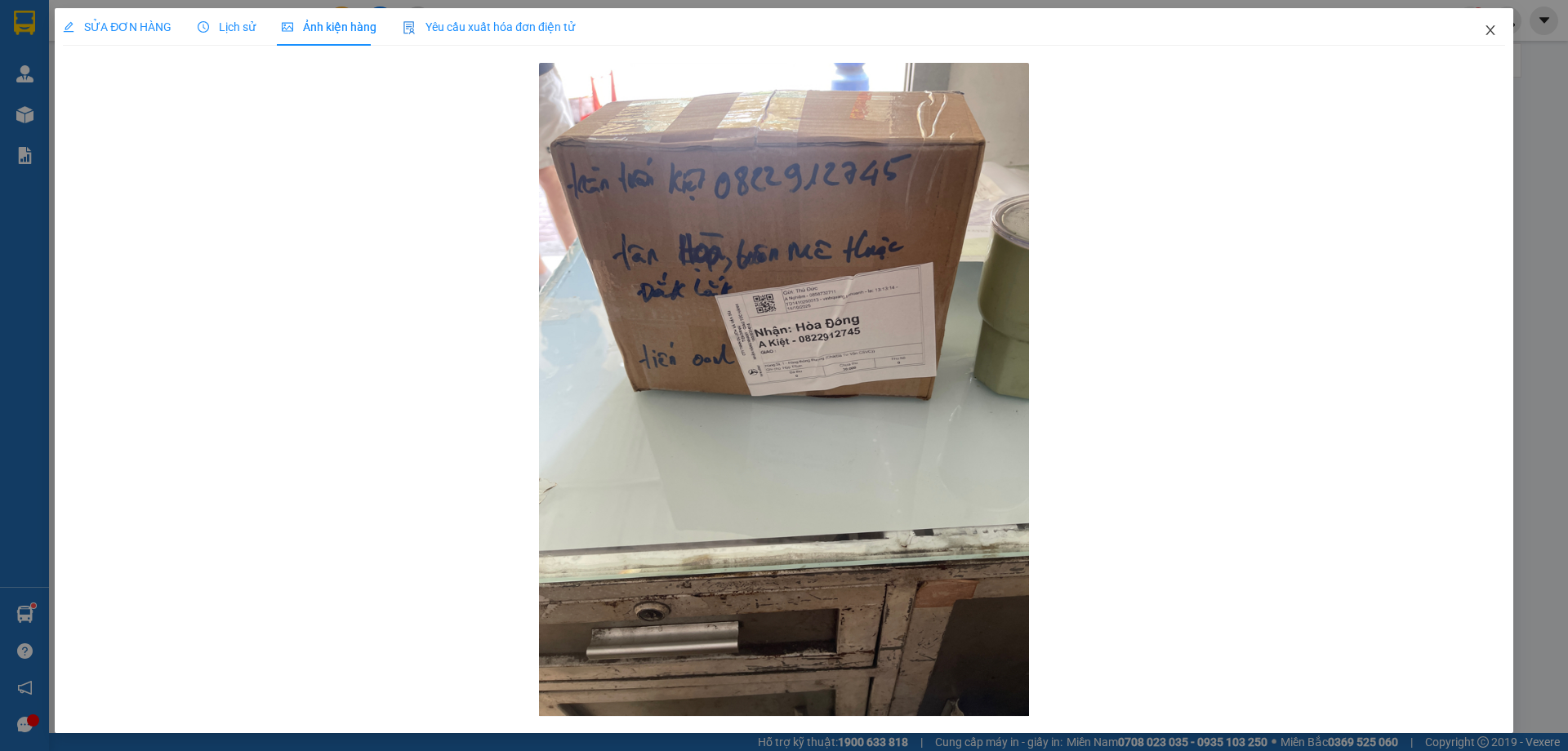
click at [1474, 24] on span "Close" at bounding box center [1490, 31] width 46 height 46
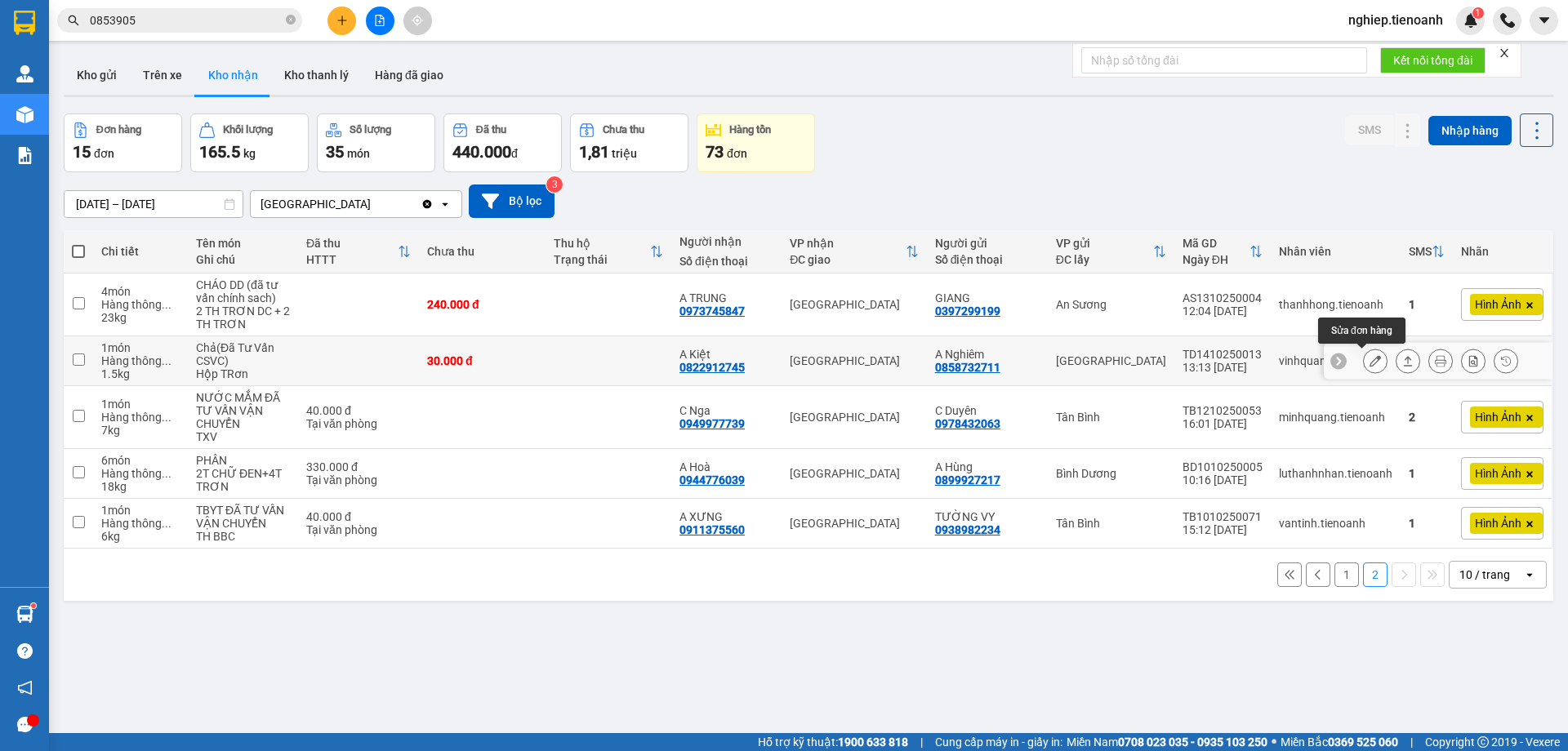
click at [1369, 362] on icon at bounding box center [1374, 360] width 11 height 11
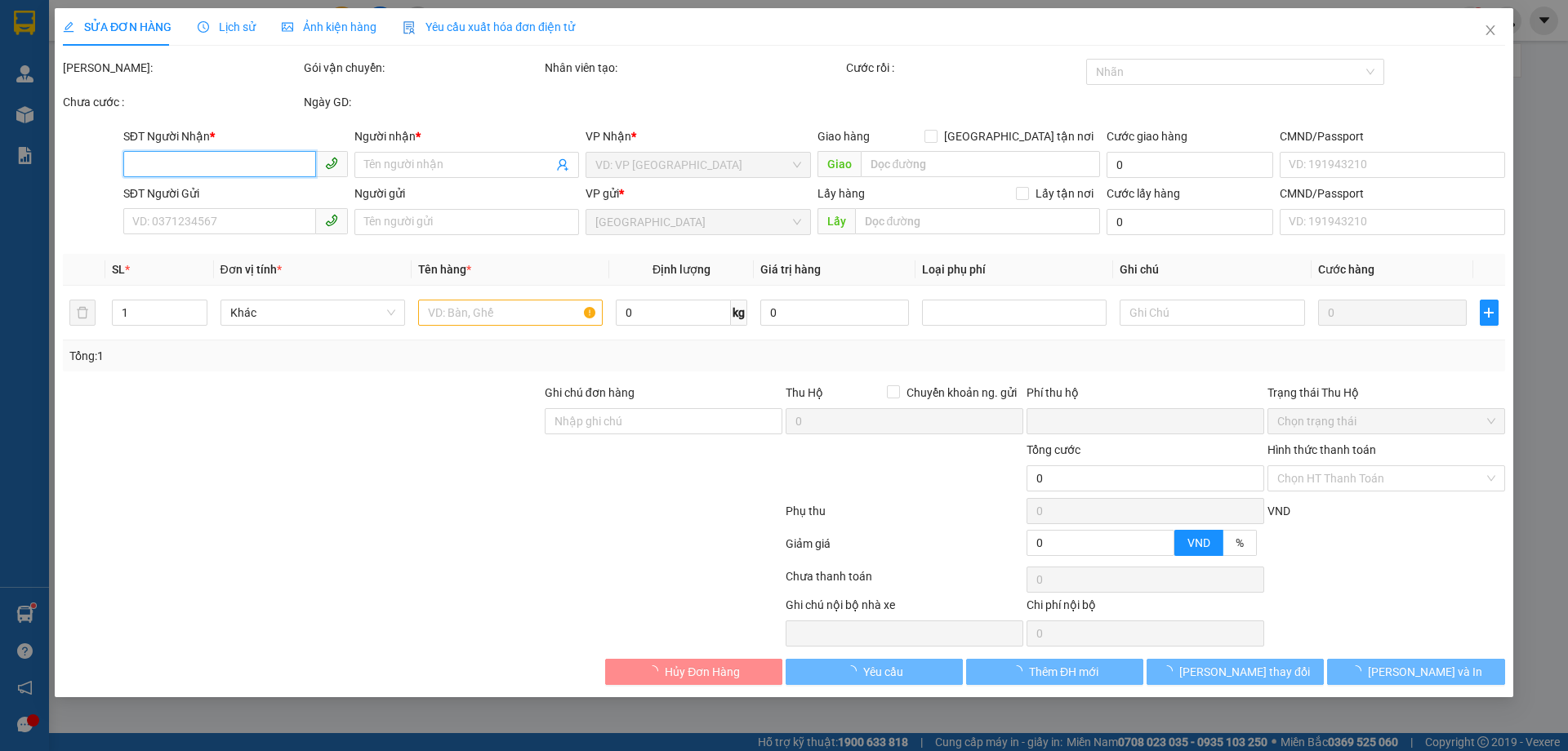
type input "0822912745"
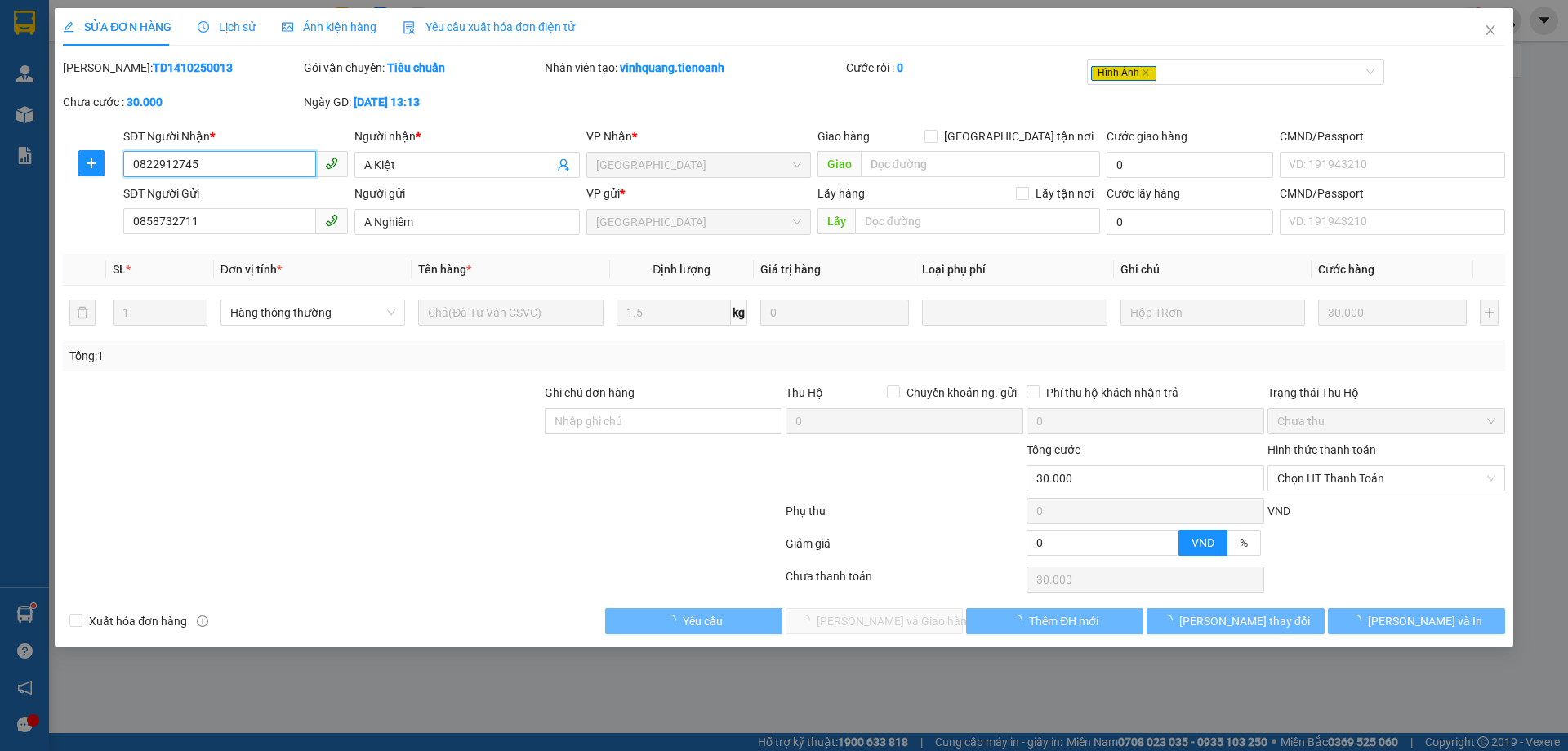
type input "A Kiệt"
type input "0858732711"
type input "A Nghiêm"
type input "0"
type input "30.000"
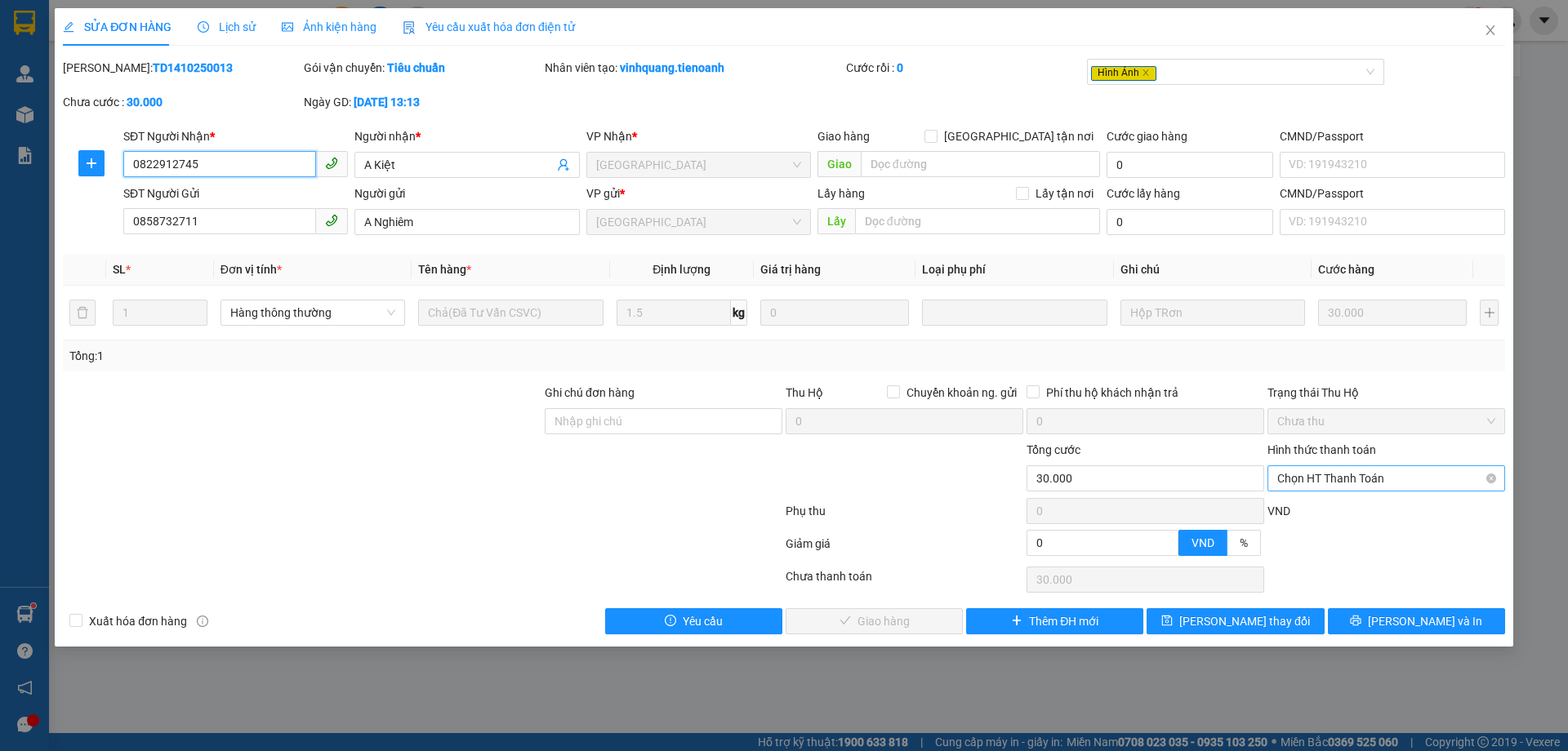
click at [1361, 488] on span "Chọn HT Thanh Toán" at bounding box center [1385, 478] width 218 height 25
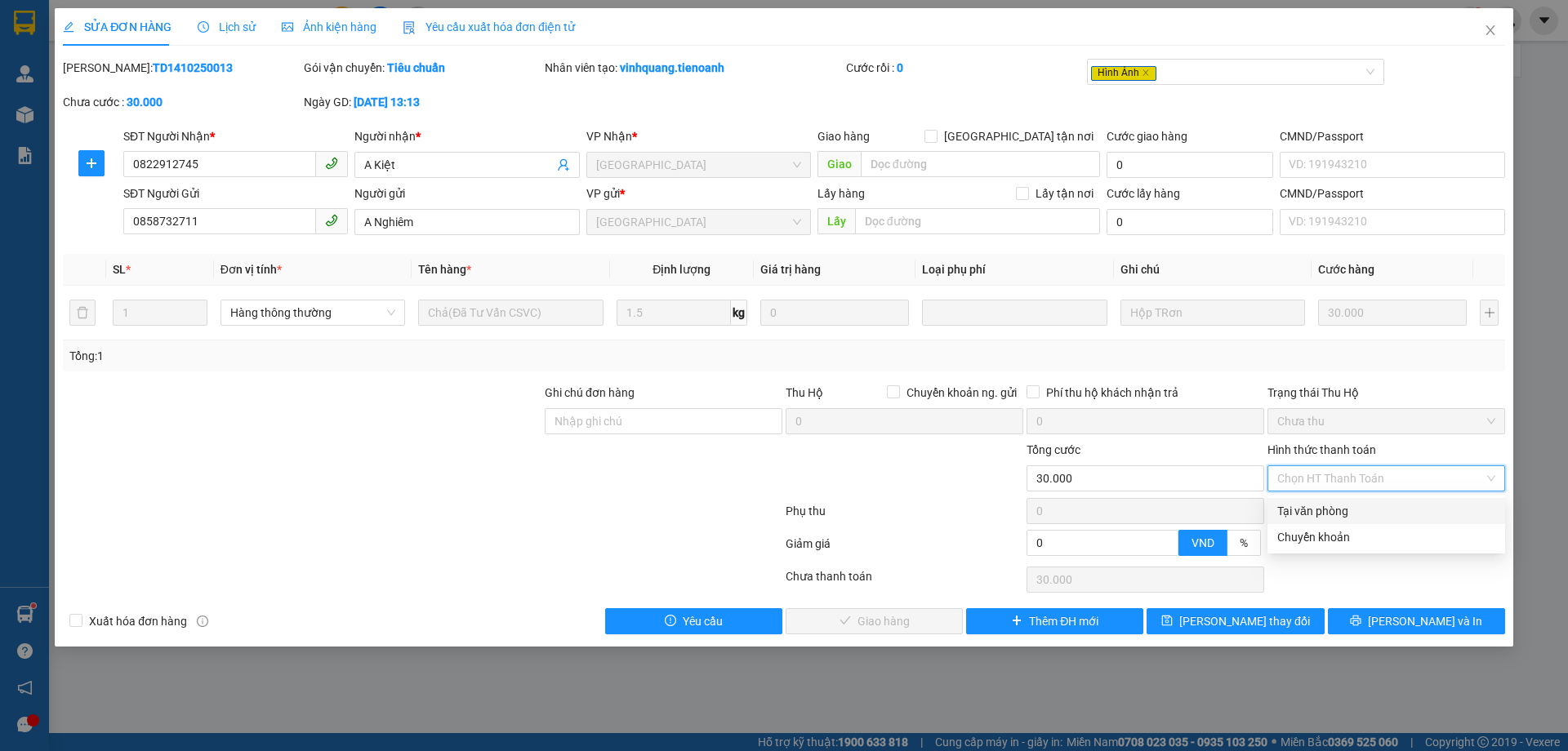
drag, startPoint x: 1332, startPoint y: 510, endPoint x: 1179, endPoint y: 566, distance: 162.9
click at [1330, 510] on div "Tại văn phòng" at bounding box center [1385, 511] width 218 height 18
type input "0"
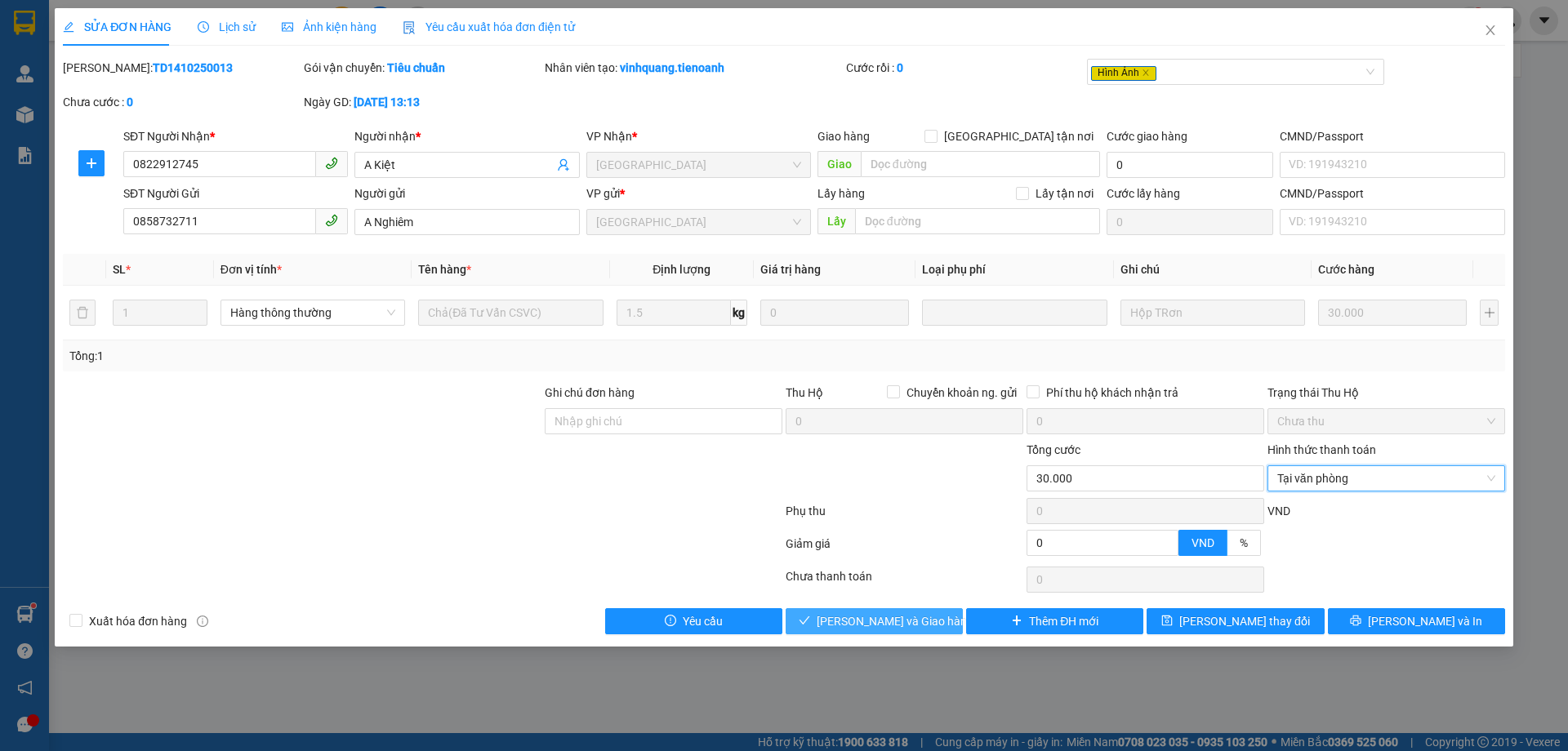
click at [925, 616] on span "[PERSON_NAME] và Giao hàng" at bounding box center [894, 621] width 157 height 18
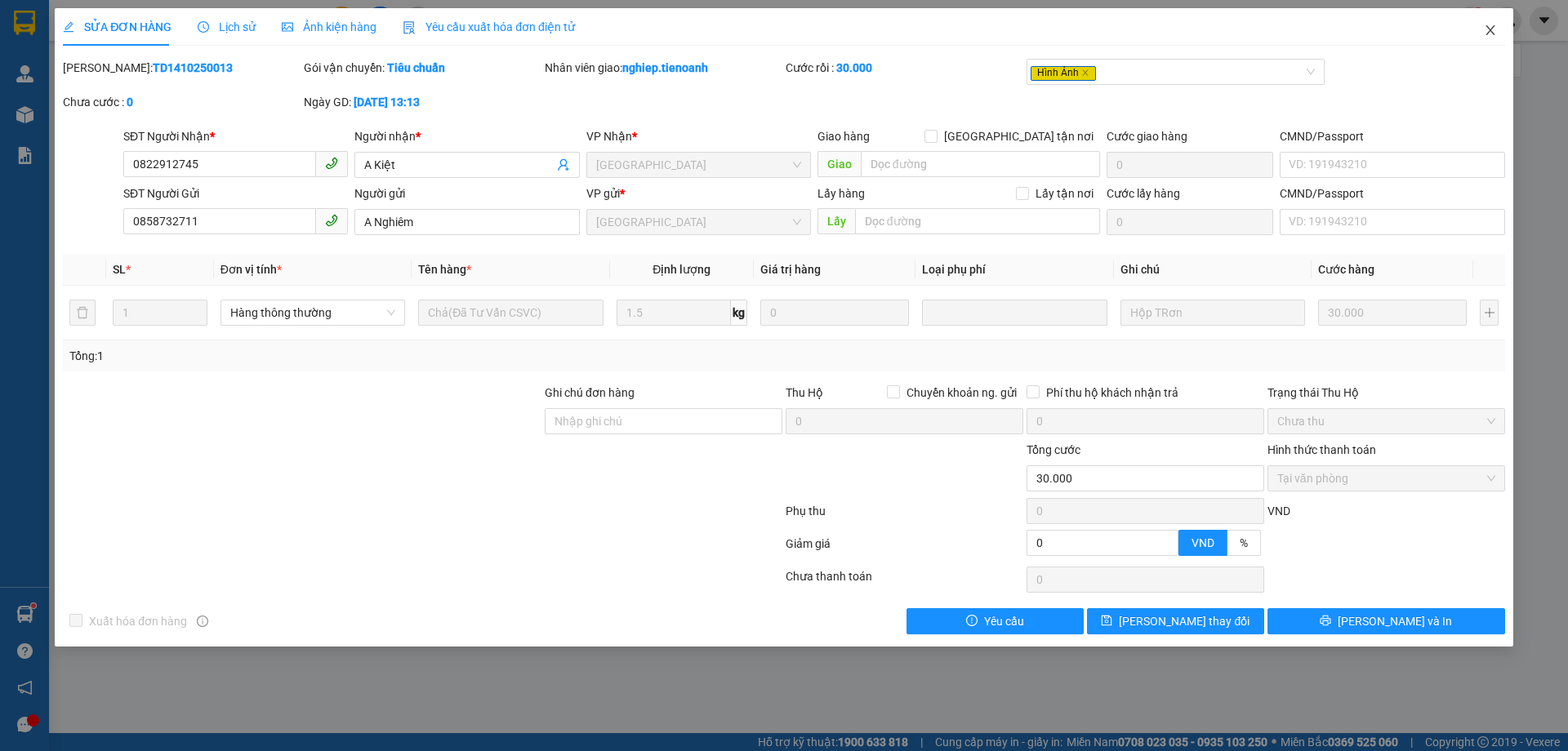
click at [1487, 31] on icon "close" at bounding box center [1489, 30] width 13 height 13
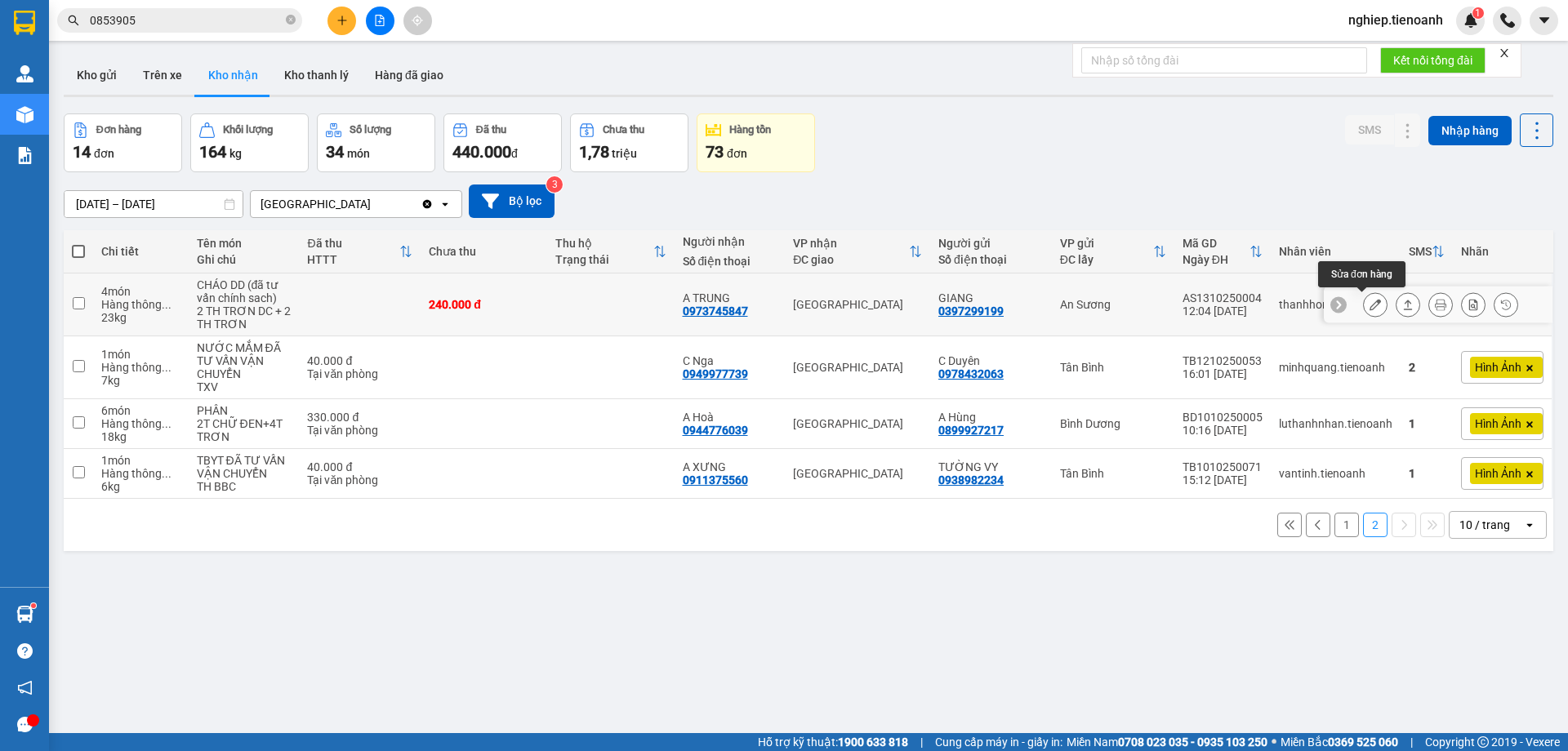
click at [1369, 303] on icon at bounding box center [1374, 304] width 11 height 11
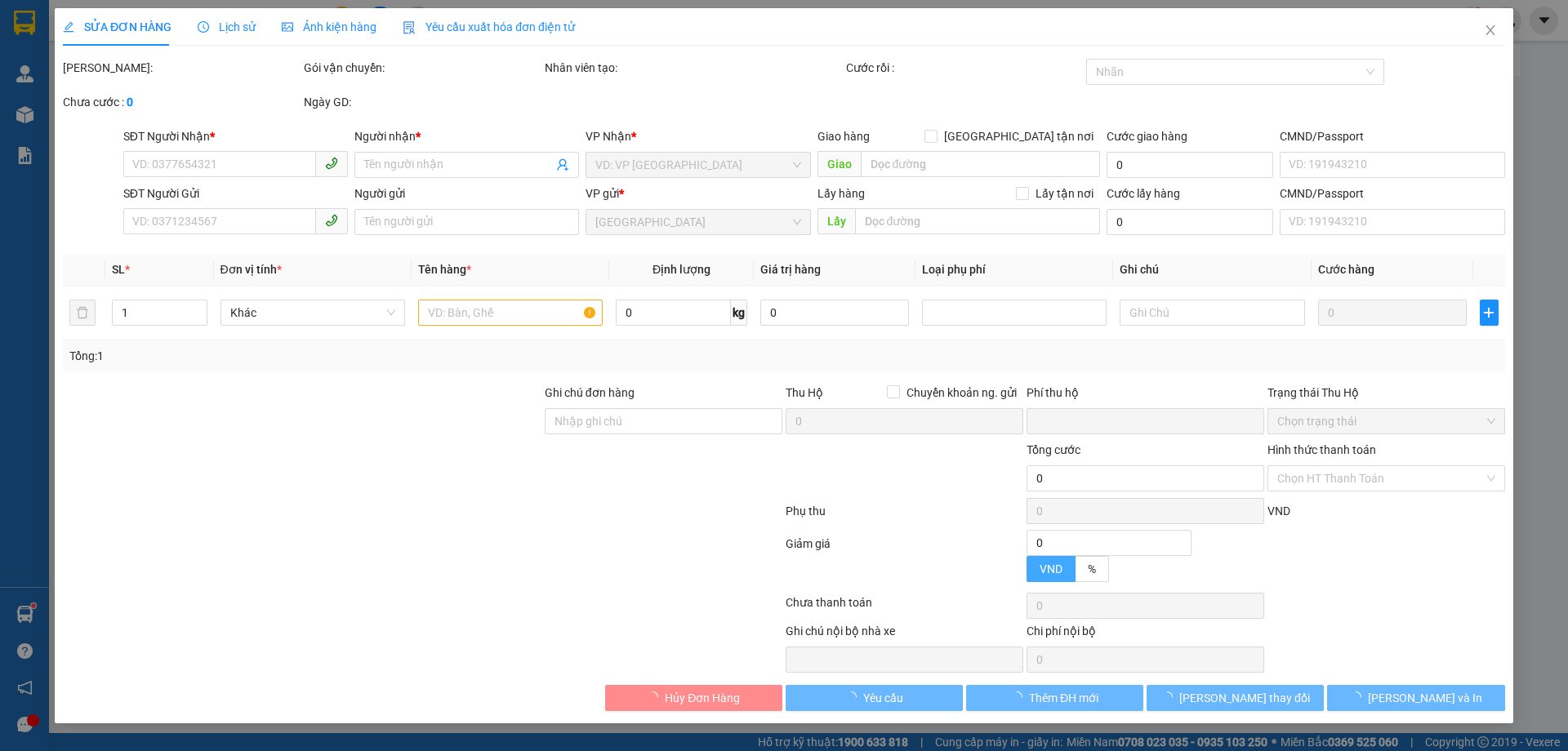
type input "0973745847"
type input "A TRUNG"
type input "0397299199"
type input "GIANG"
type input "0"
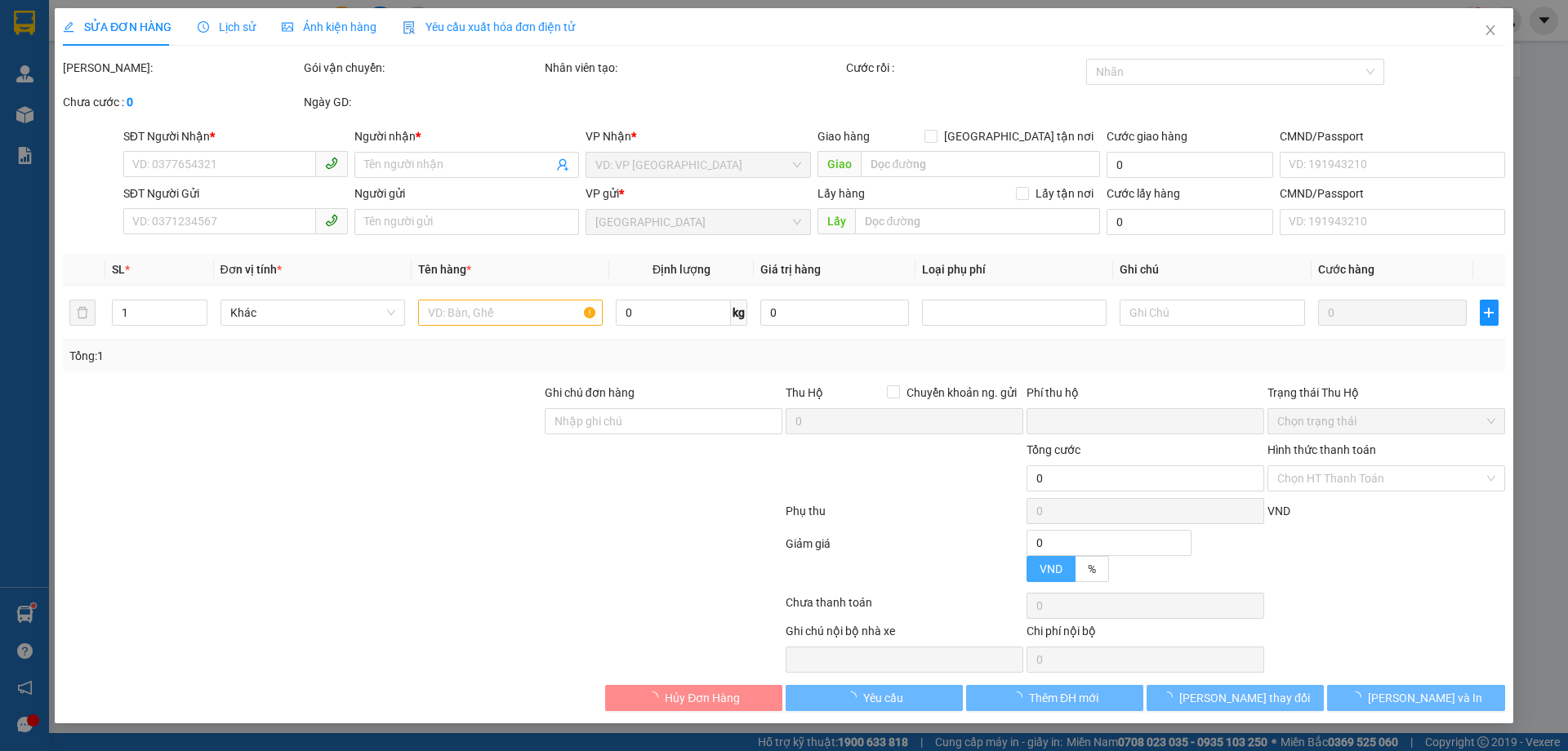
type input "240.000"
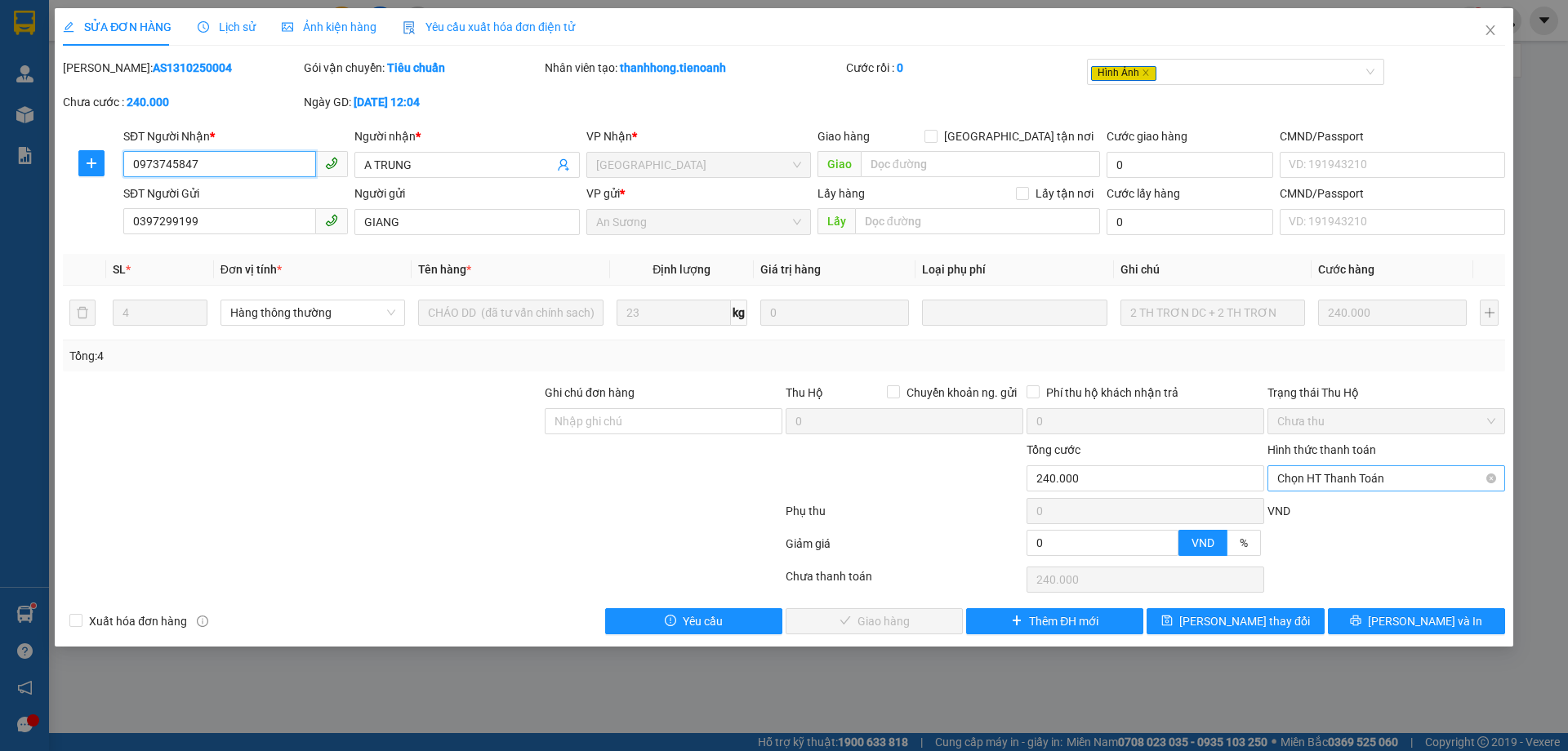
click at [1306, 485] on span "Chọn HT Thanh Toán" at bounding box center [1385, 478] width 218 height 25
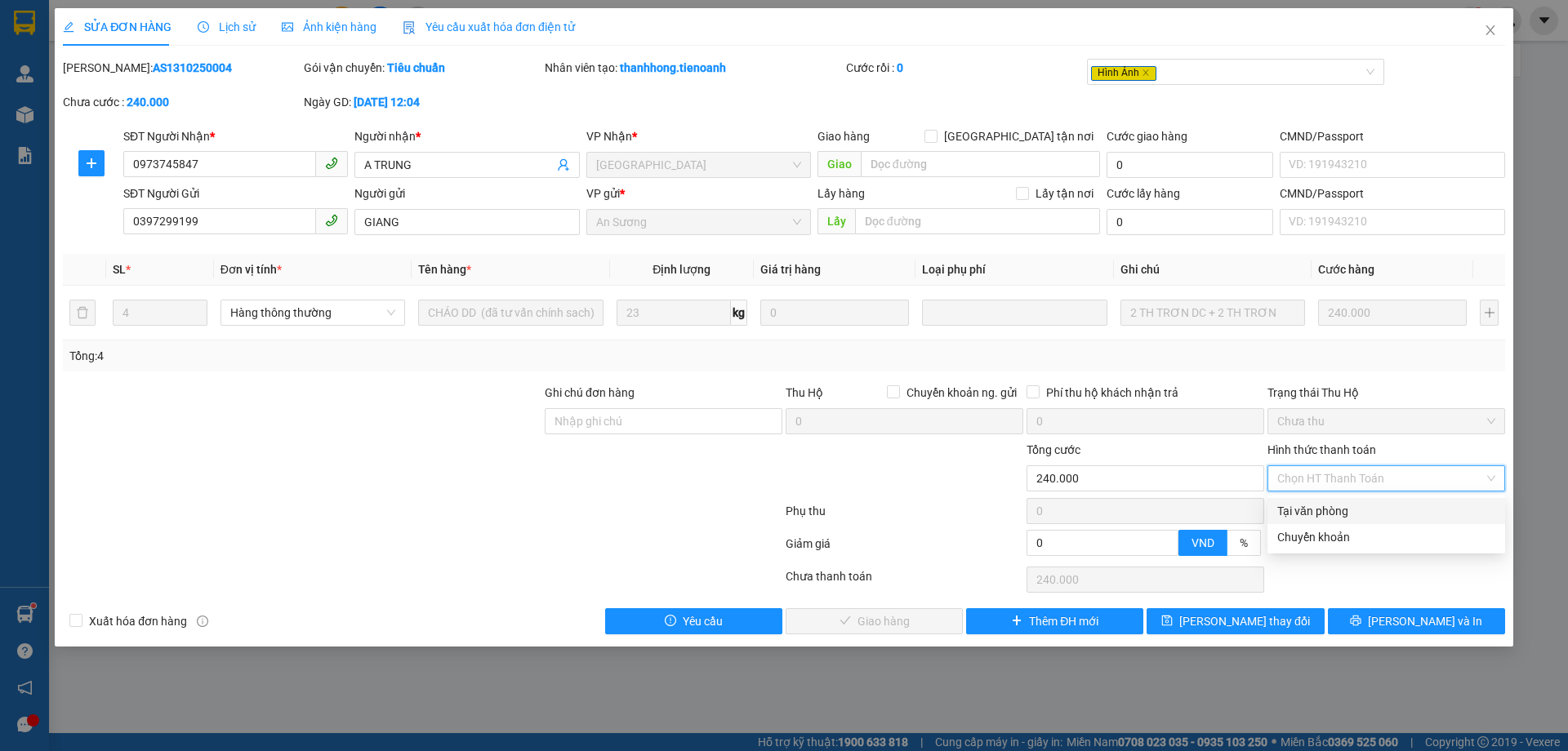
click at [1282, 514] on div "Tại văn phòng" at bounding box center [1385, 511] width 218 height 18
type input "0"
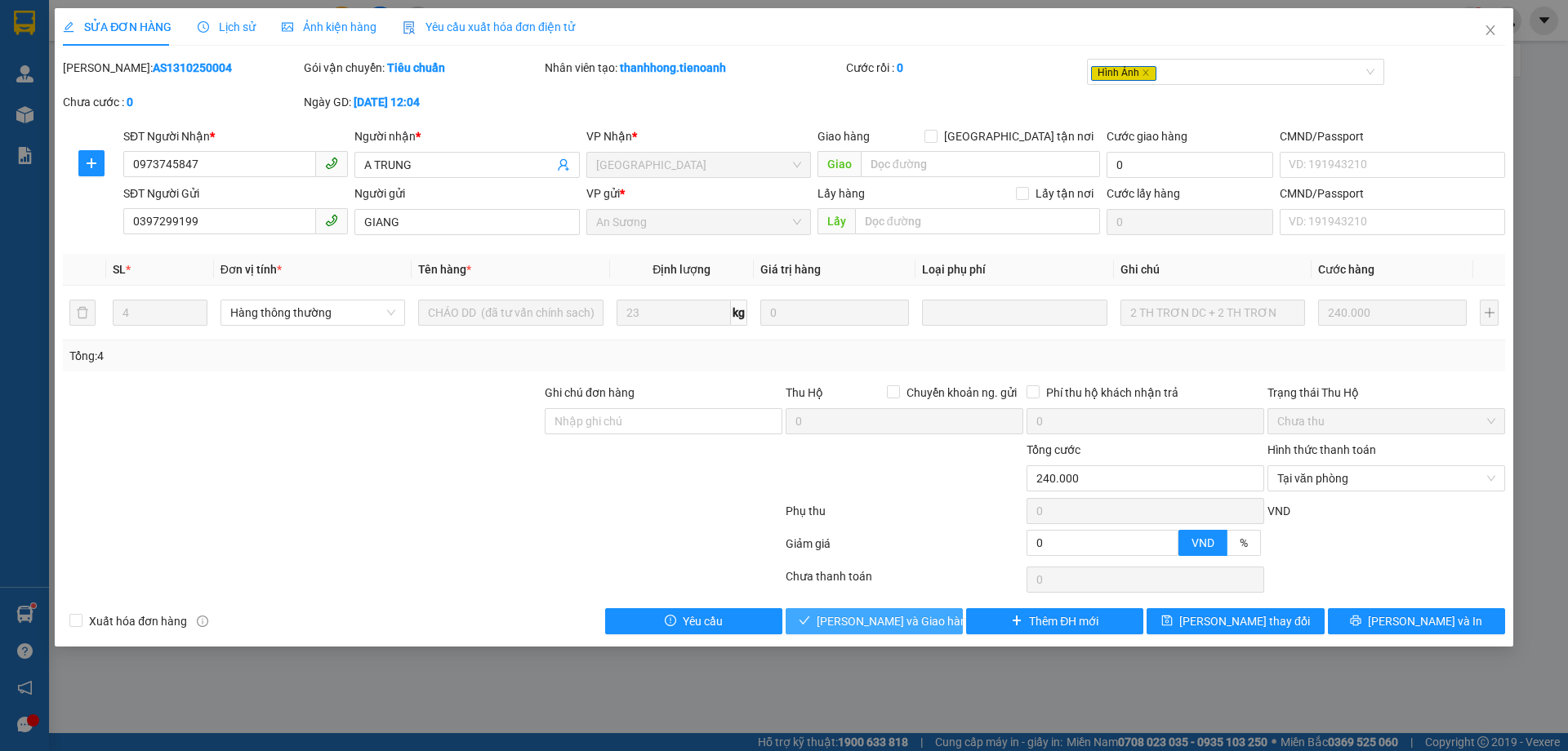
click at [902, 620] on span "[PERSON_NAME] và Giao hàng" at bounding box center [894, 621] width 157 height 18
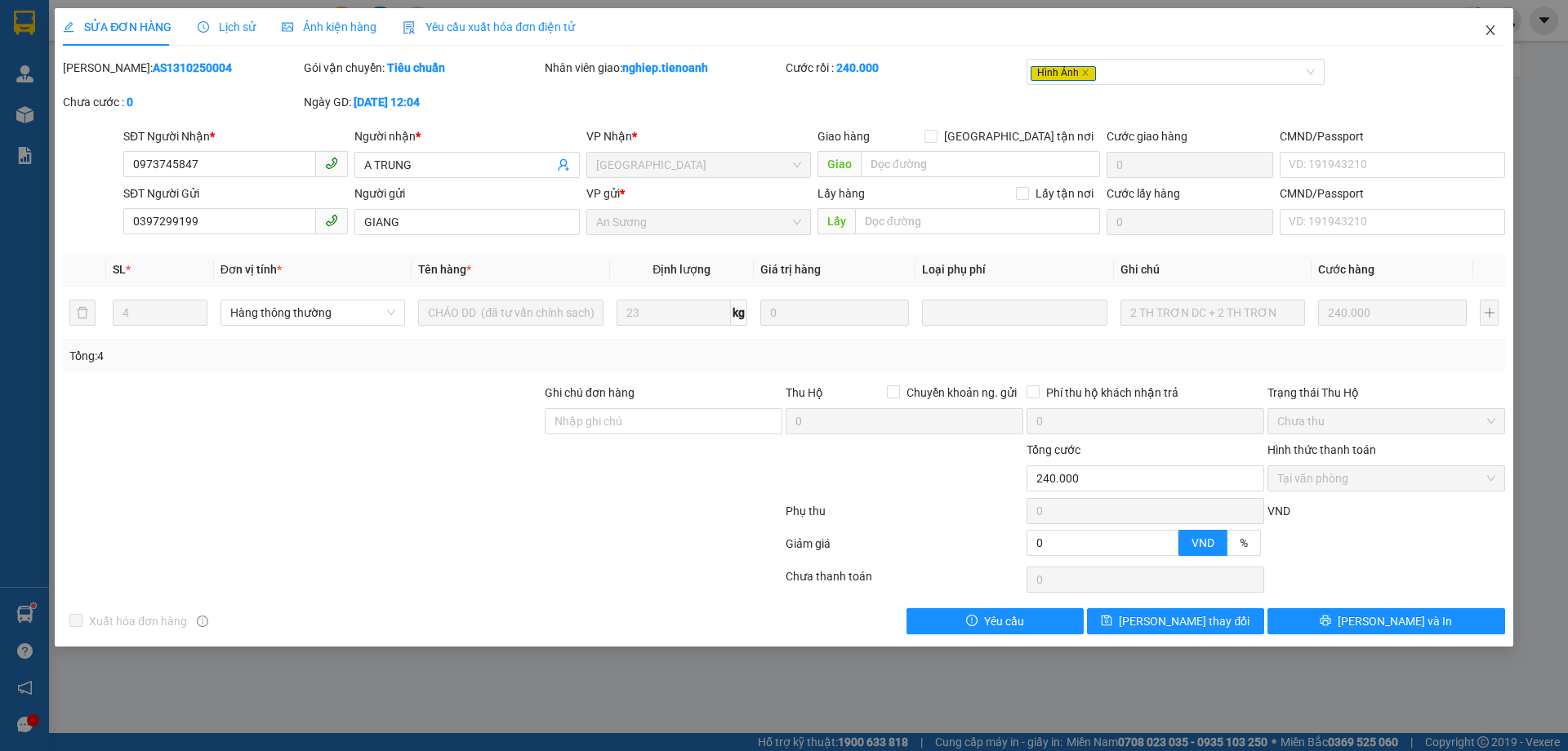
click at [1490, 29] on icon "close" at bounding box center [1489, 30] width 13 height 13
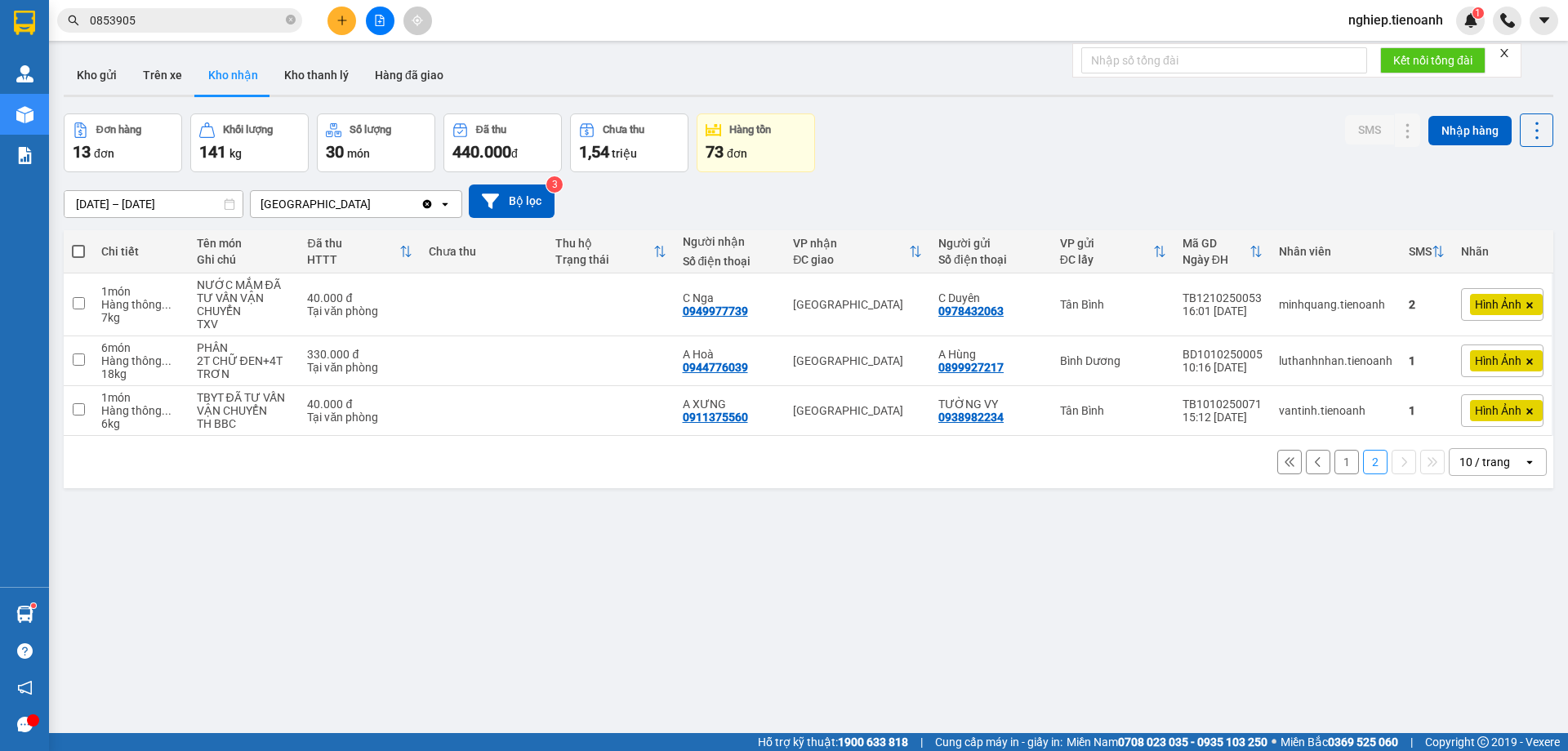
click at [1336, 461] on button "1" at bounding box center [1346, 462] width 25 height 25
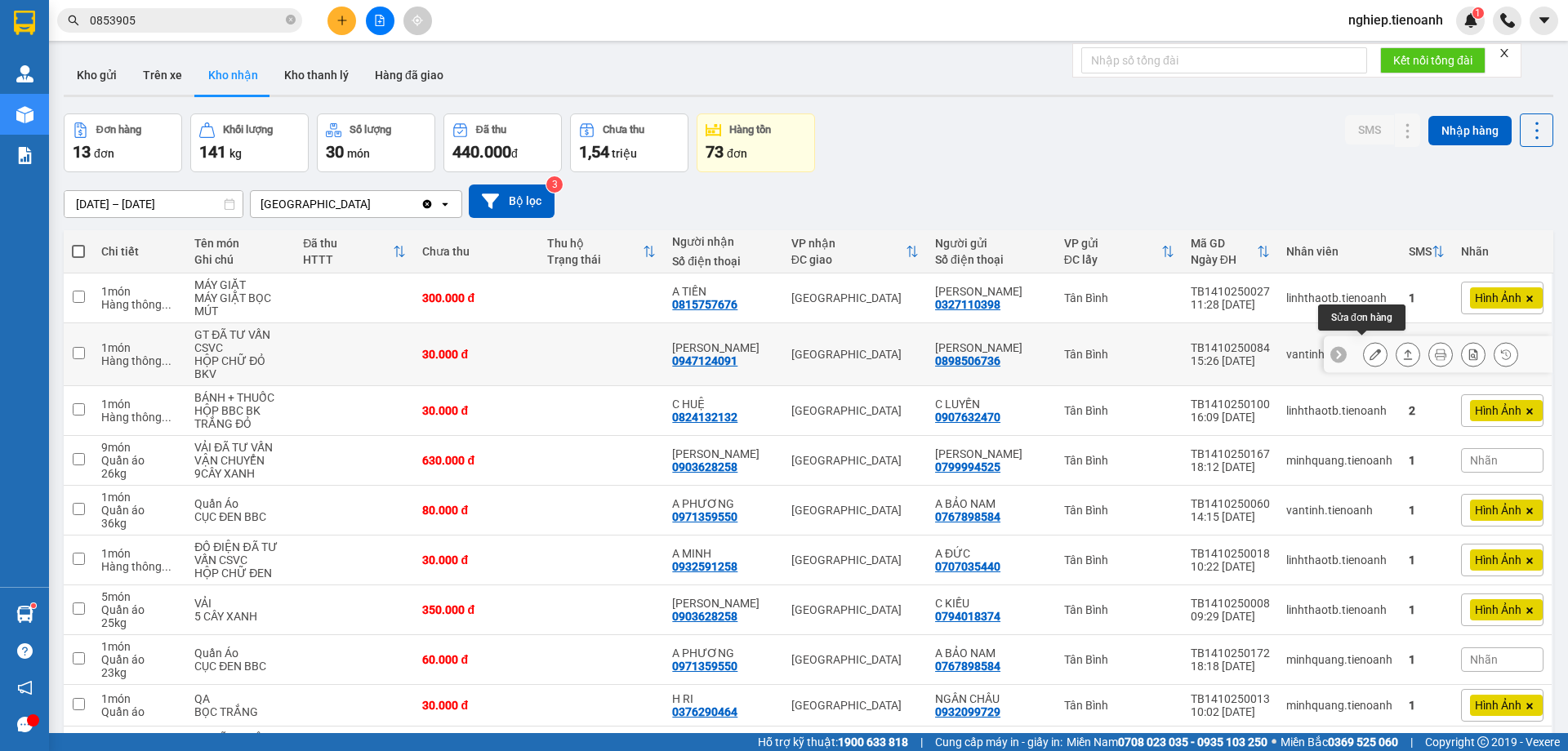
click at [1367, 356] on button at bounding box center [1374, 355] width 23 height 29
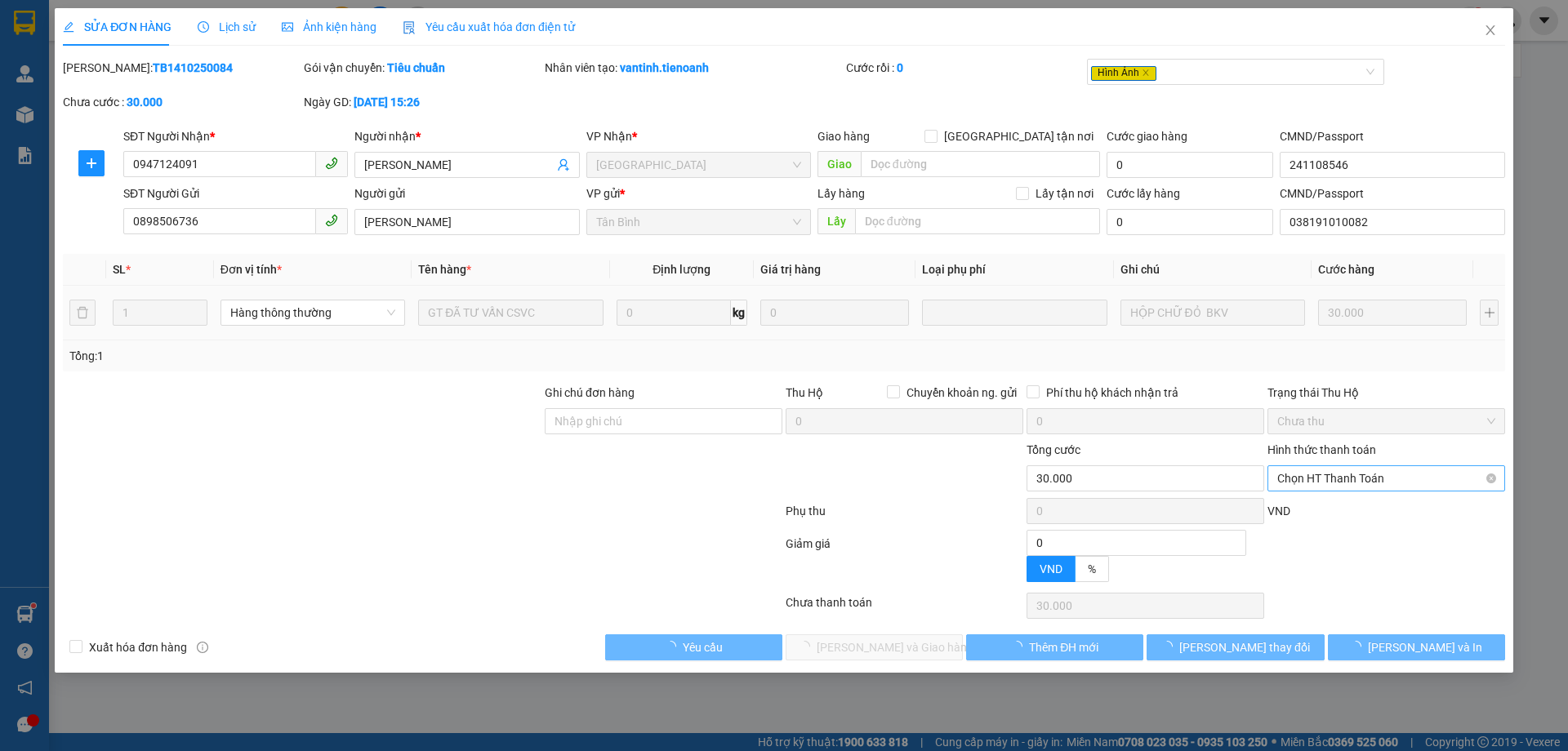
type input "0947124091"
type input "[PERSON_NAME]"
type input "241108546"
type input "0898506736"
type input "[PERSON_NAME]"
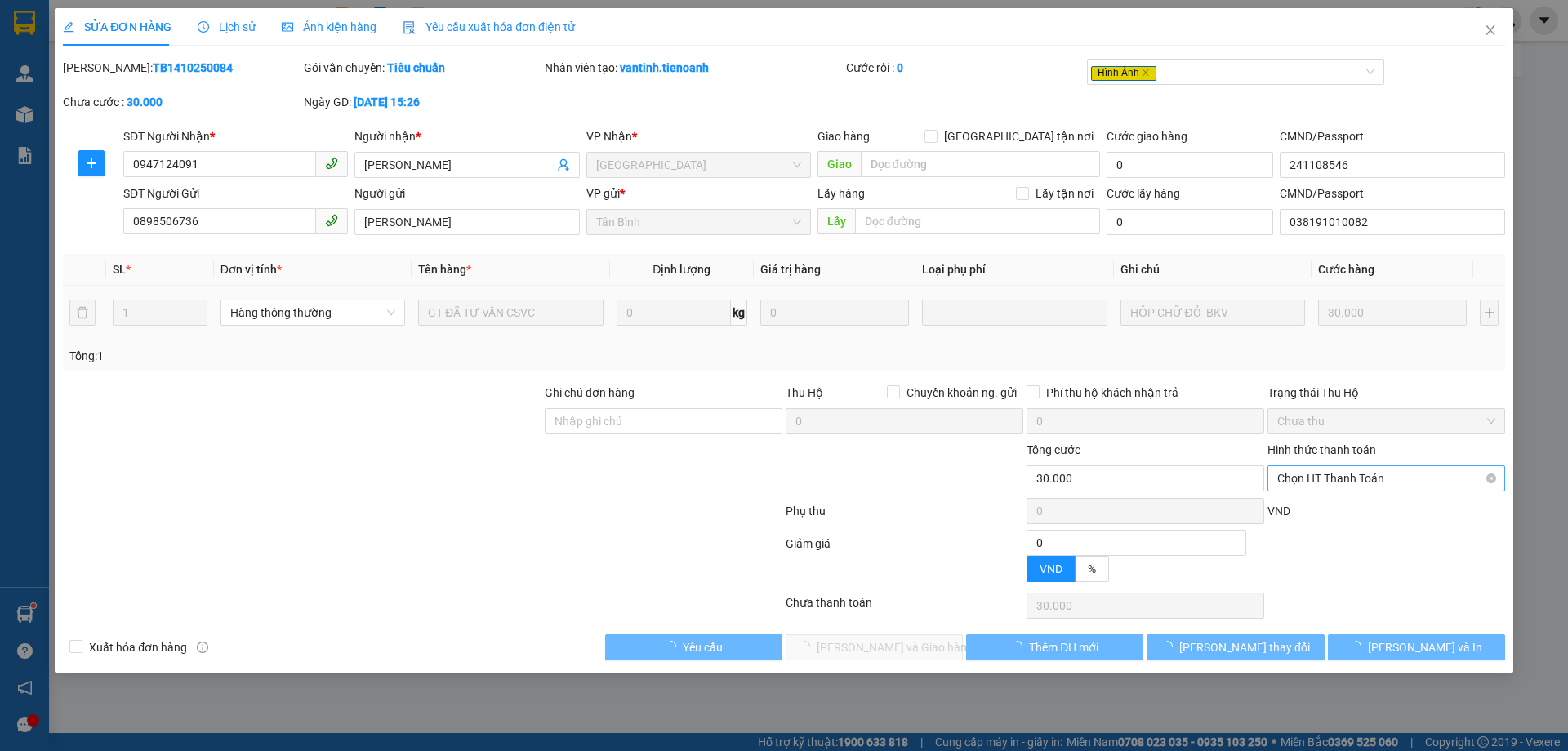
type input "038191010082"
type input "0"
type input "30.000"
click at [1307, 478] on span "Chọn HT Thanh Toán" at bounding box center [1385, 478] width 218 height 25
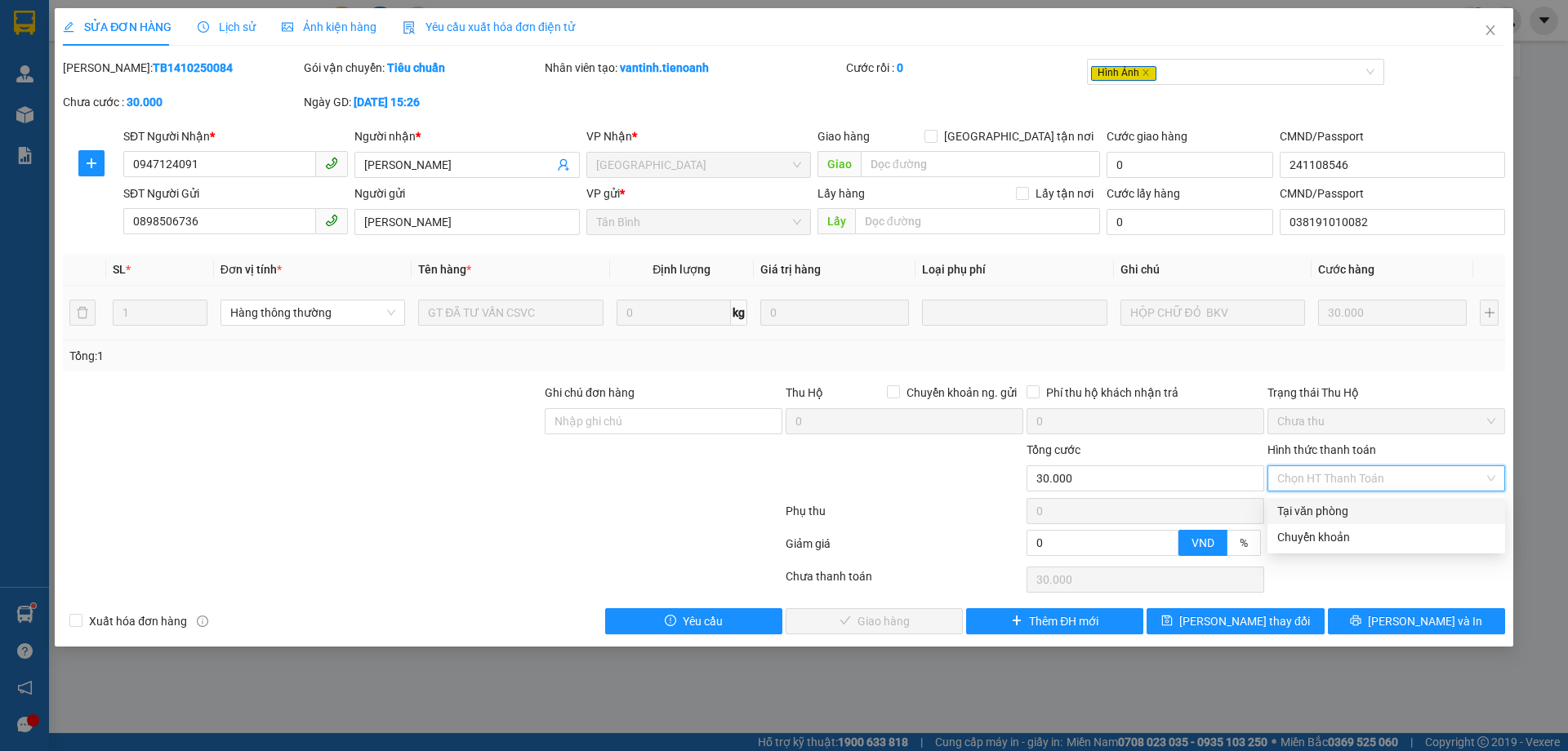
click at [1294, 515] on div "Tại văn phòng" at bounding box center [1385, 511] width 218 height 18
type input "0"
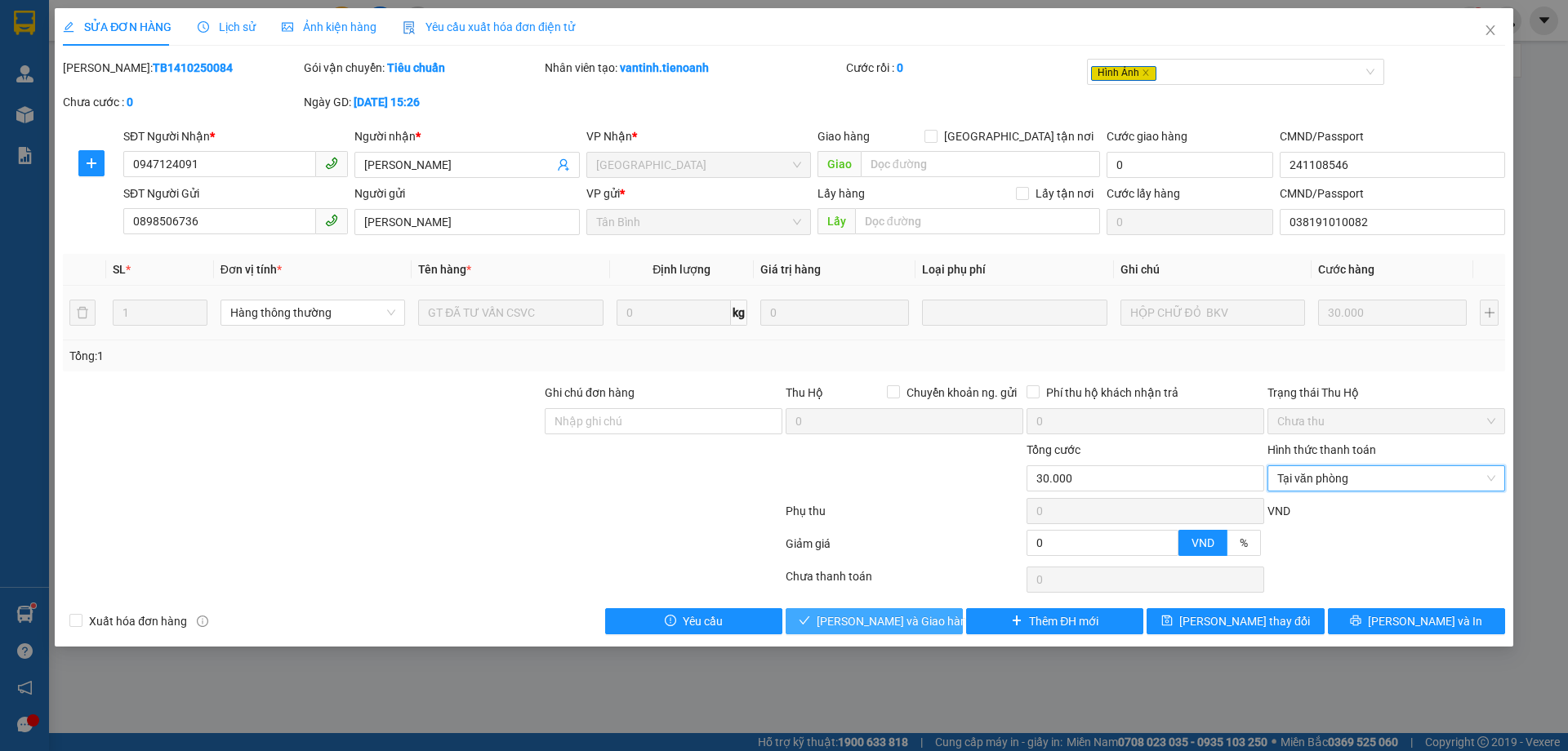
click at [894, 617] on span "[PERSON_NAME] và Giao hàng" at bounding box center [894, 621] width 157 height 18
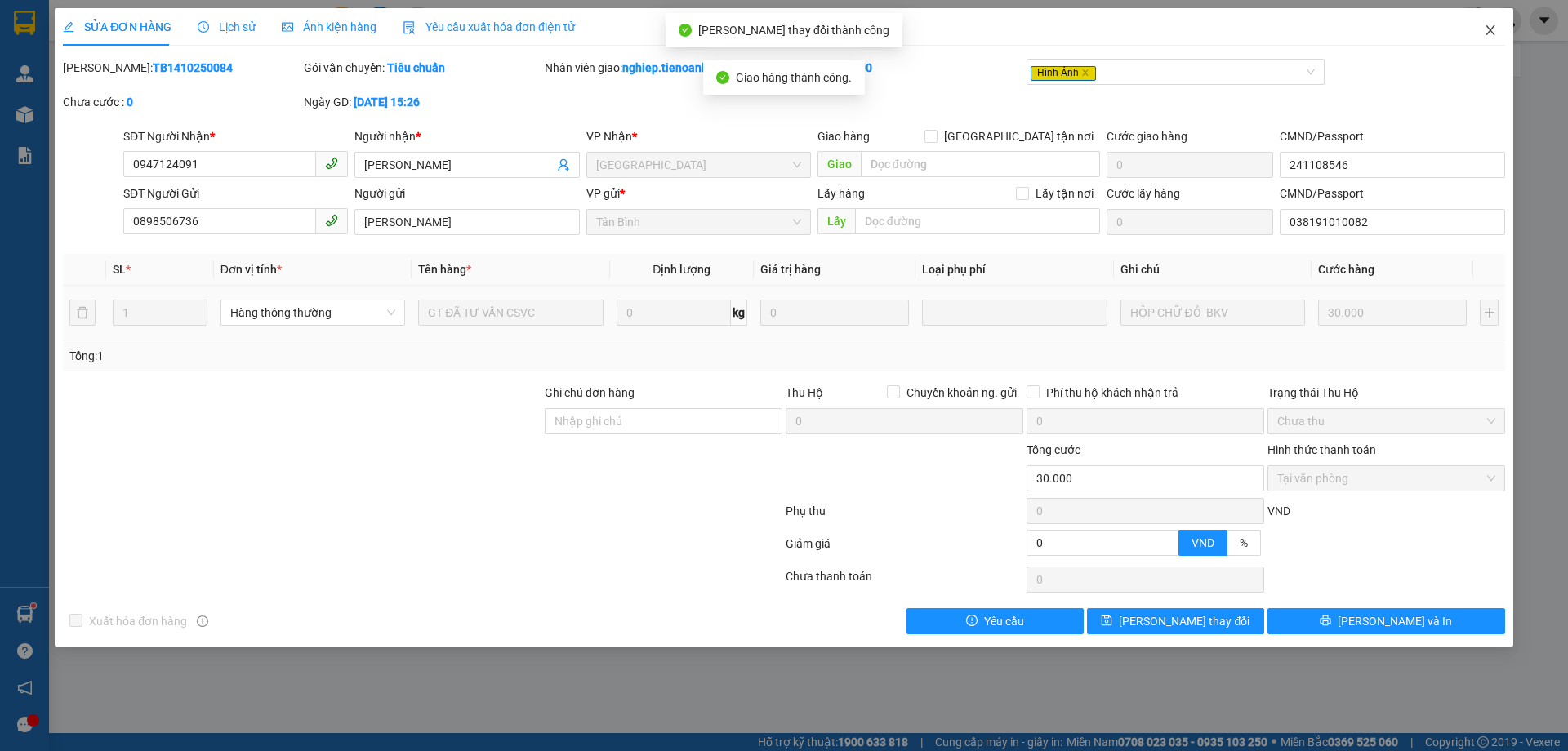
click at [1496, 20] on span "Close" at bounding box center [1490, 31] width 46 height 46
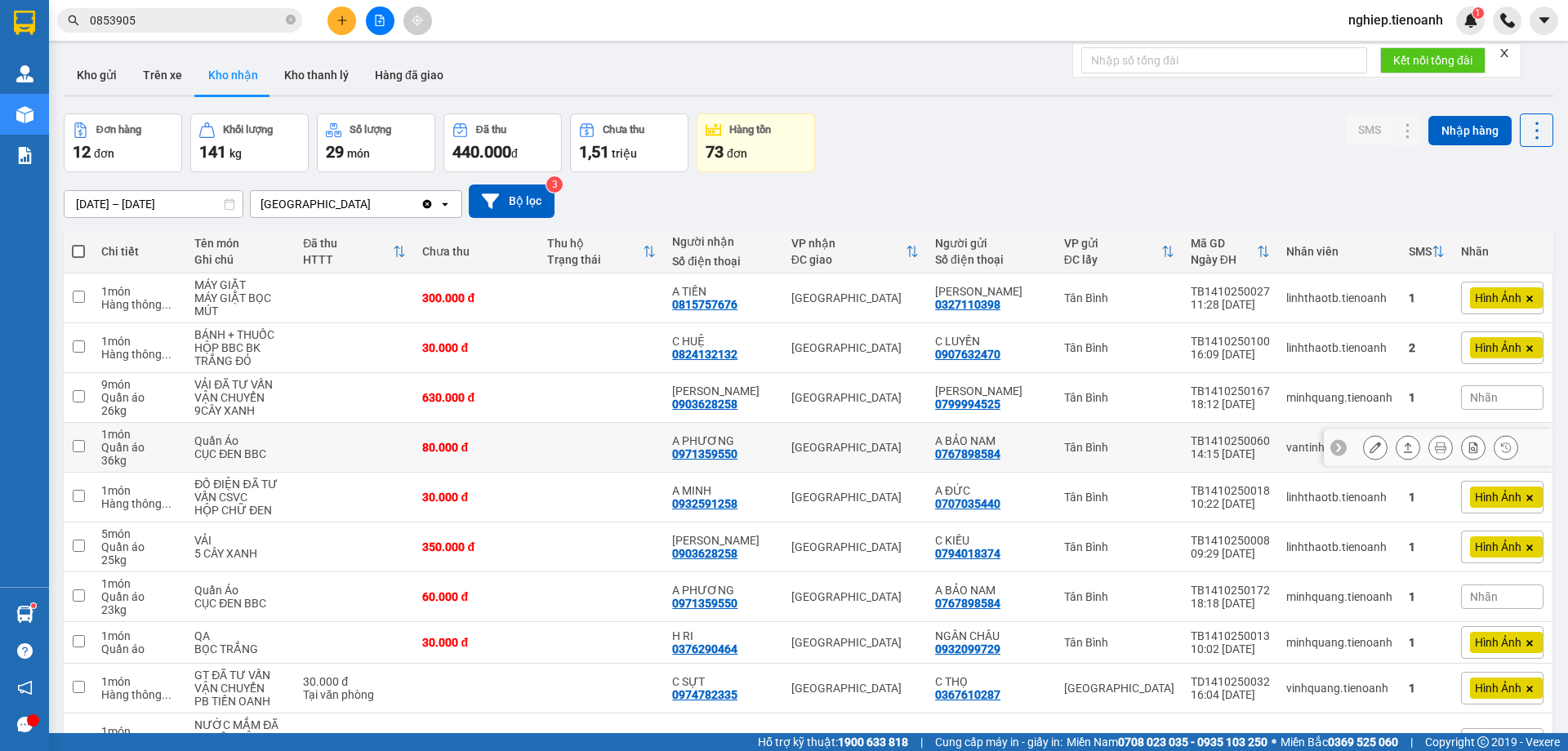
click at [1363, 450] on button at bounding box center [1374, 448] width 23 height 29
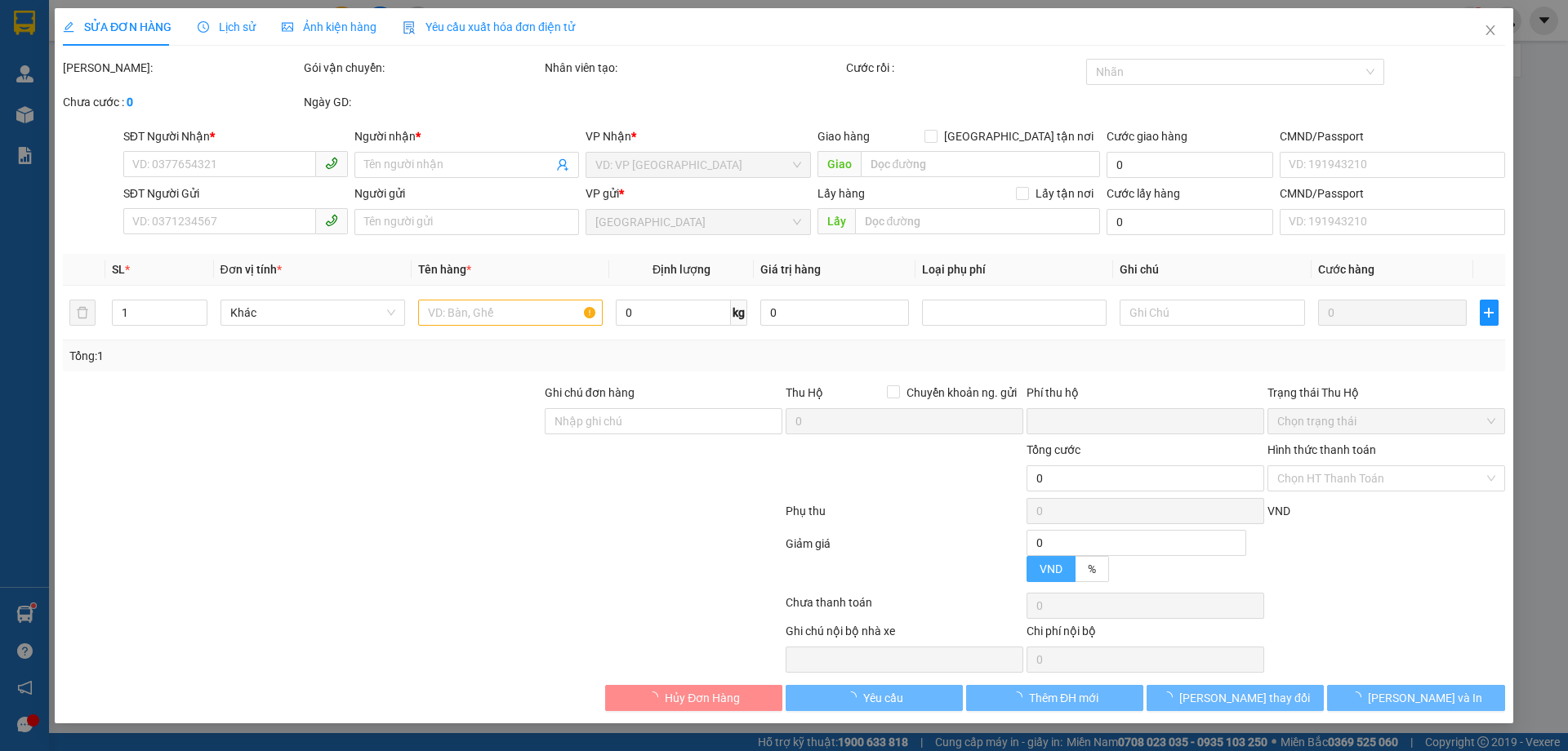
type input "0971359550"
type input "A PHƯƠNG"
type input "0767898584"
type input "A BẢO NAM"
type input "046089000244"
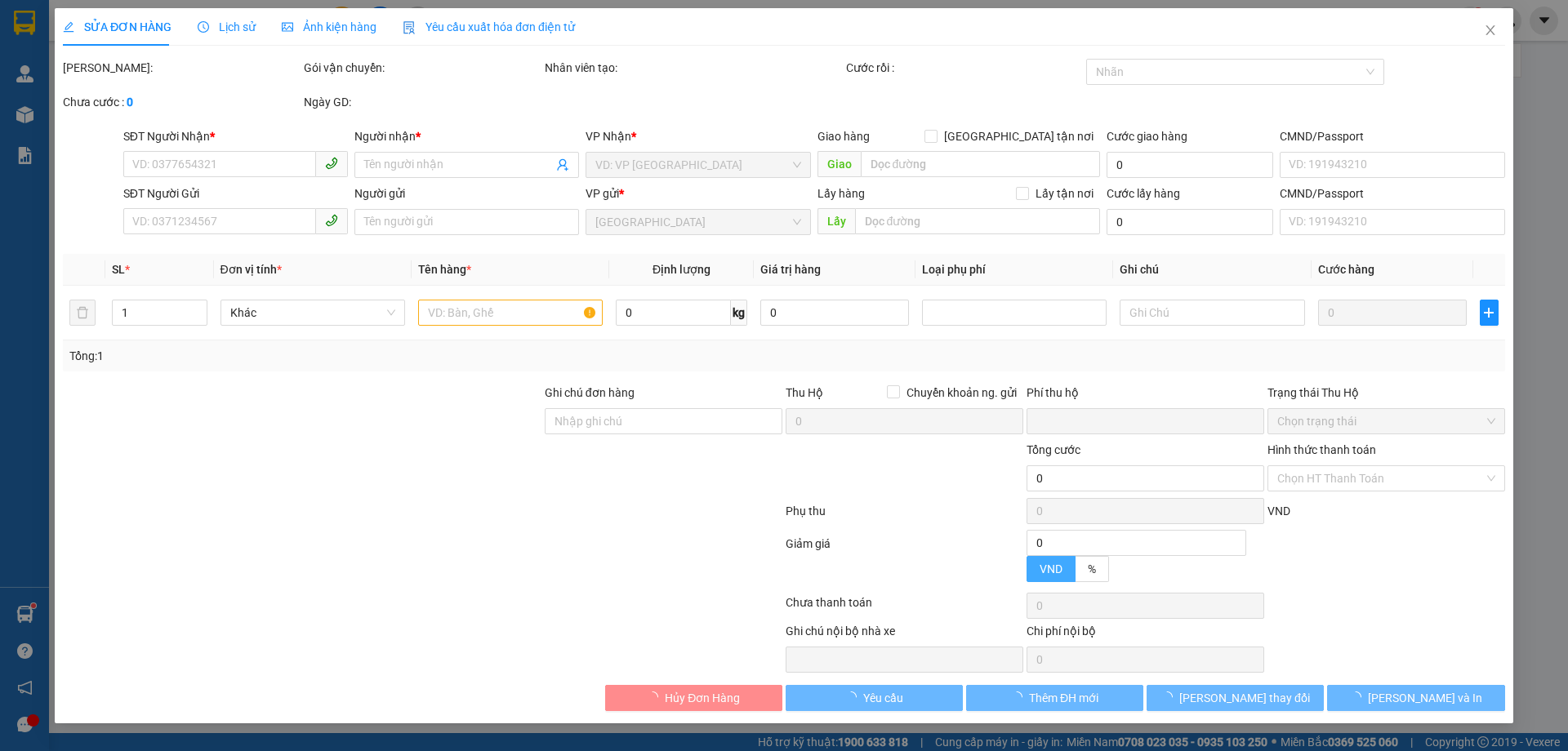
type input "0"
type input "80.000"
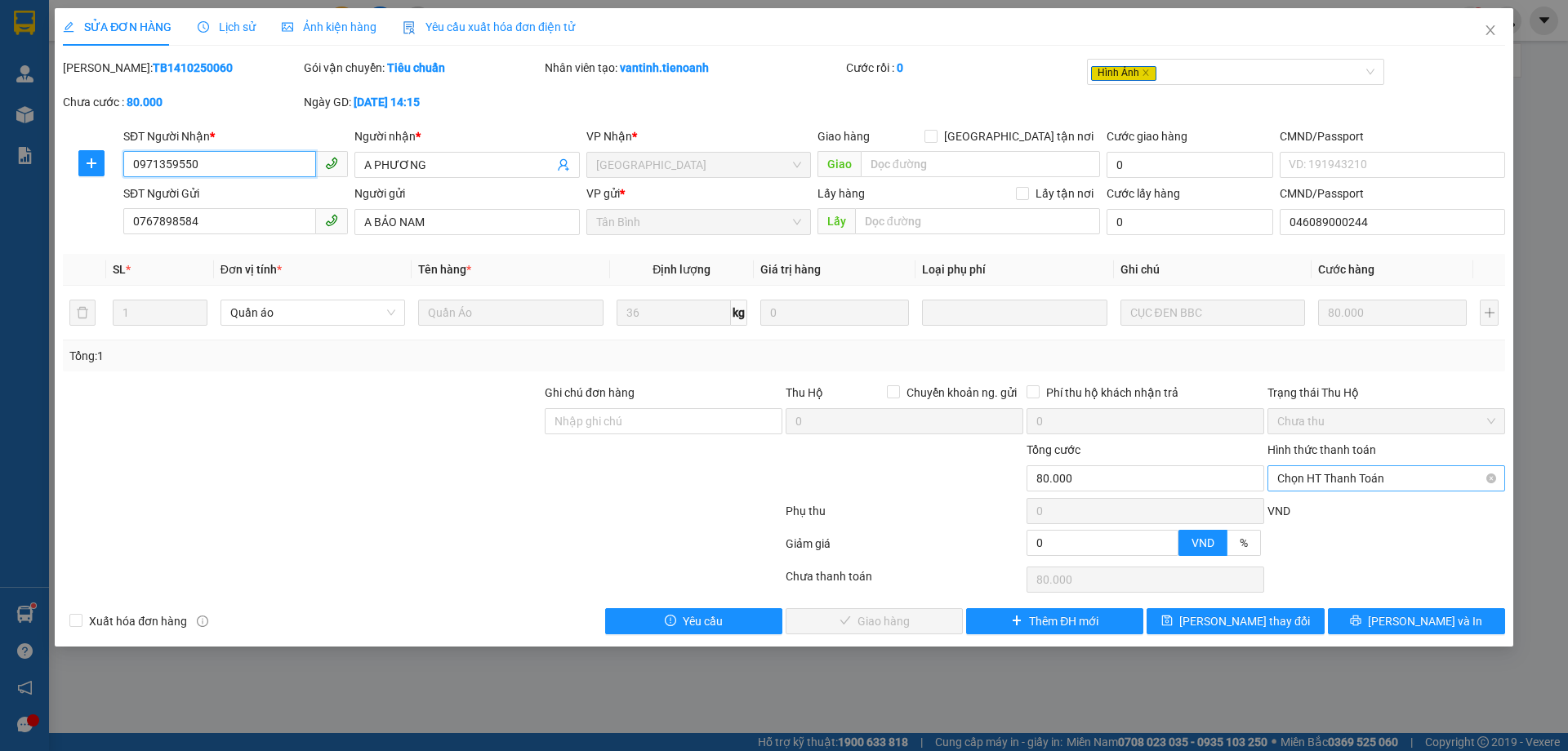
click at [1322, 479] on span "Chọn HT Thanh Toán" at bounding box center [1385, 478] width 218 height 25
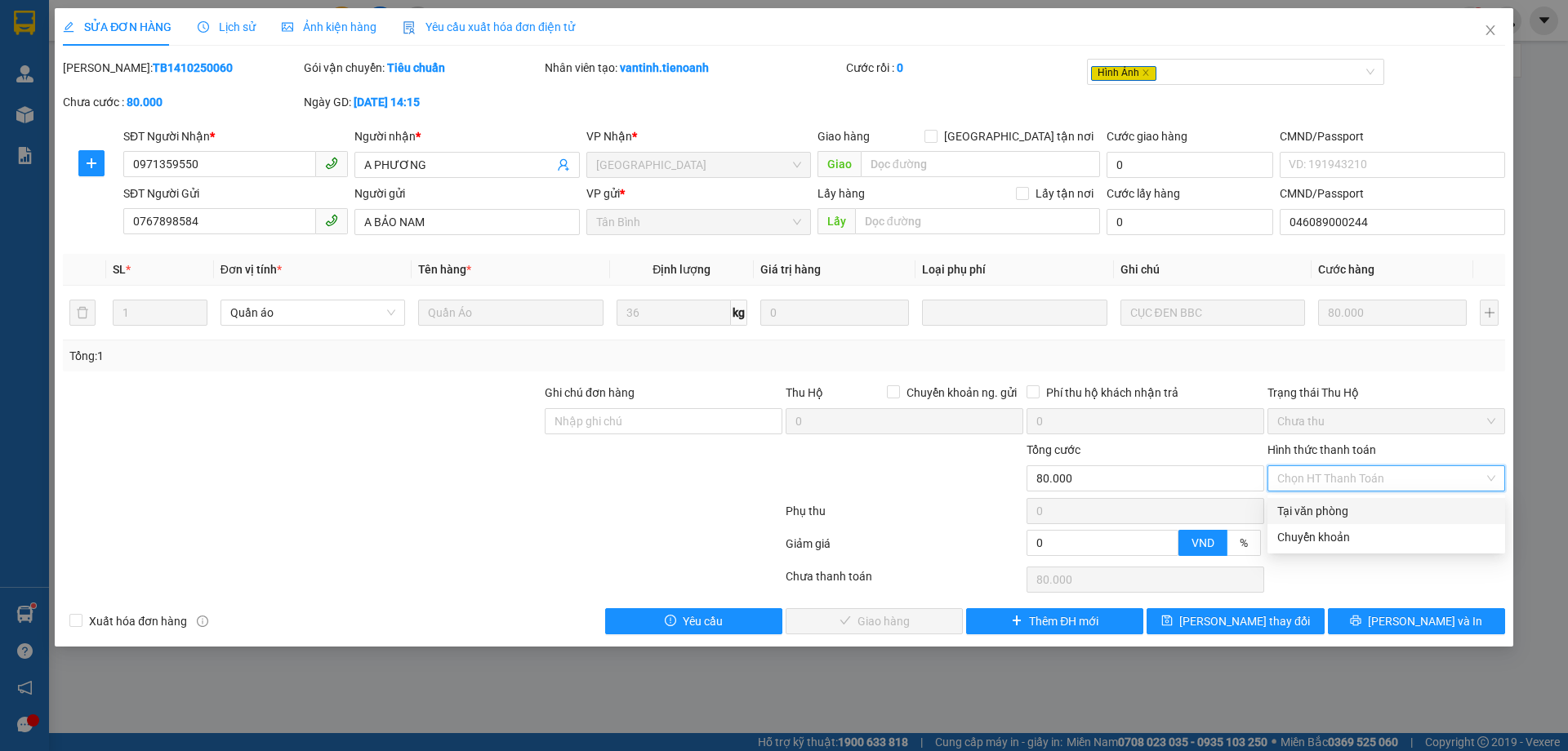
click at [1274, 506] on div "Tại văn phòng" at bounding box center [1386, 511] width 238 height 26
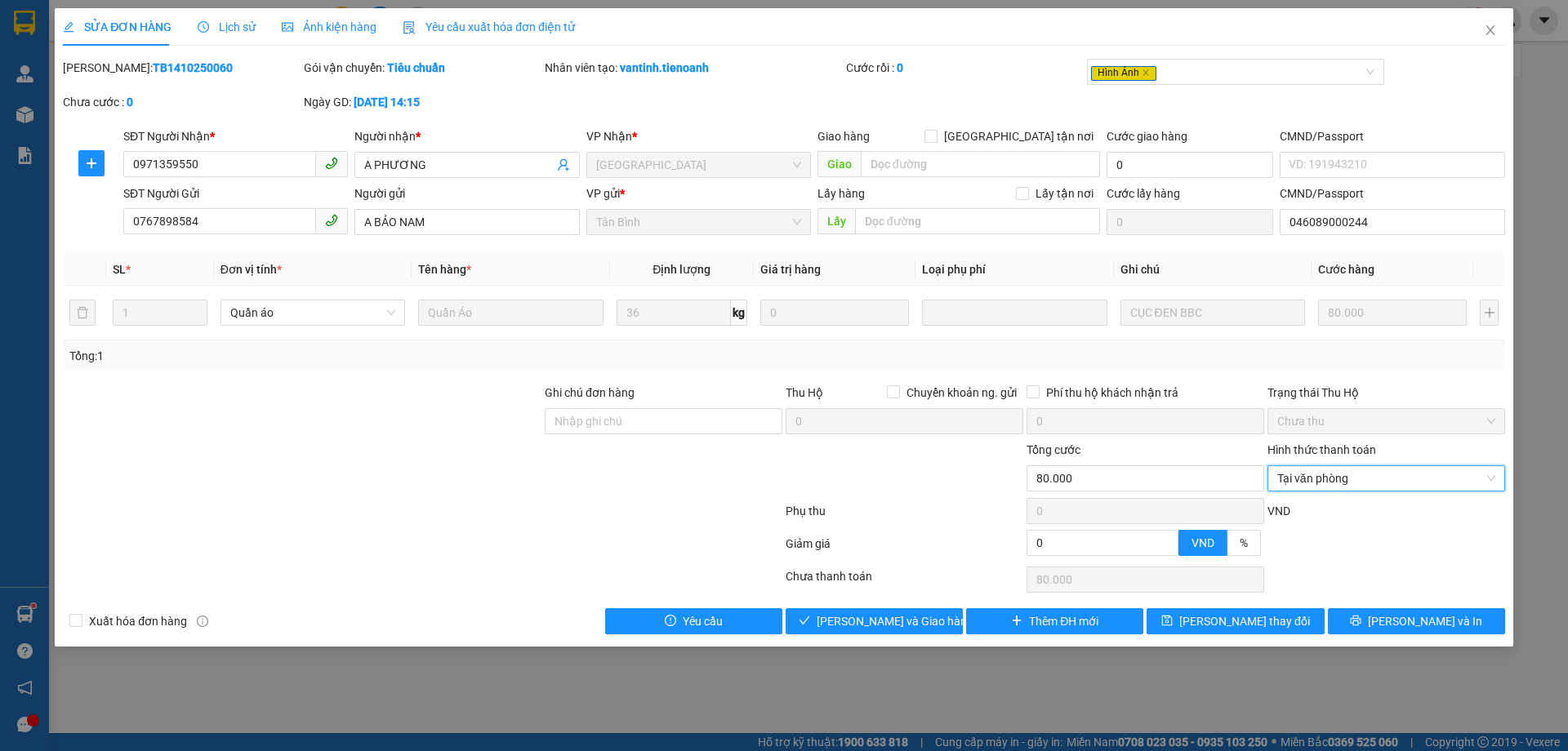
type input "0"
click at [894, 612] on button "[PERSON_NAME] và Giao hàng" at bounding box center [874, 621] width 178 height 26
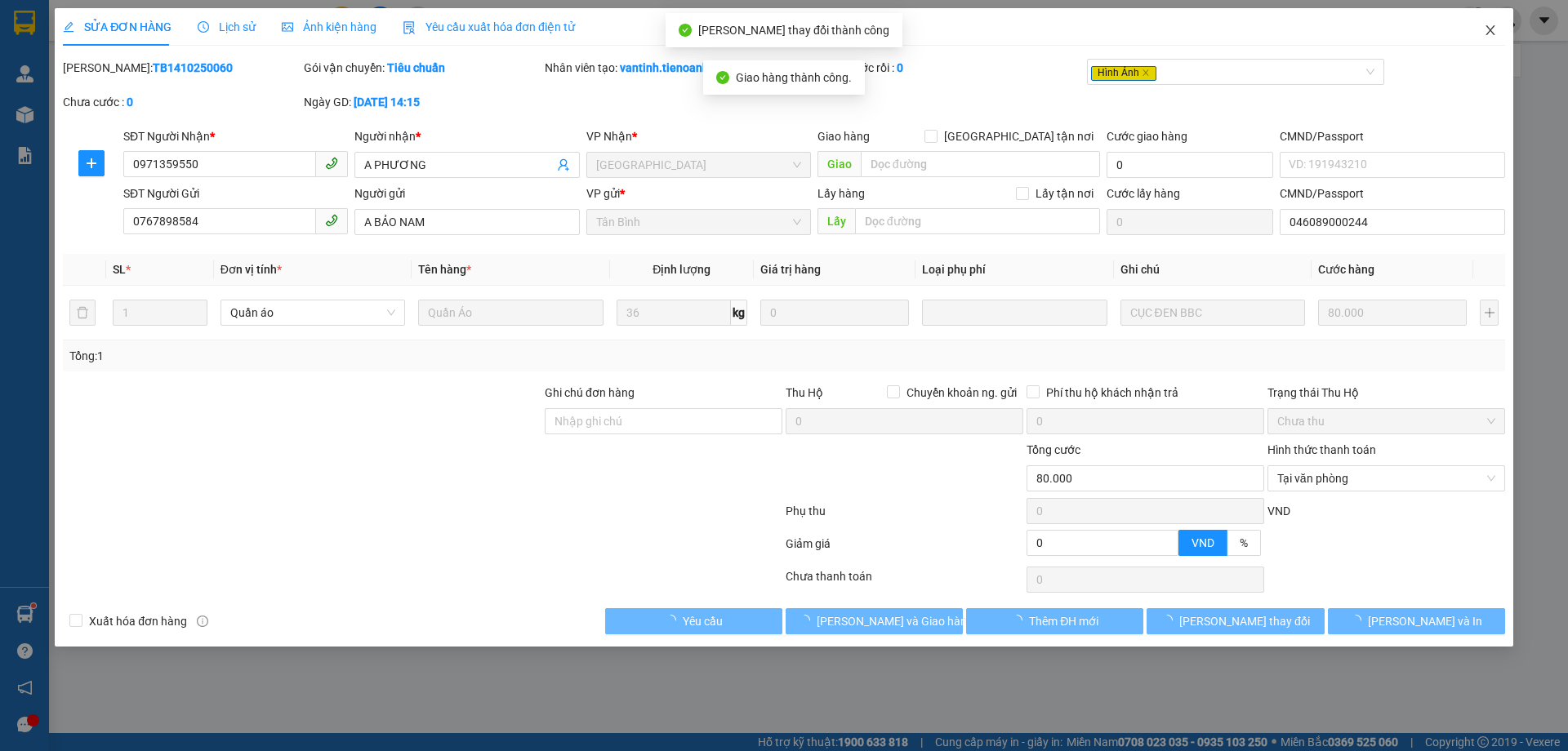
click at [1484, 17] on span "Close" at bounding box center [1490, 31] width 46 height 46
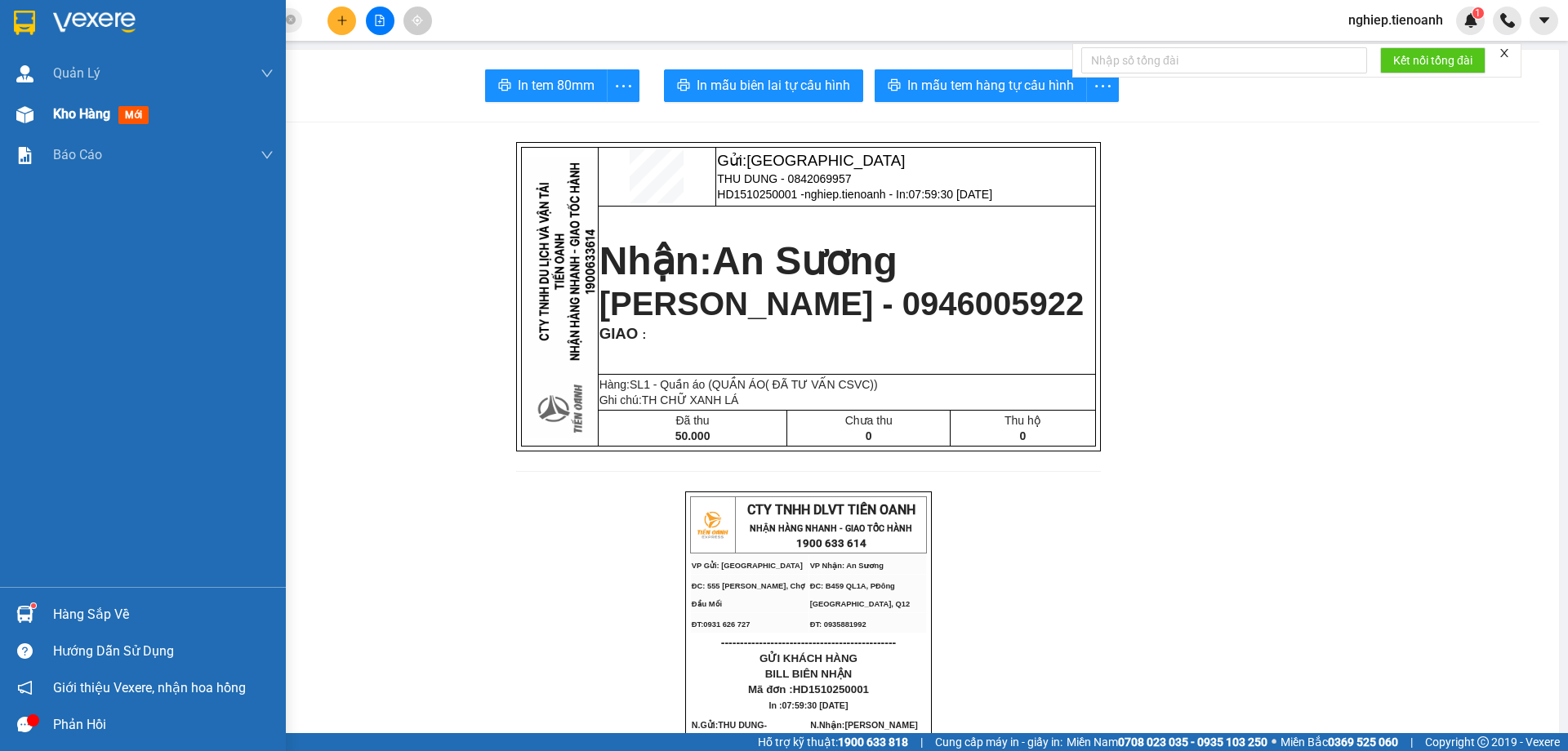
click at [59, 117] on span "Kho hàng" at bounding box center [81, 114] width 57 height 15
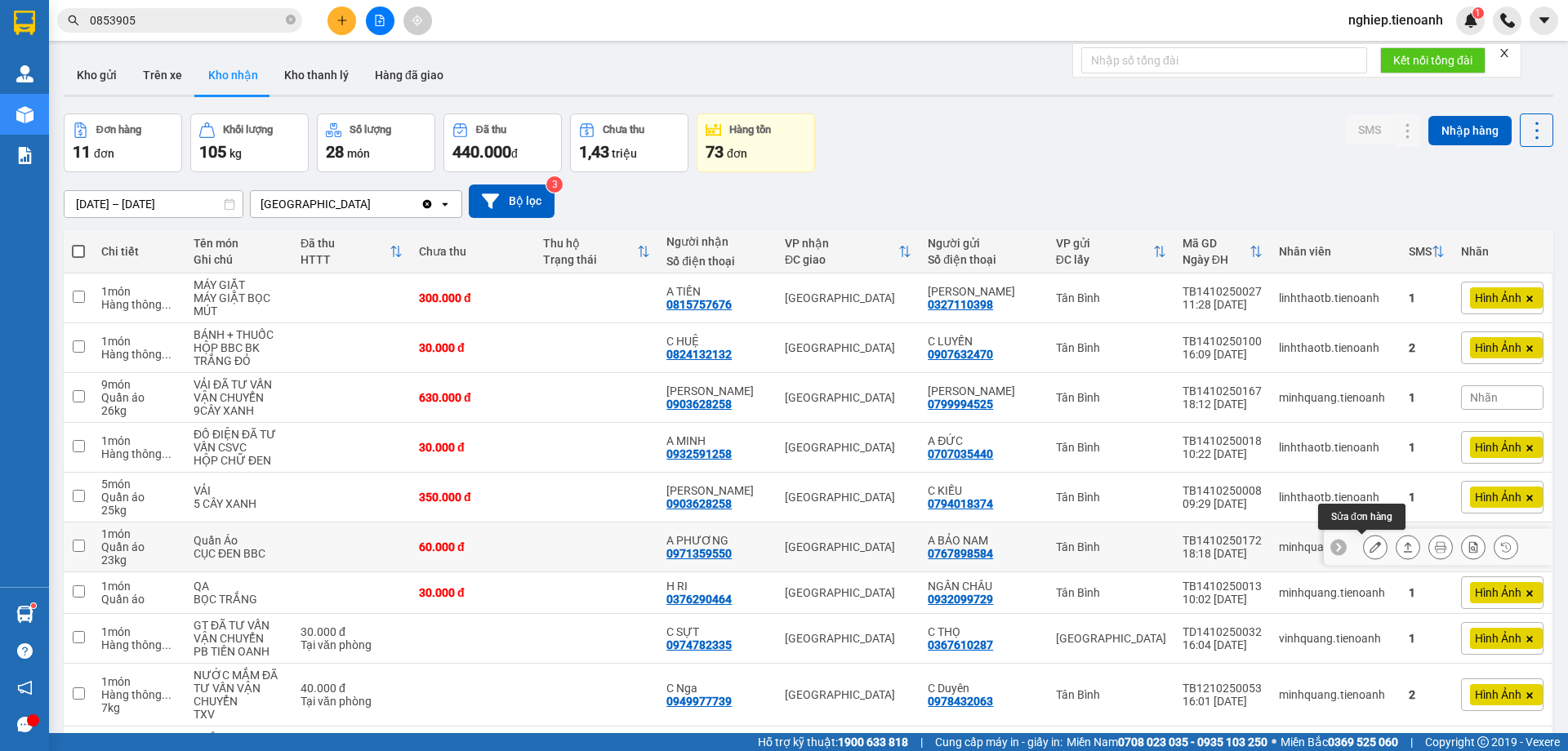
click at [1369, 549] on icon at bounding box center [1374, 546] width 11 height 11
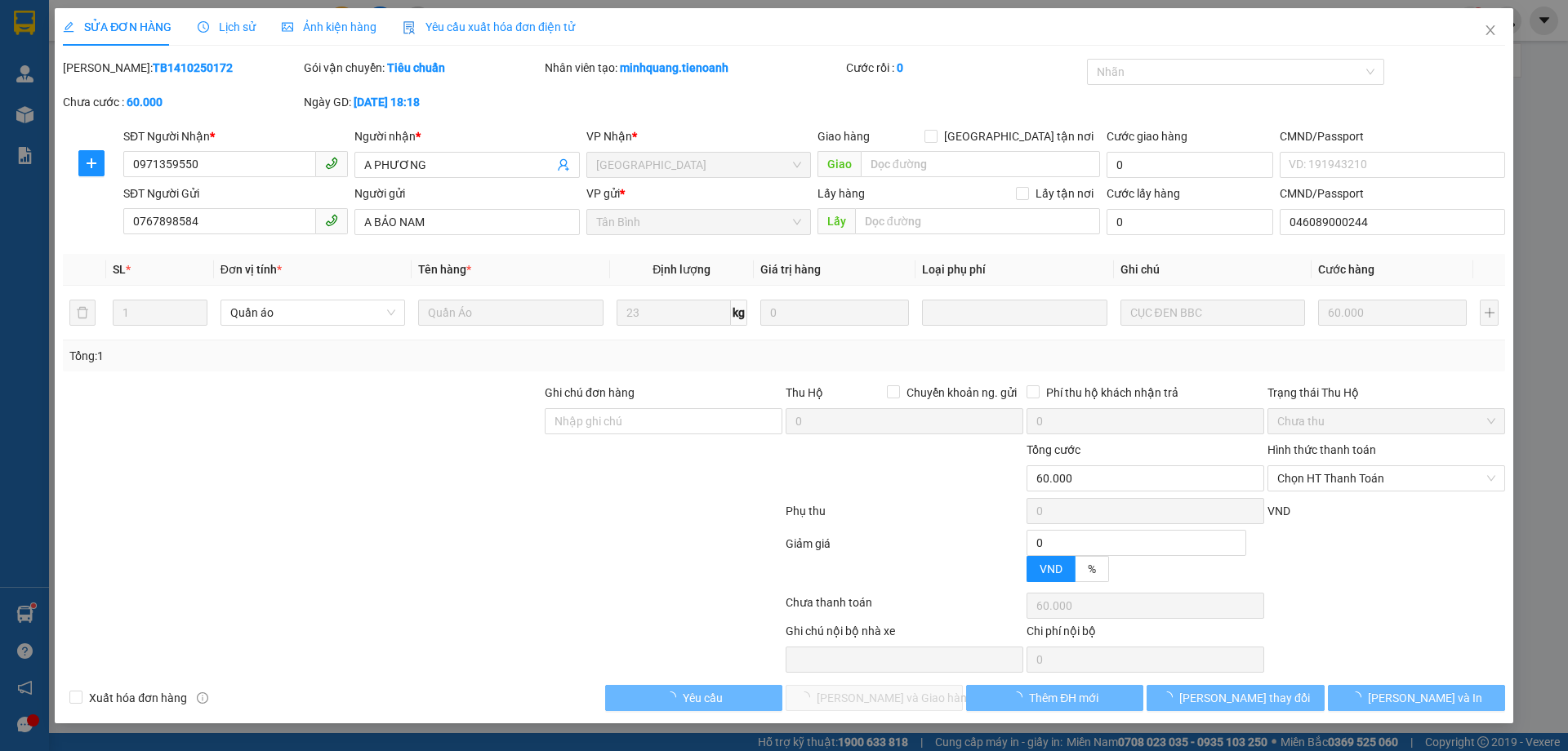
type input "0971359550"
type input "A PHƯƠNG"
type input "0767898584"
type input "A BẢO NAM"
type input "046089000244"
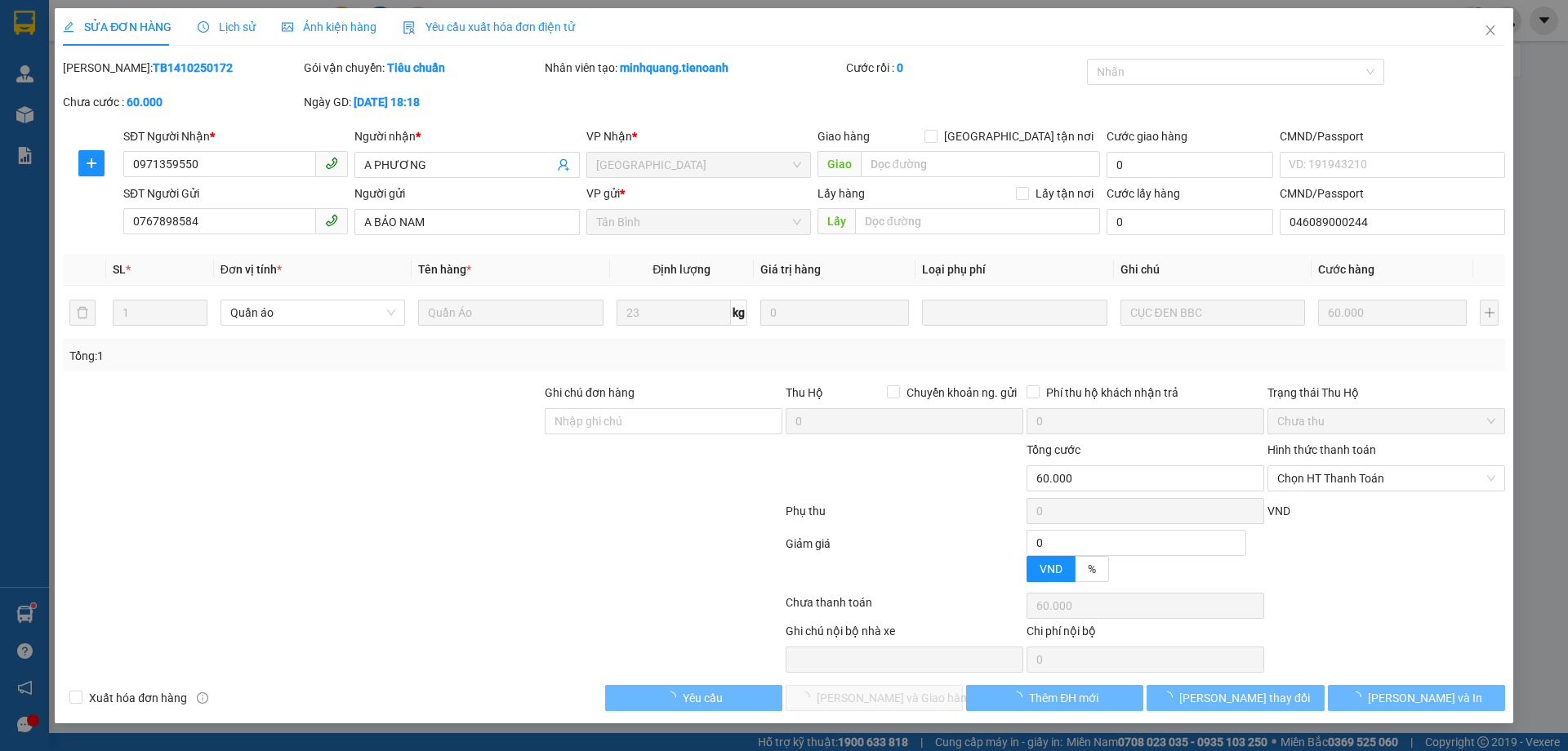
type input "0"
type input "60.000"
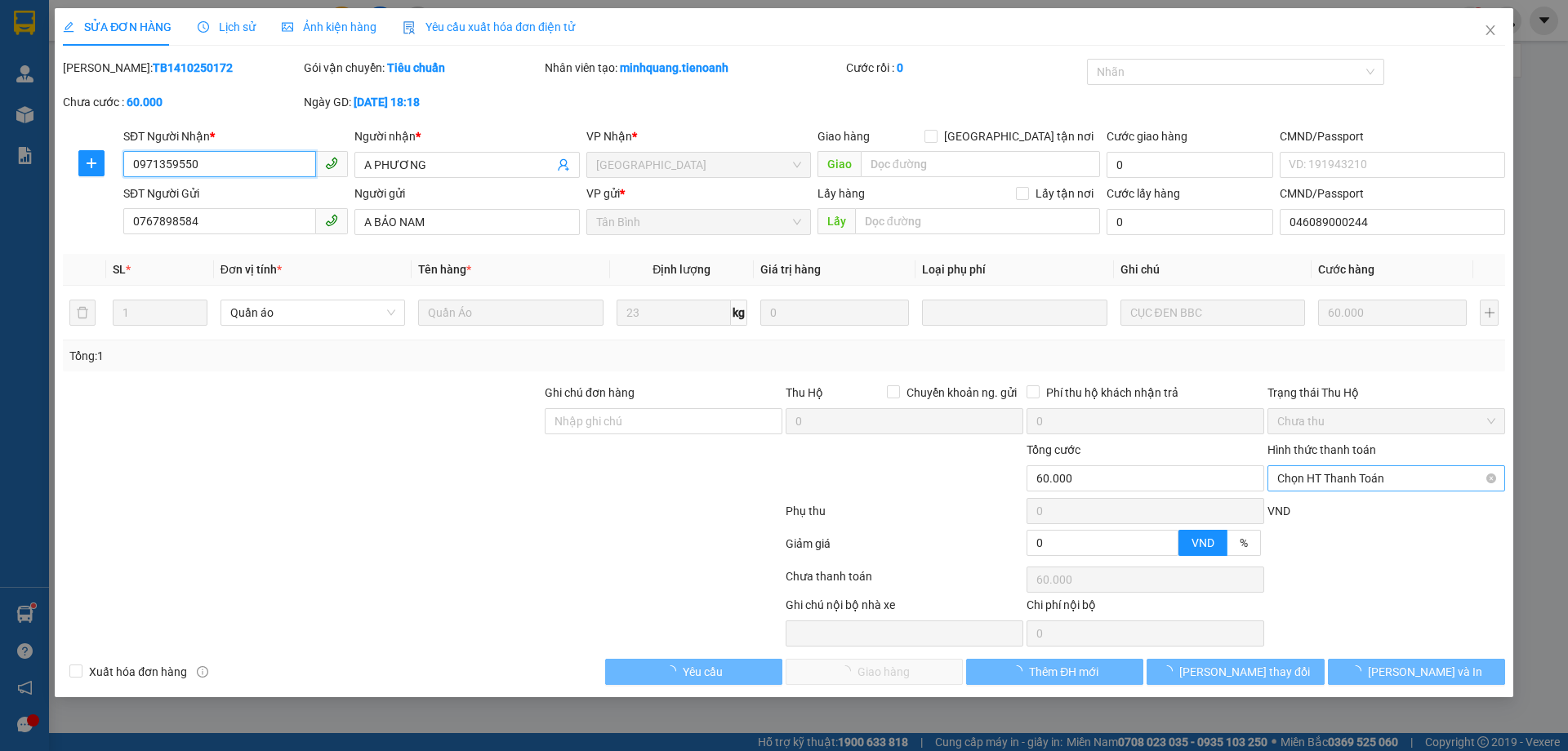
click at [1322, 485] on span "Chọn HT Thanh Toán" at bounding box center [1385, 478] width 218 height 25
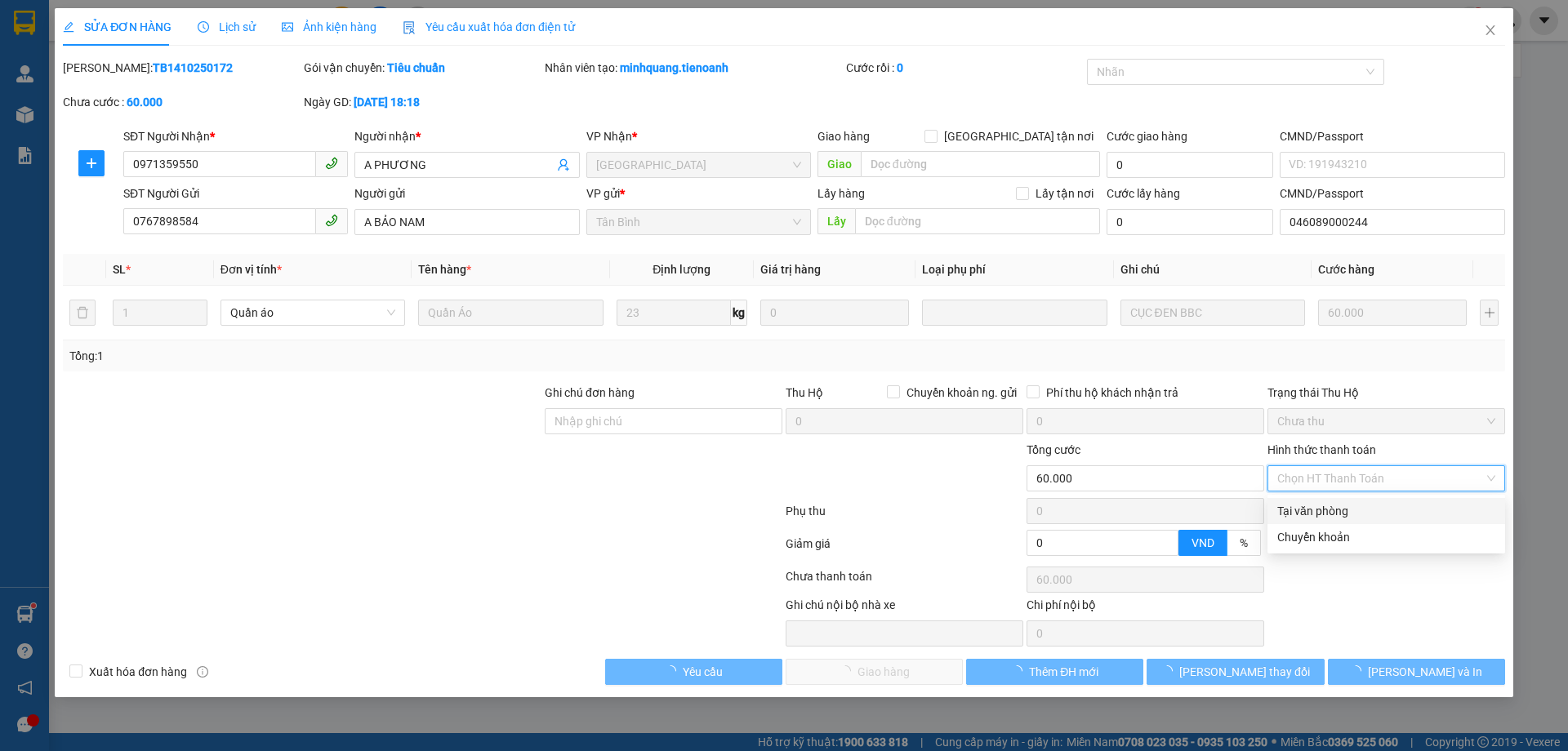
click at [1306, 520] on div "Tại văn phòng" at bounding box center [1386, 511] width 238 height 26
type input "0"
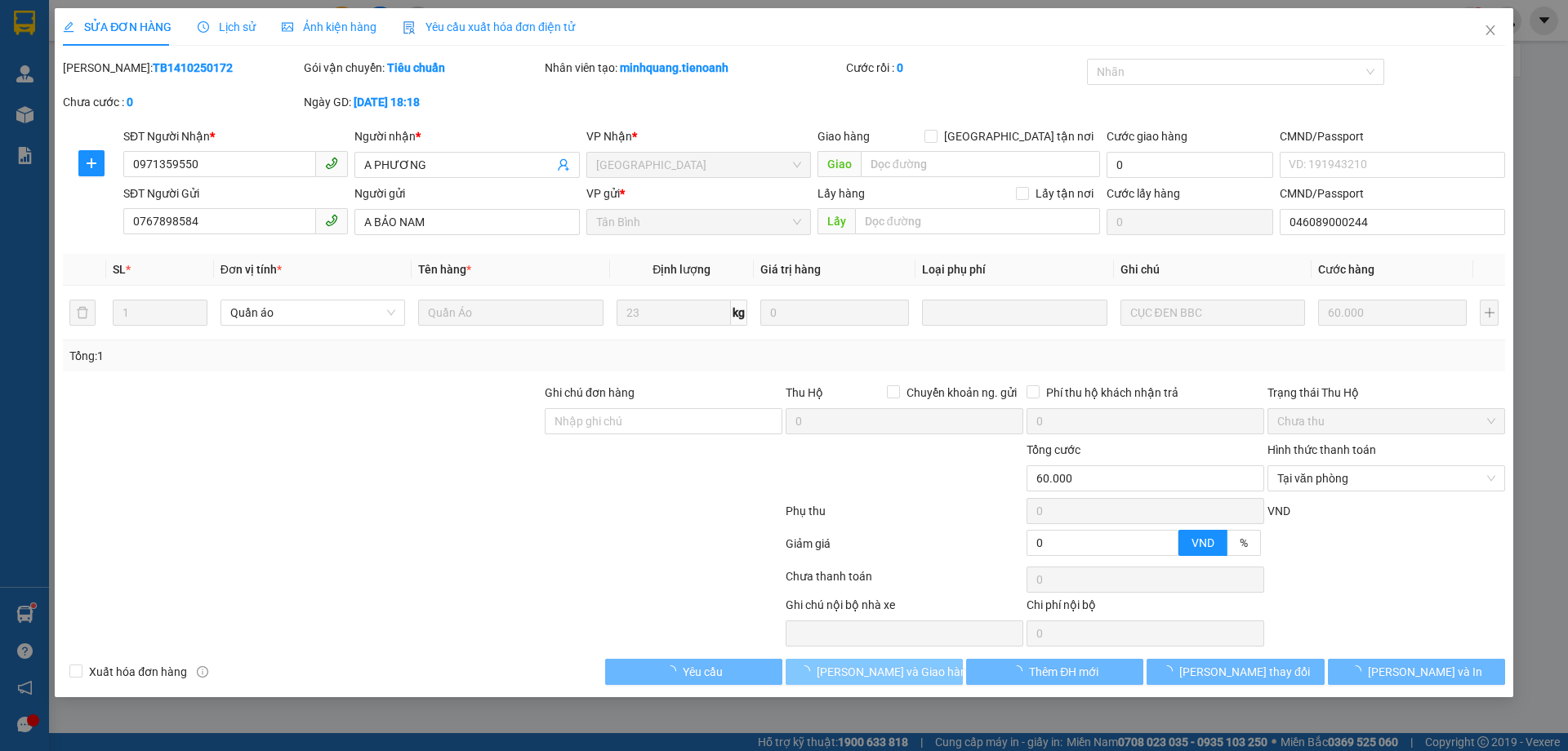
click at [933, 669] on button "[PERSON_NAME] và Giao hàng" at bounding box center [874, 672] width 178 height 26
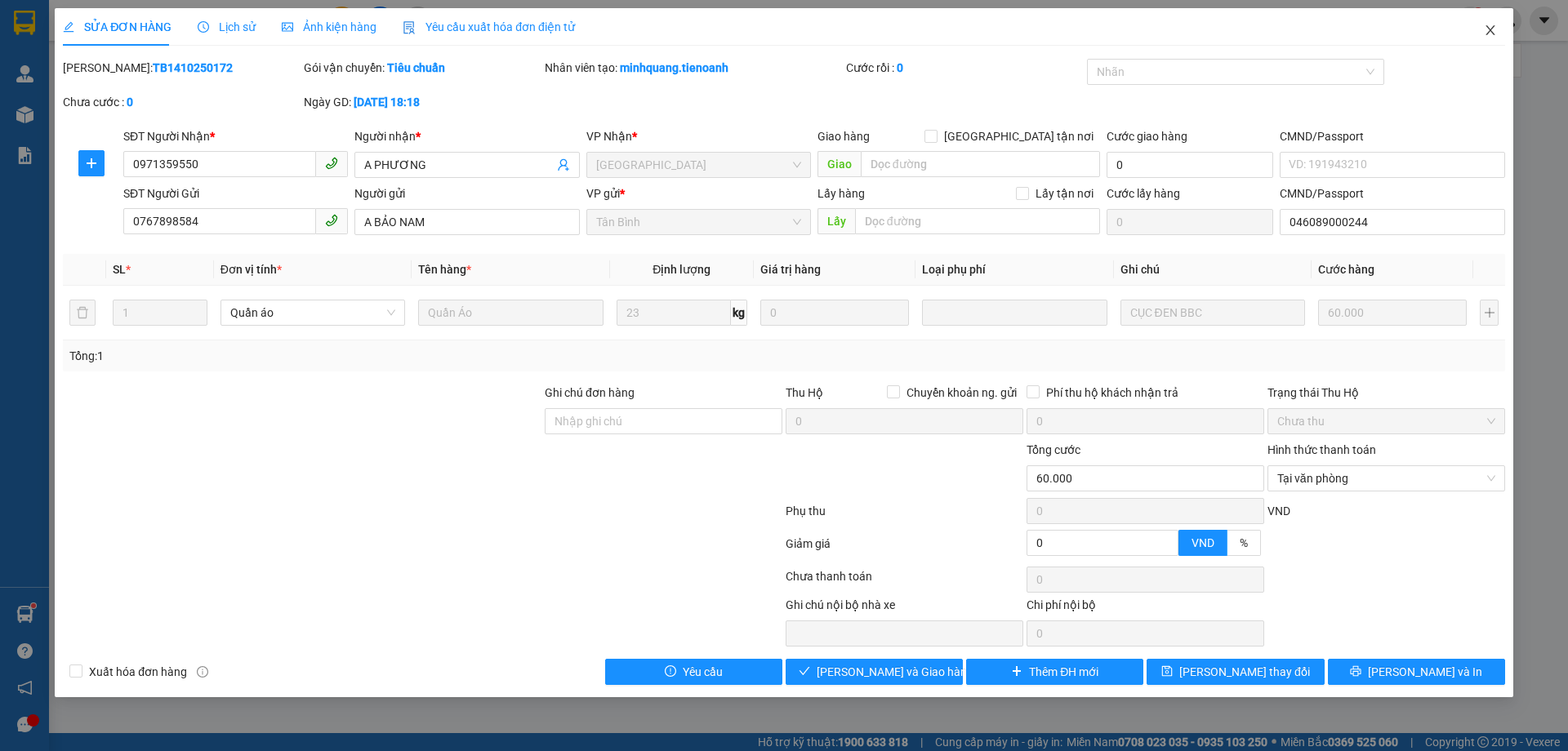
click at [1497, 40] on span "Close" at bounding box center [1490, 31] width 46 height 46
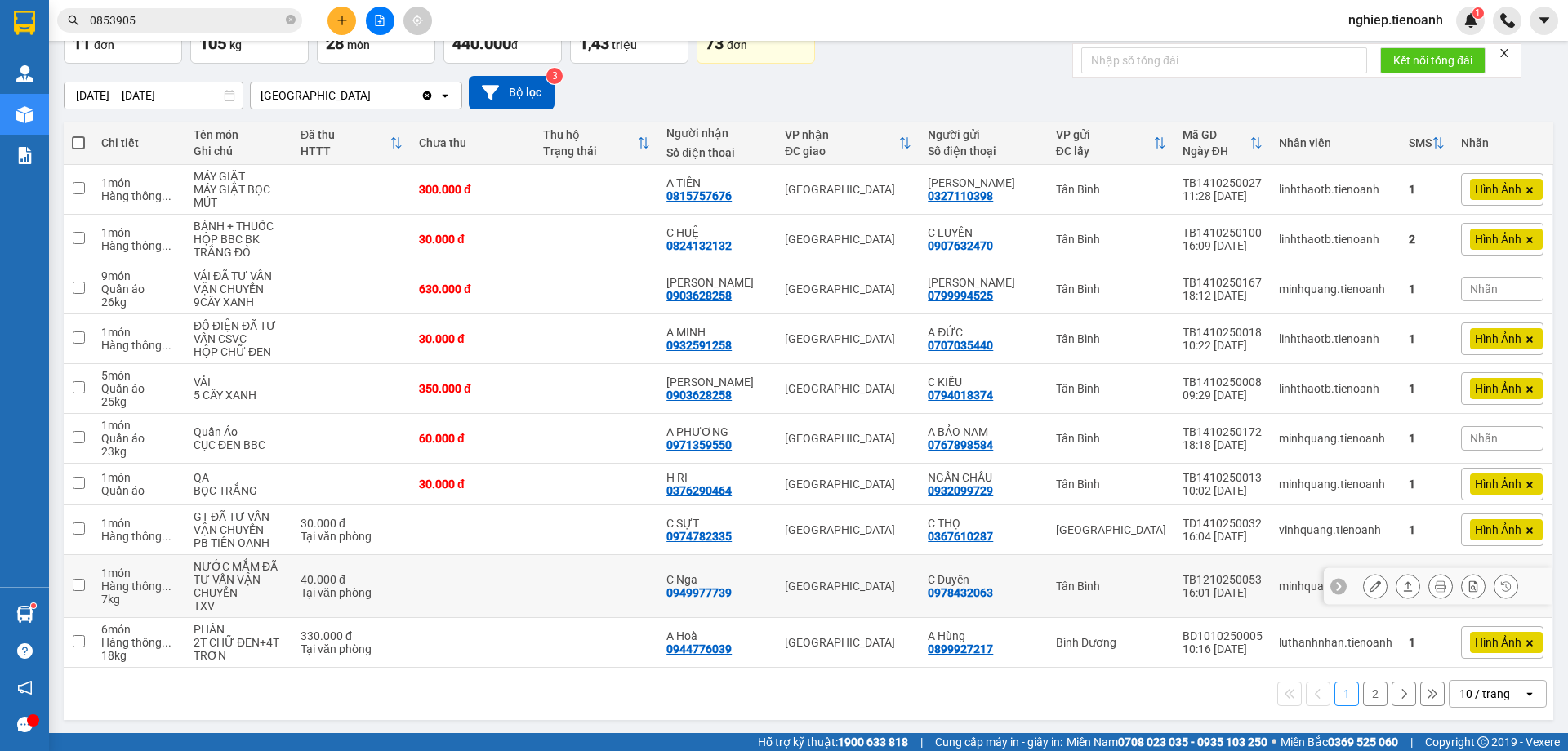
scroll to position [110, 0]
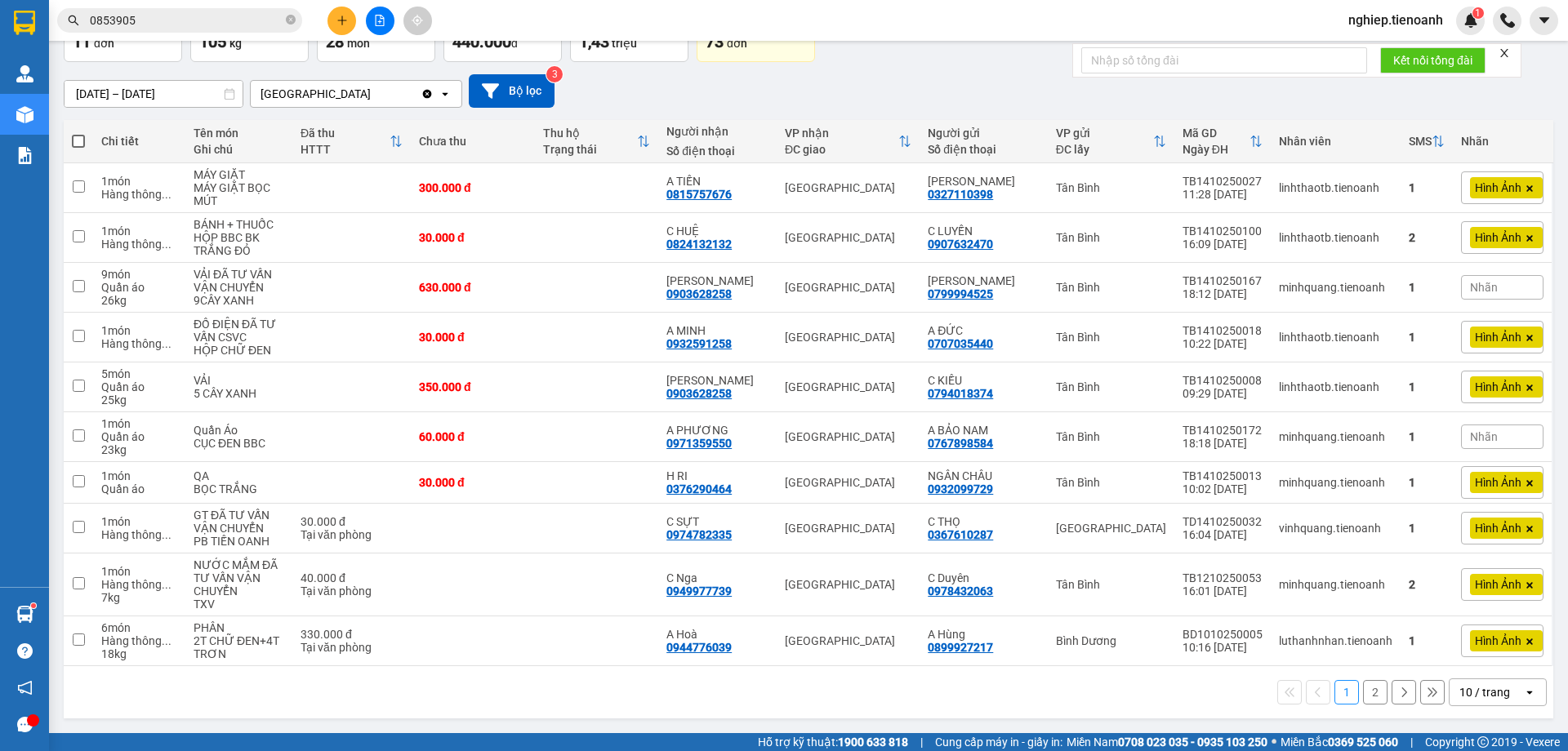
click at [217, 25] on input "0853905" at bounding box center [186, 20] width 193 height 18
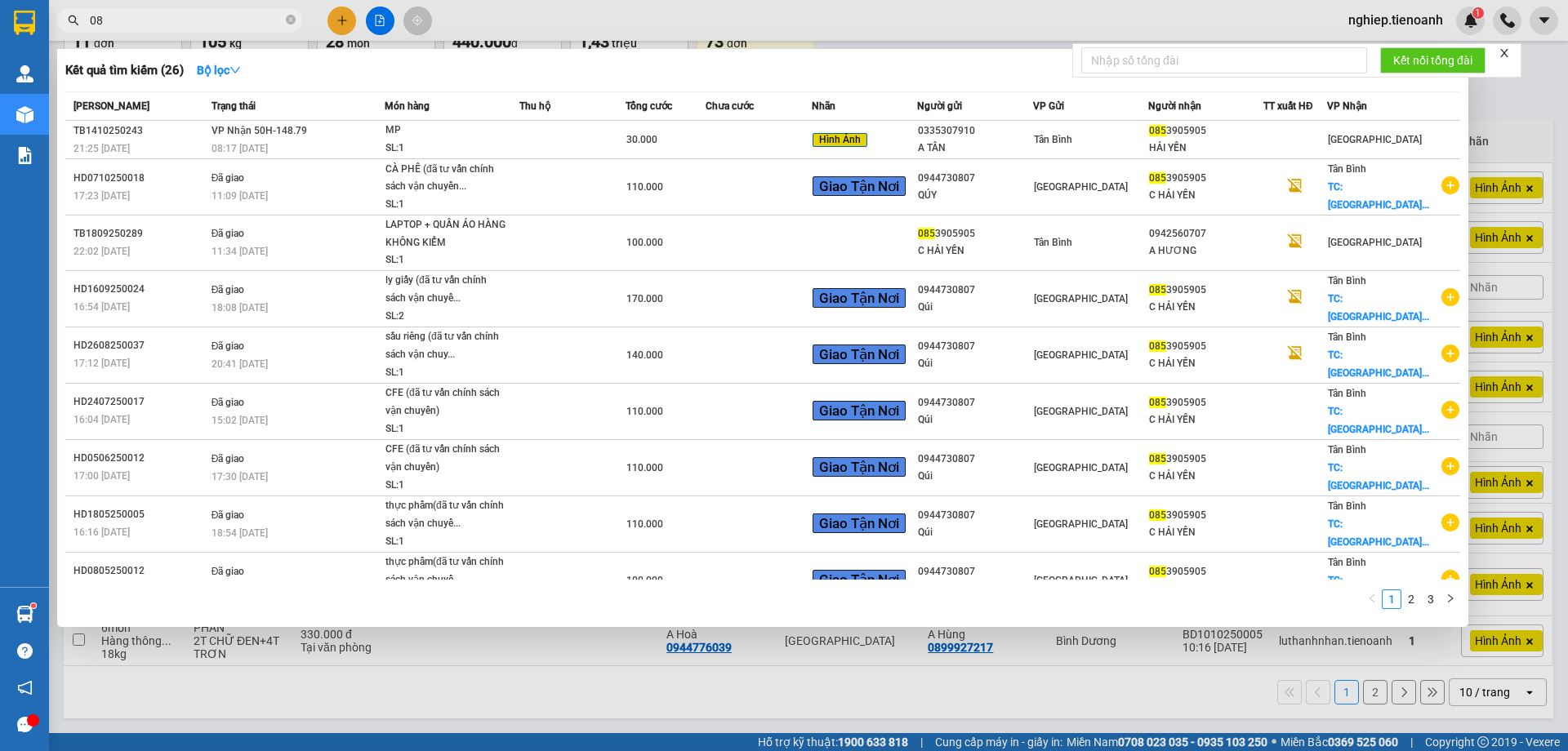
type input "0"
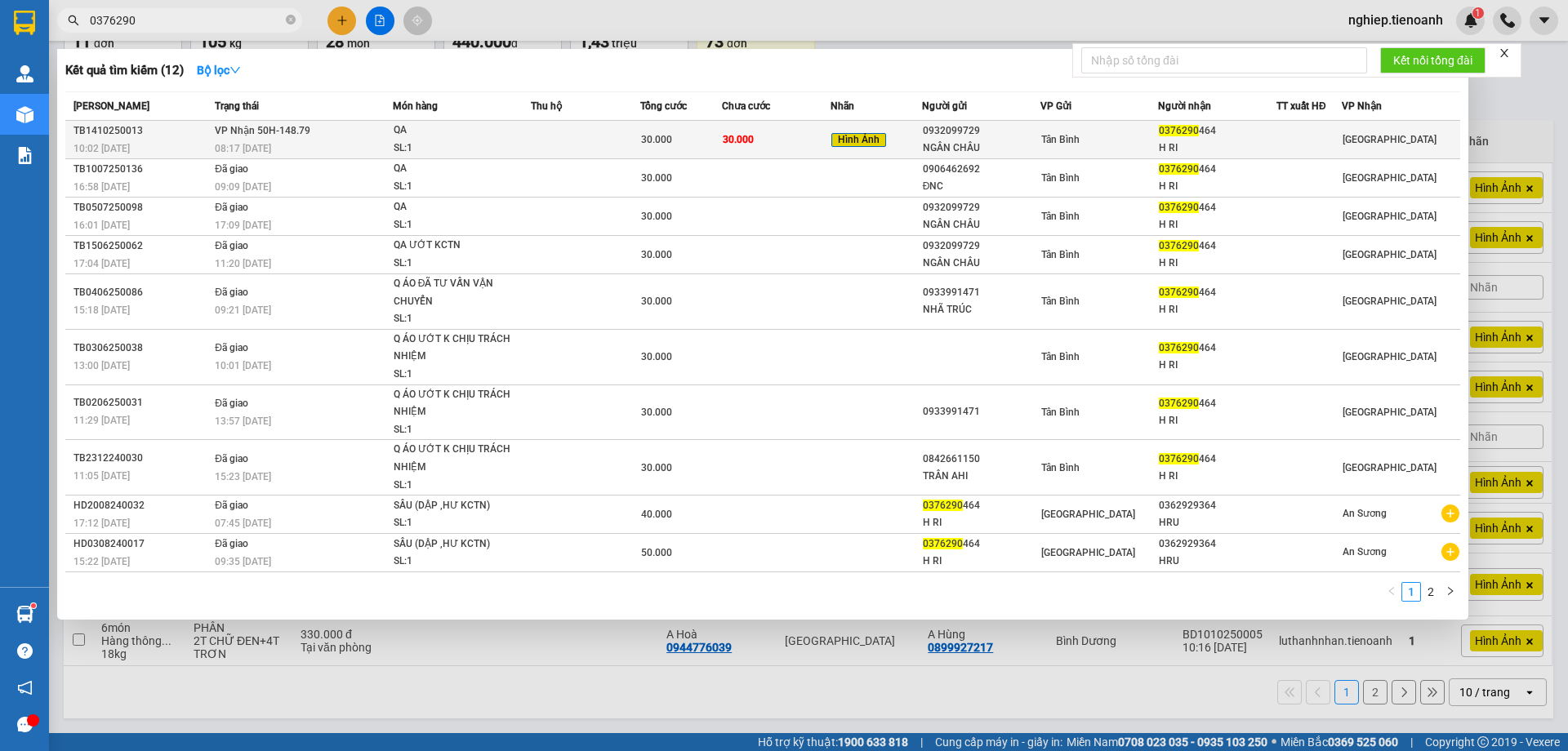
type input "0376290"
click at [822, 157] on td "30.000" at bounding box center [776, 139] width 110 height 38
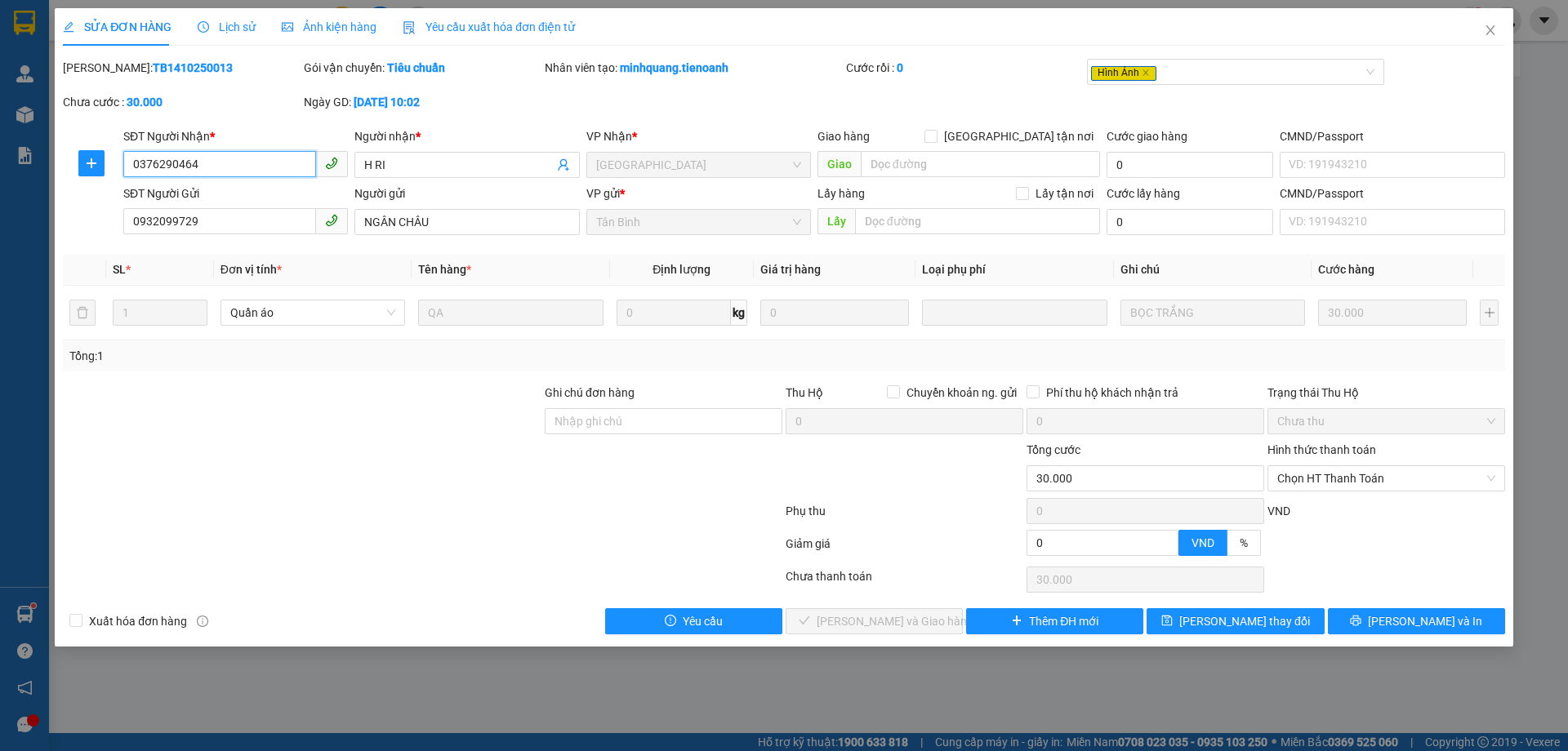
type input "0376290464"
type input "H RI"
type input "0932099729"
type input "NGÂN CHÂU"
type input "0"
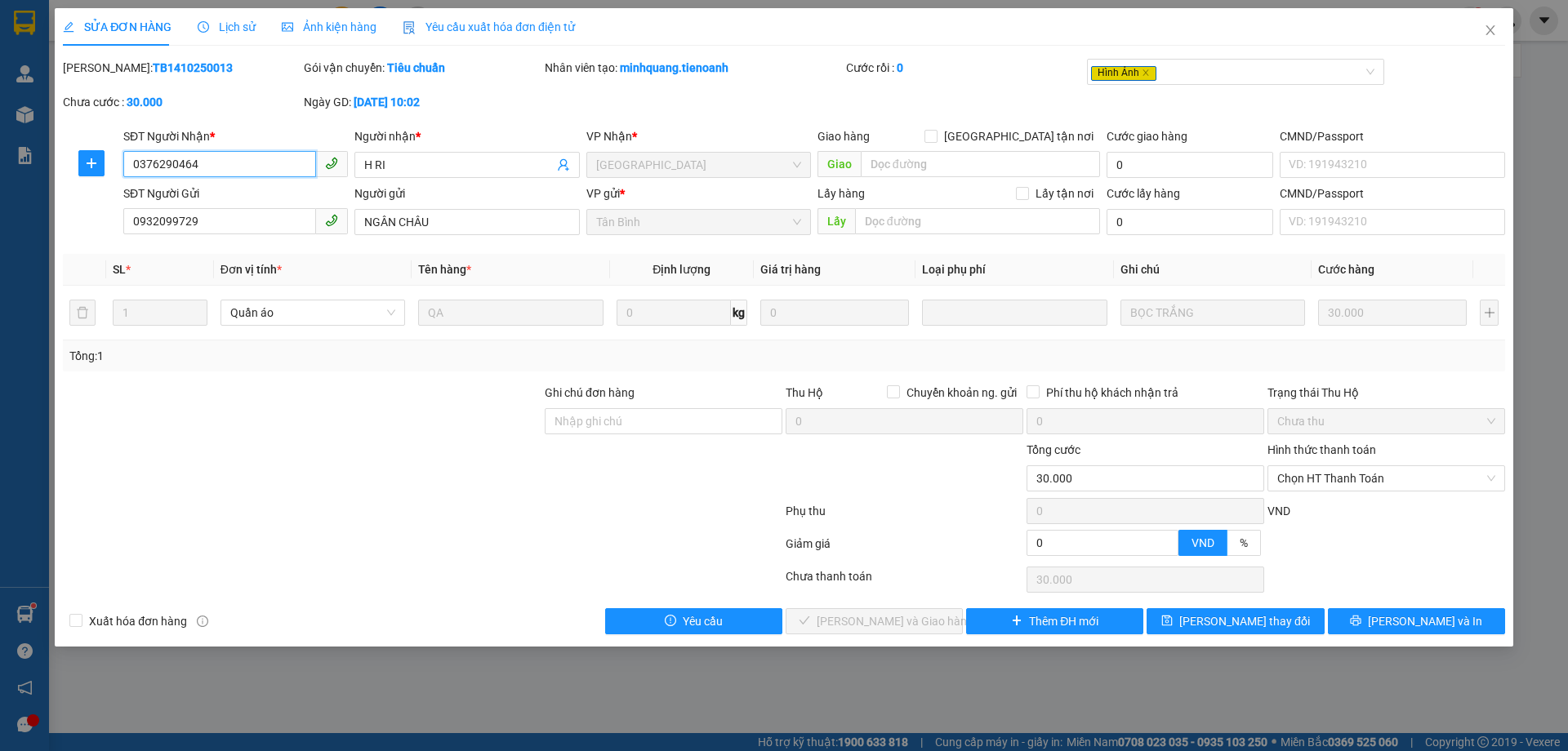
type input "30.000"
click at [325, 20] on span "Ảnh kiện hàng" at bounding box center [329, 26] width 94 height 13
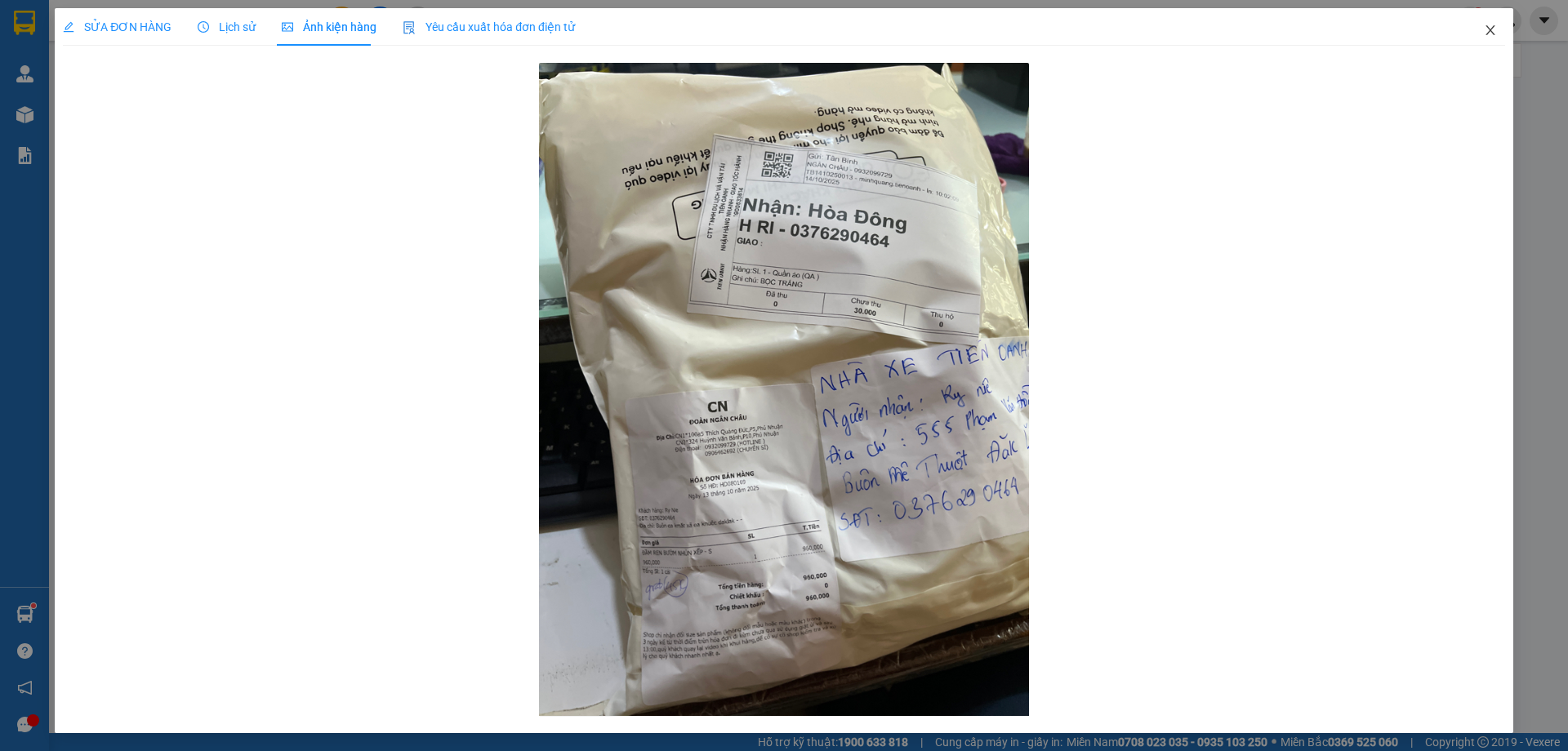
click at [1485, 33] on icon "close" at bounding box center [1489, 31] width 9 height 10
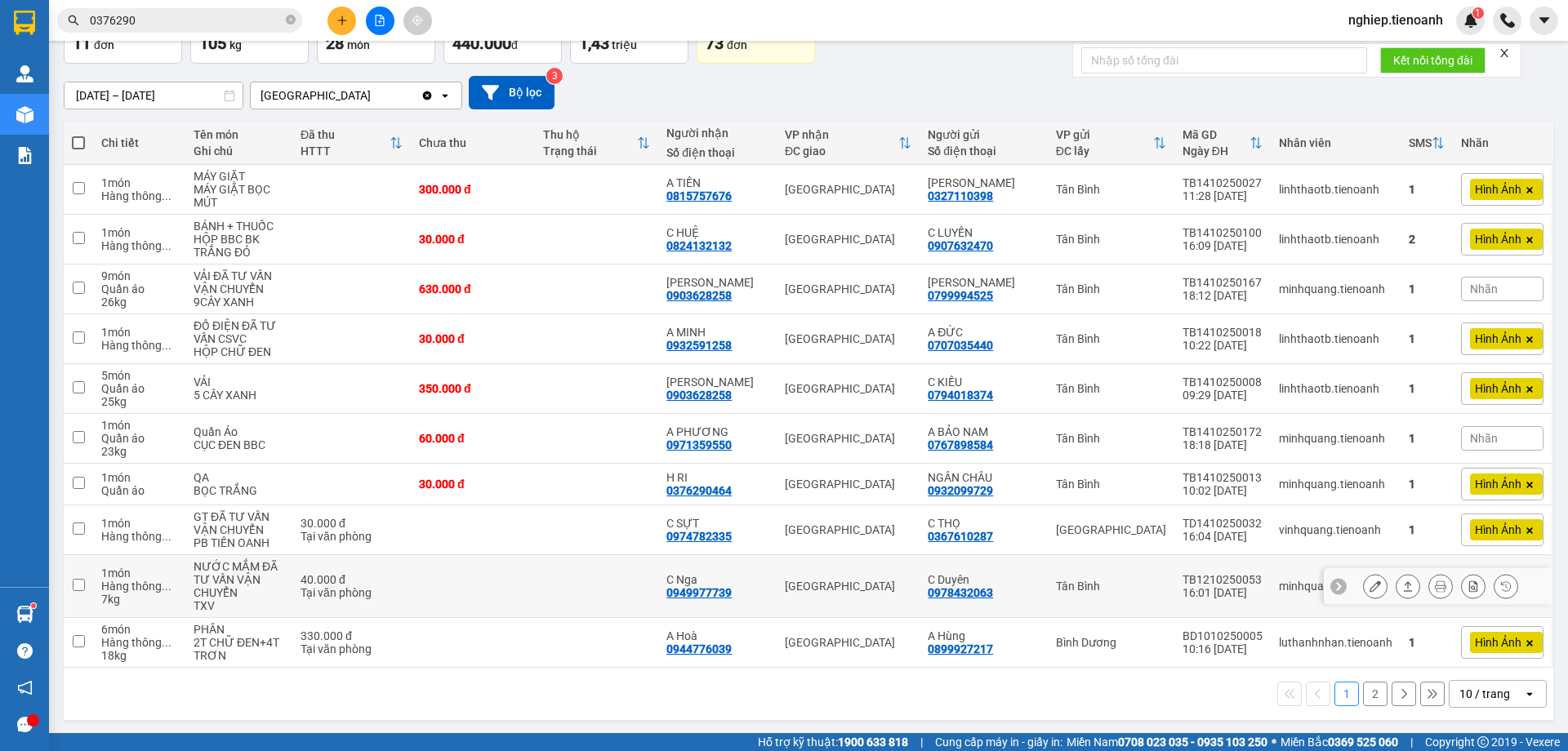
scroll to position [110, 0]
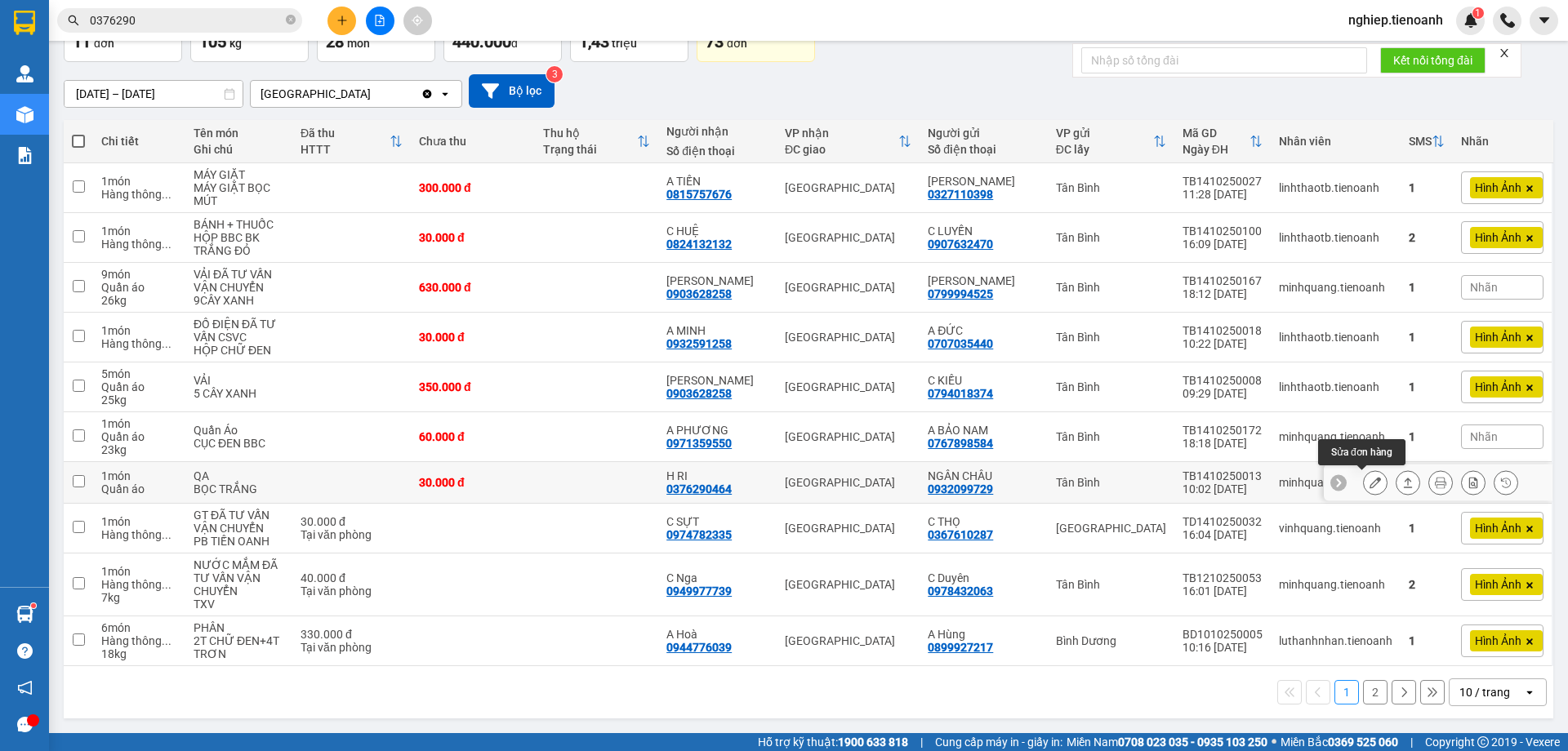
click at [1365, 489] on button at bounding box center [1374, 483] width 23 height 29
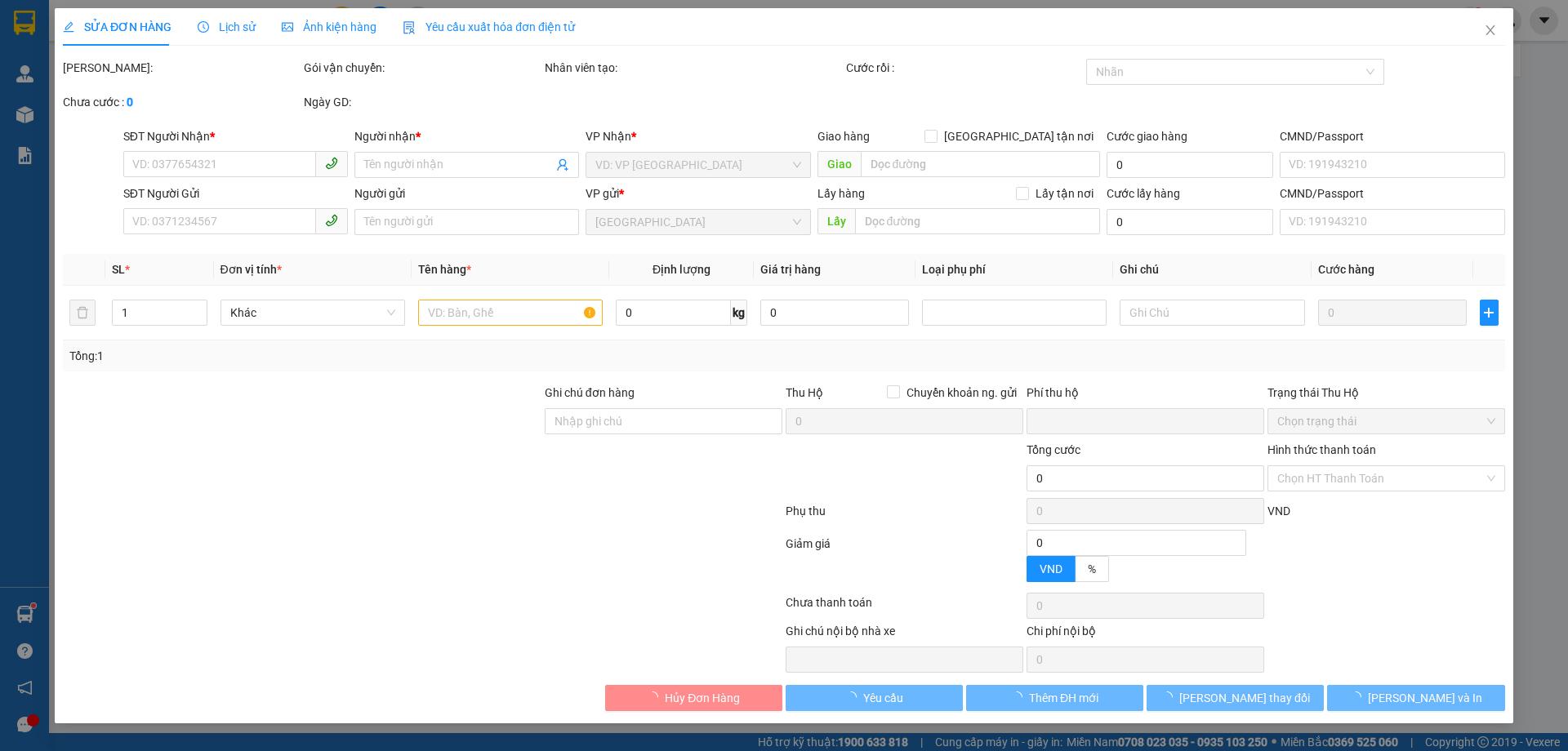
type input "0376290464"
type input "H RI"
type input "0932099729"
type input "NGÂN CHÂU"
type input "0"
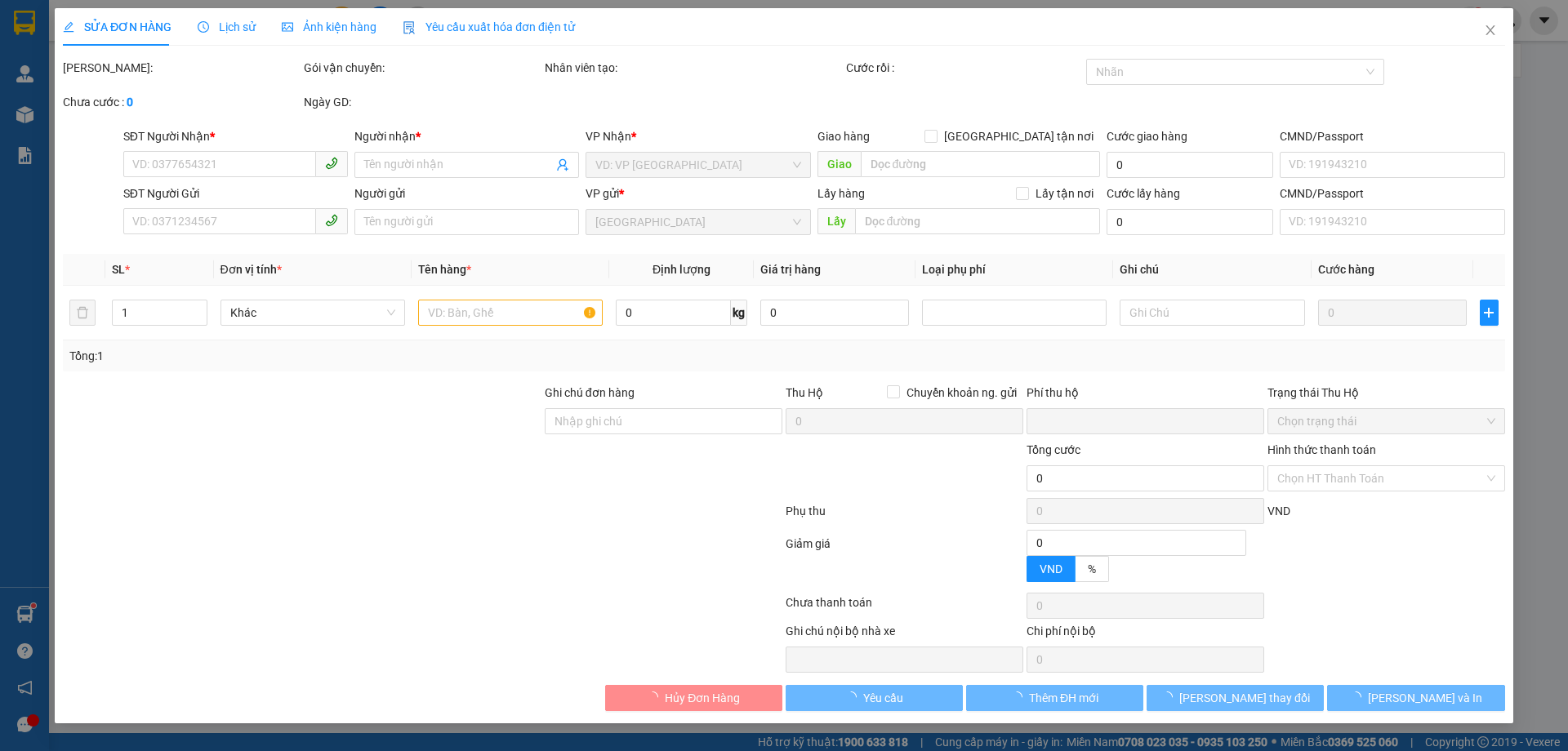
type input "30.000"
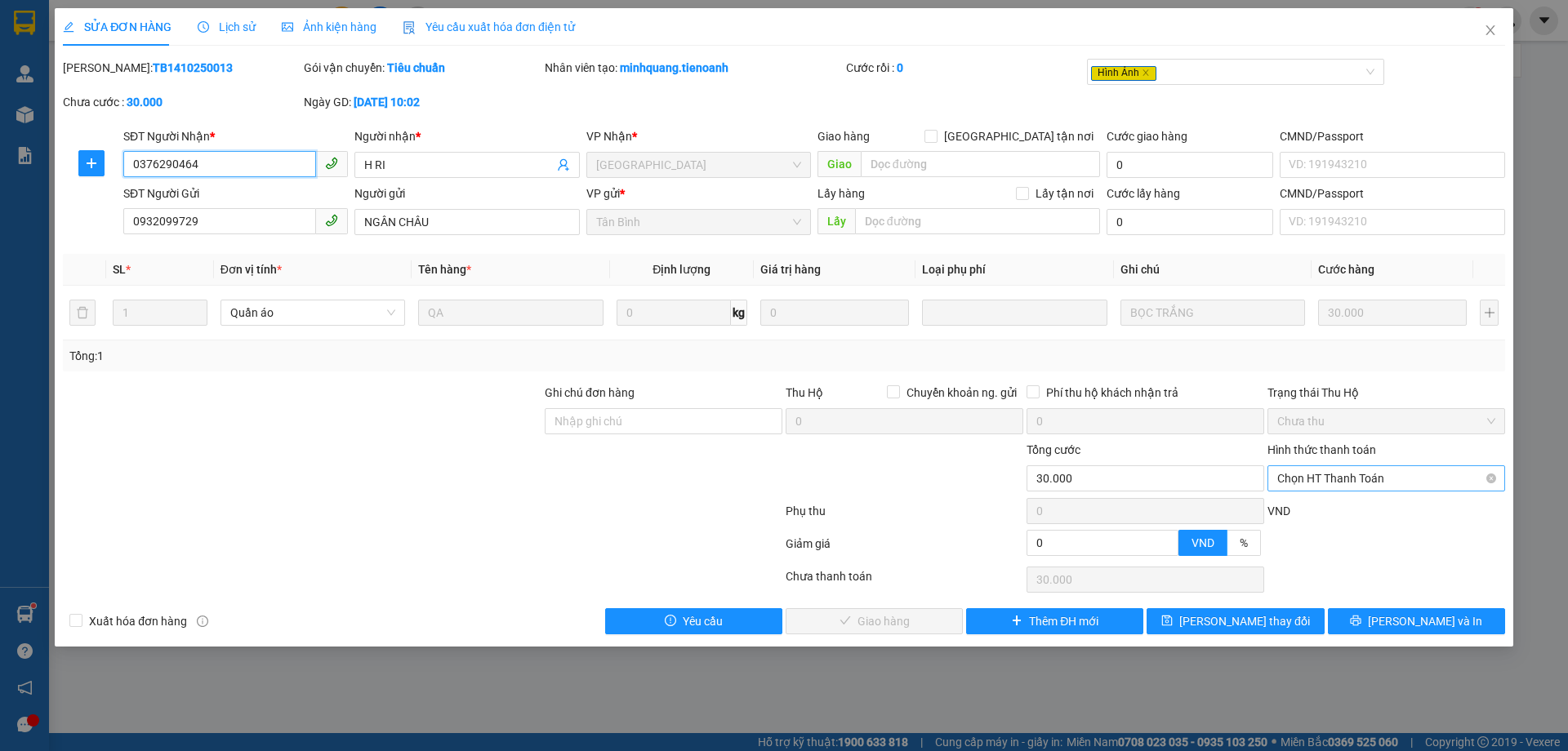
click at [1308, 483] on span "Chọn HT Thanh Toán" at bounding box center [1385, 478] width 218 height 25
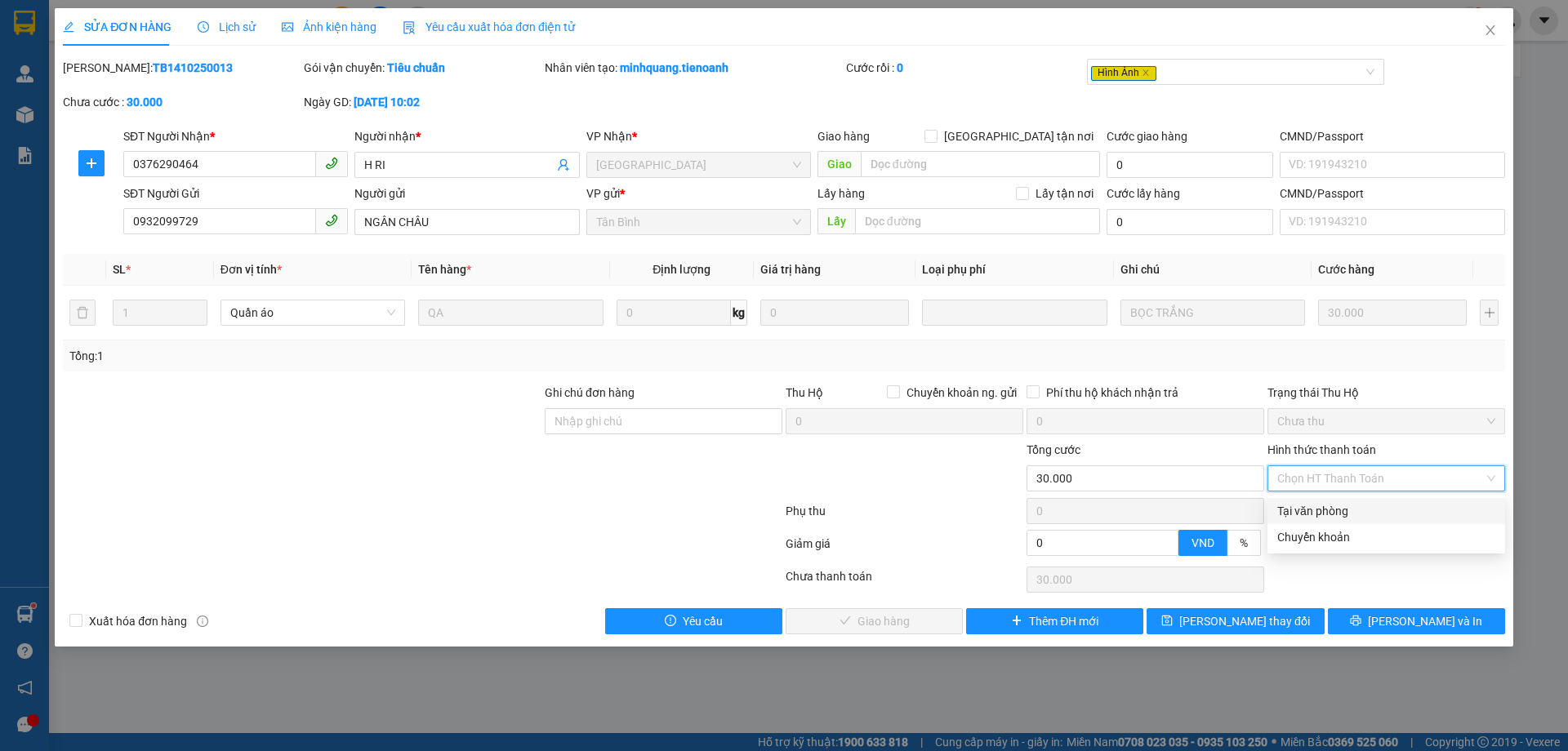
click at [1290, 510] on div "Tại văn phòng" at bounding box center [1385, 511] width 218 height 18
type input "0"
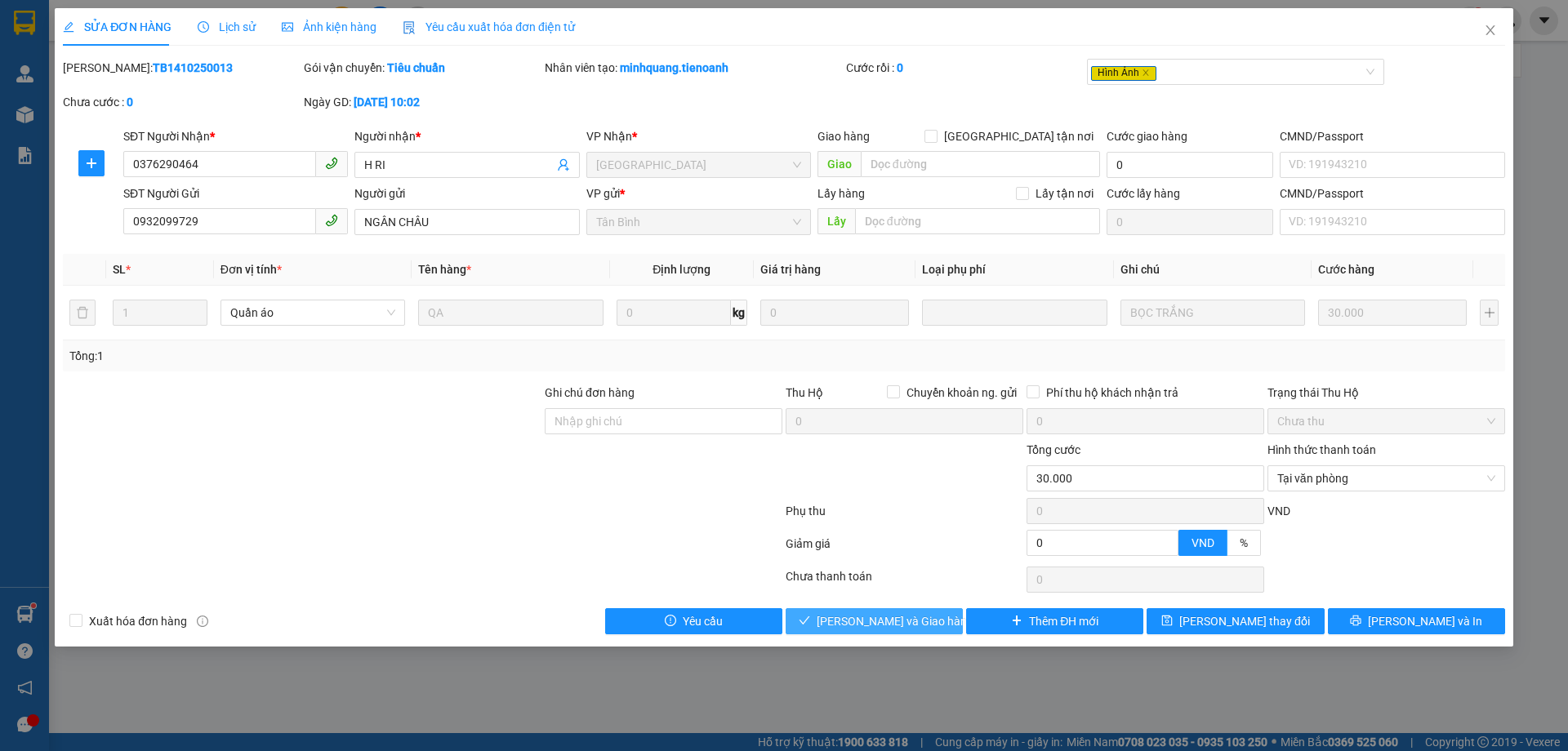
click at [843, 626] on span "[PERSON_NAME] và Giao hàng" at bounding box center [894, 621] width 157 height 18
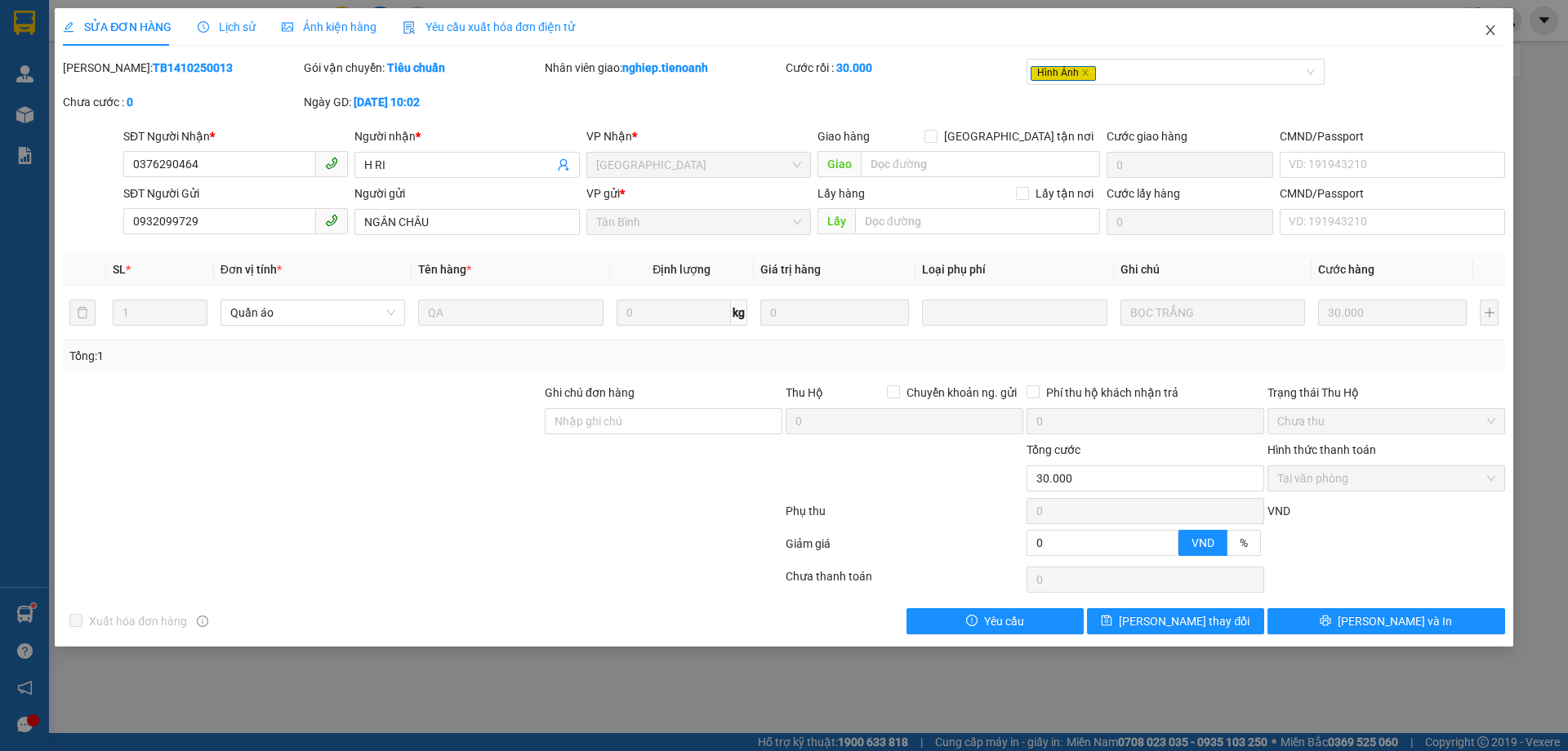
click at [1493, 31] on icon "close" at bounding box center [1489, 30] width 13 height 13
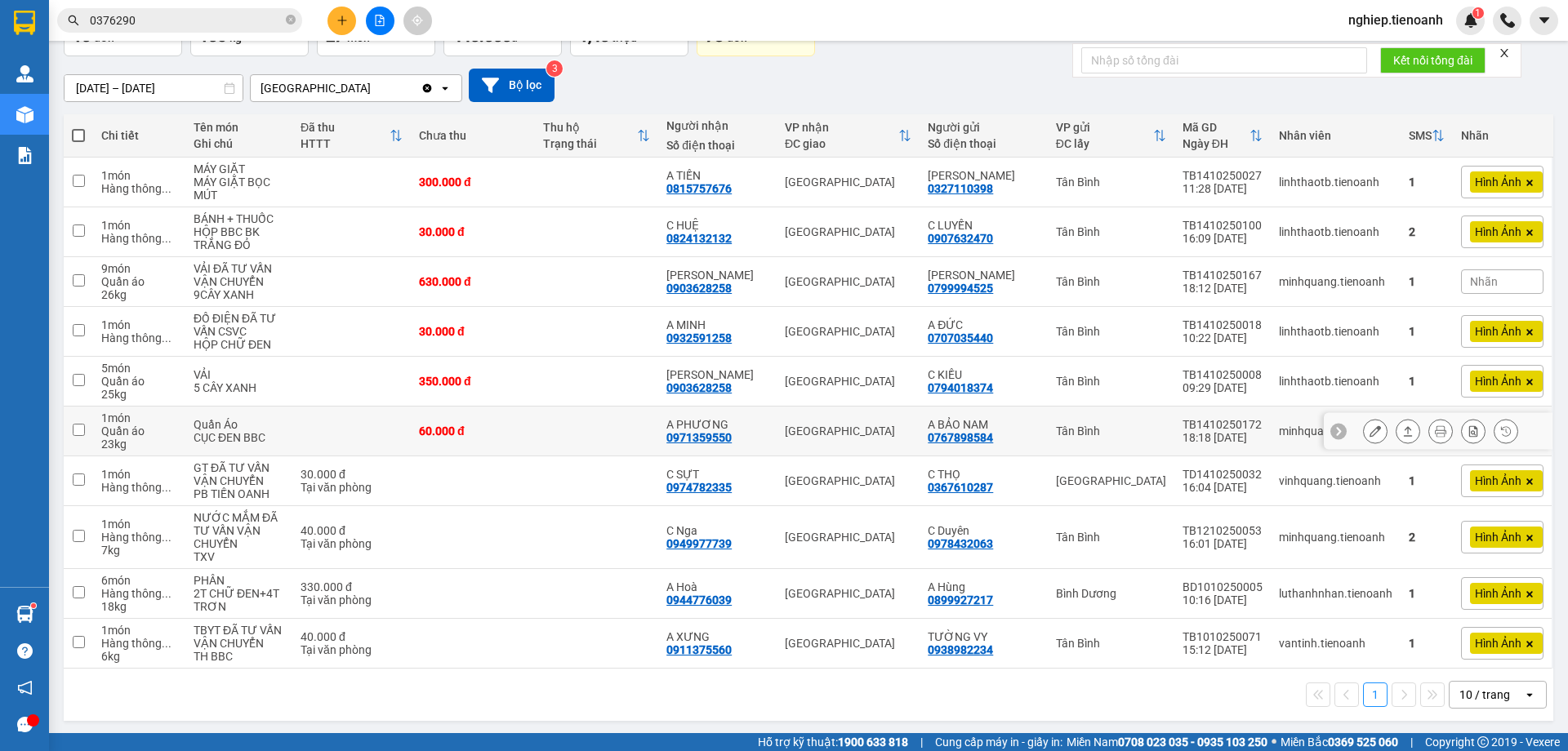
scroll to position [118, 0]
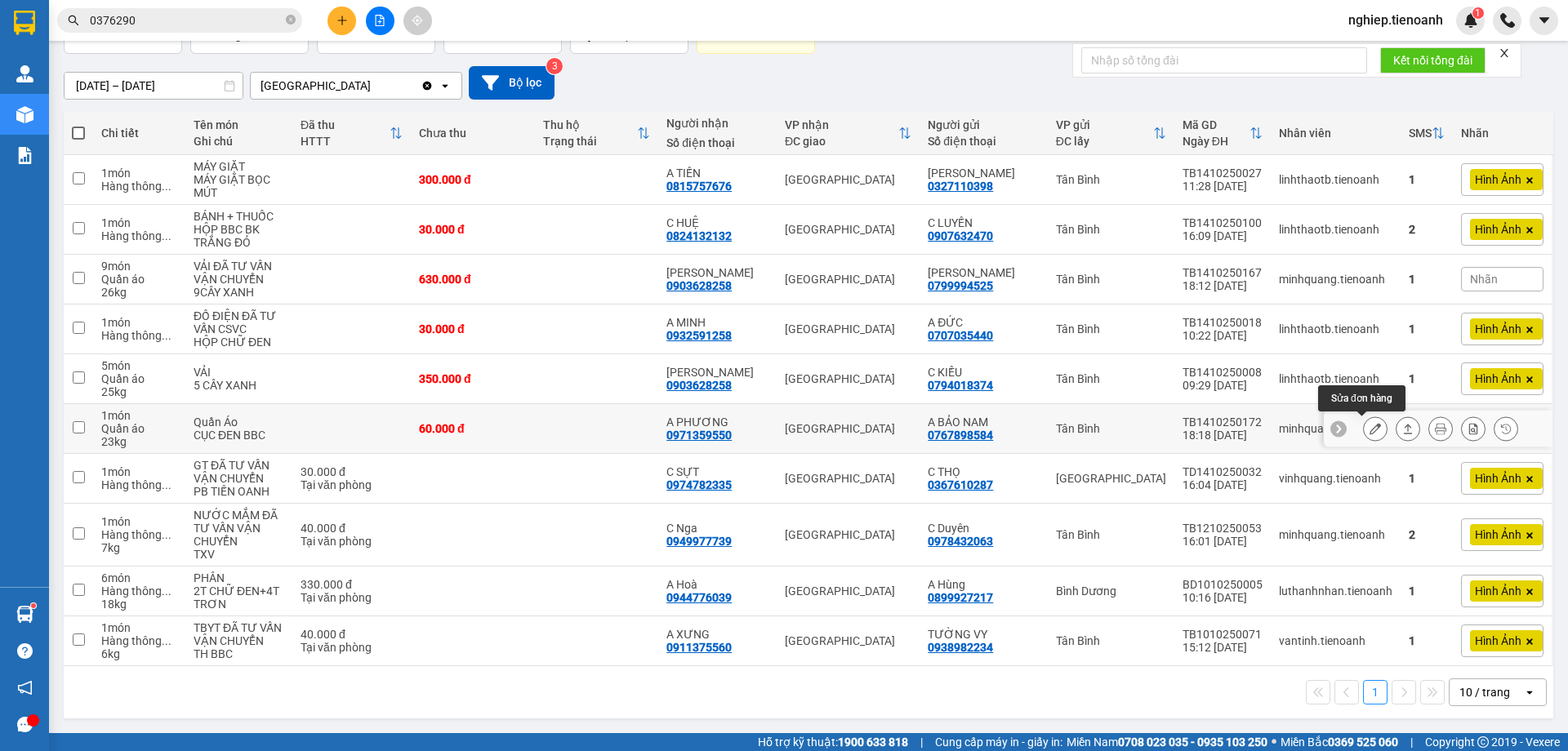
click at [1367, 432] on button at bounding box center [1374, 429] width 23 height 29
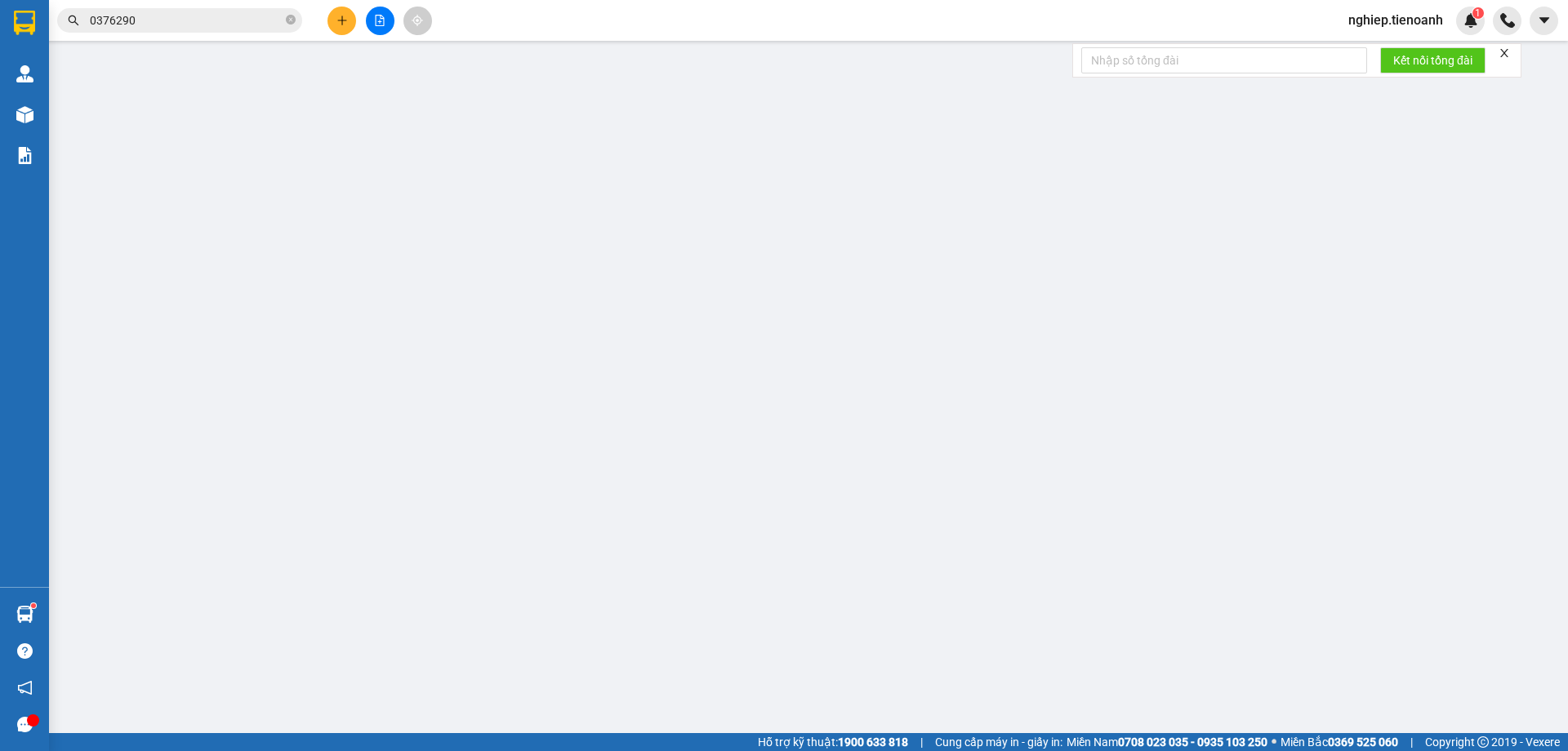
type input "0971359550"
type input "A PHƯƠNG"
type input "0767898584"
type input "A BẢO NAM"
type input "046089000244"
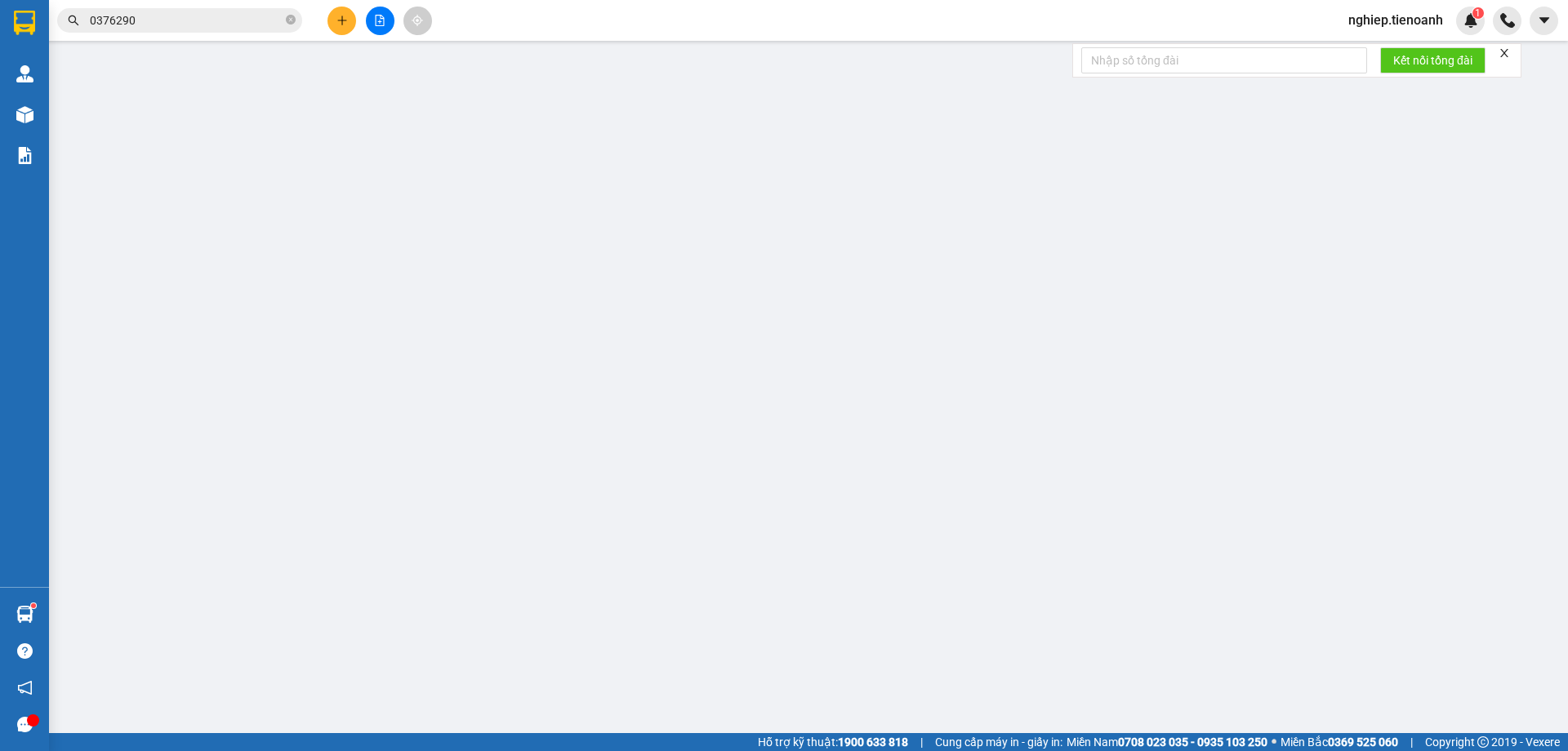
type input "0"
type input "60.000"
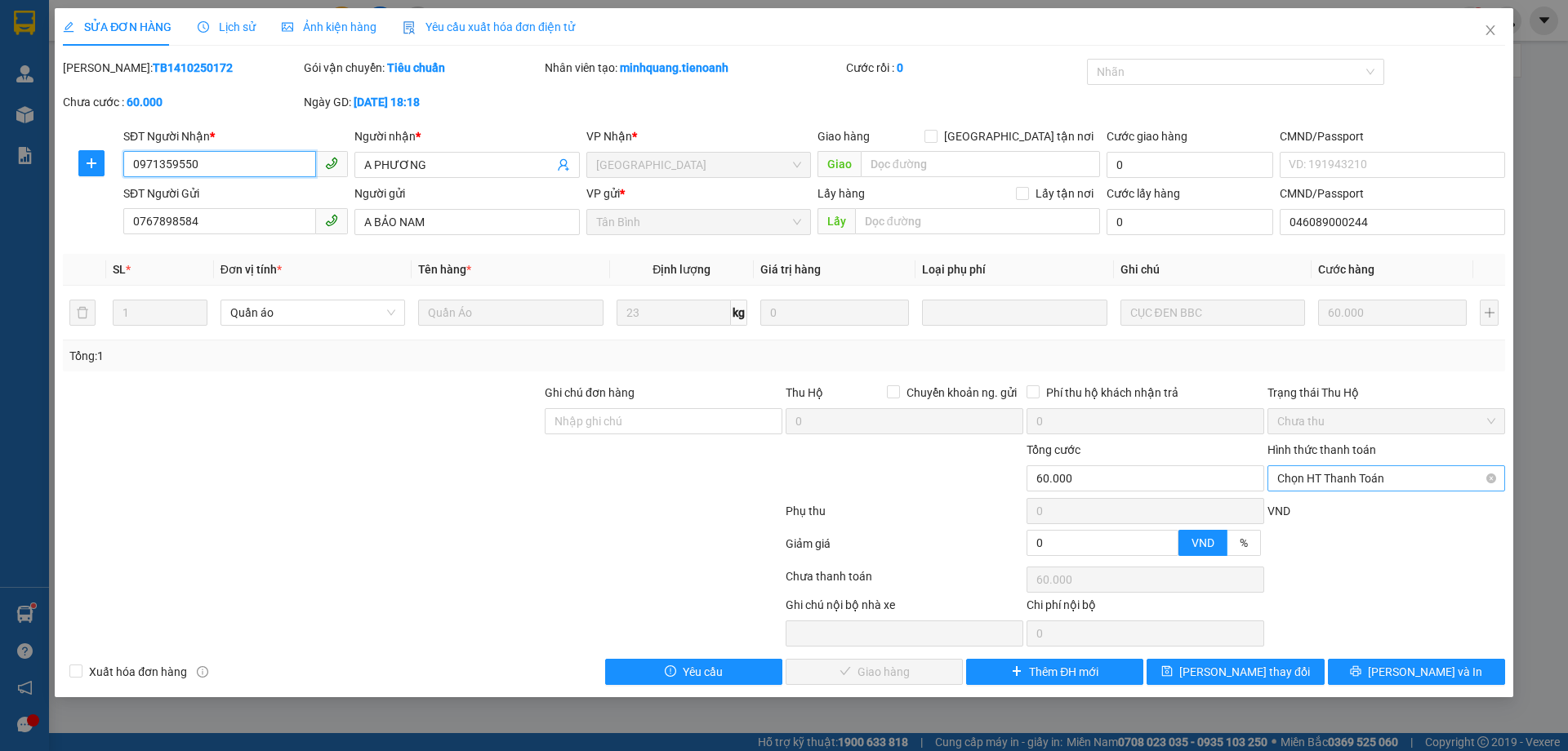
click at [1323, 478] on span "Chọn HT Thanh Toán" at bounding box center [1385, 478] width 218 height 25
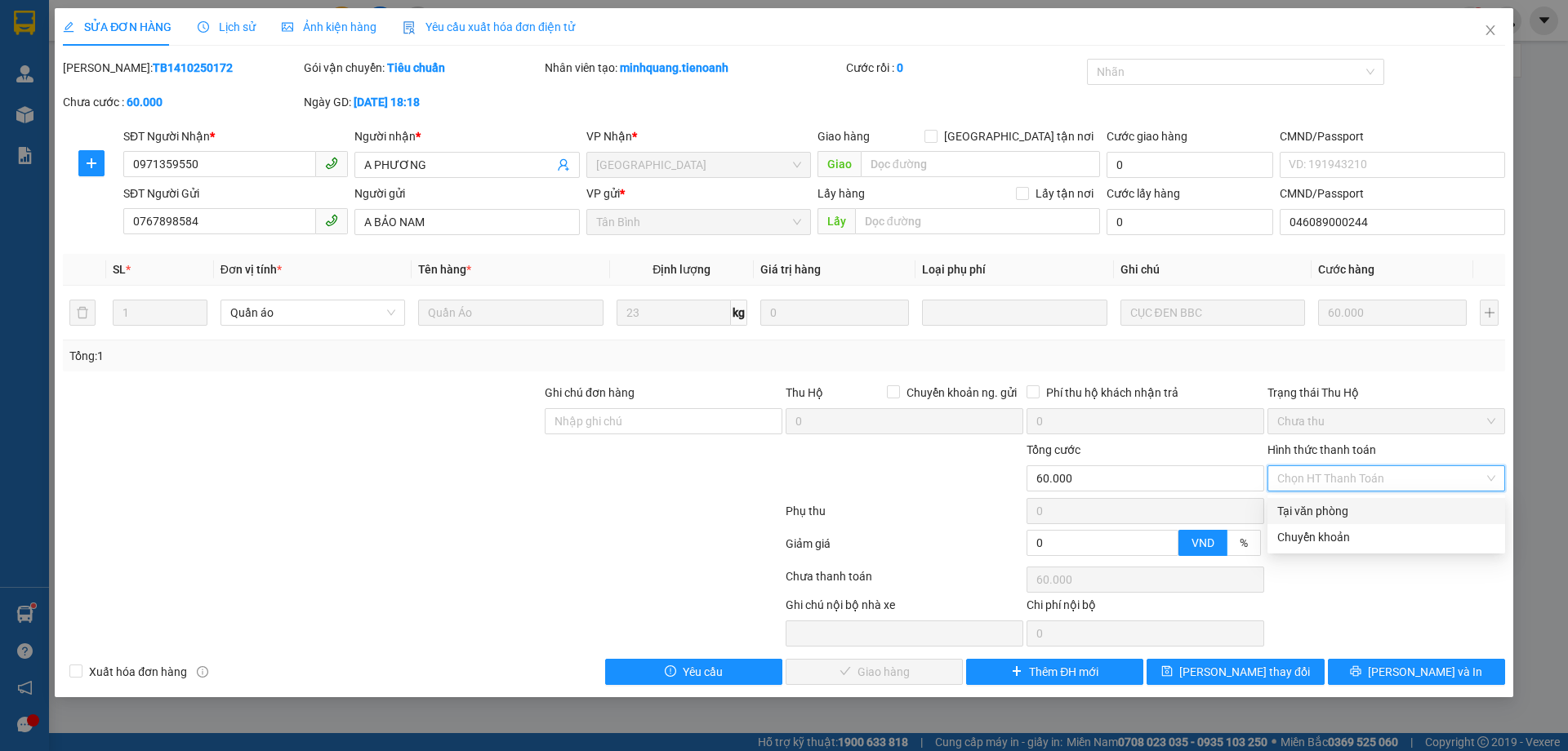
click at [1314, 511] on div "Tại văn phòng" at bounding box center [1385, 511] width 218 height 18
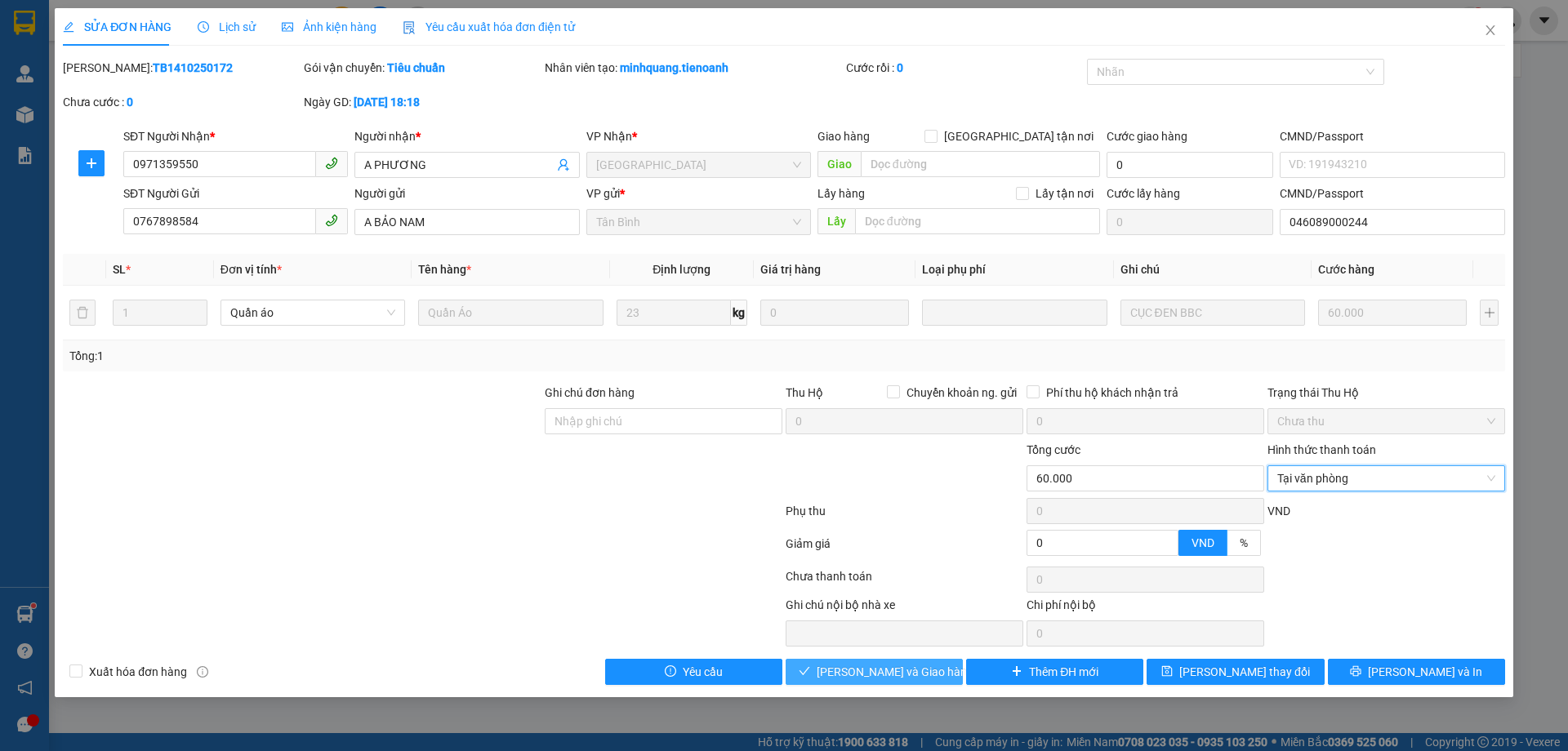
click at [880, 675] on span "[PERSON_NAME] và Giao hàng" at bounding box center [894, 671] width 157 height 18
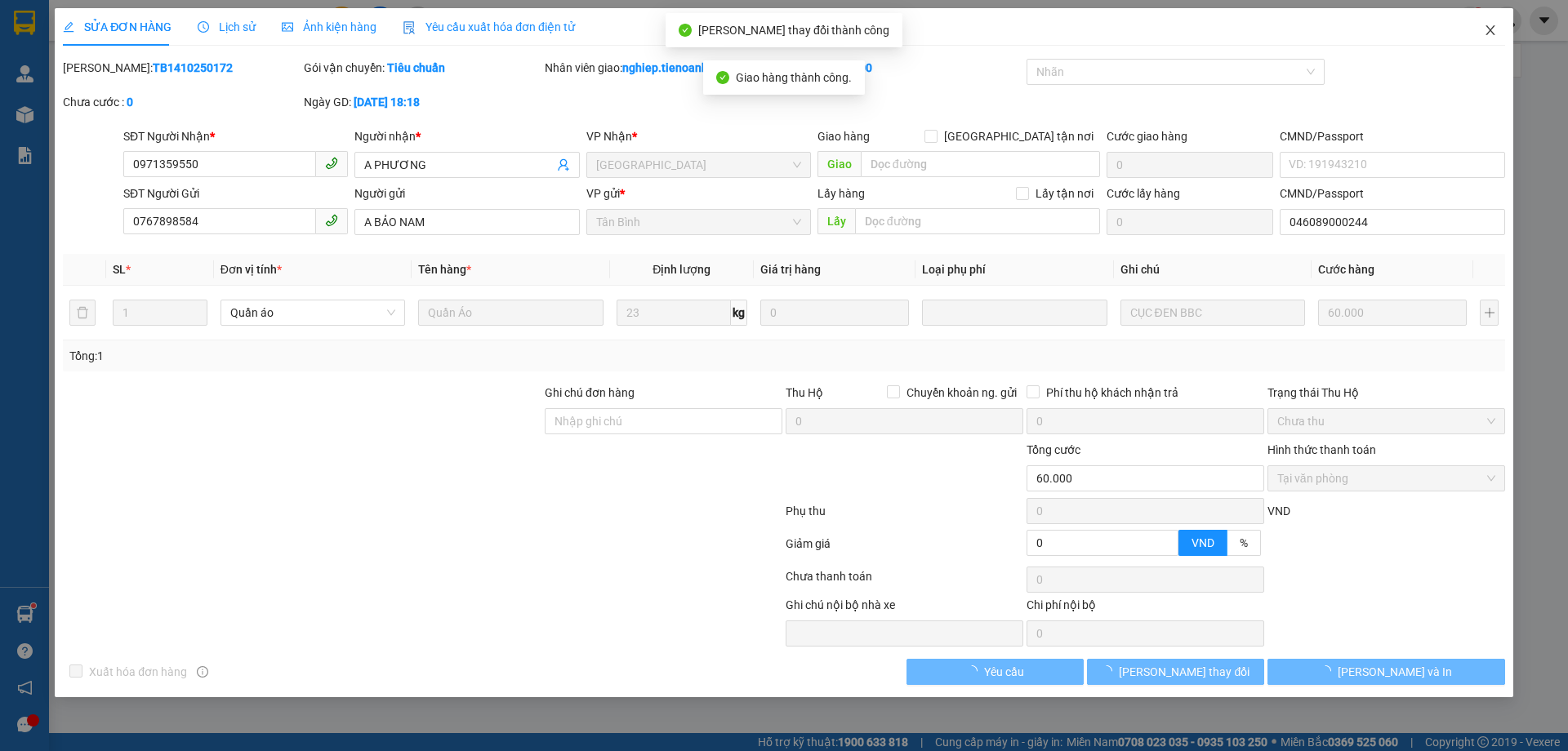
click at [1483, 29] on icon "close" at bounding box center [1489, 30] width 13 height 13
click at [1483, 29] on div "nghiep.tienoanh 1" at bounding box center [1410, 21] width 149 height 29
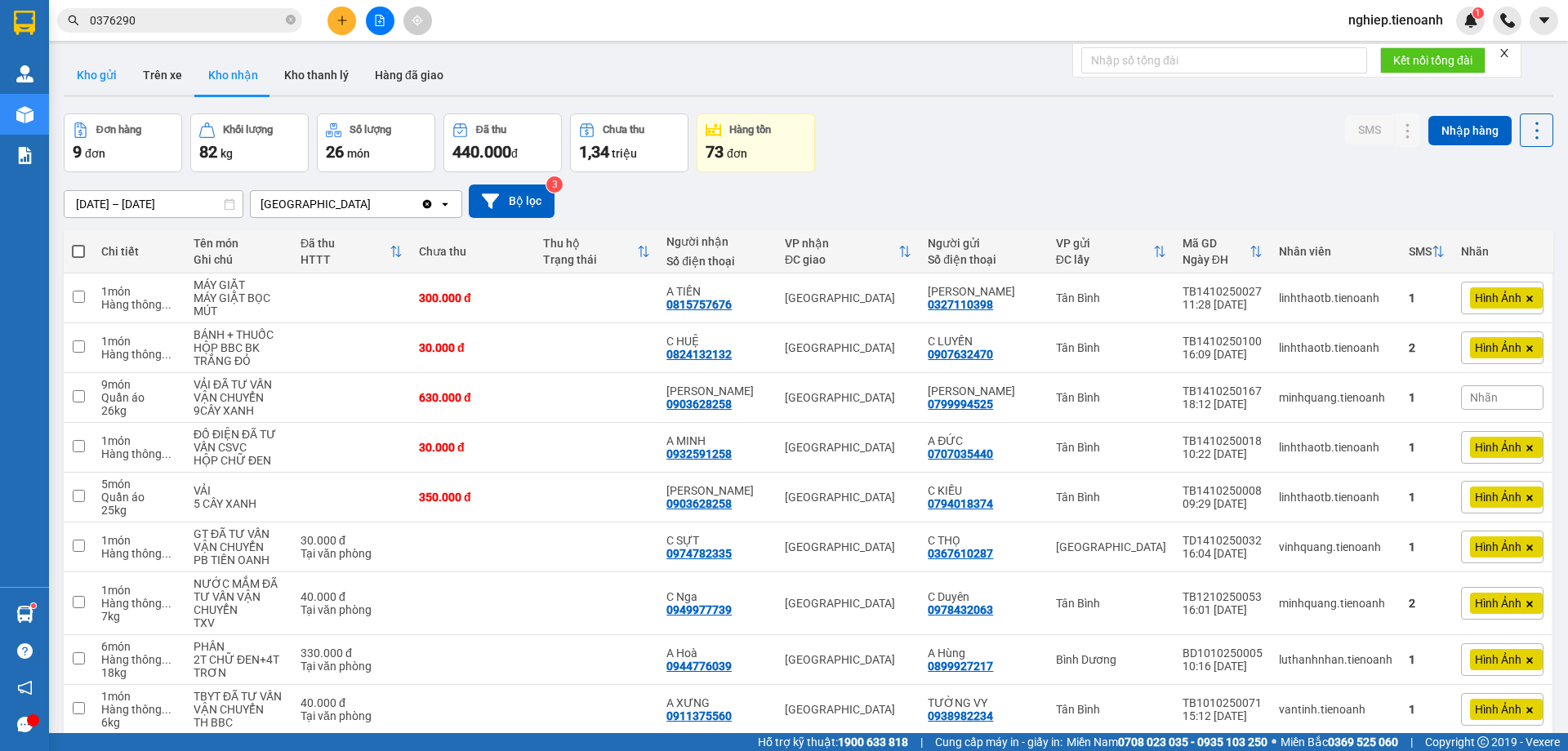
click at [104, 79] on button "Kho gửi" at bounding box center [97, 75] width 66 height 39
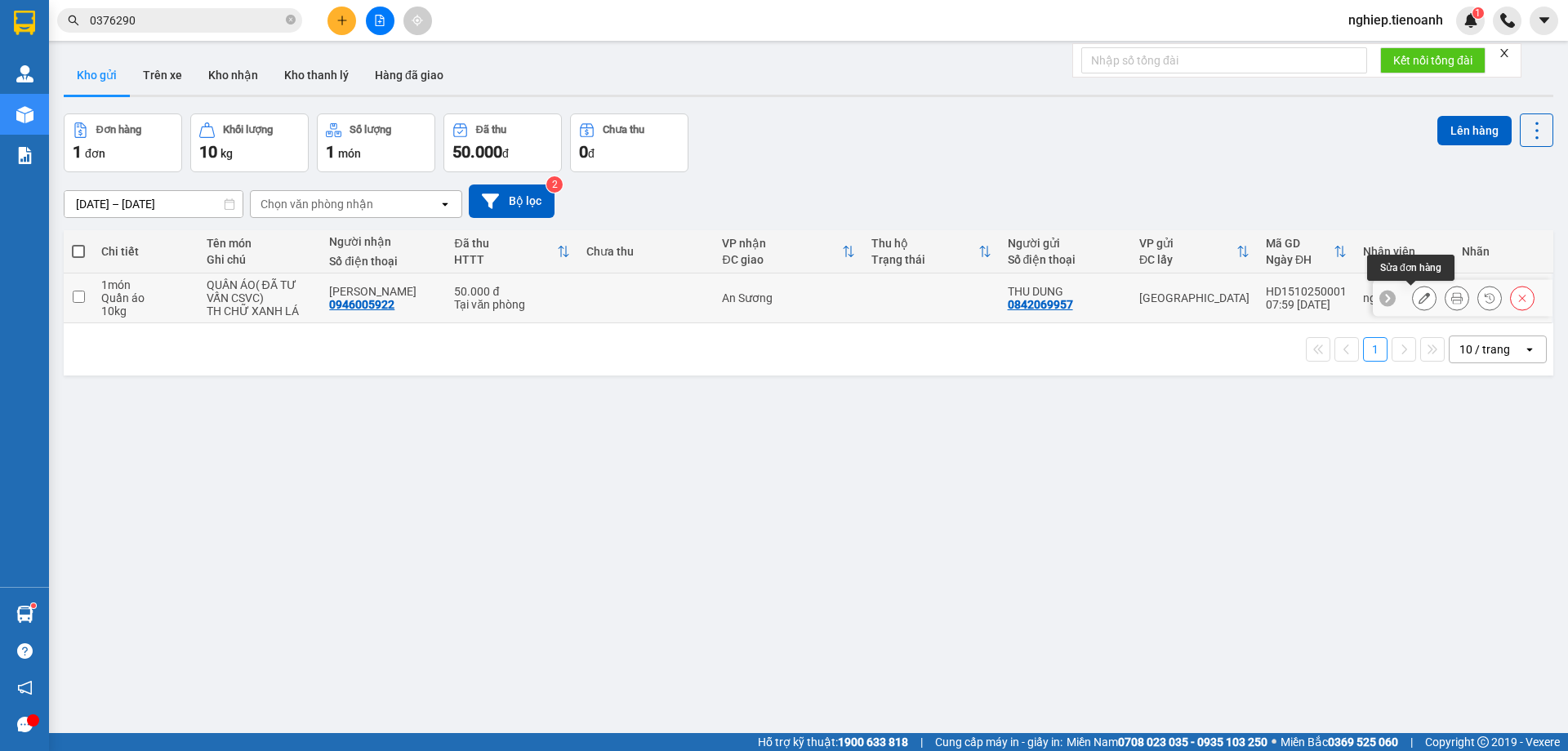
click at [1419, 299] on icon at bounding box center [1424, 297] width 11 height 11
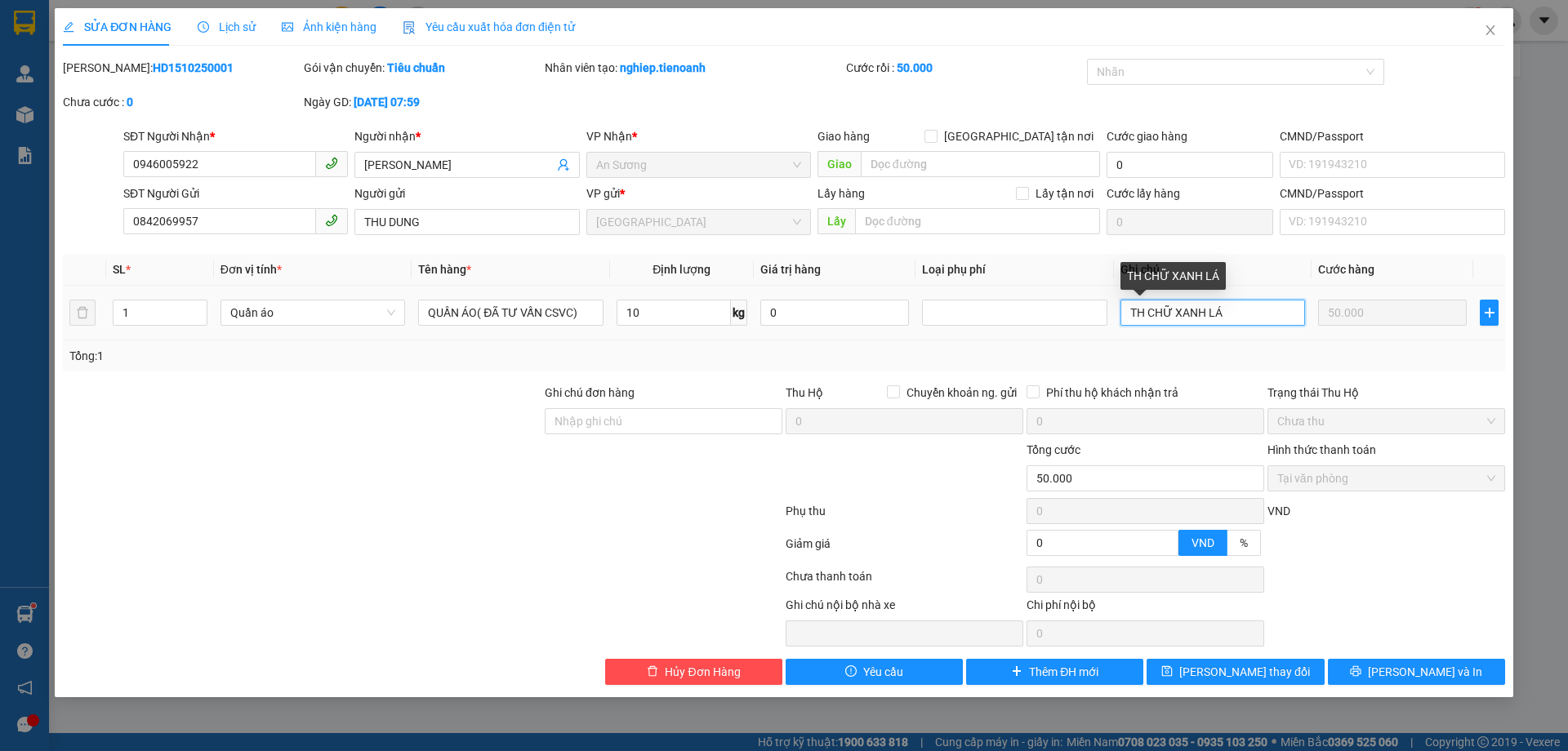
click at [1241, 315] on input "TH CHỮ XANH LÁ" at bounding box center [1212, 313] width 184 height 26
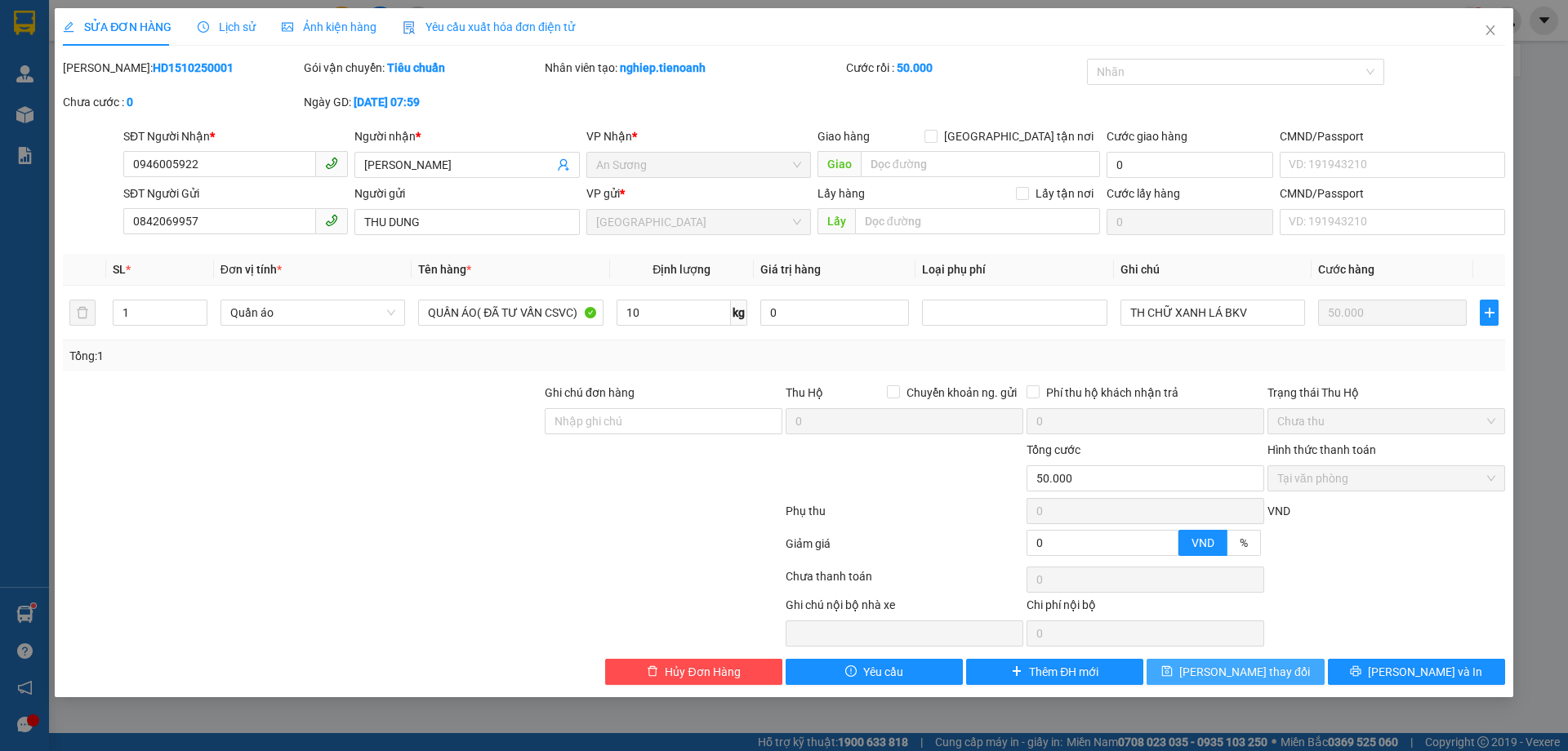
click at [1246, 679] on span "[PERSON_NAME] thay đổi" at bounding box center [1244, 671] width 131 height 18
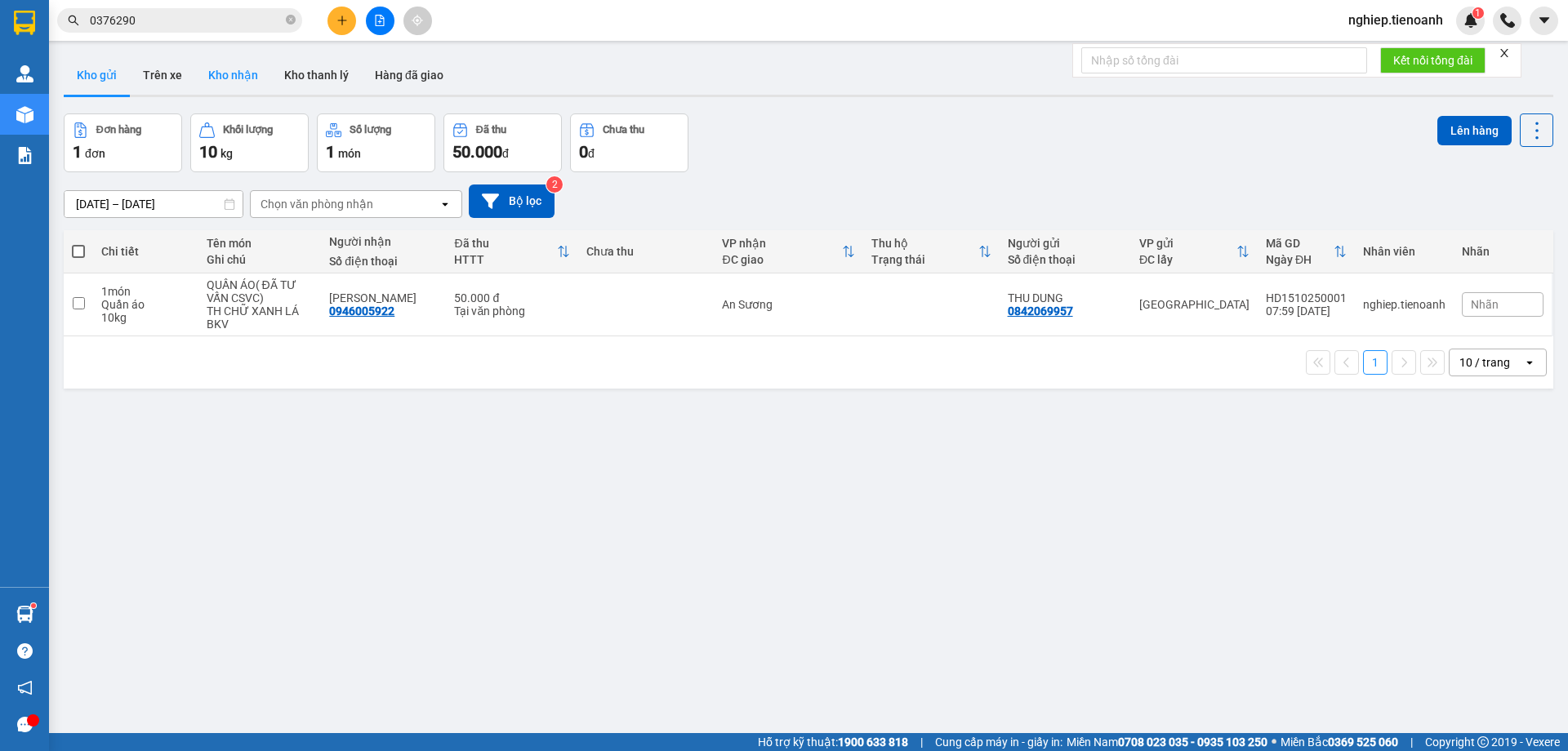
click at [234, 86] on button "Kho nhận" at bounding box center [233, 75] width 76 height 39
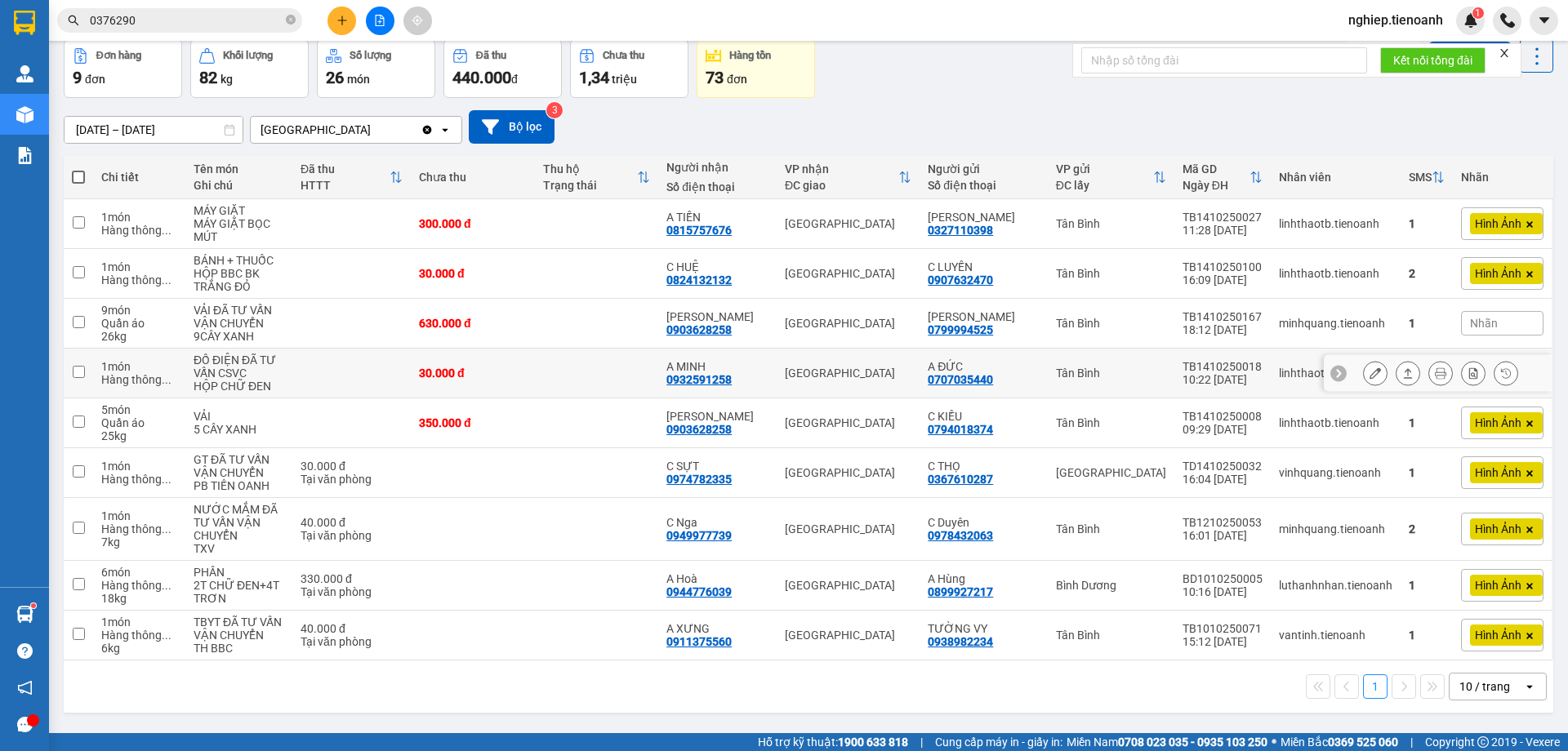
scroll to position [75, 0]
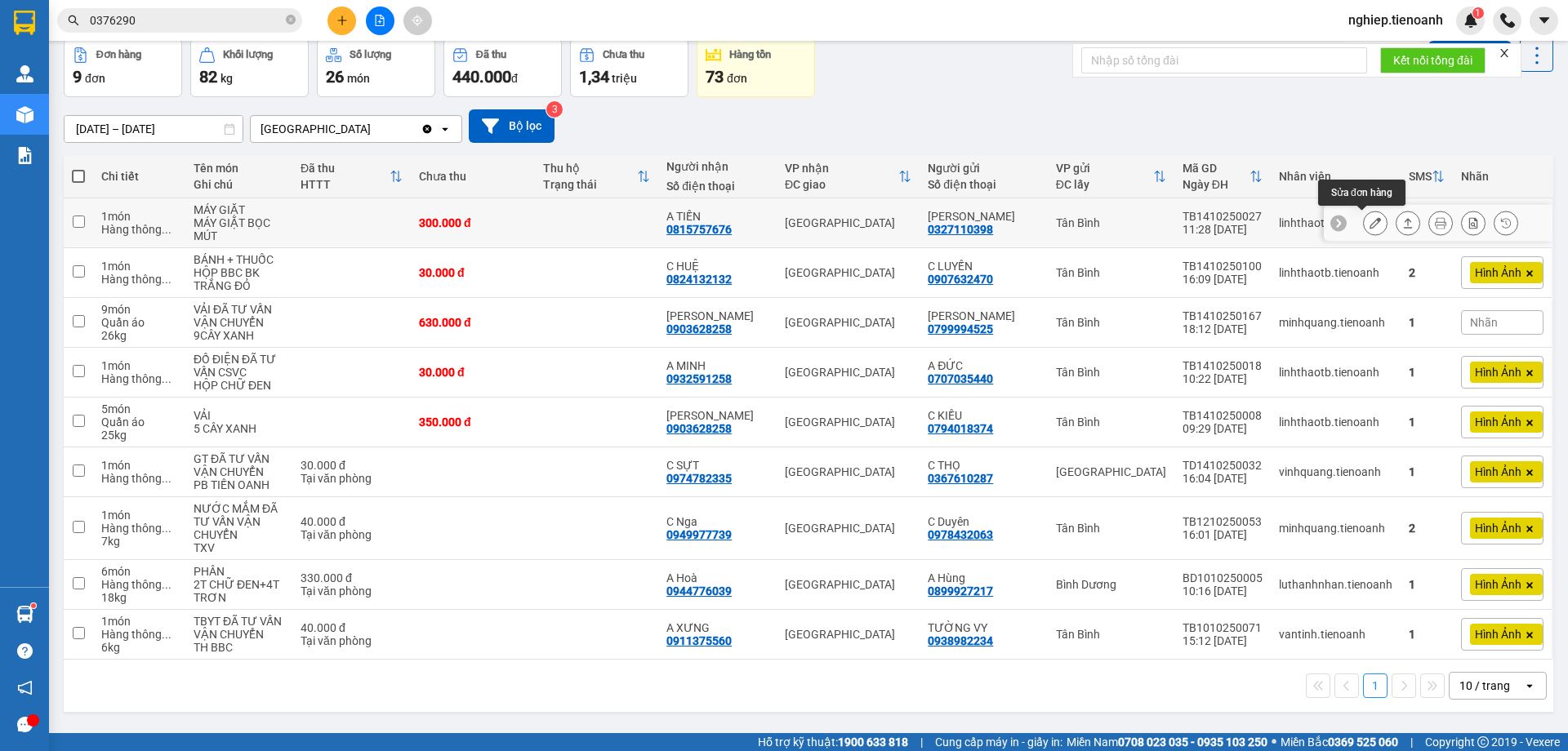
click at [1369, 226] on icon at bounding box center [1374, 223] width 11 height 11
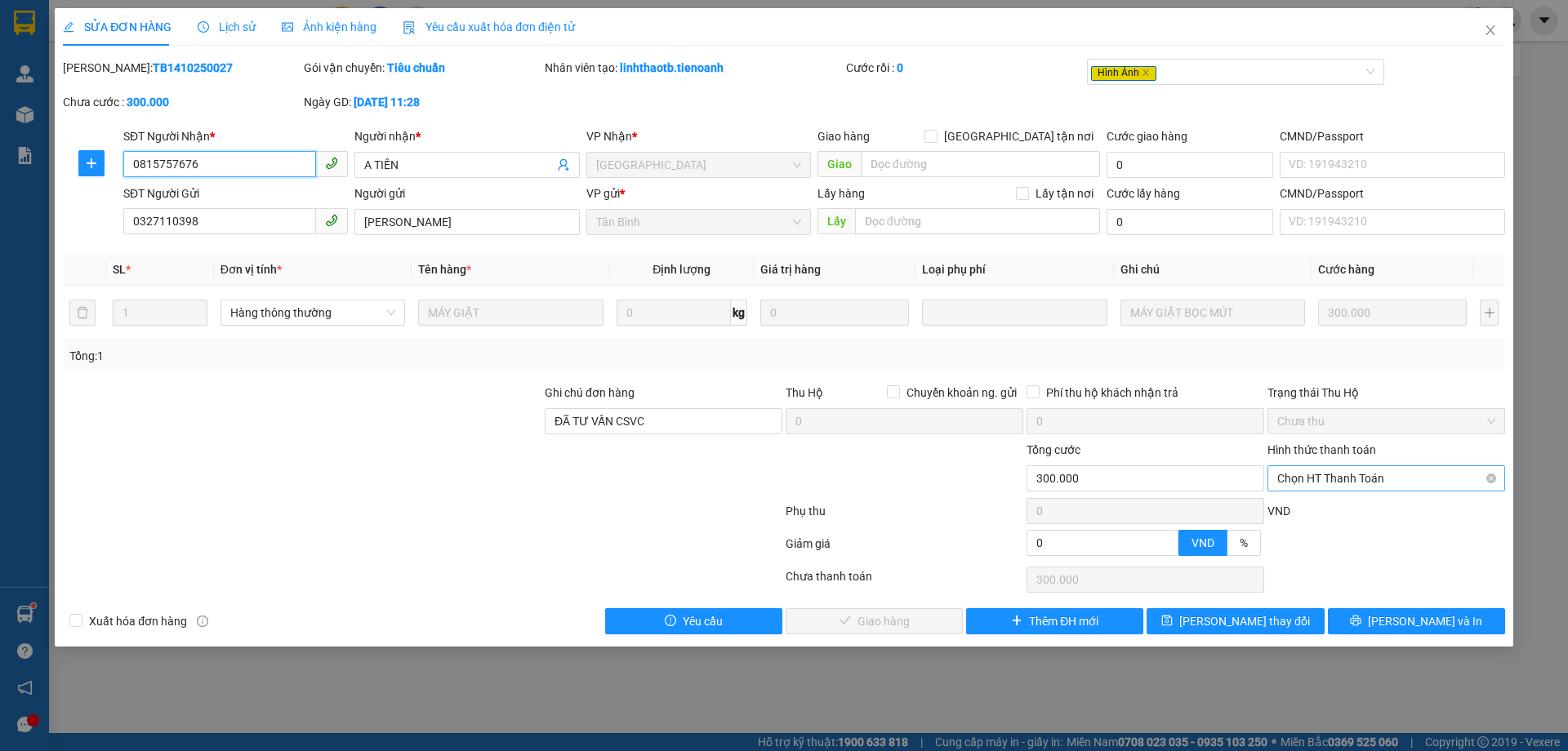
click at [1425, 483] on span "Chọn HT Thanh Toán" at bounding box center [1385, 478] width 218 height 25
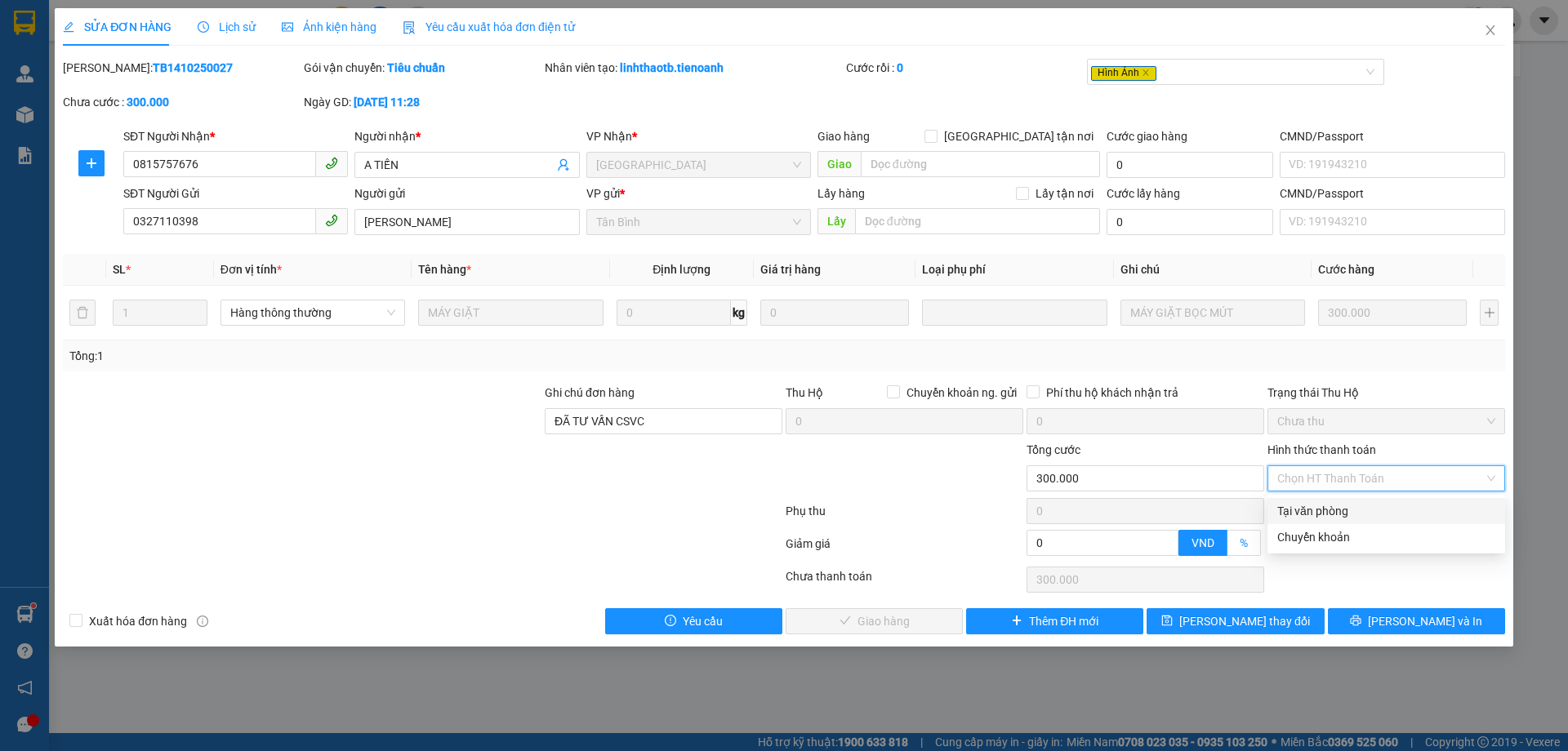
click at [1376, 513] on div "Tại văn phòng" at bounding box center [1385, 511] width 218 height 18
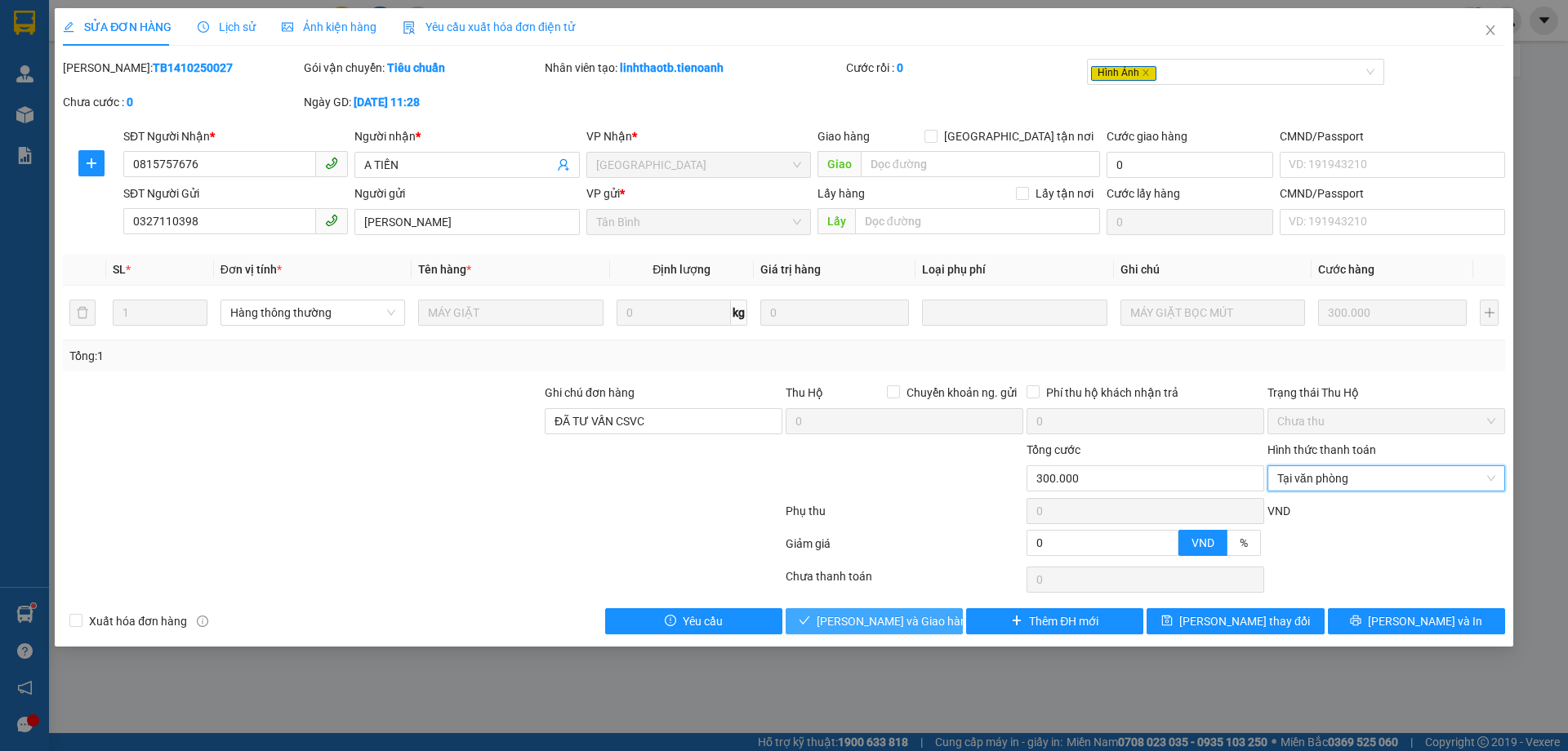
drag, startPoint x: 919, startPoint y: 615, endPoint x: 910, endPoint y: 576, distance: 40.0
click at [918, 615] on span "[PERSON_NAME] và Giao hàng" at bounding box center [894, 621] width 157 height 18
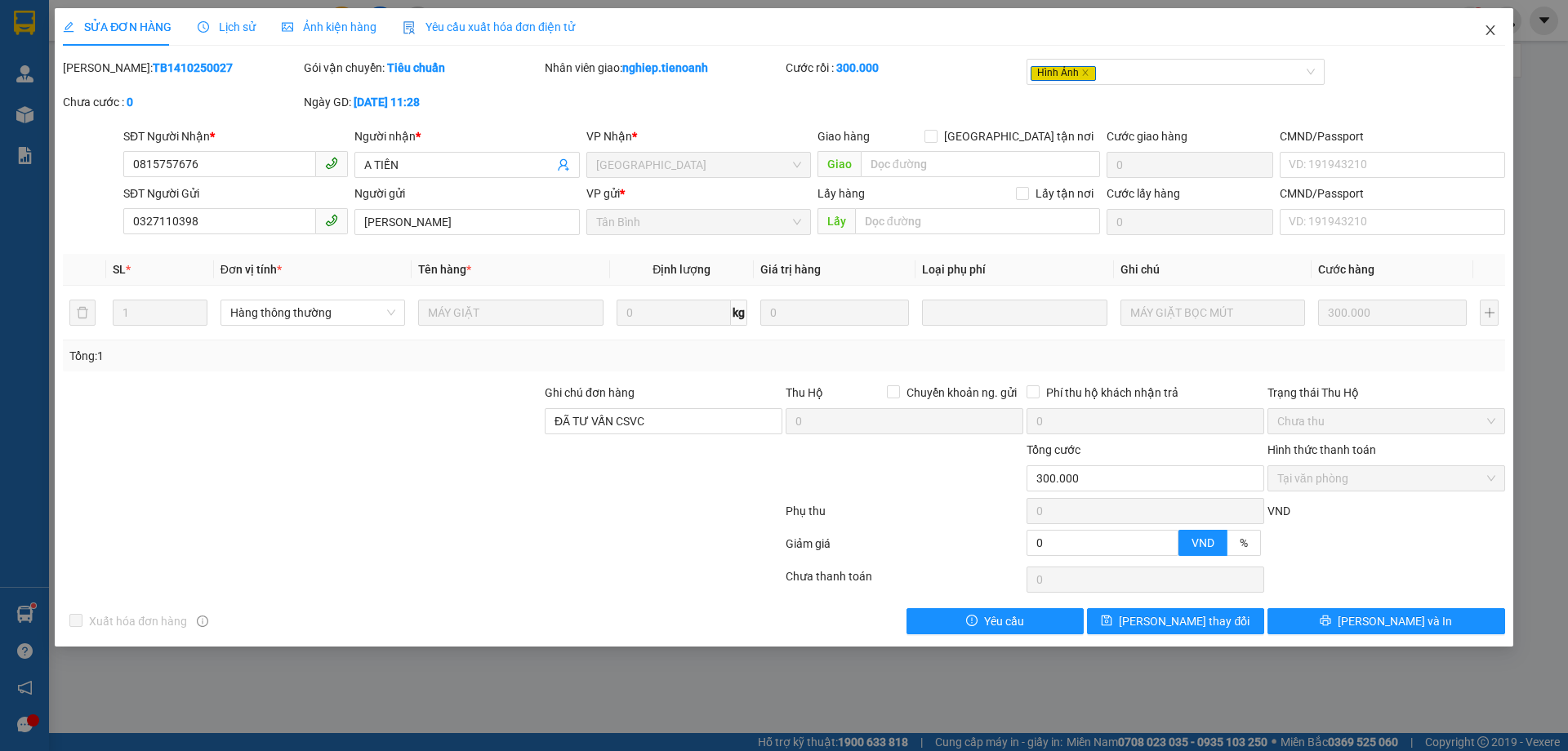
click at [1489, 31] on icon "close" at bounding box center [1489, 31] width 9 height 10
click at [1489, 31] on div "nghiep.tienoanh 1" at bounding box center [1452, 21] width 233 height 29
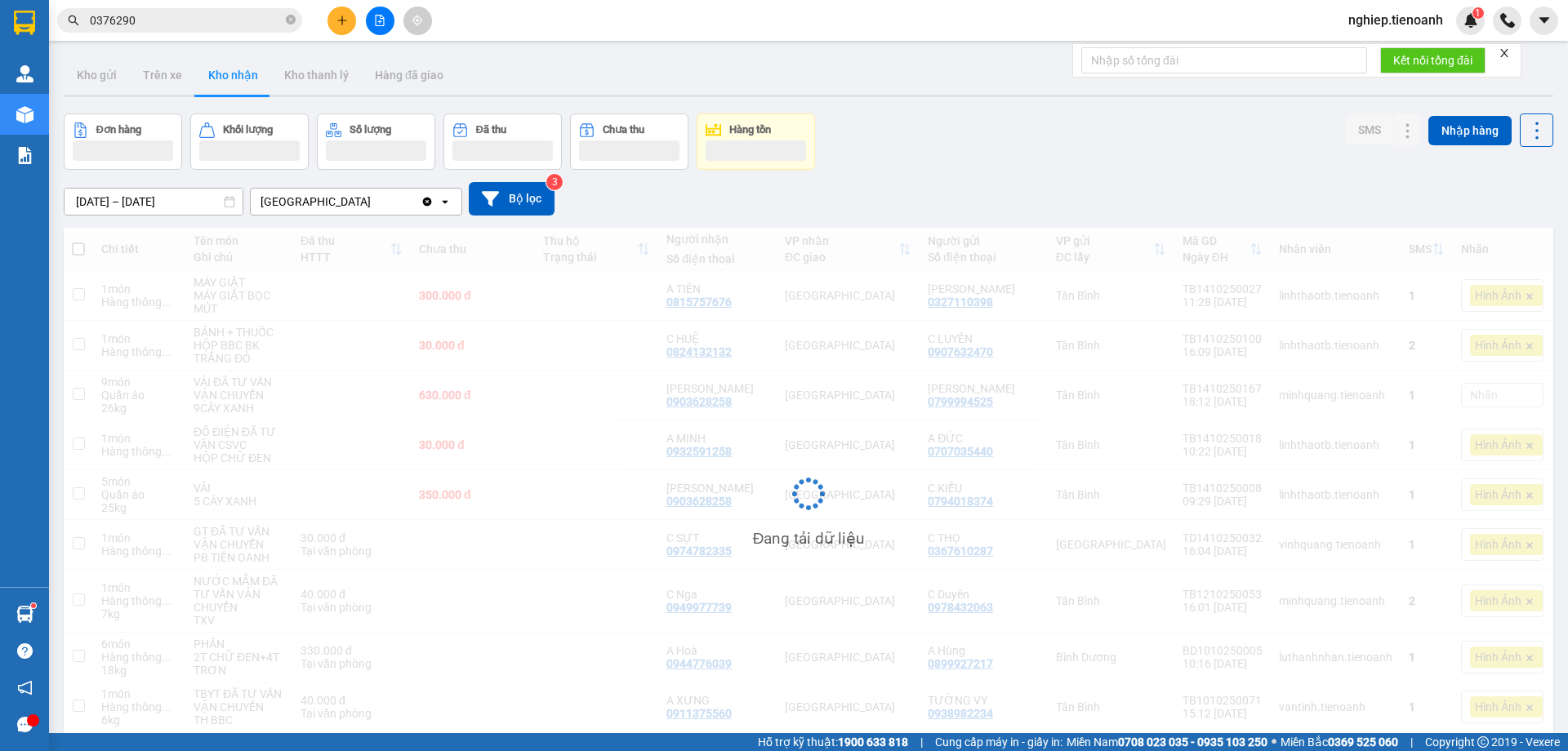
click at [210, 15] on input "0376290" at bounding box center [186, 20] width 193 height 18
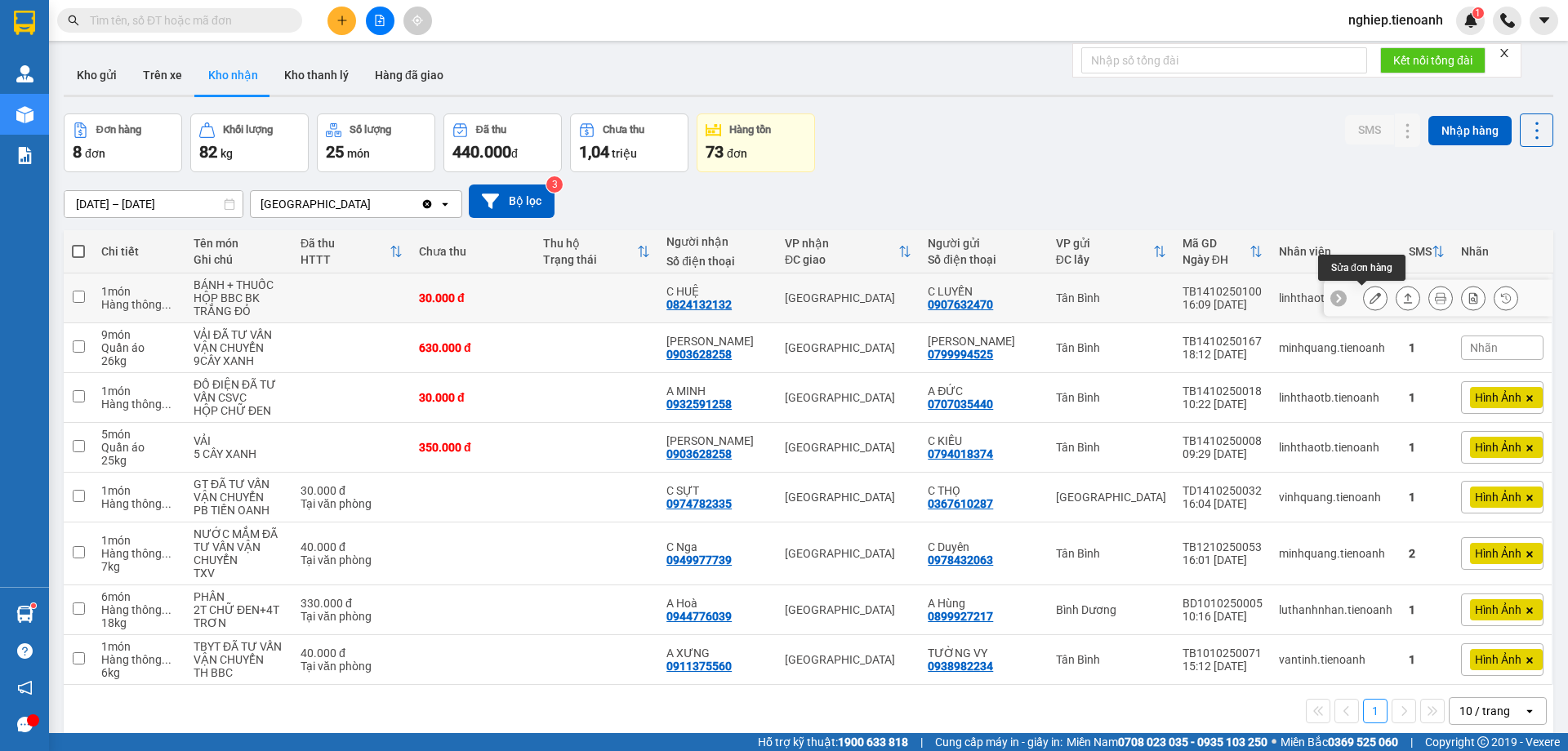
click at [1363, 306] on button at bounding box center [1374, 298] width 23 height 29
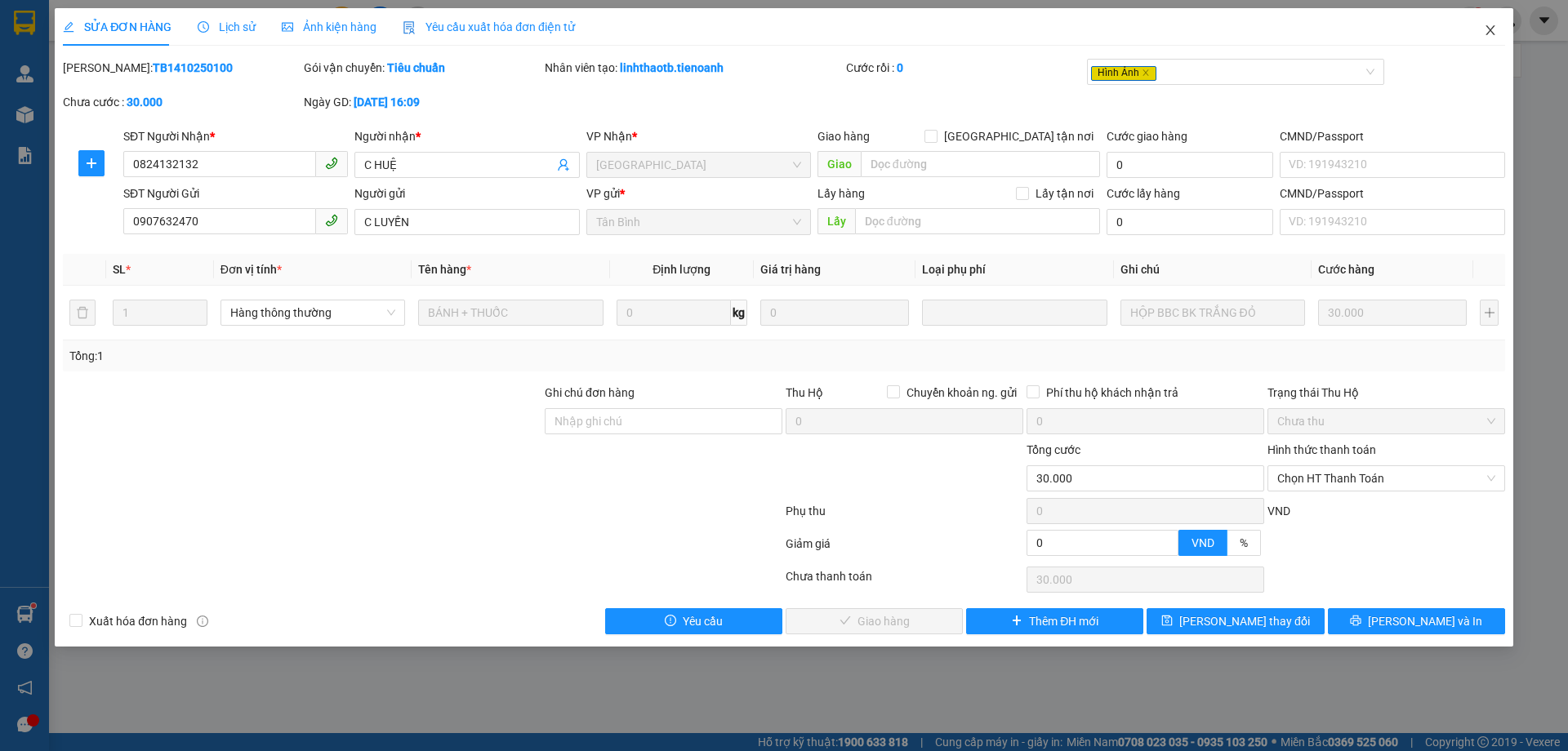
click at [1486, 26] on icon "close" at bounding box center [1489, 30] width 13 height 13
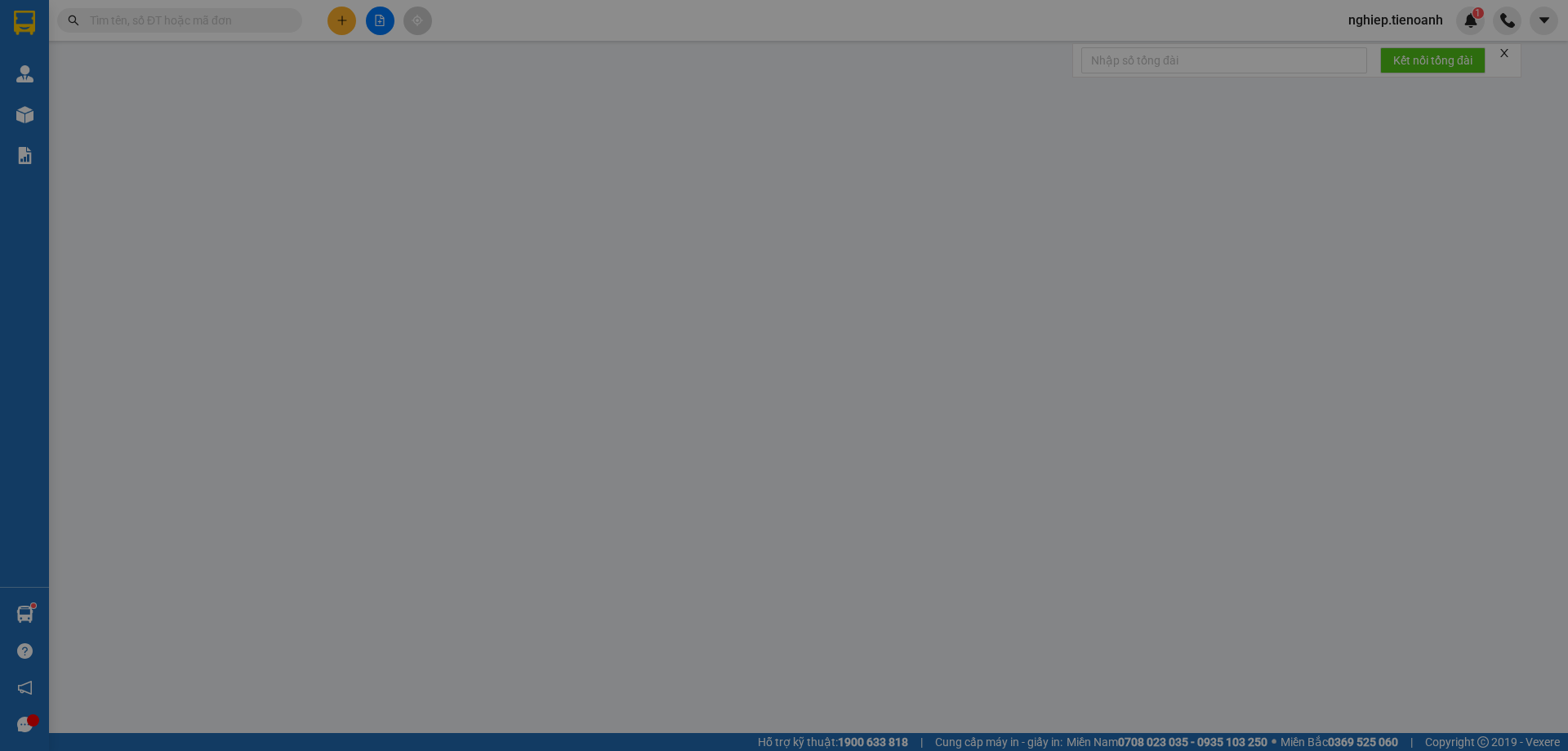
type input "0903628258"
type input "[PERSON_NAME]"
type input "0799994525"
type input "[PERSON_NAME]"
type input "0"
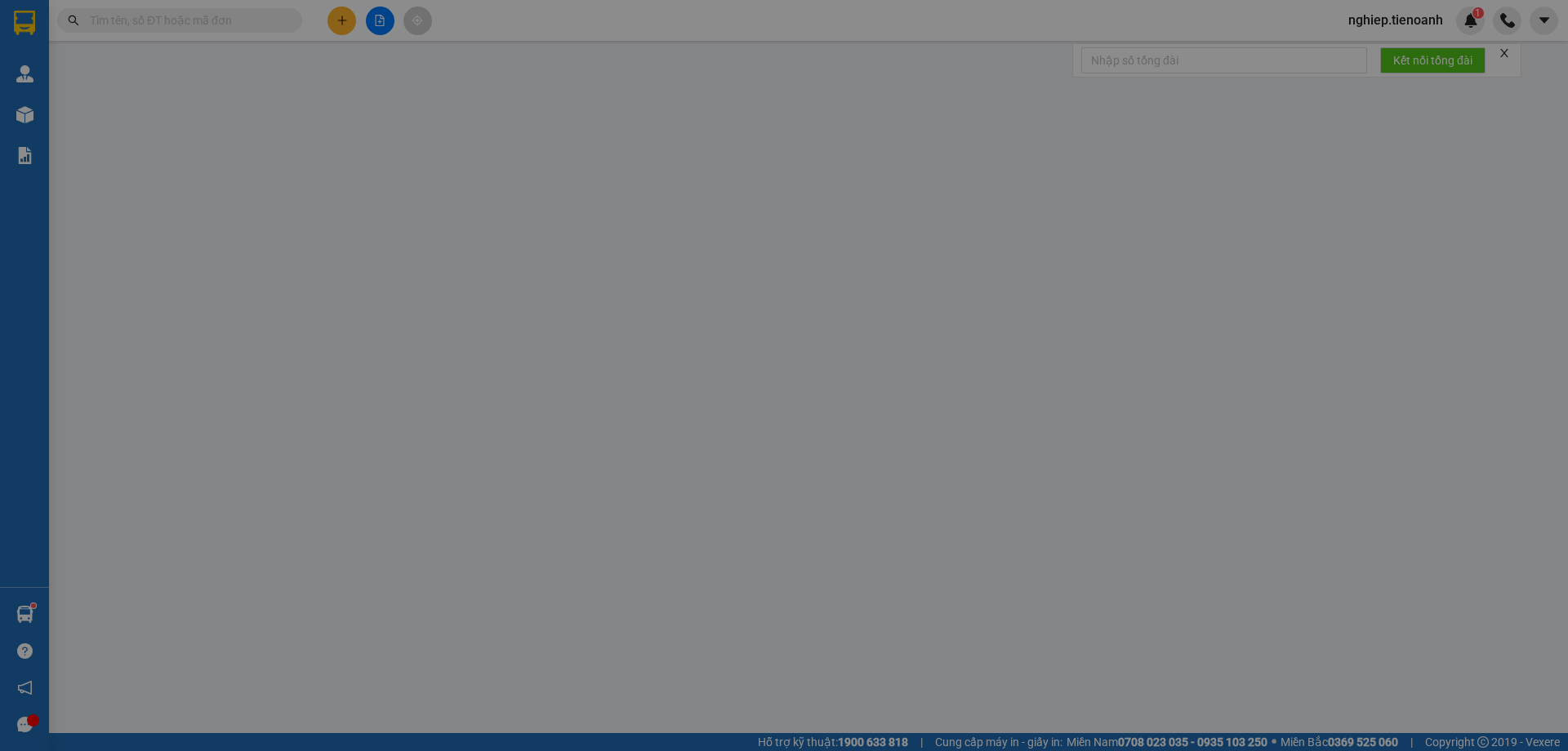
type input "630.000"
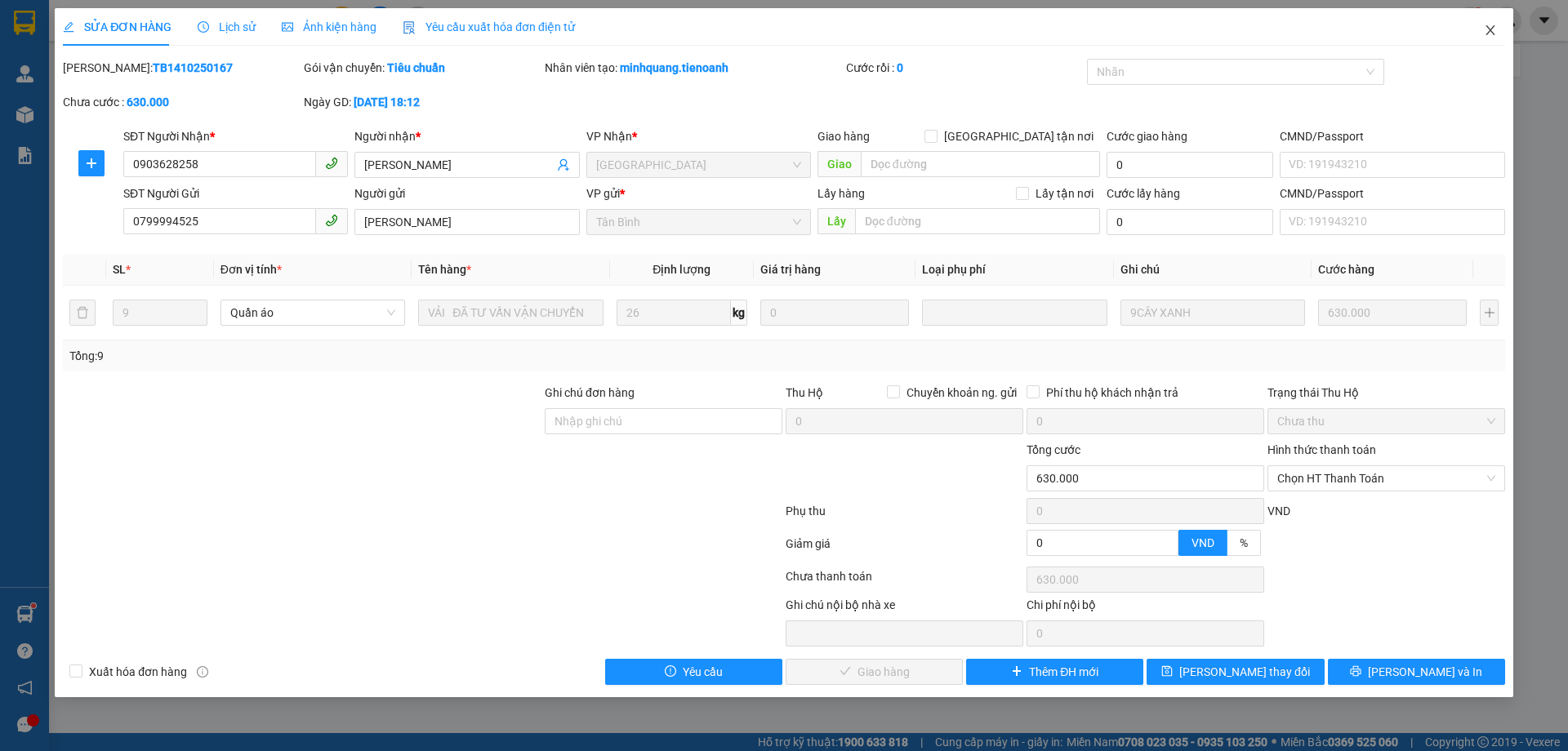
click at [1485, 28] on icon "close" at bounding box center [1489, 30] width 13 height 13
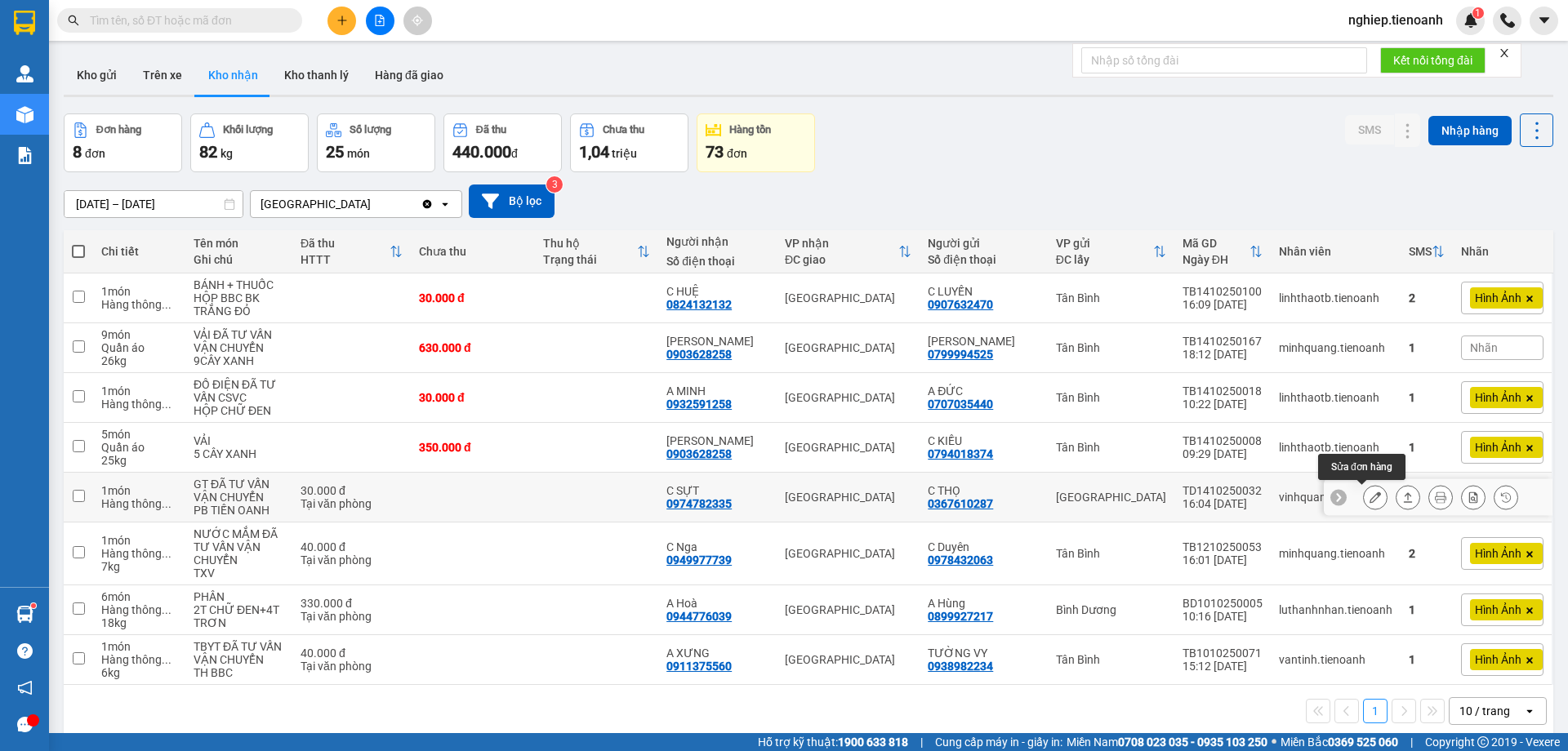
click at [1369, 500] on icon at bounding box center [1374, 497] width 11 height 11
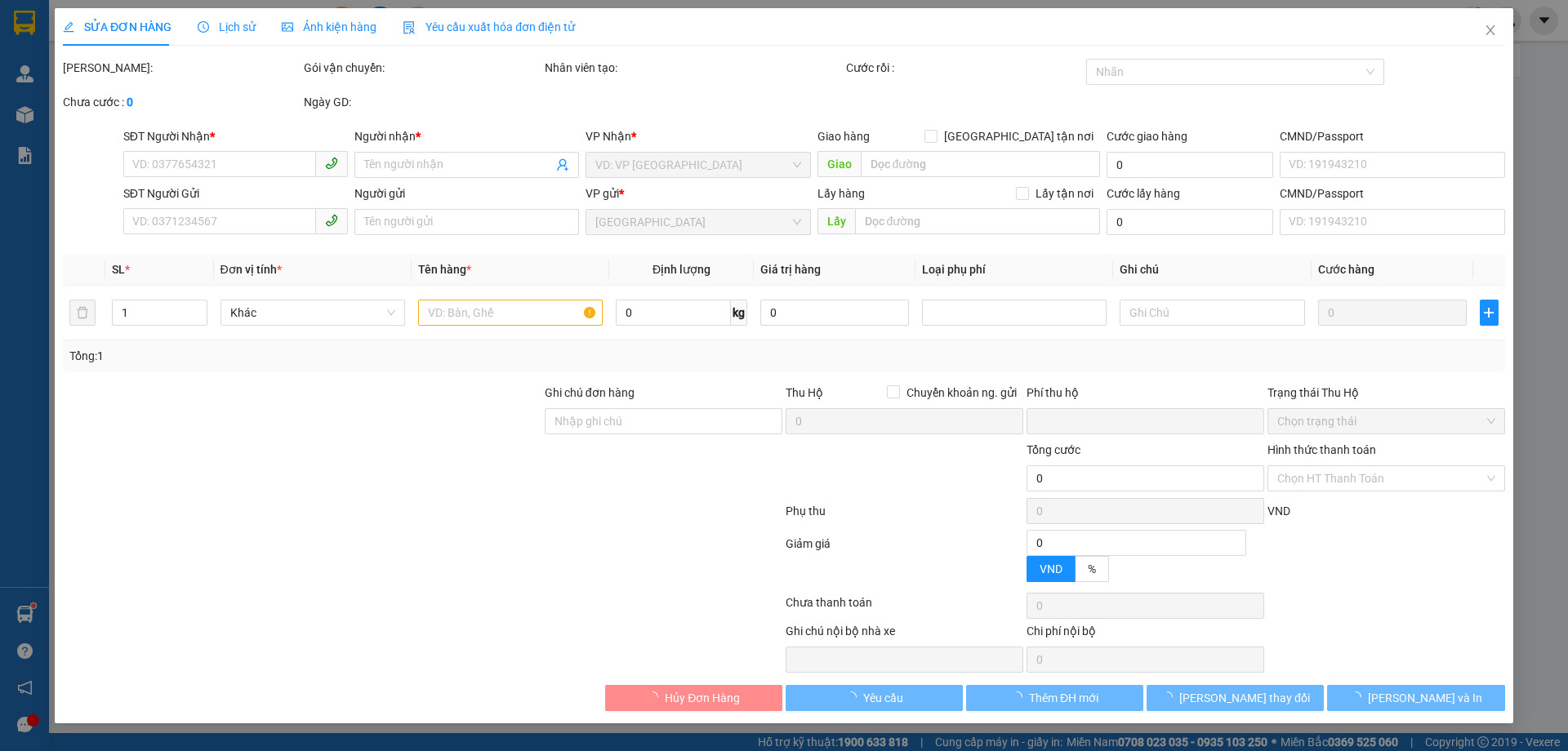
type input "0974782335"
type input "C SỰT"
type input "0367610287"
type input "C THỌ"
type input "0"
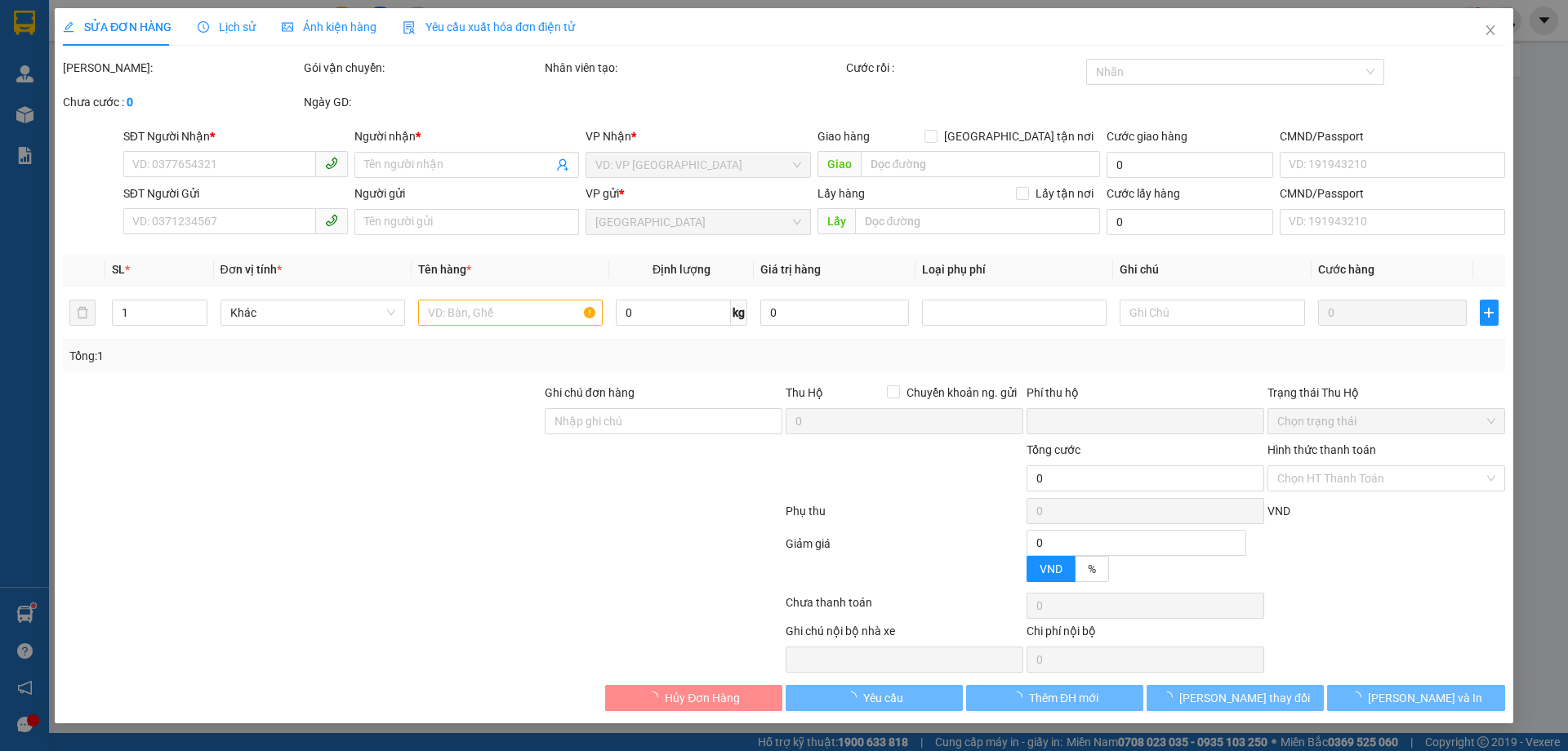
type input "30.000"
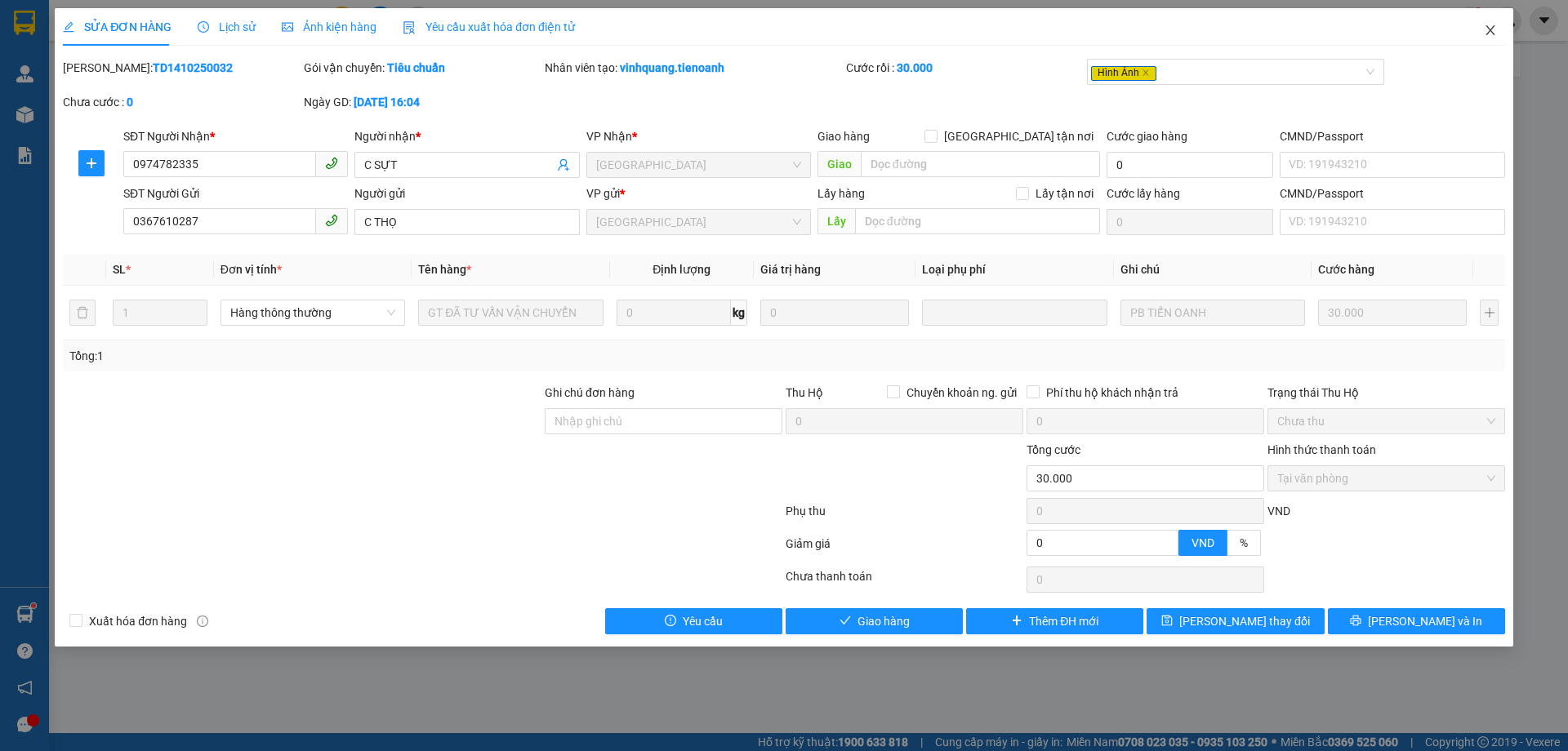
click at [1495, 33] on icon "close" at bounding box center [1489, 30] width 13 height 13
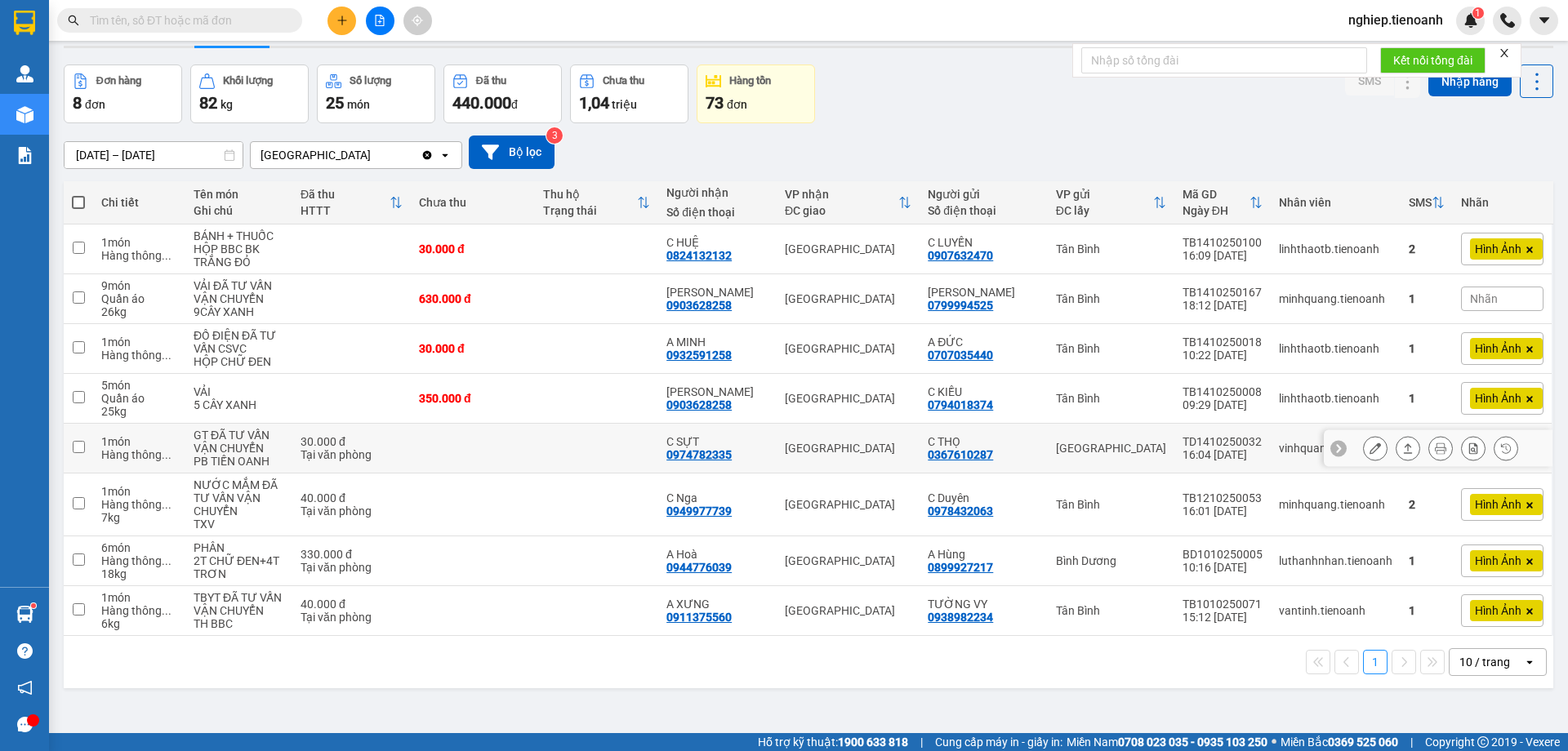
scroll to position [75, 0]
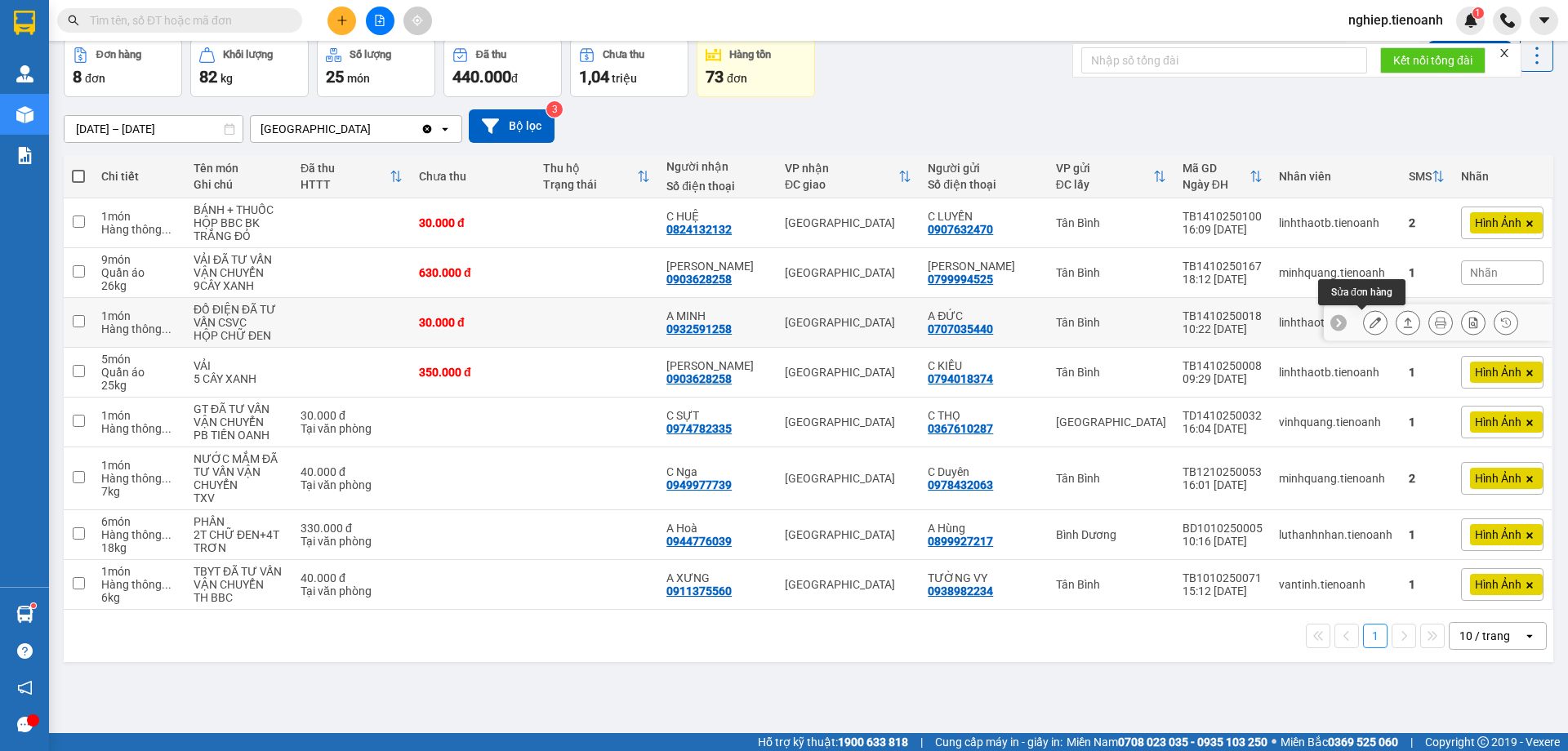
click at [1369, 327] on icon at bounding box center [1374, 322] width 11 height 11
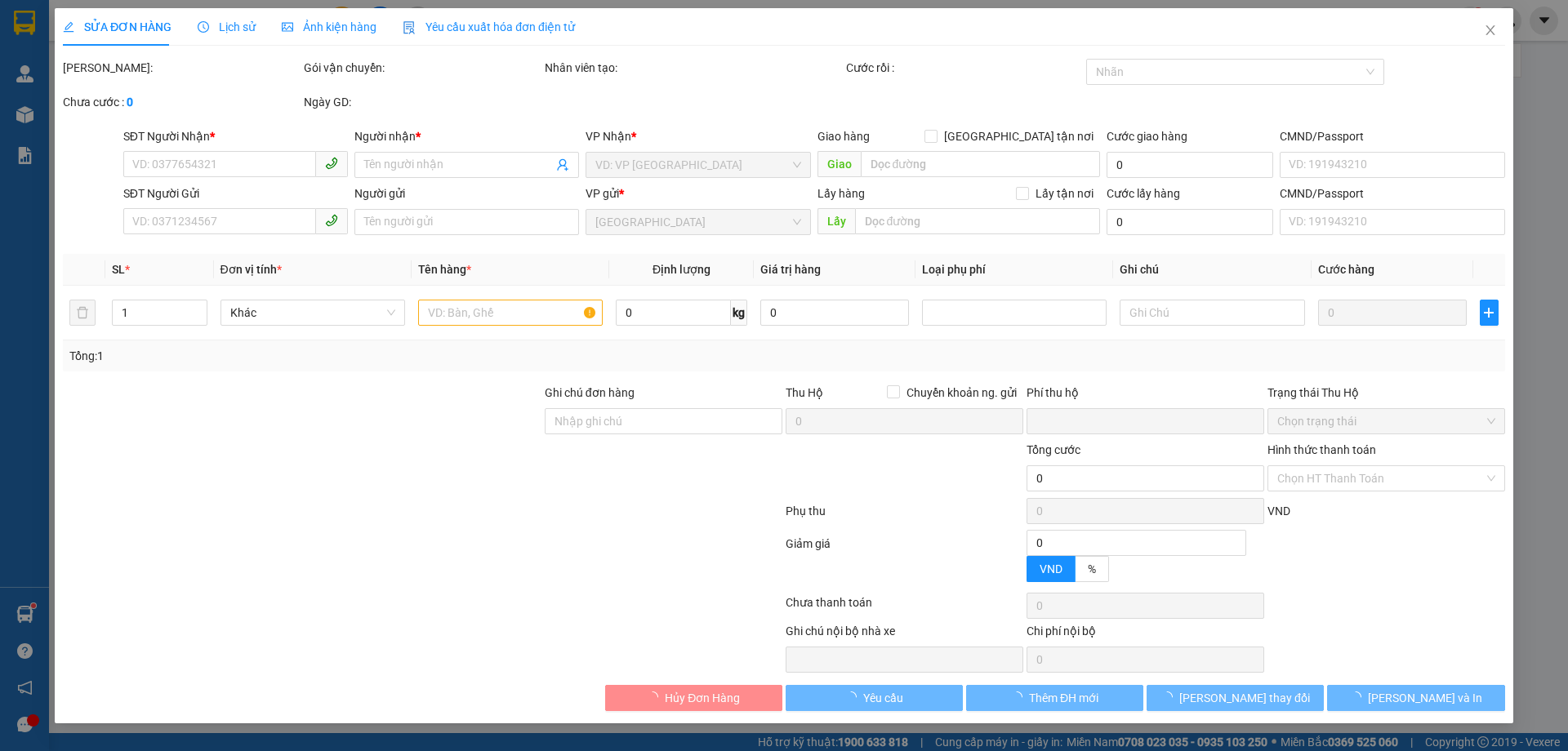
type input "0932591258"
type input "A MINH"
type input "0707035440"
type input "A ĐỨC"
type input "0"
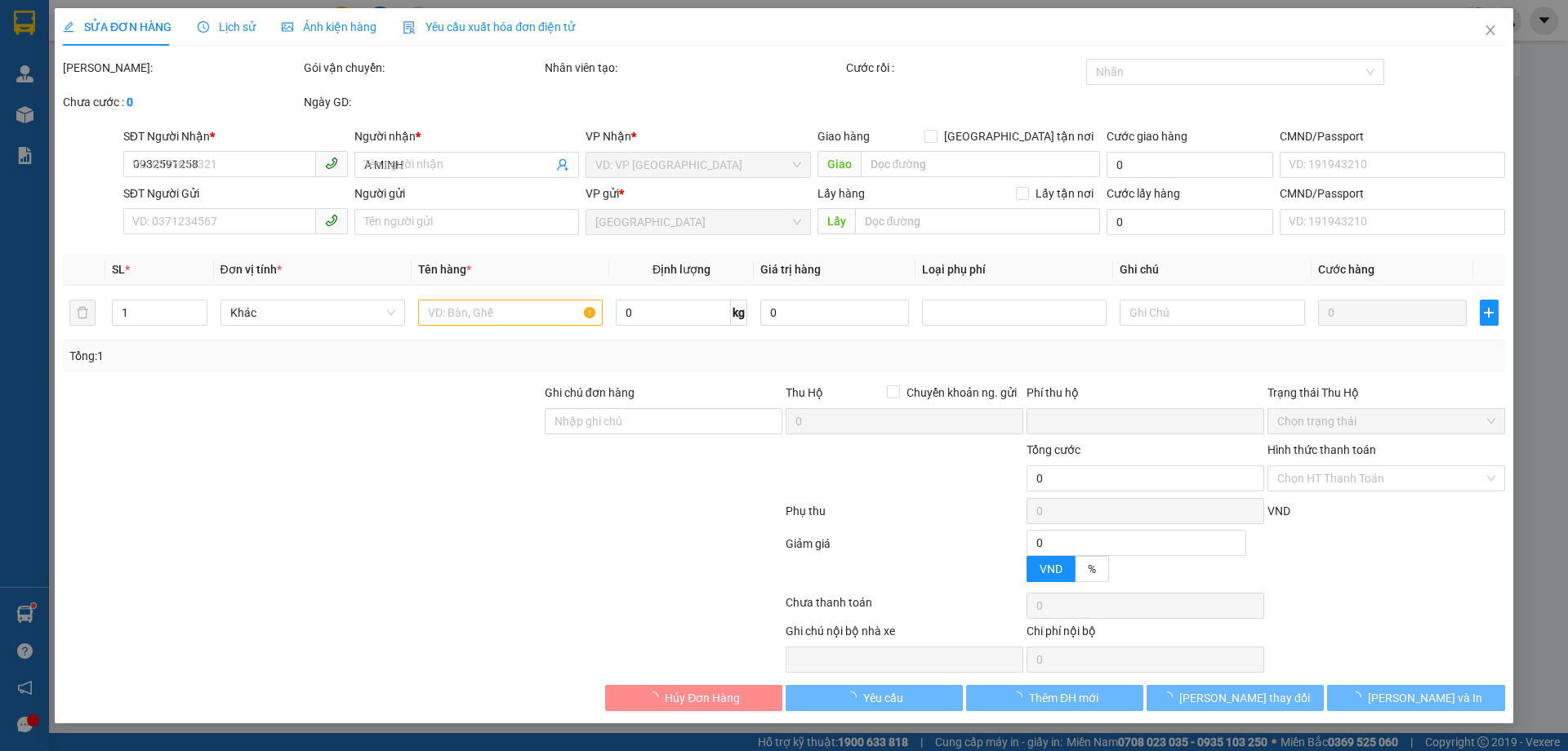
type input "30.000"
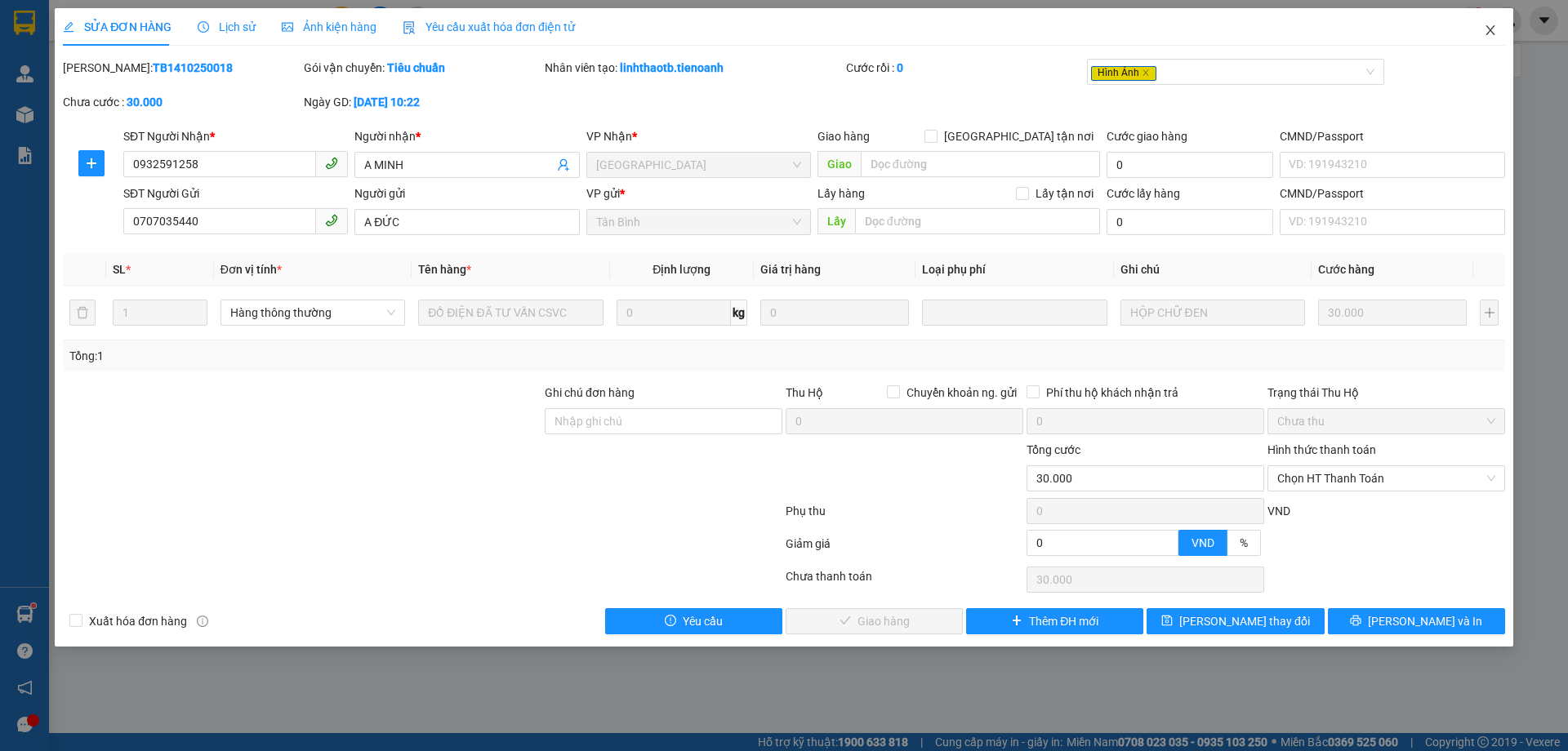
click at [1483, 25] on icon "close" at bounding box center [1489, 30] width 13 height 13
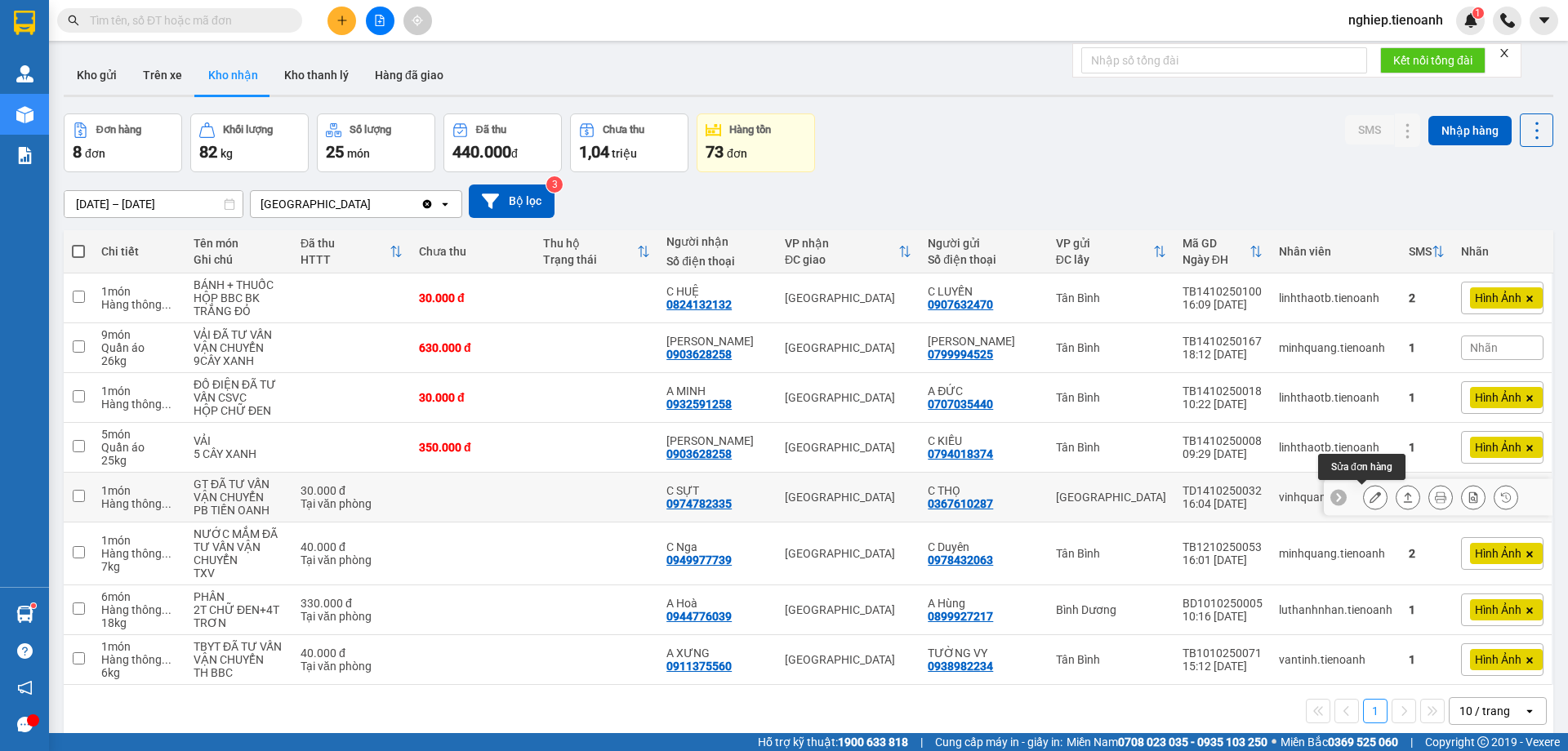
click at [1369, 501] on icon at bounding box center [1374, 497] width 11 height 11
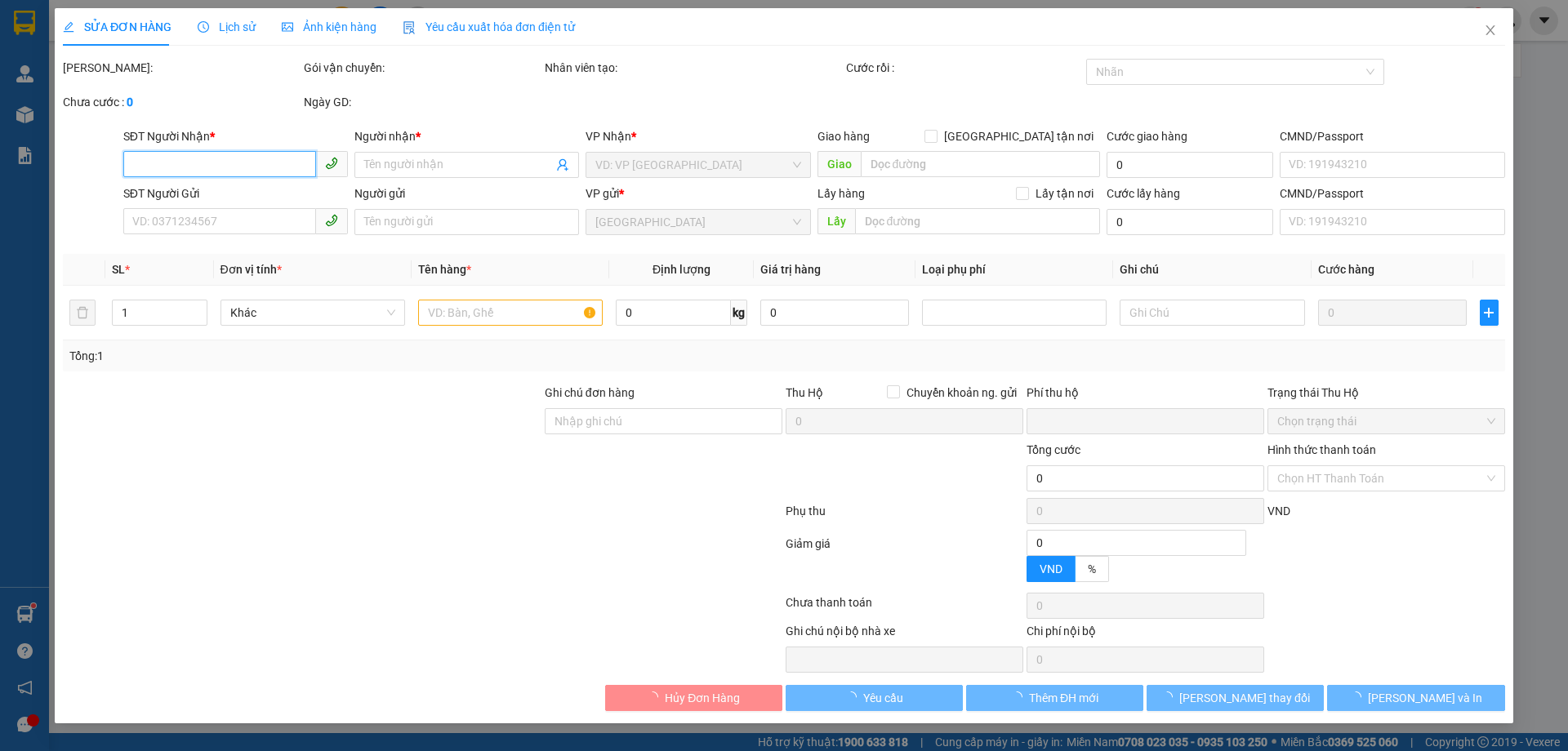
type input "0974782335"
type input "C SỰT"
type input "0367610287"
type input "C THỌ"
type input "0"
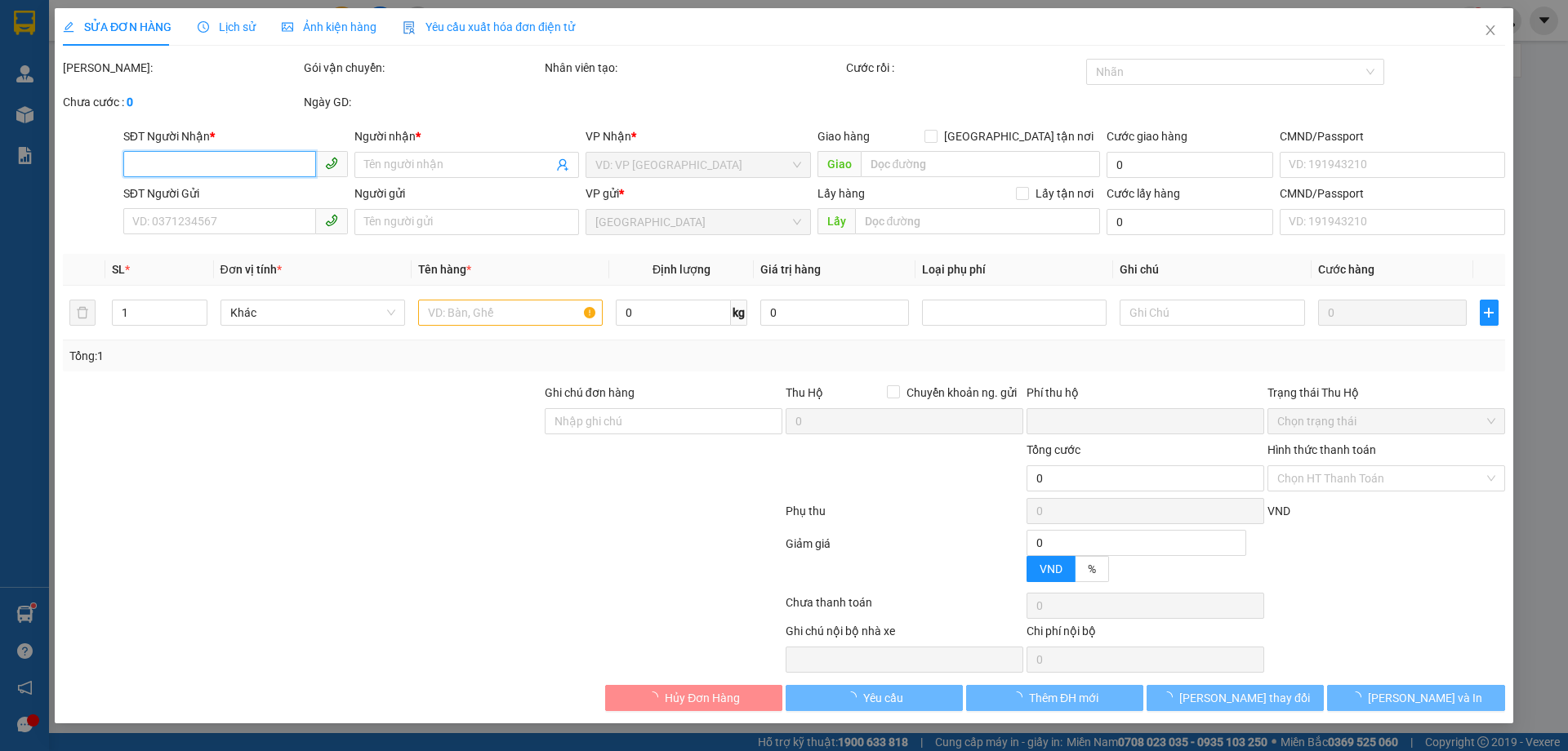
type input "30.000"
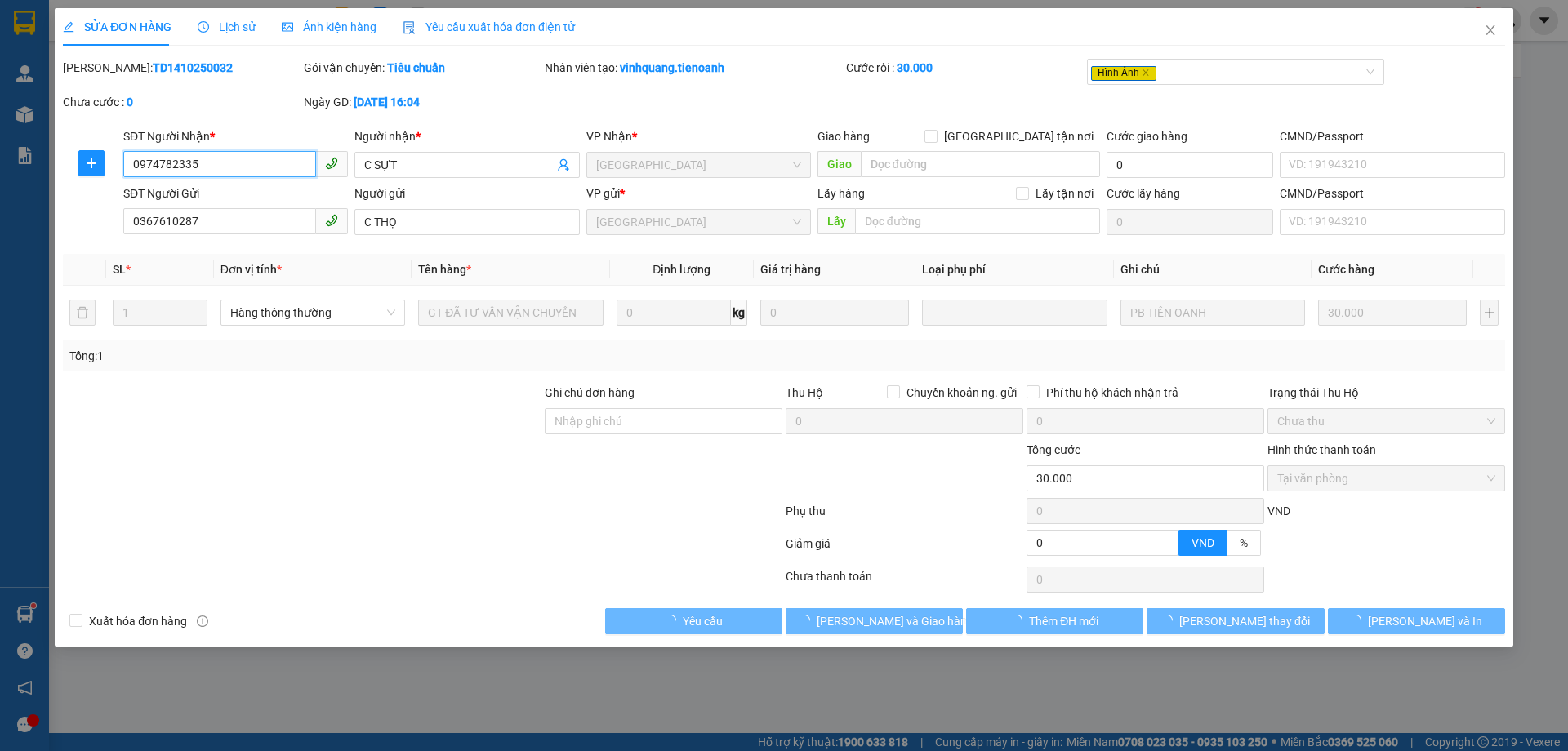
click at [1311, 485] on span "Tại văn phòng" at bounding box center [1385, 478] width 218 height 25
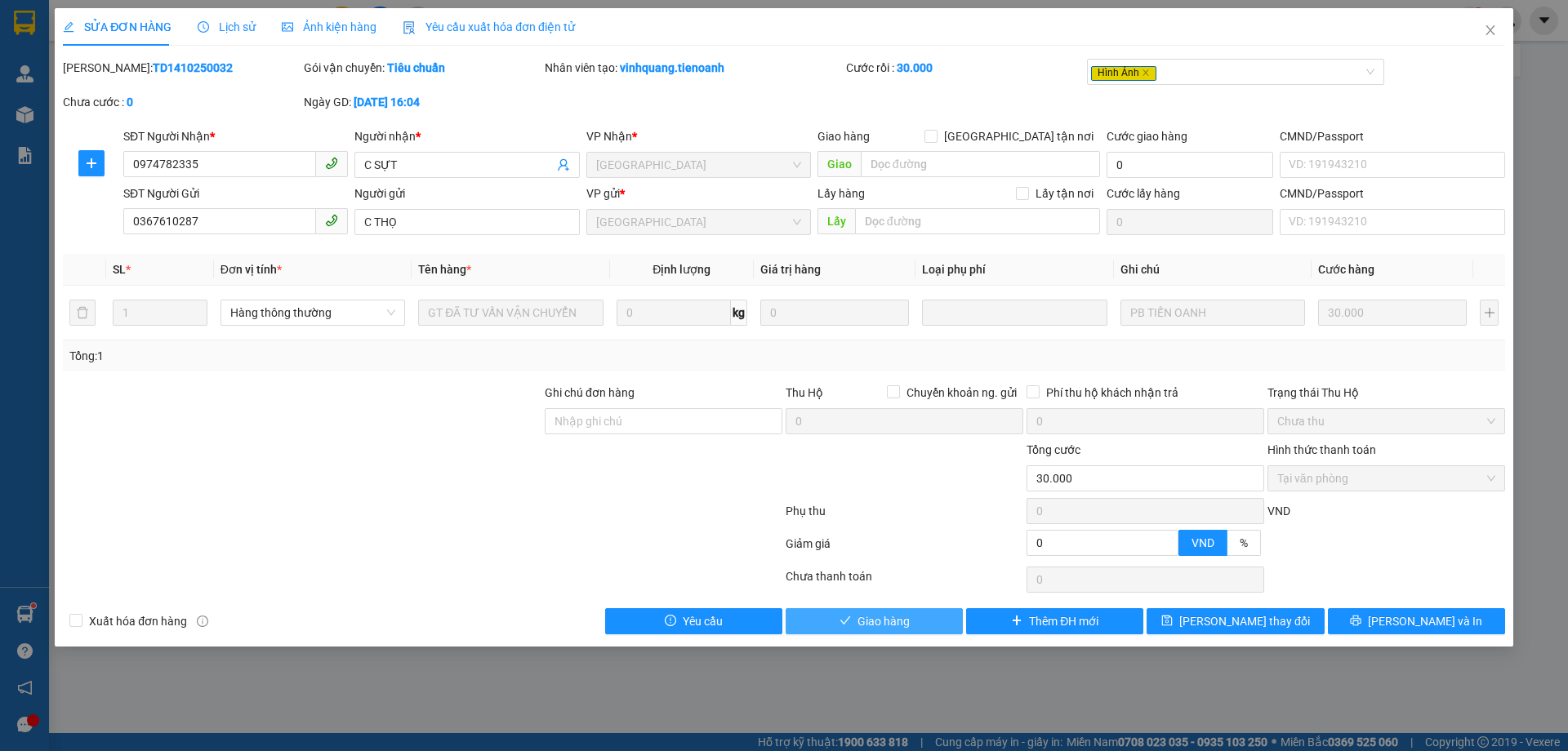
drag, startPoint x: 894, startPoint y: 624, endPoint x: 1007, endPoint y: 535, distance: 143.8
click at [894, 623] on span "Giao hàng" at bounding box center [883, 621] width 53 height 18
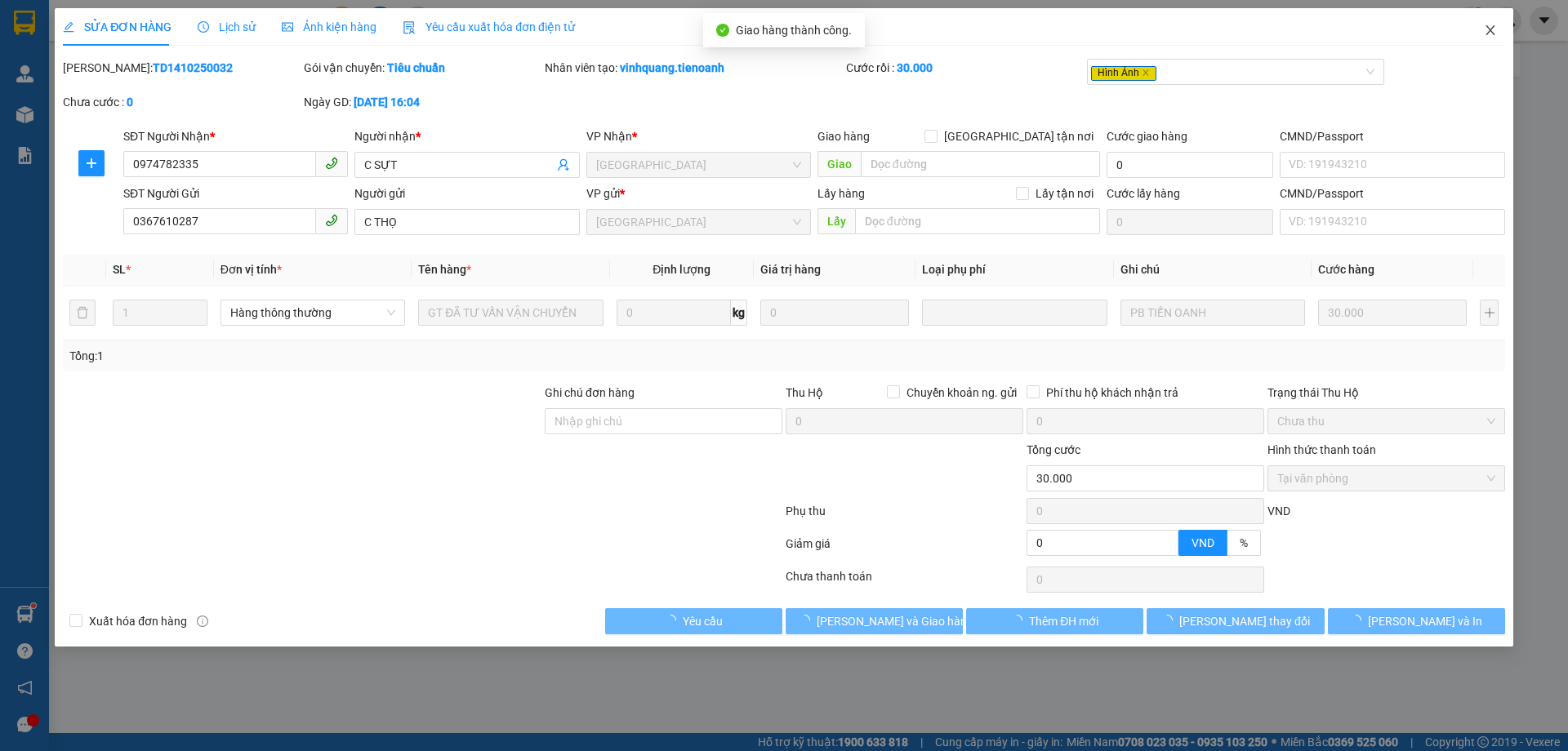
click at [1496, 29] on icon "close" at bounding box center [1489, 30] width 13 height 13
